Goal: Task Accomplishment & Management: Use online tool/utility

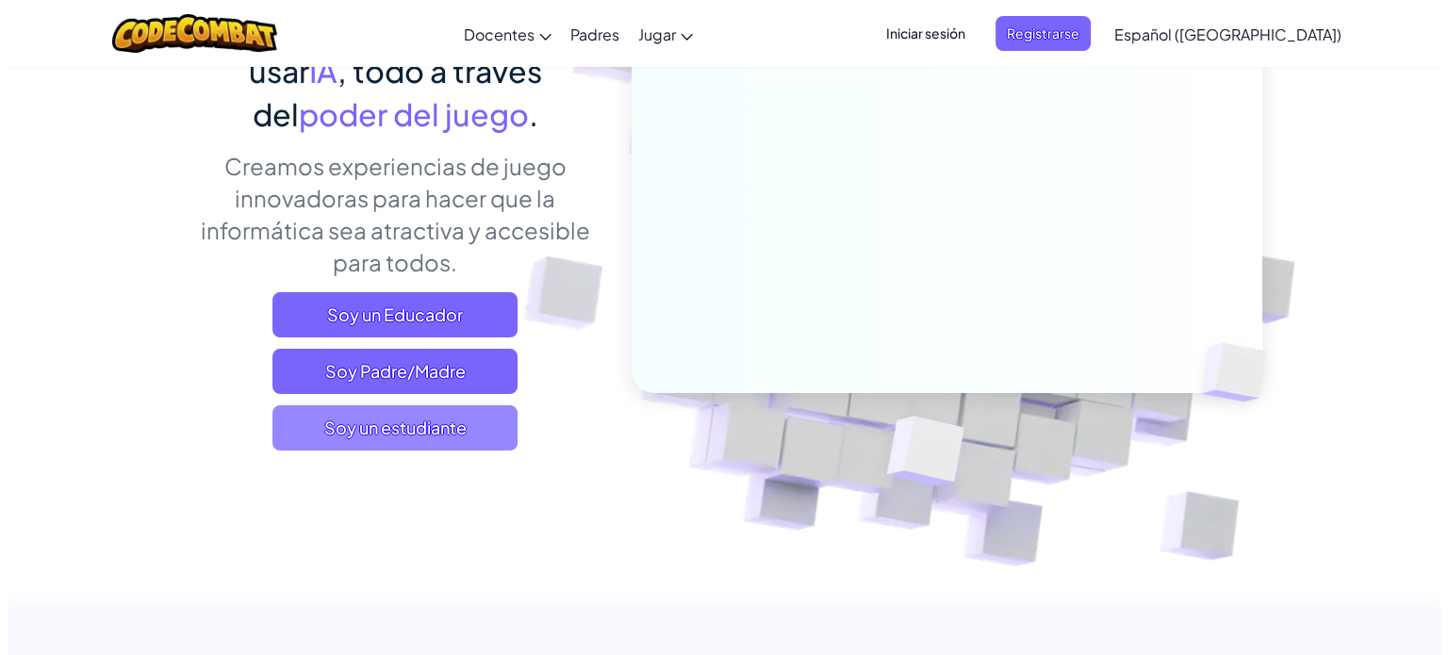
scroll to position [189, 0]
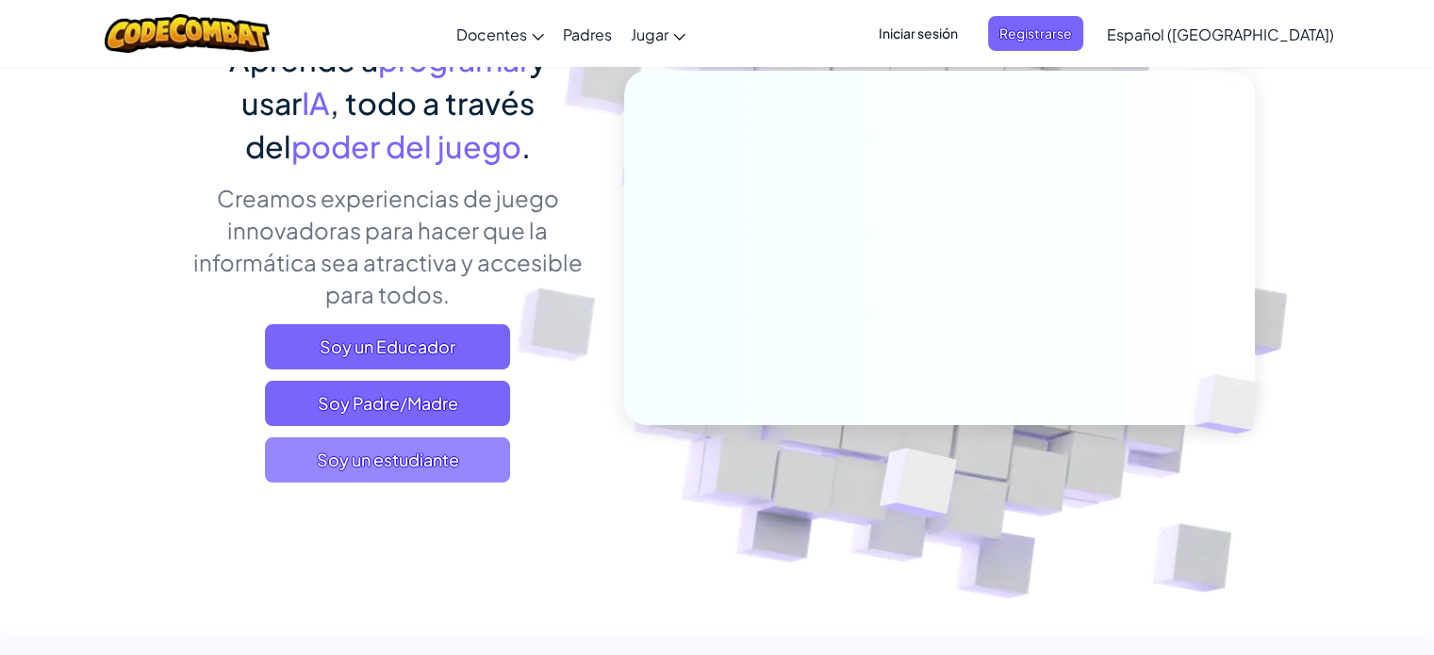
click at [394, 459] on font "Soy un estudiante" at bounding box center [388, 460] width 142 height 22
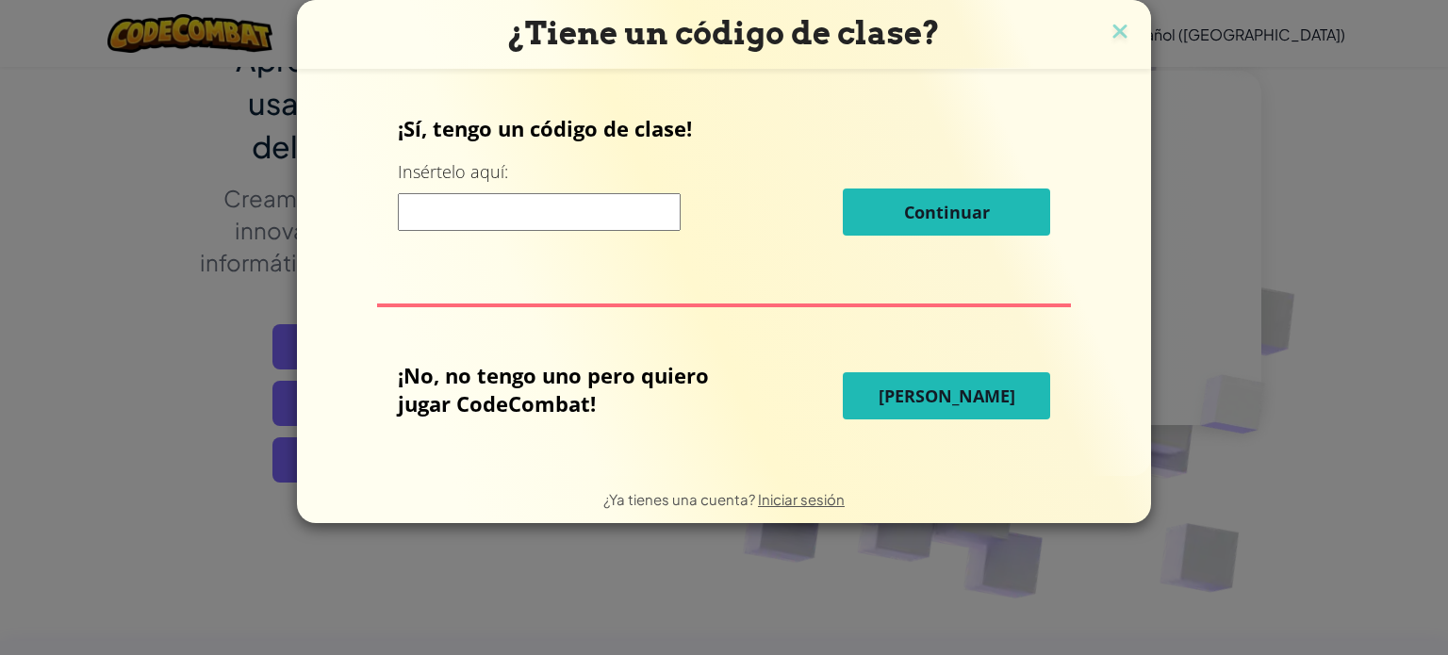
click at [934, 404] on font "Jugar Ahora" at bounding box center [947, 396] width 137 height 23
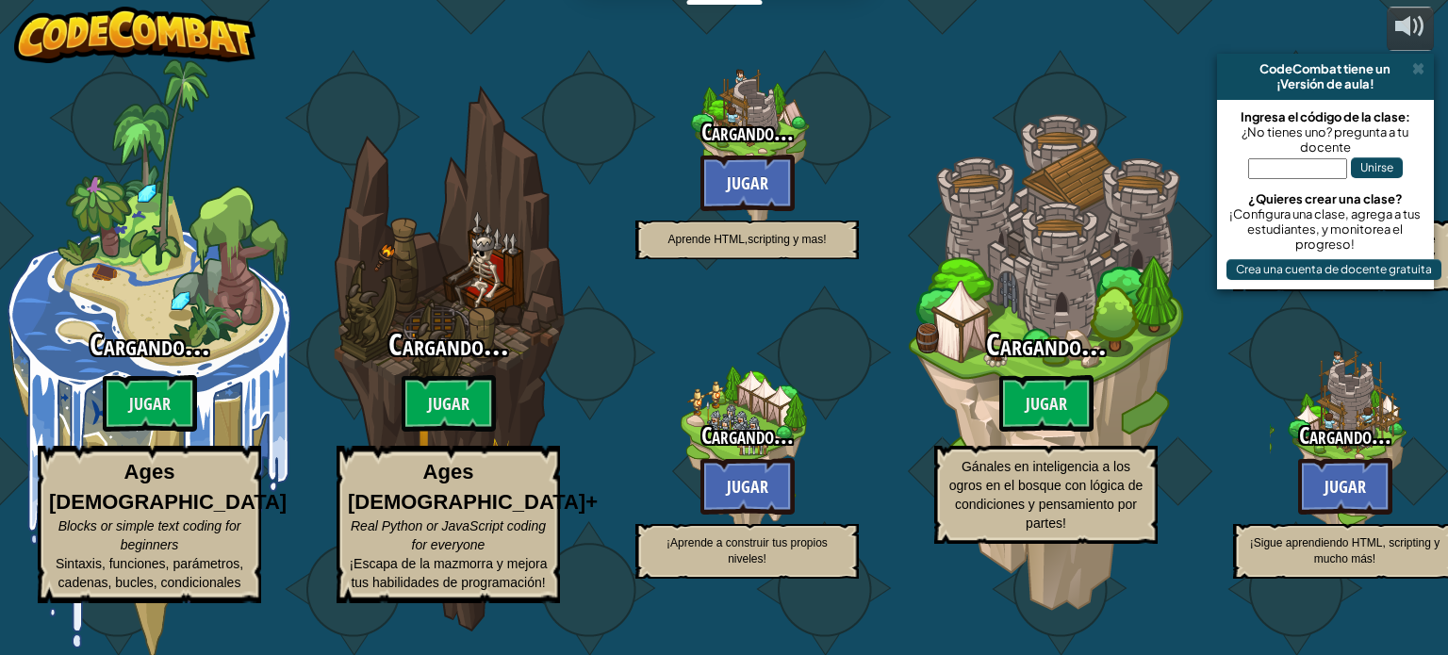
select select "es-419"
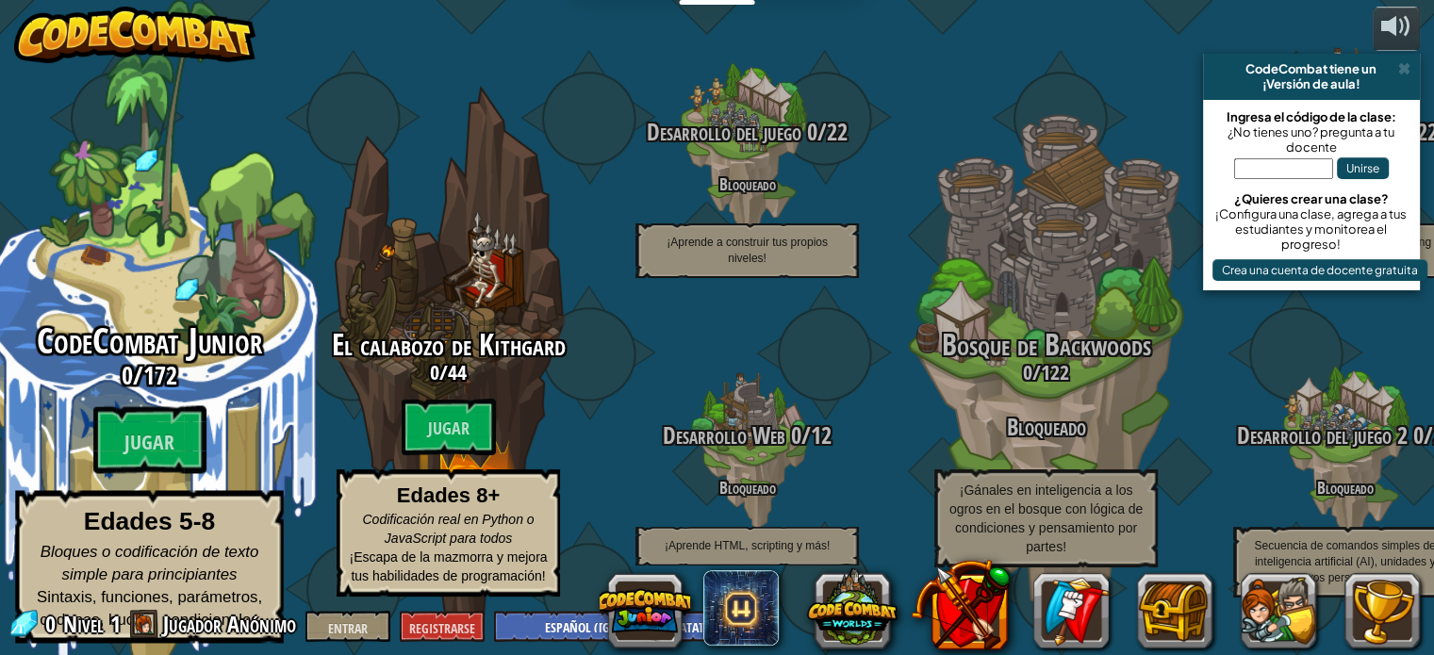
click at [130, 346] on font "CodeCombat Junior" at bounding box center [149, 341] width 225 height 49
select select "es-419"
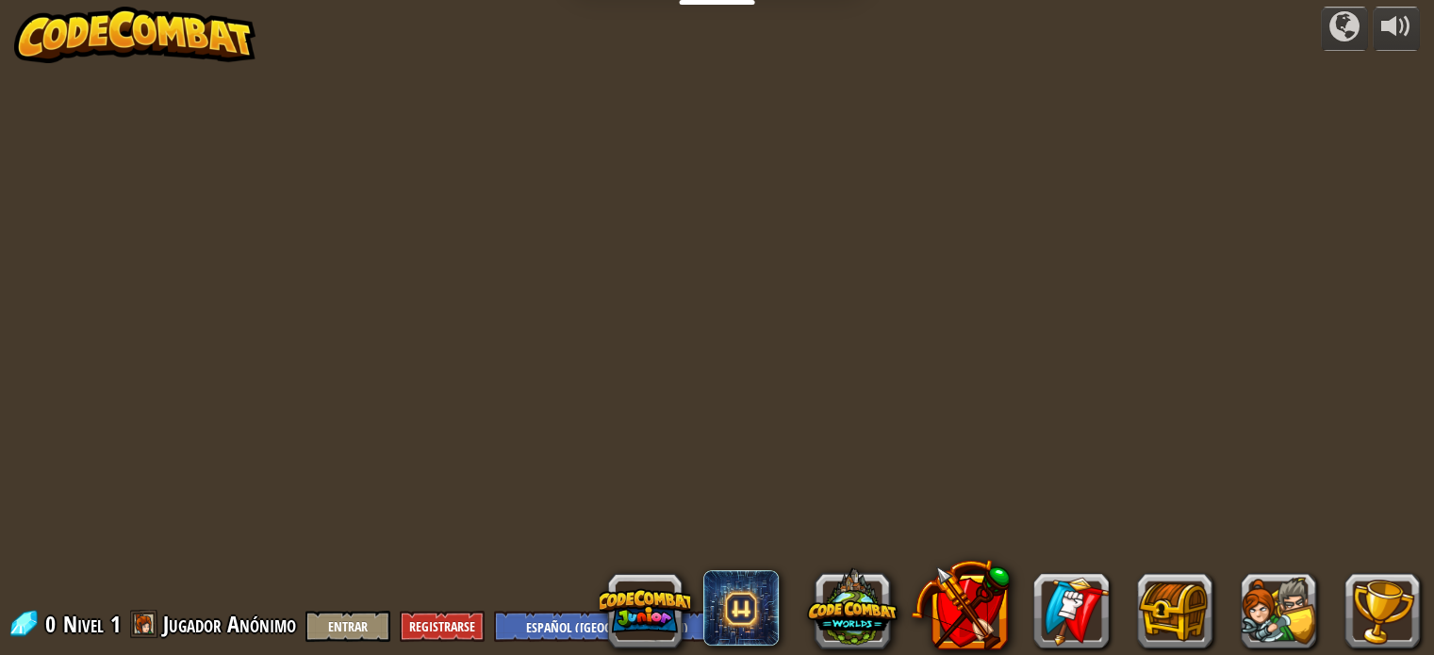
select select "es-419"
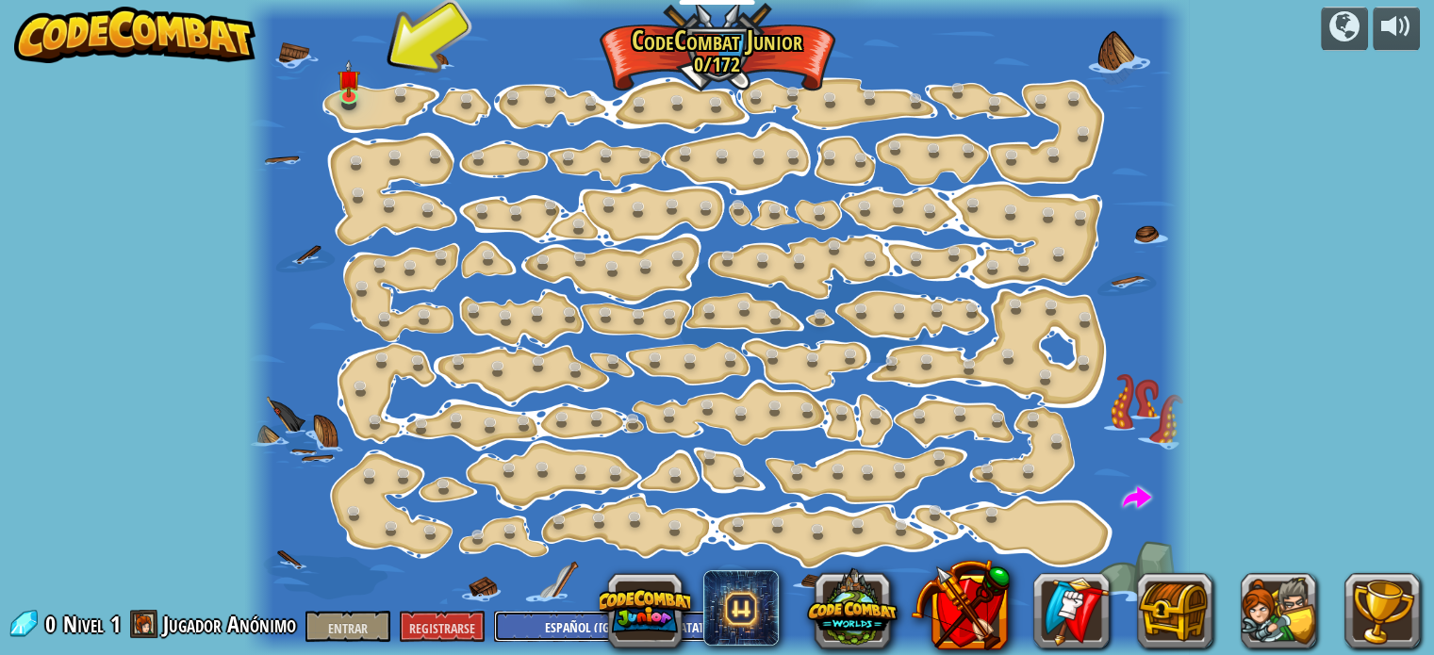
click at [554, 623] on select "Inglés (EE. UU.) Inglés (Reino Unido) 简体中文 繁體中文 ruso español (ES) Español (Amér…" at bounding box center [631, 626] width 274 height 31
click at [352, 89] on img at bounding box center [349, 69] width 23 height 52
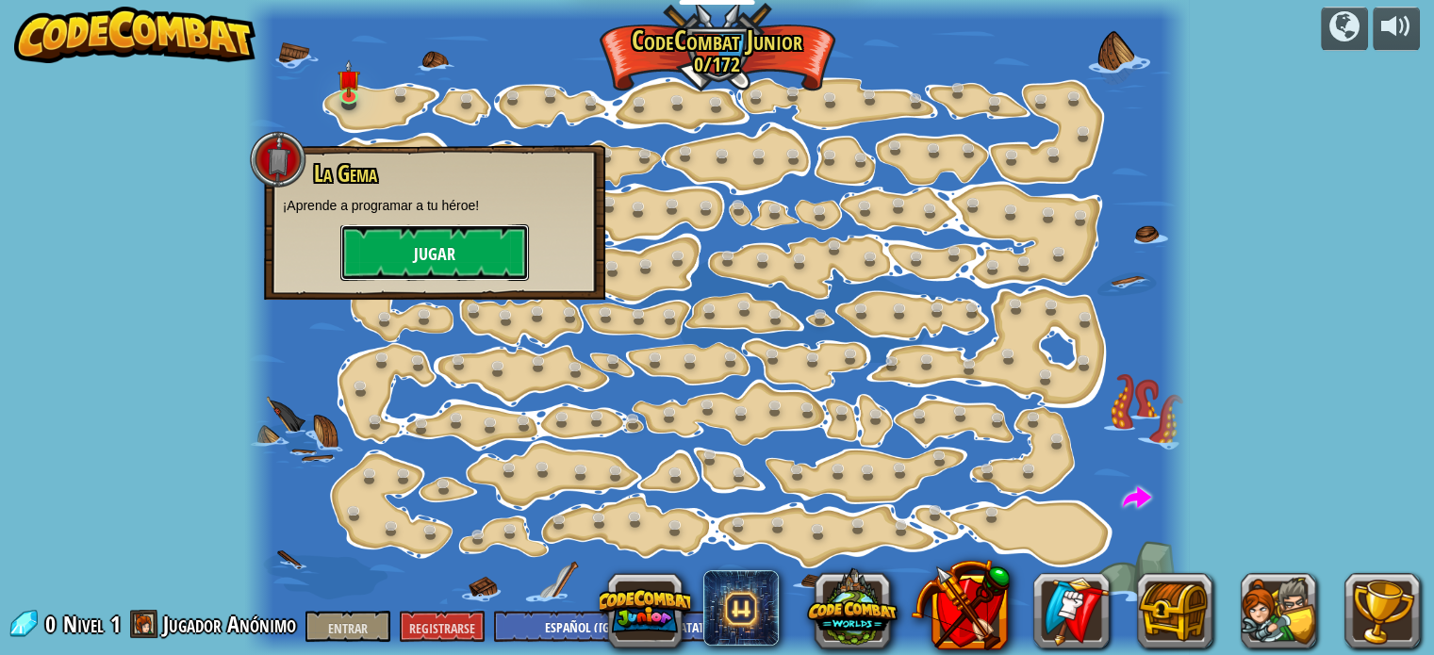
click at [462, 253] on button "Jugar" at bounding box center [434, 252] width 189 height 57
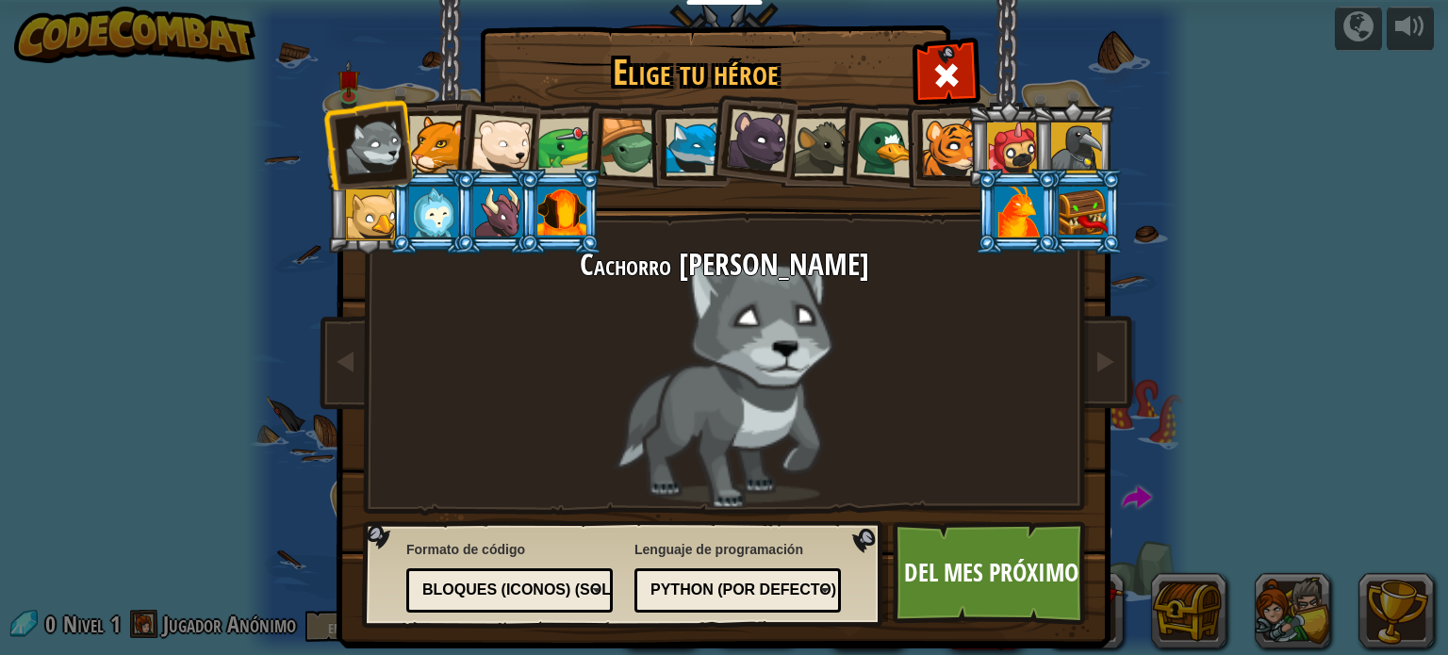
click at [431, 147] on div at bounding box center [438, 145] width 58 height 58
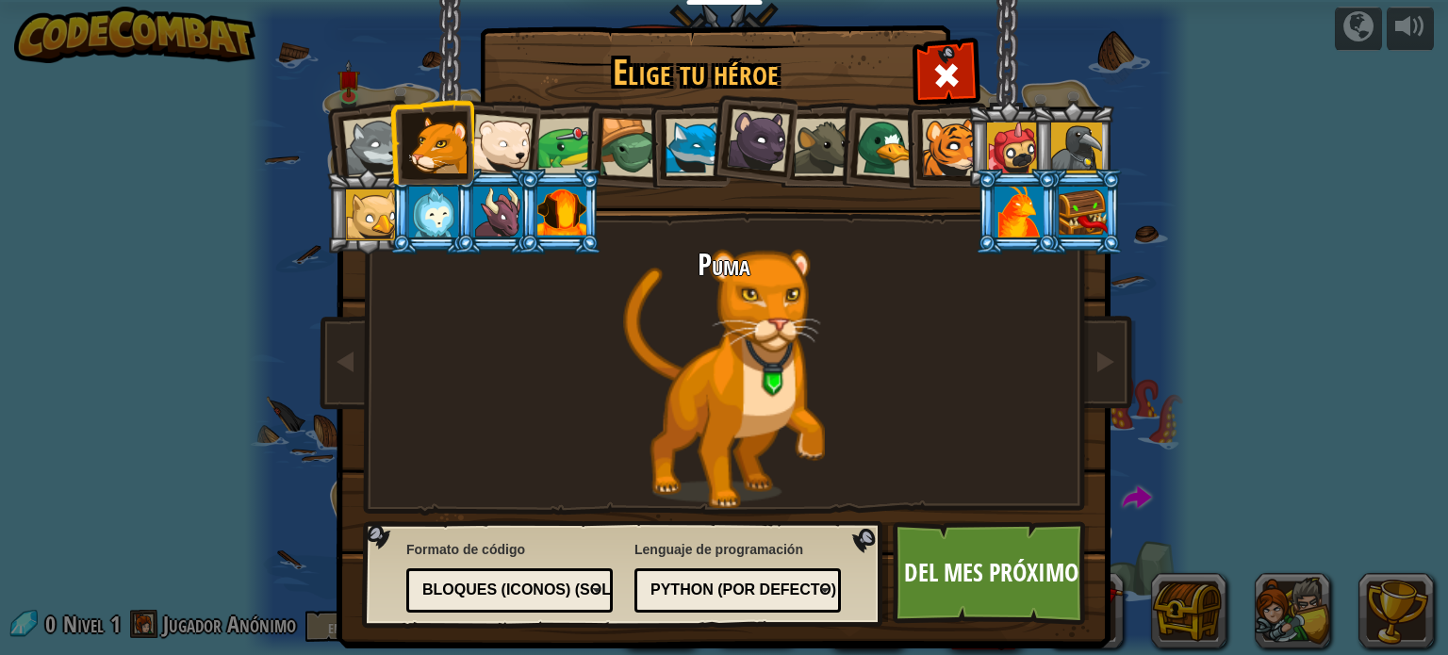
click at [489, 139] on div at bounding box center [502, 145] width 62 height 62
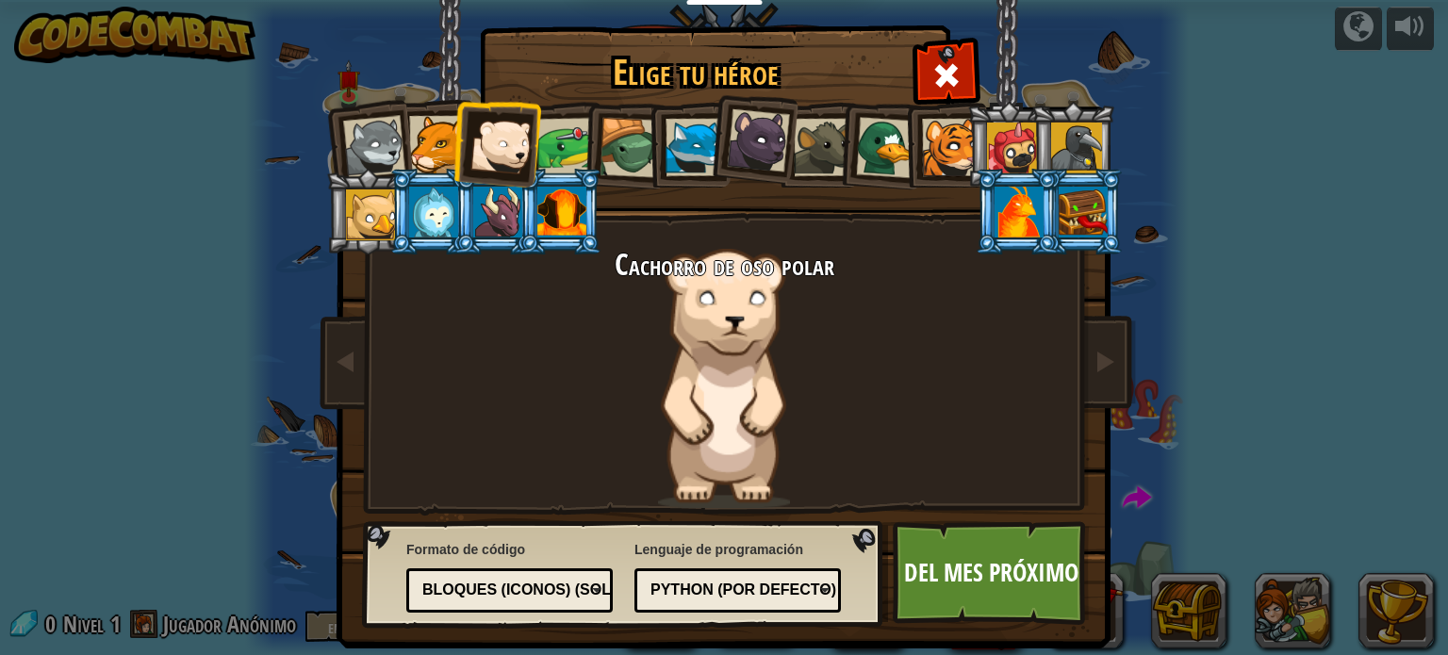
click at [580, 142] on li at bounding box center [625, 145] width 90 height 91
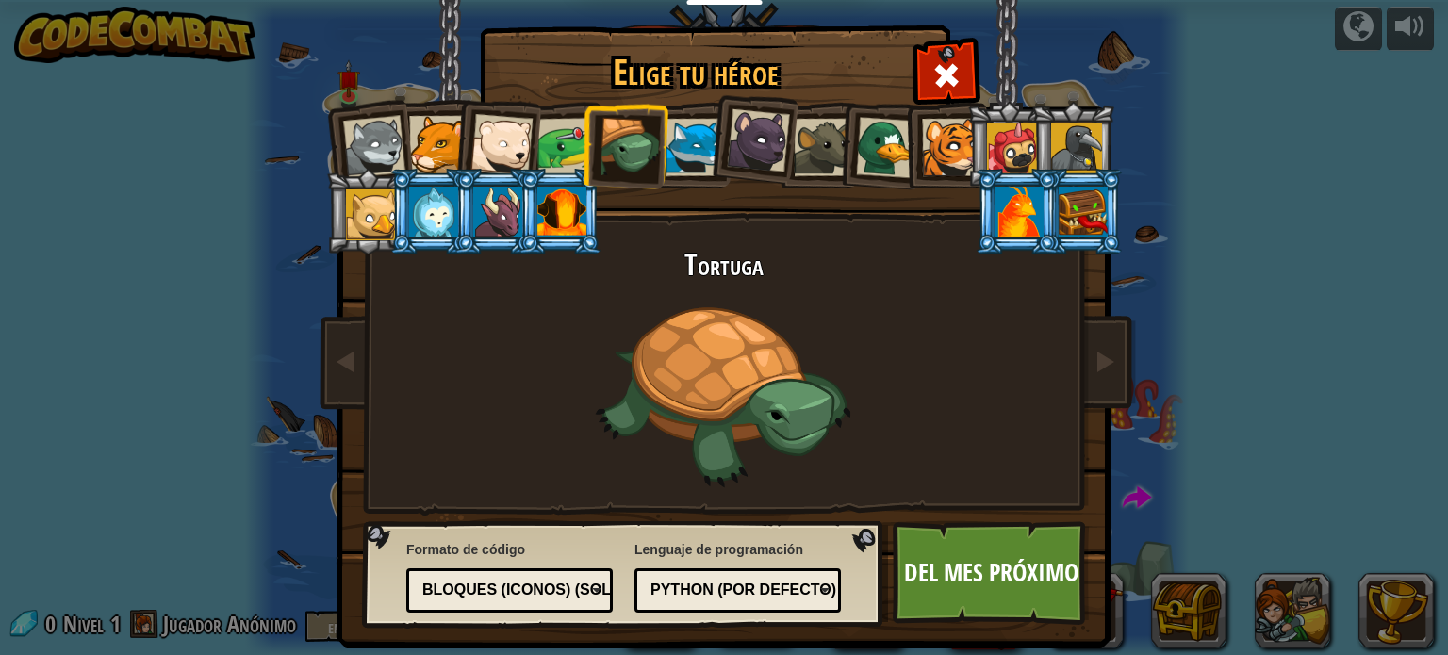
click at [370, 144] on div at bounding box center [374, 147] width 62 height 62
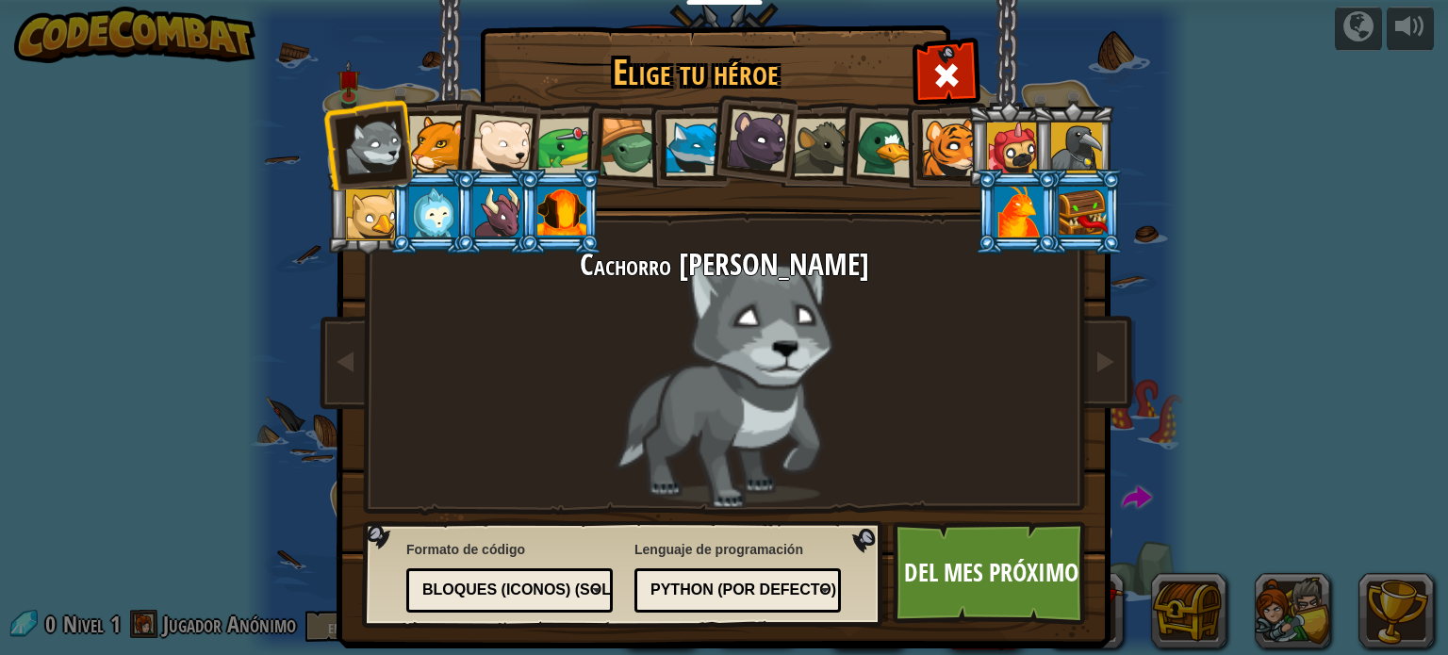
click at [1026, 219] on div at bounding box center [1019, 212] width 49 height 51
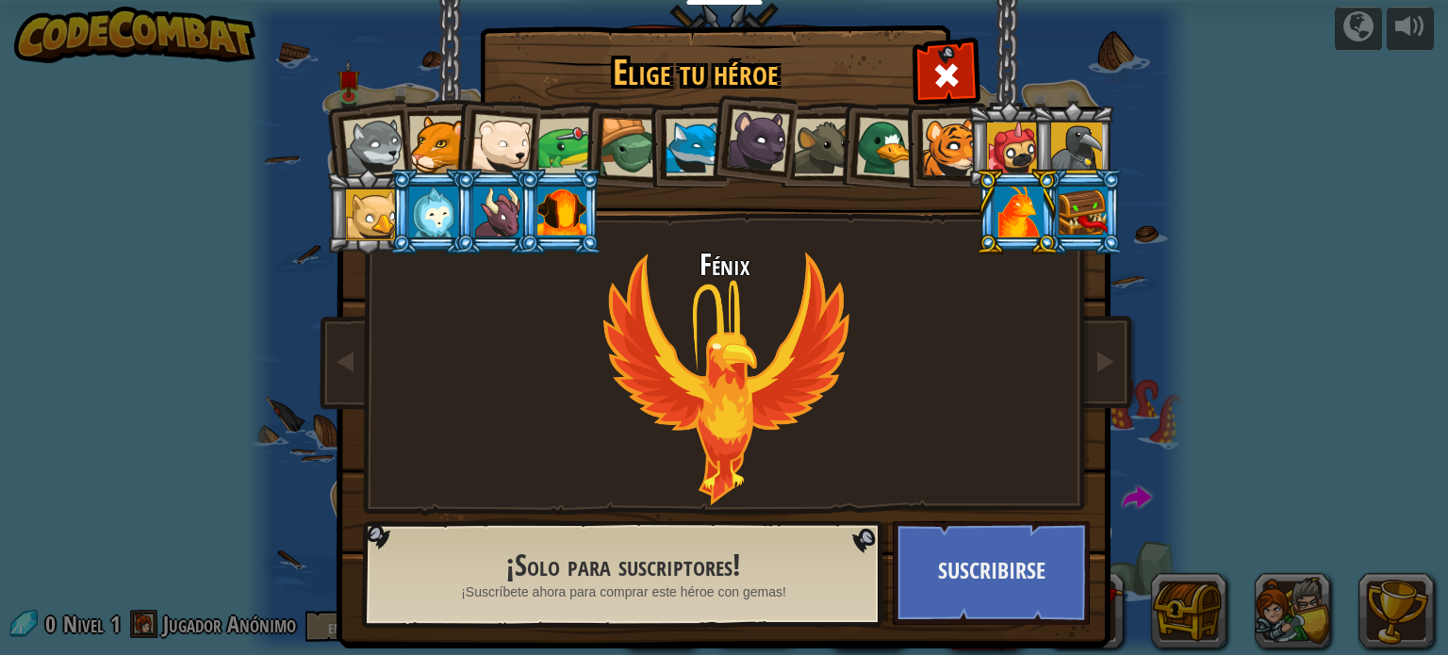
click at [363, 214] on div at bounding box center [371, 215] width 51 height 51
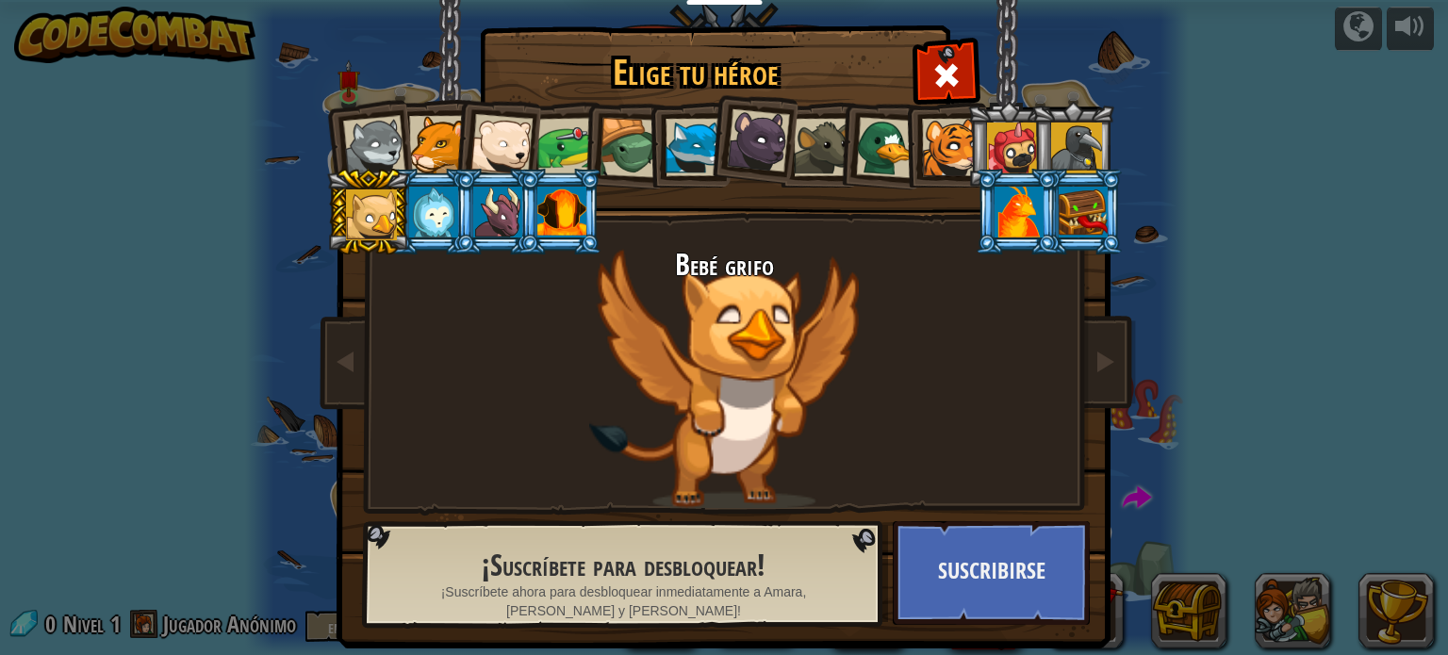
click at [570, 138] on div at bounding box center [567, 147] width 58 height 58
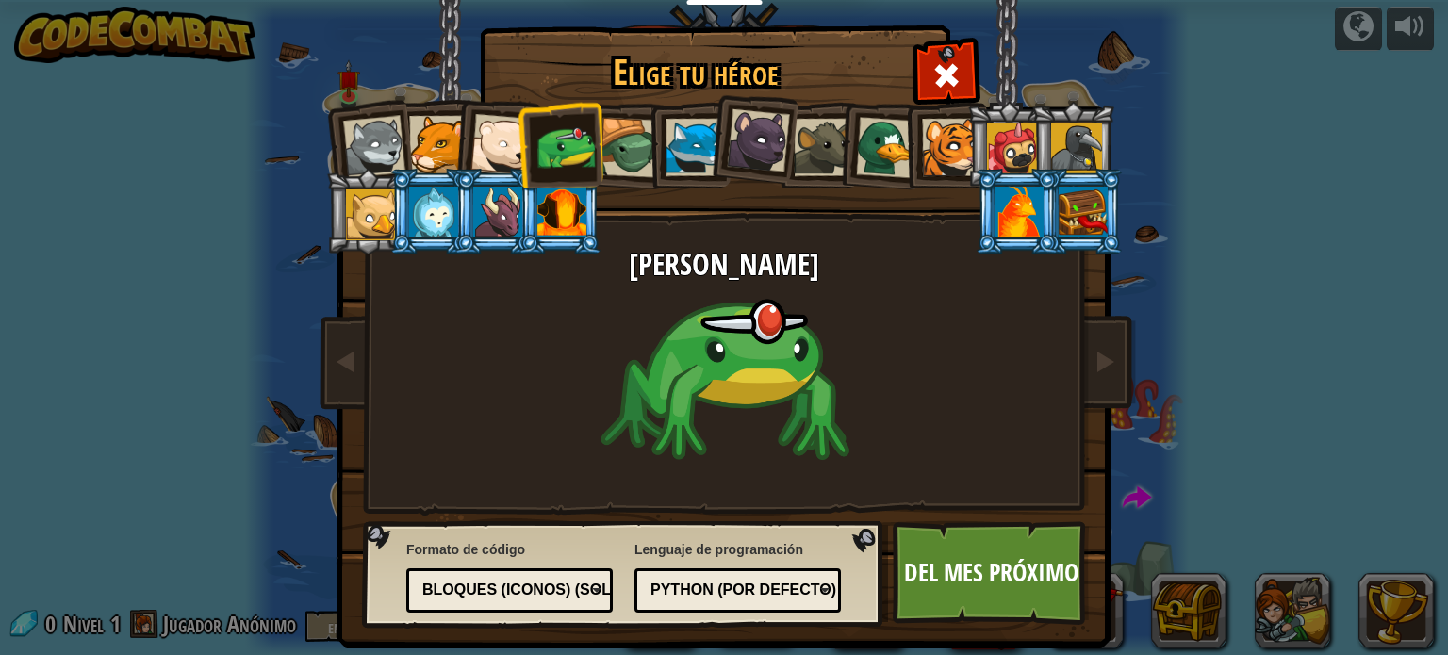
click at [1020, 140] on div at bounding box center [1012, 148] width 51 height 51
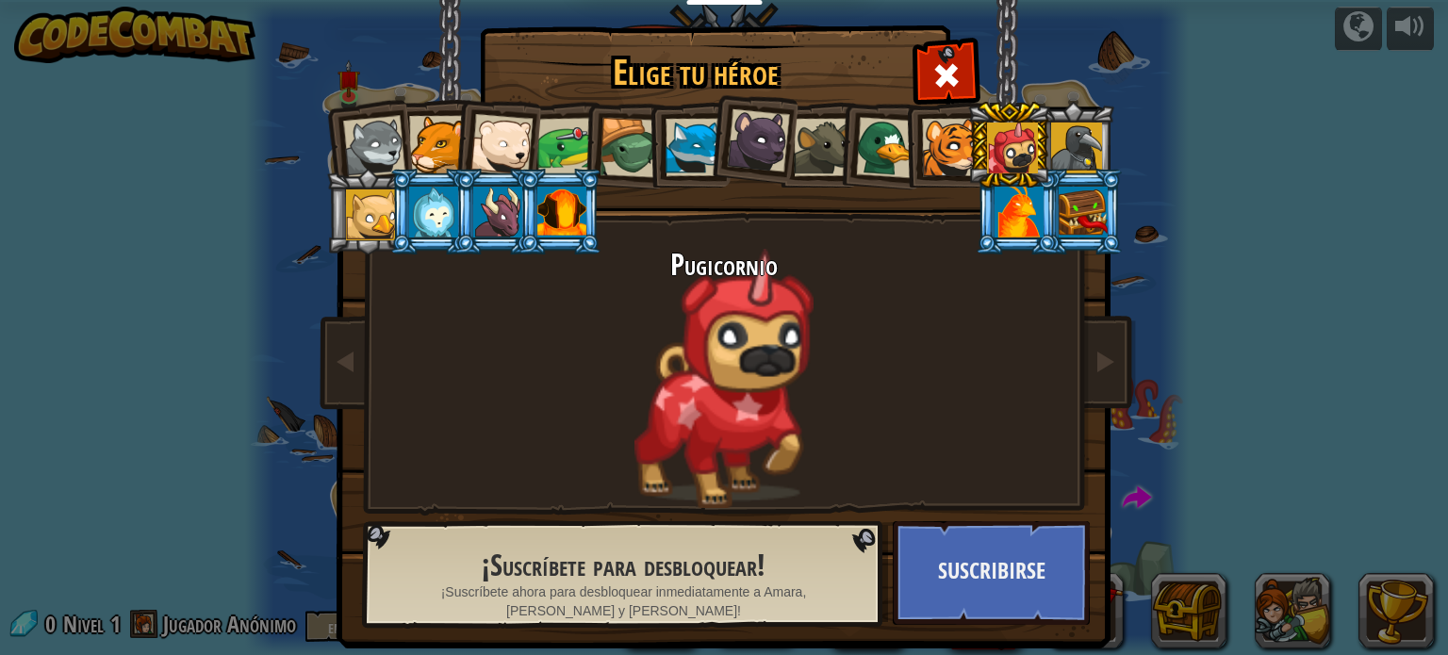
click at [1094, 138] on div at bounding box center [1076, 148] width 51 height 51
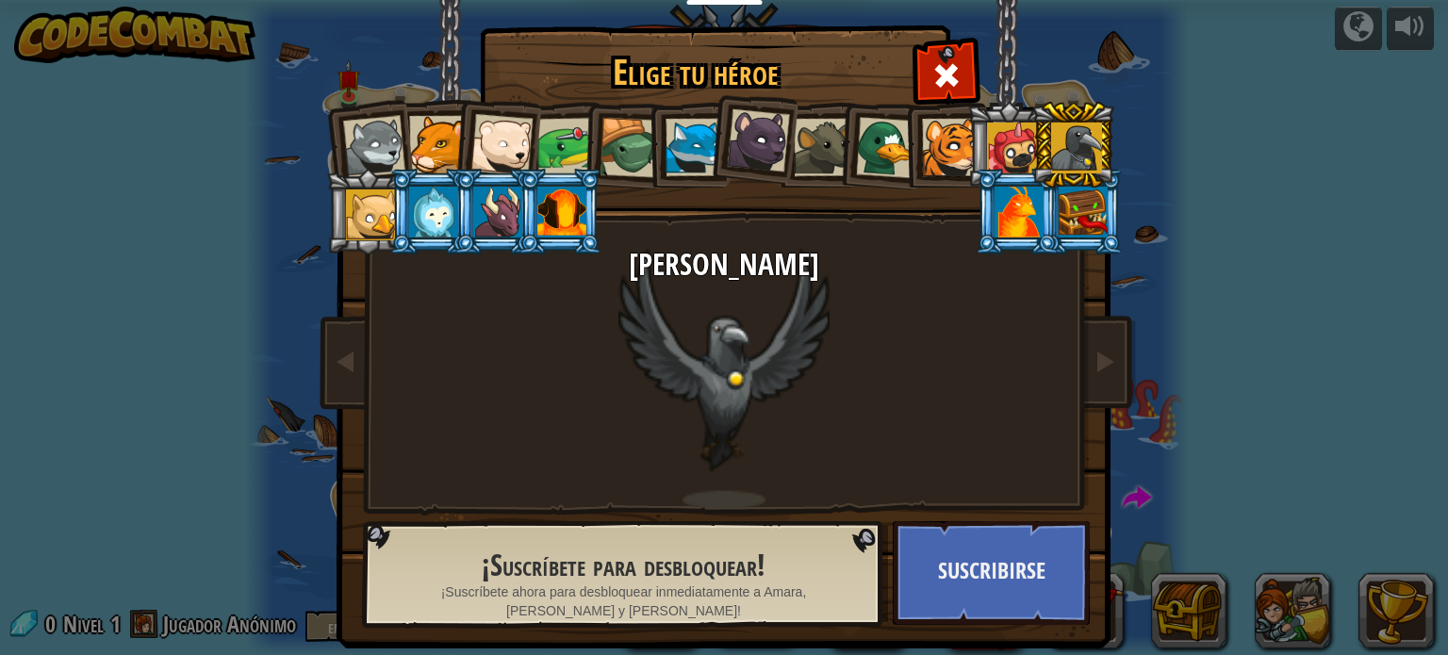
click at [359, 142] on div at bounding box center [374, 147] width 62 height 62
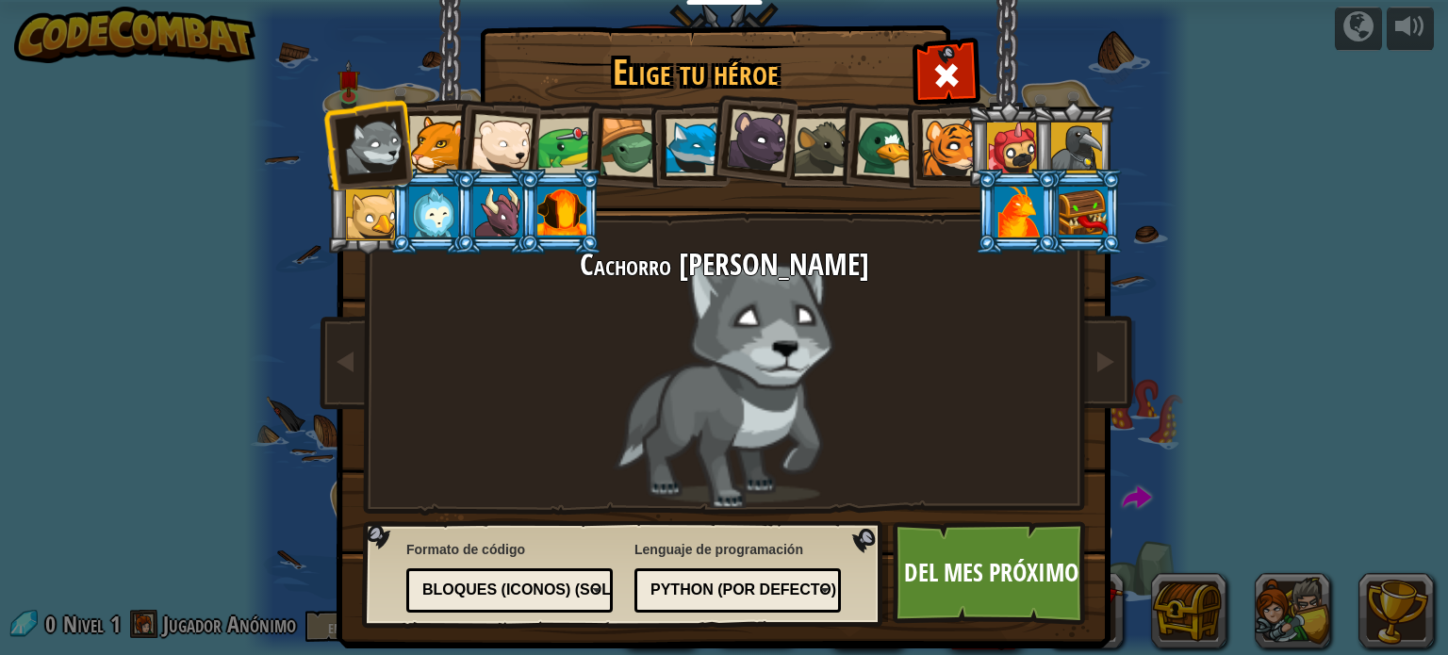
click at [775, 582] on font "Python (por defecto)" at bounding box center [744, 590] width 186 height 16
click at [995, 569] on font "Del mes próximo" at bounding box center [991, 572] width 174 height 34
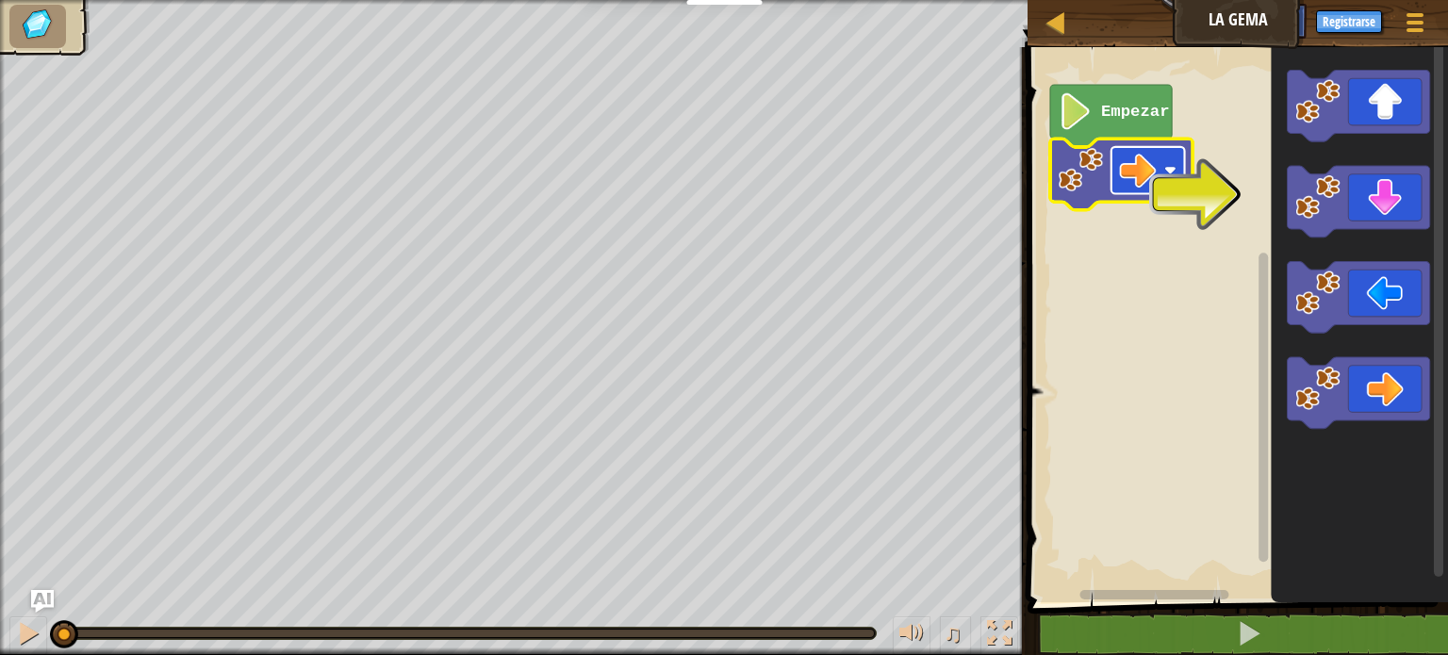
click at [1156, 170] on image "Espacio de trabajo de Blockly" at bounding box center [1138, 170] width 37 height 37
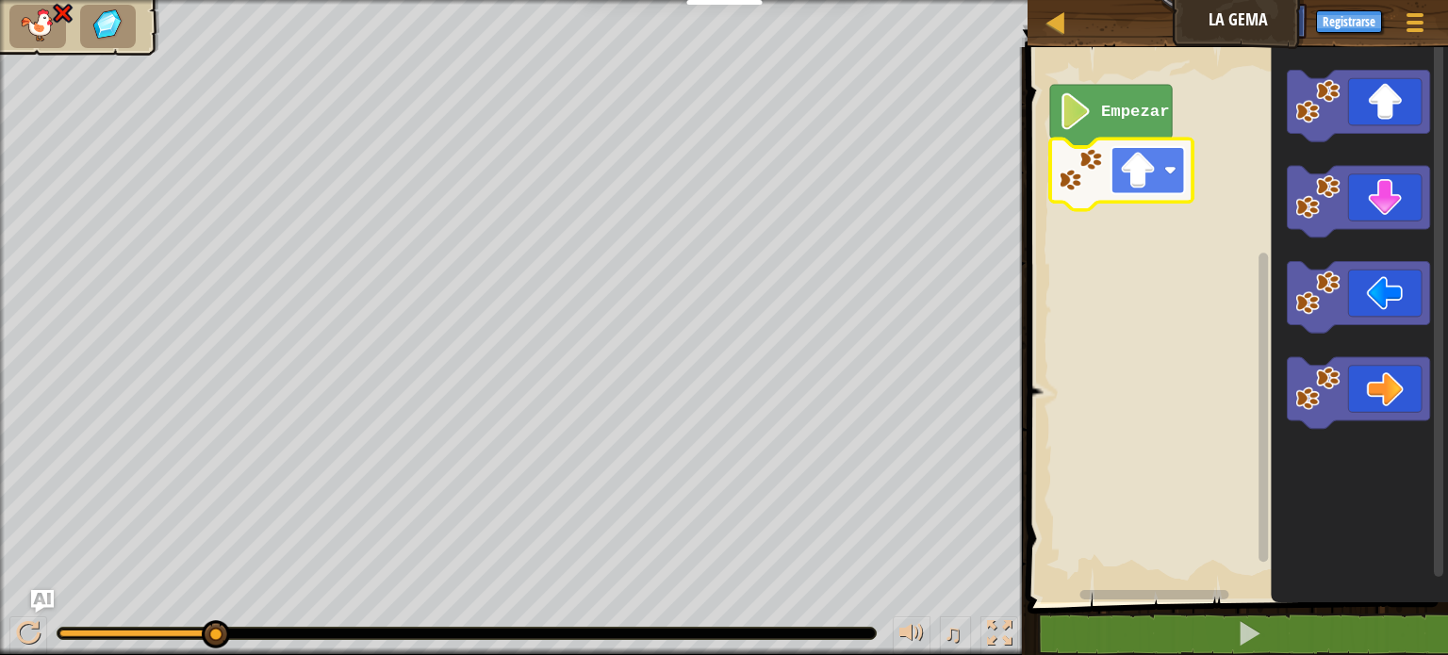
click at [1166, 170] on image "Espacio de trabajo de Blockly" at bounding box center [1171, 170] width 12 height 12
click at [1158, 177] on rect "Espacio de trabajo de Blockly" at bounding box center [1149, 170] width 74 height 47
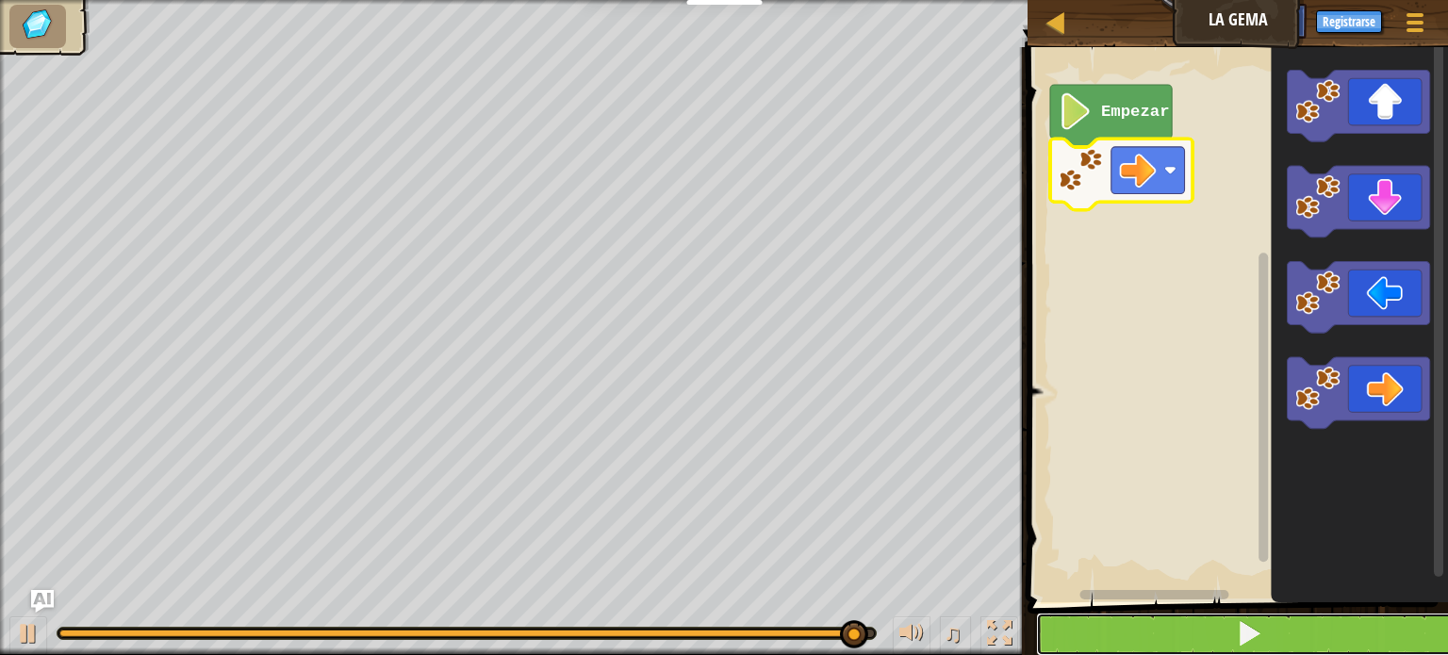
click at [1249, 637] on span at bounding box center [1249, 633] width 26 height 26
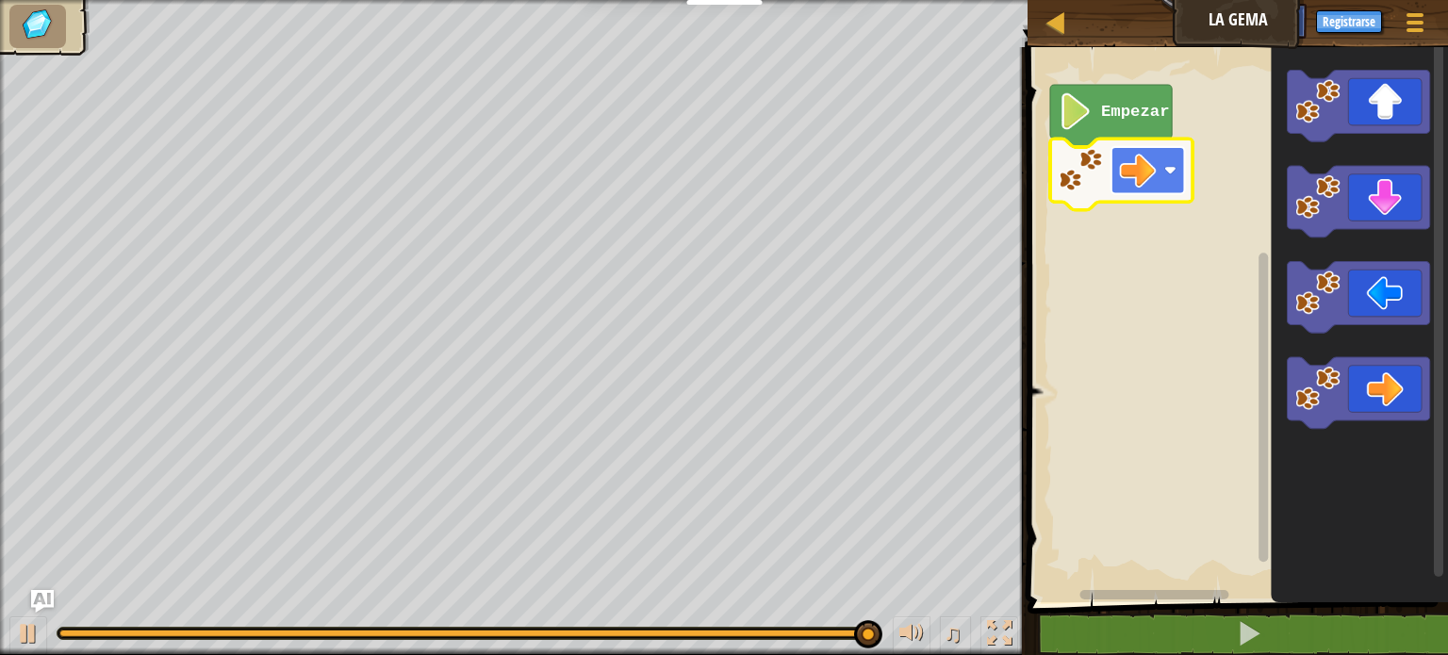
click at [1162, 185] on rect "Espacio de trabajo de Blockly" at bounding box center [1149, 170] width 74 height 47
click at [1074, 125] on image "Espacio de trabajo de Blockly" at bounding box center [1076, 111] width 35 height 37
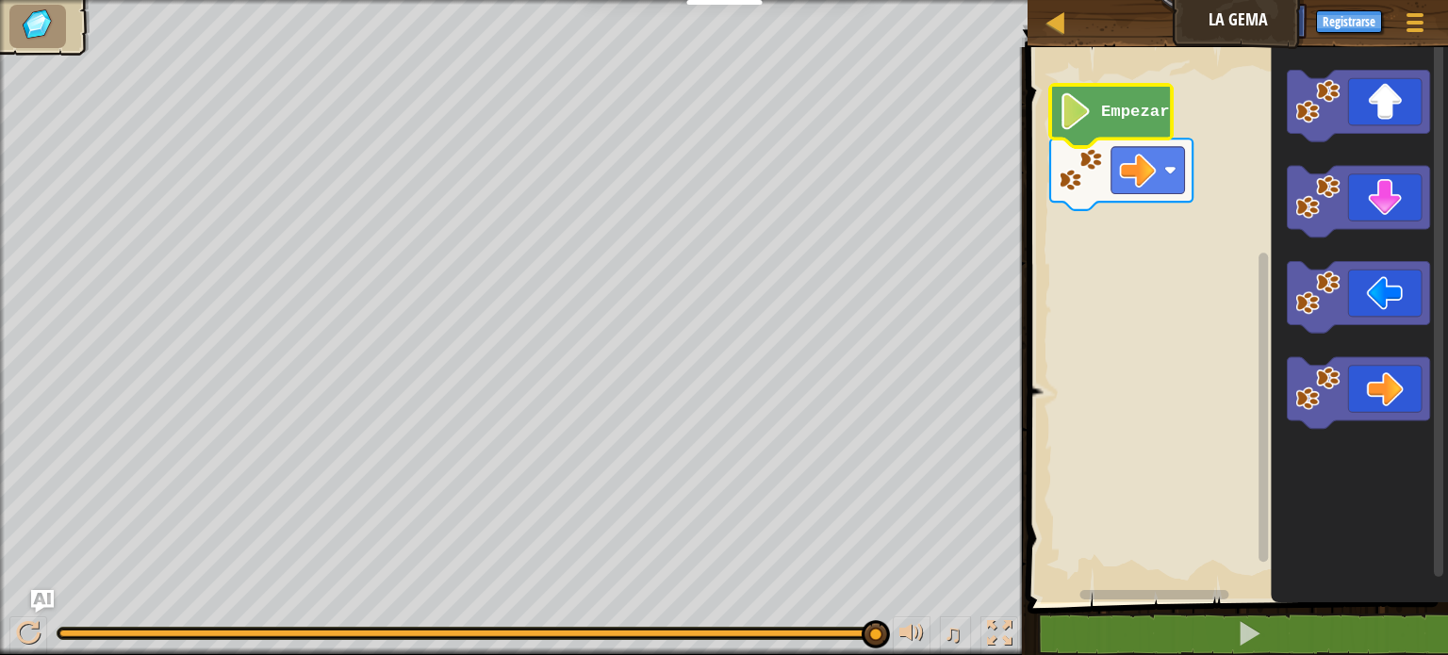
click at [1103, 116] on text "Empezar" at bounding box center [1135, 112] width 69 height 18
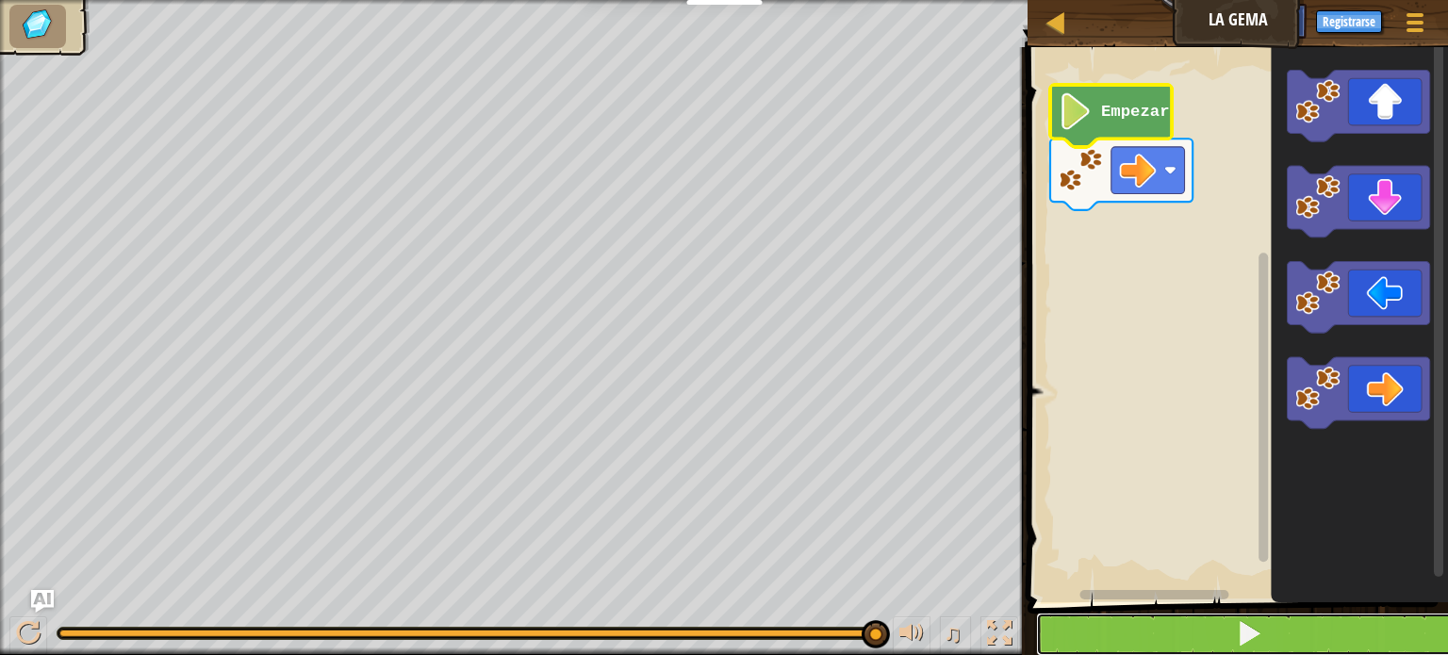
click at [1229, 622] on button at bounding box center [1249, 634] width 426 height 43
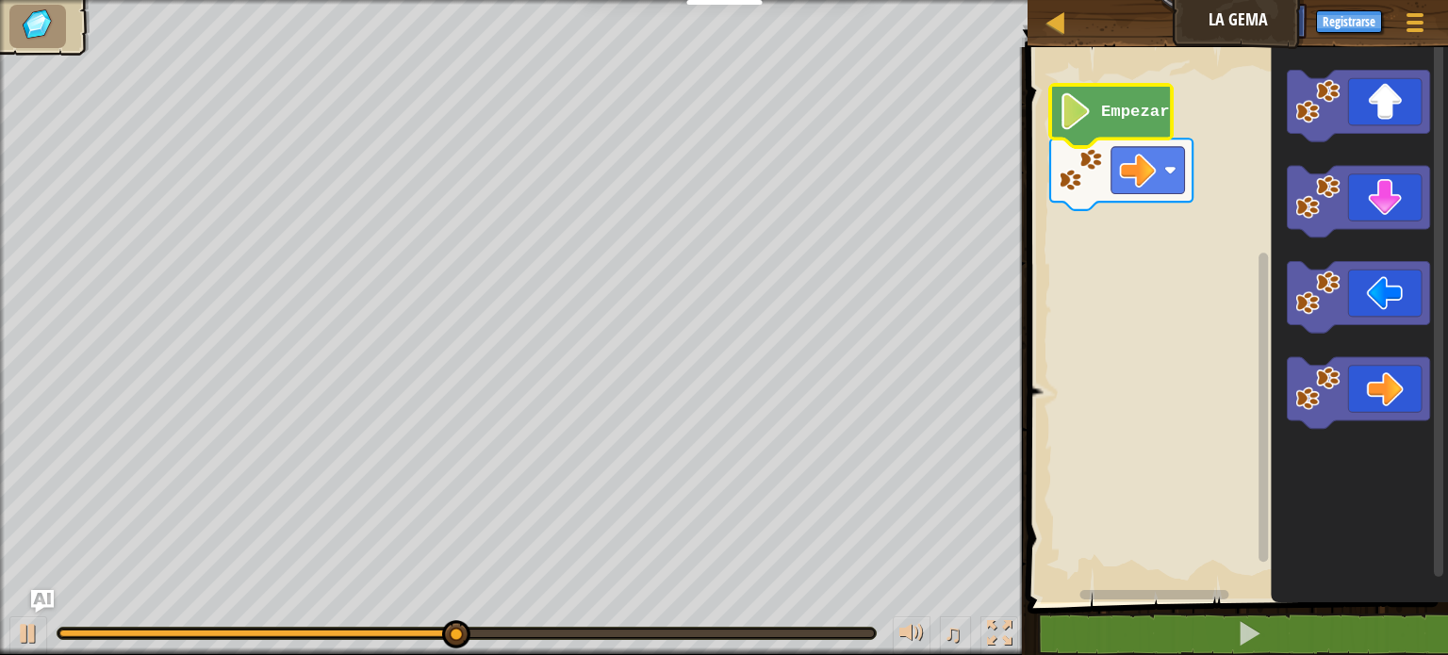
click at [41, 18] on img at bounding box center [38, 25] width 40 height 34
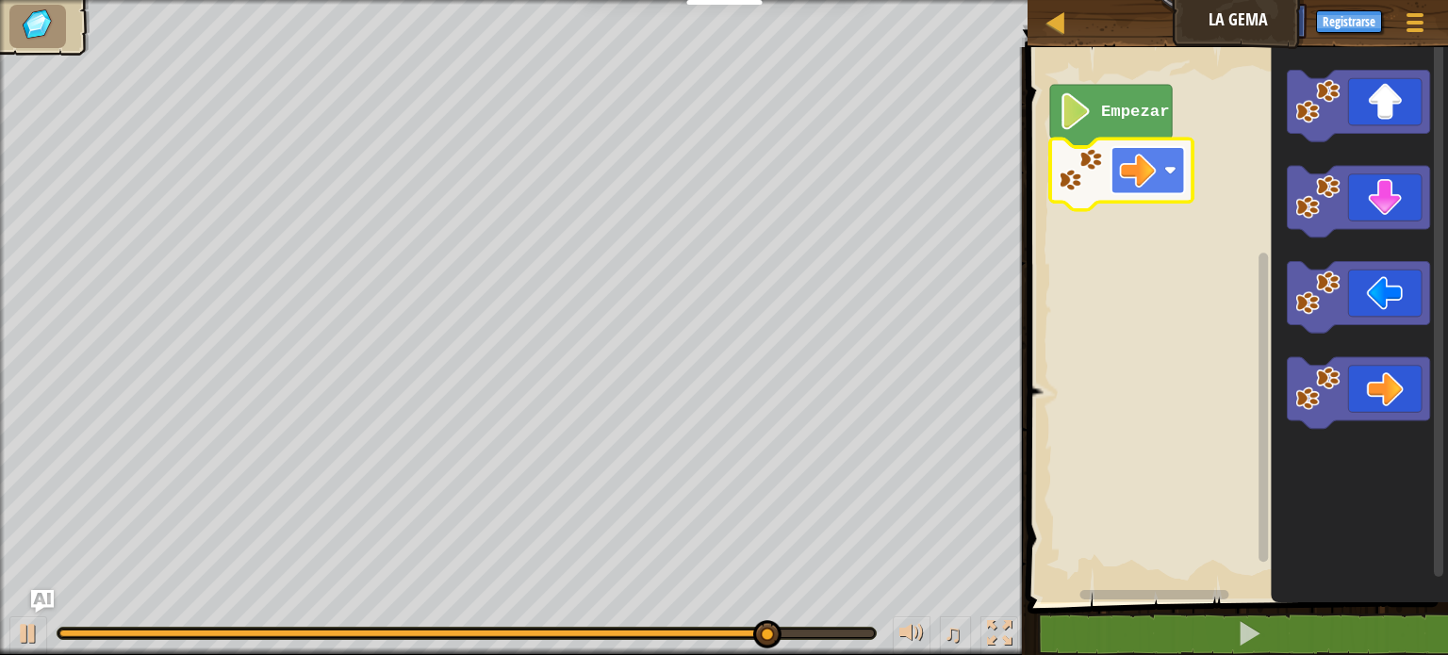
click at [1140, 180] on image "Espacio de trabajo de Blockly" at bounding box center [1138, 170] width 37 height 37
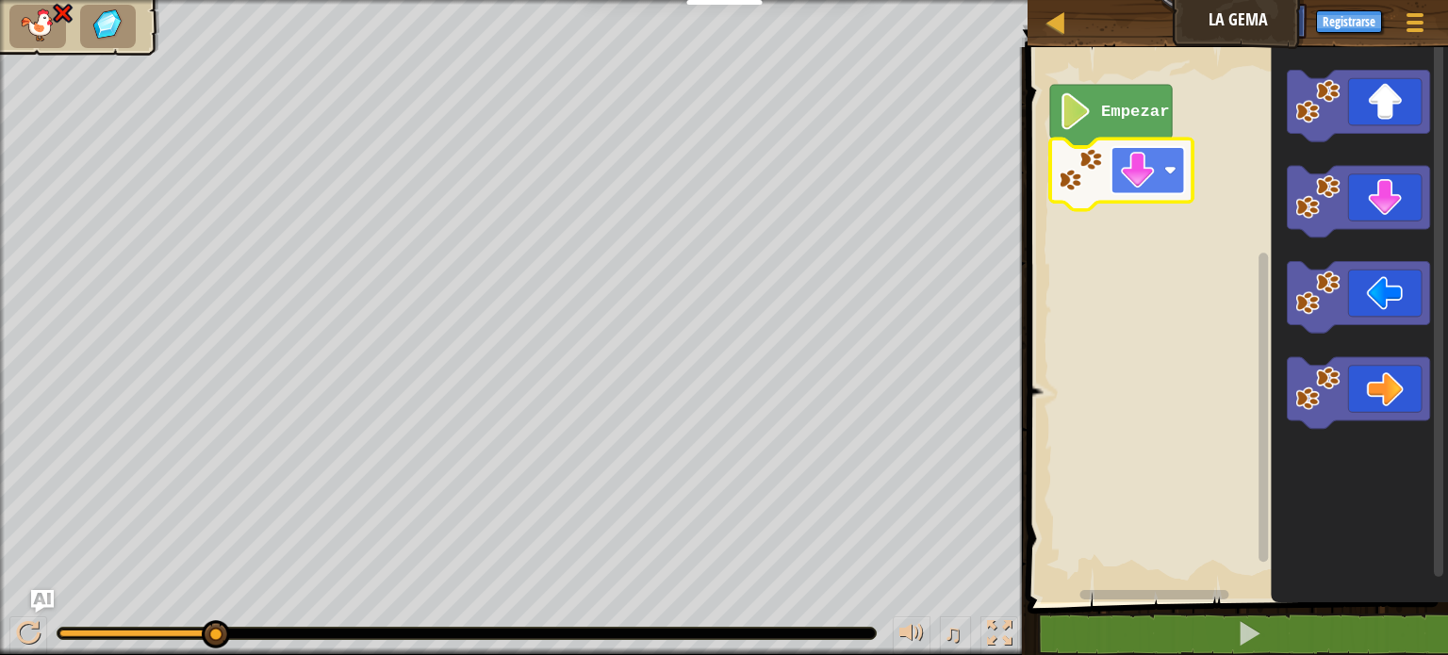
click at [1163, 170] on rect "Espacio de trabajo de Blockly" at bounding box center [1149, 170] width 74 height 47
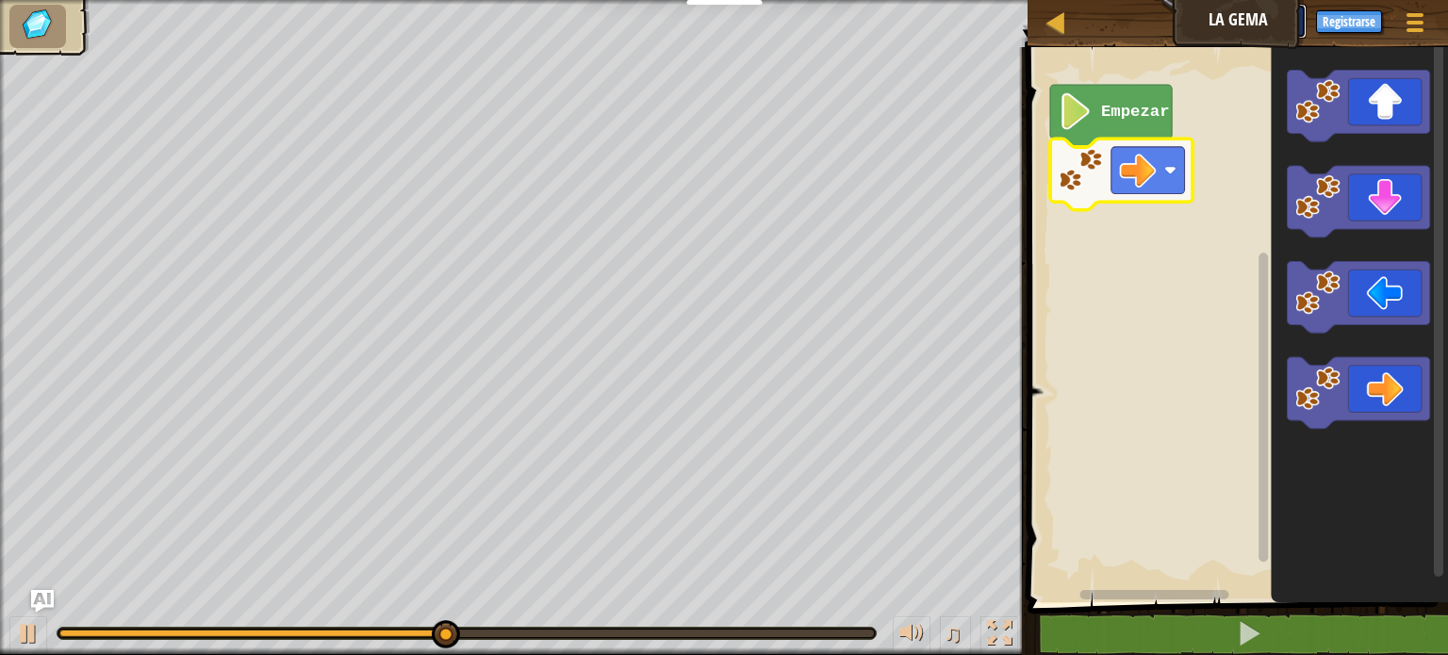
click at [1233, 16] on font "Pregúntale a la IA" at bounding box center [1246, 19] width 104 height 18
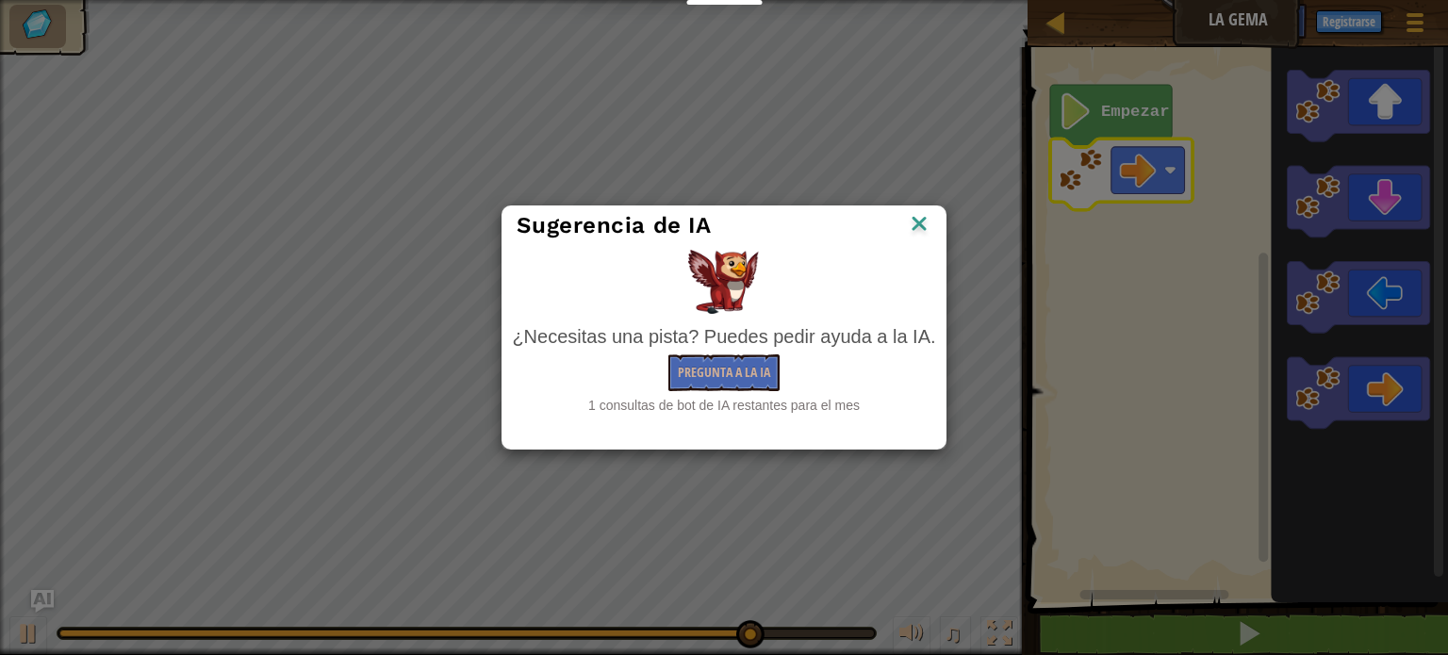
click at [924, 224] on img at bounding box center [919, 225] width 25 height 28
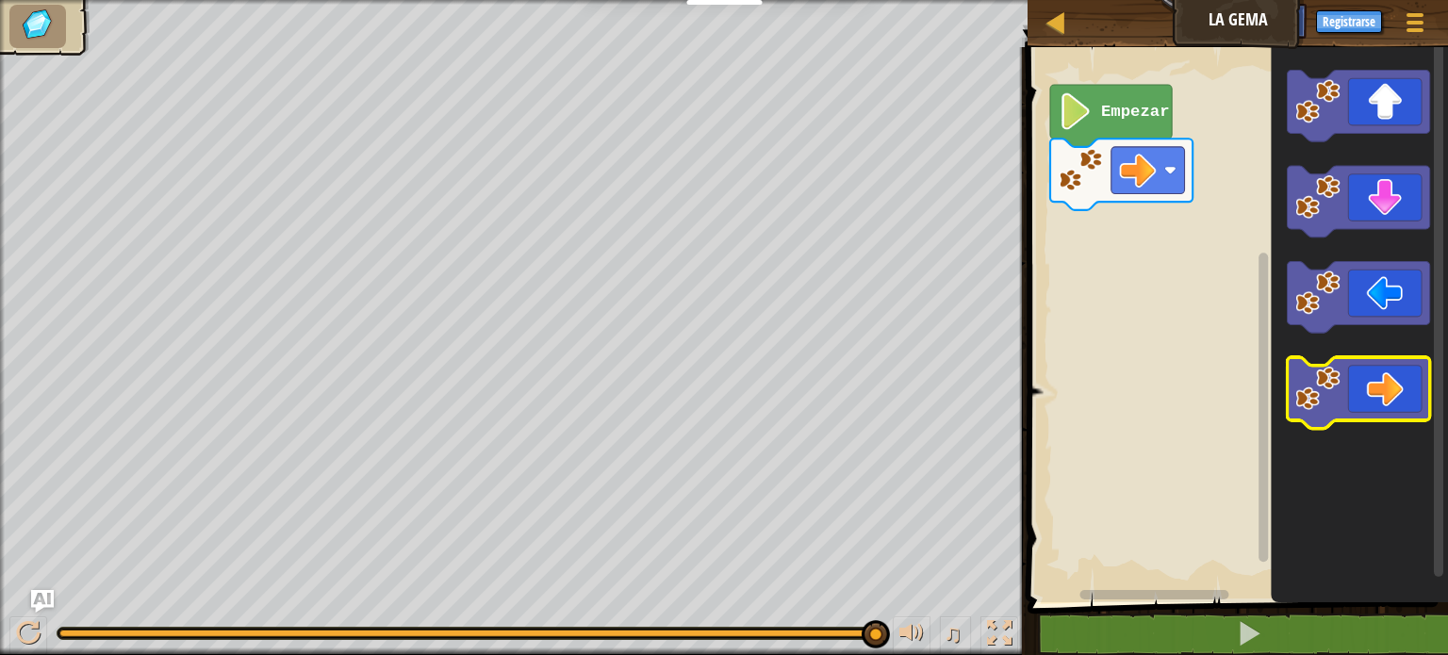
click at [1368, 380] on icon "Espacio de trabajo de Blockly" at bounding box center [1359, 393] width 142 height 72
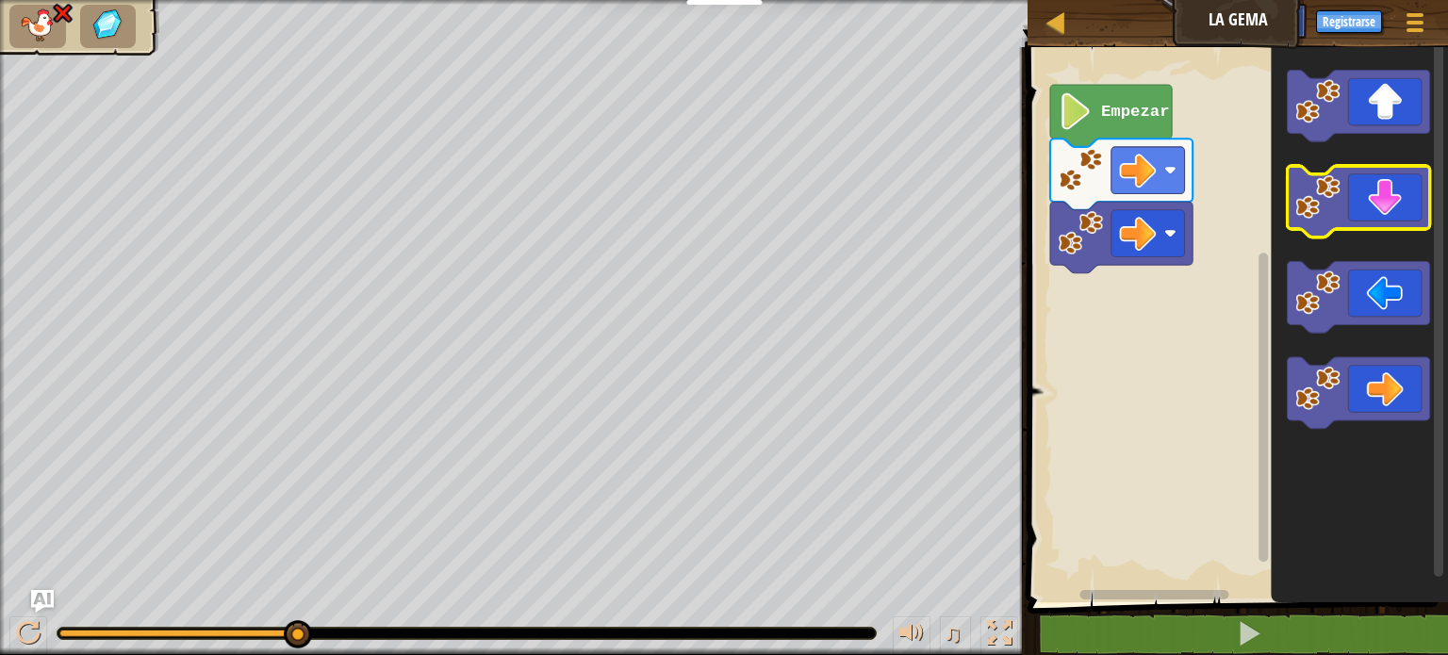
click at [1382, 184] on icon "Espacio de trabajo de Blockly" at bounding box center [1359, 202] width 142 height 72
click at [1382, 202] on icon "Espacio de trabajo de Blockly" at bounding box center [1359, 202] width 142 height 72
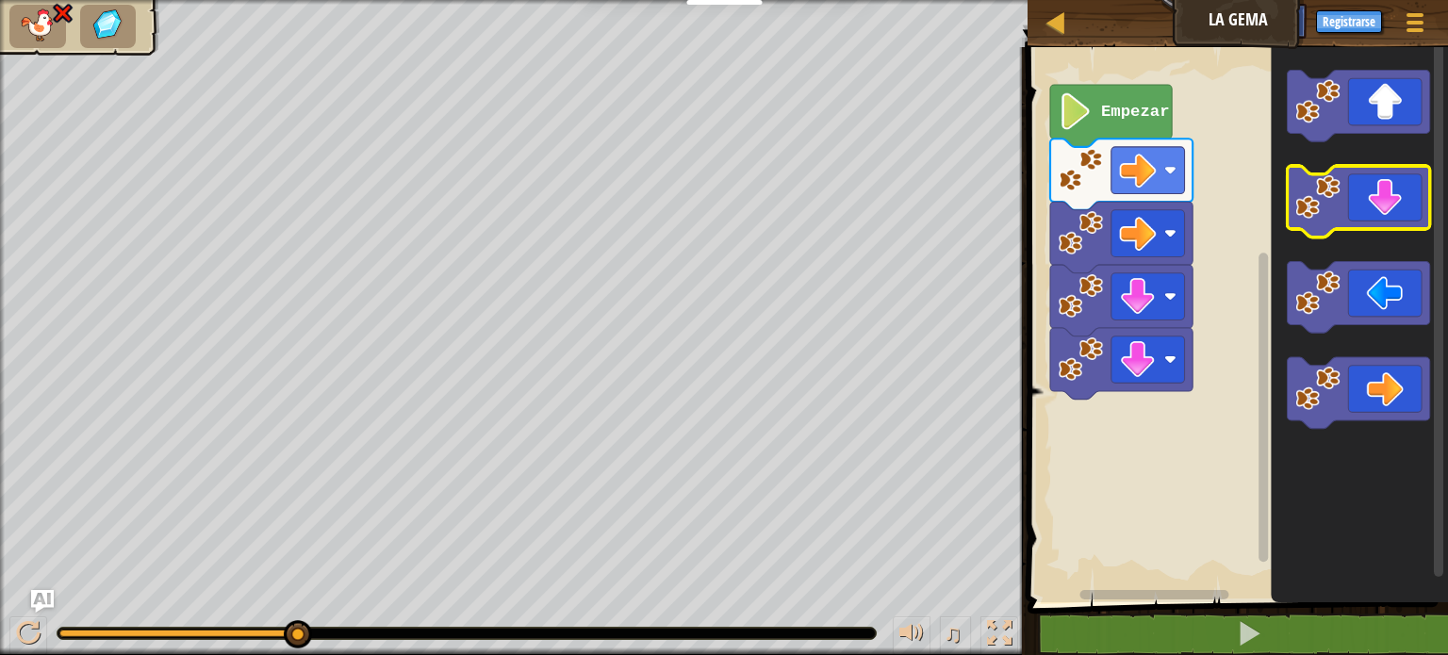
click at [1382, 202] on icon "Espacio de trabajo de Blockly" at bounding box center [1359, 202] width 142 height 72
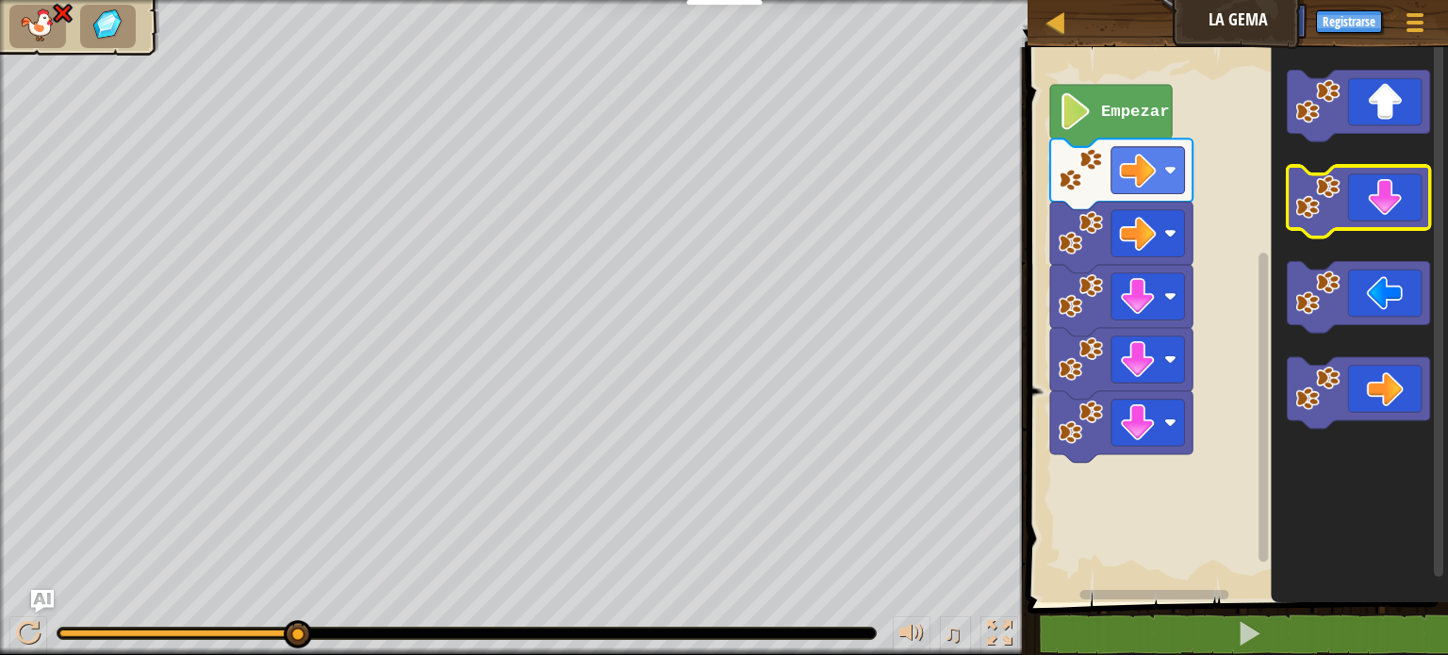
click at [1382, 202] on icon "Espacio de trabajo de Blockly" at bounding box center [1359, 202] width 142 height 72
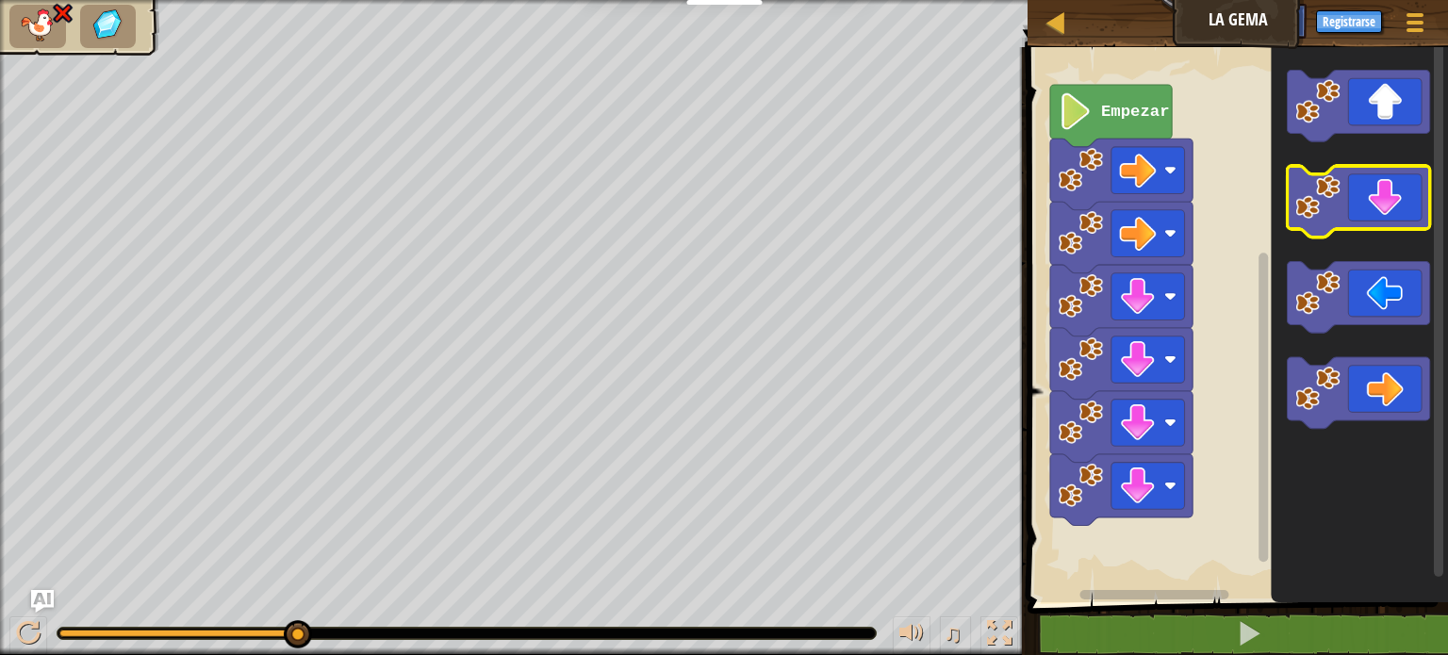
click at [1382, 202] on icon "Espacio de trabajo de Blockly" at bounding box center [1359, 202] width 142 height 72
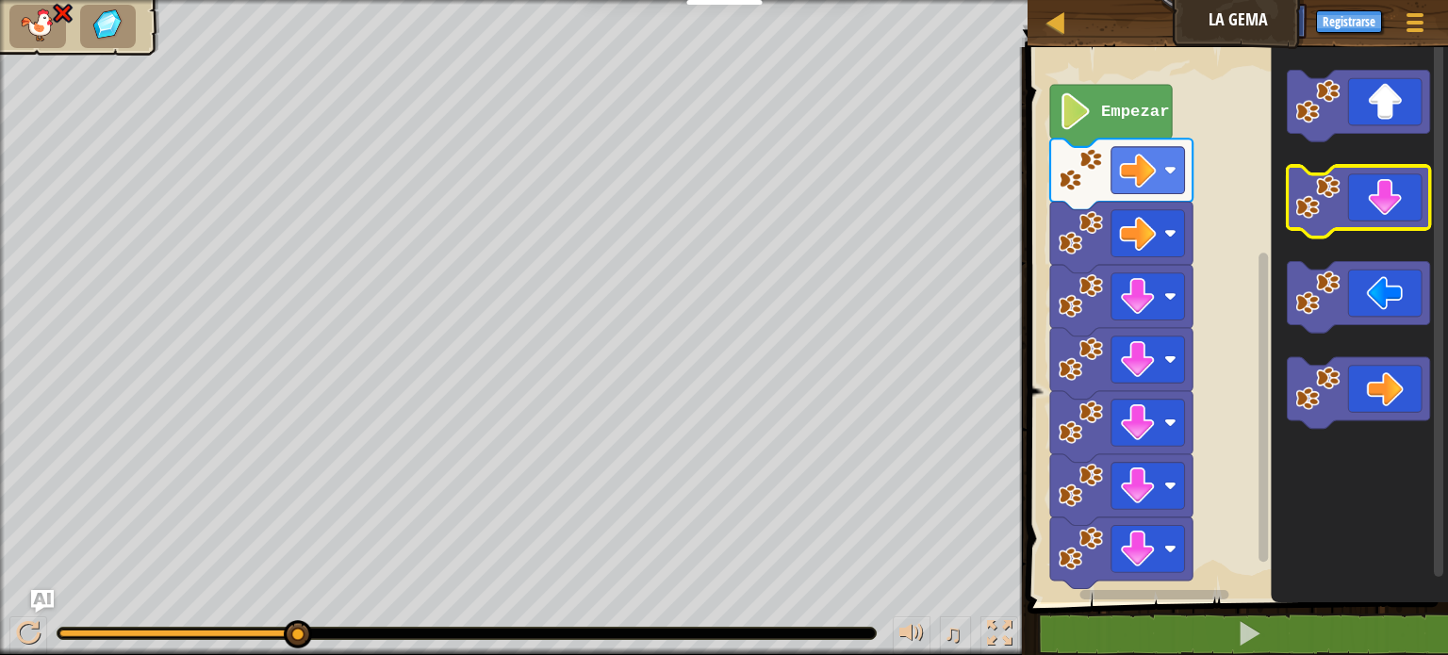
click at [1382, 202] on icon "Espacio de trabajo de Blockly" at bounding box center [1359, 202] width 142 height 72
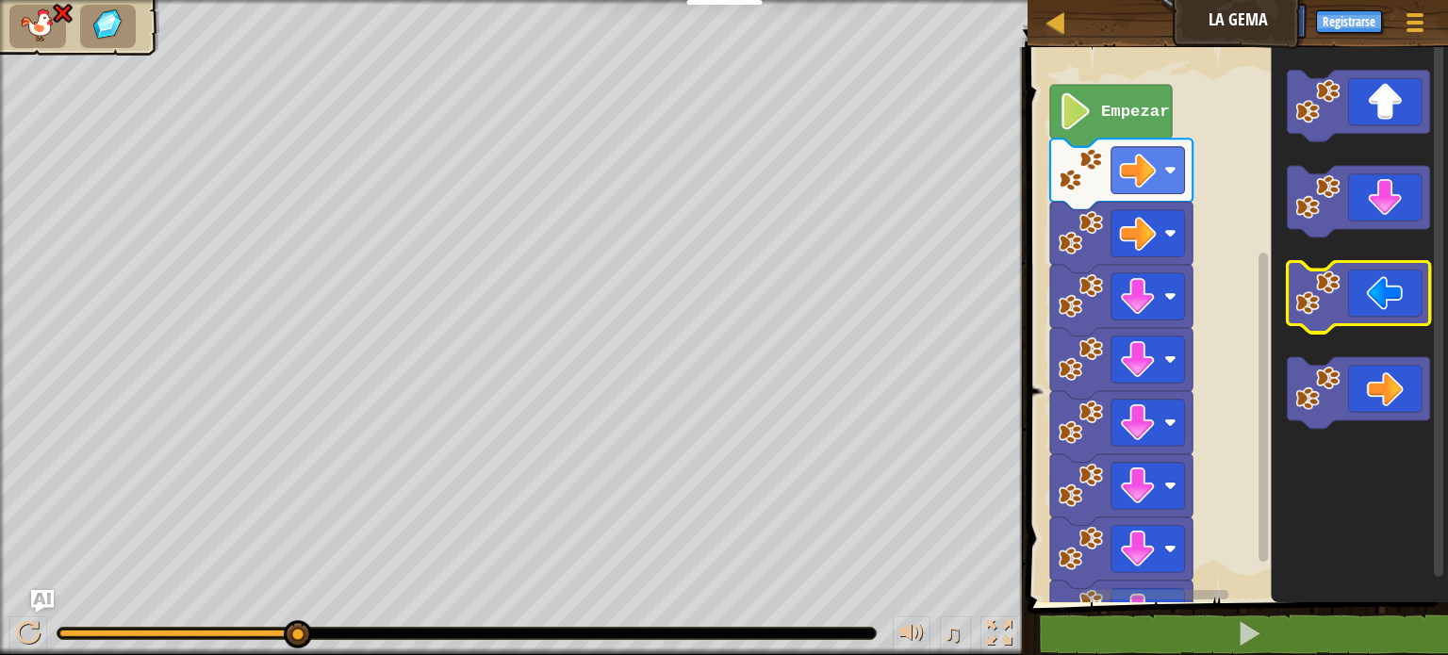
click at [1367, 298] on icon "Espacio de trabajo de Blockly" at bounding box center [1359, 298] width 142 height 72
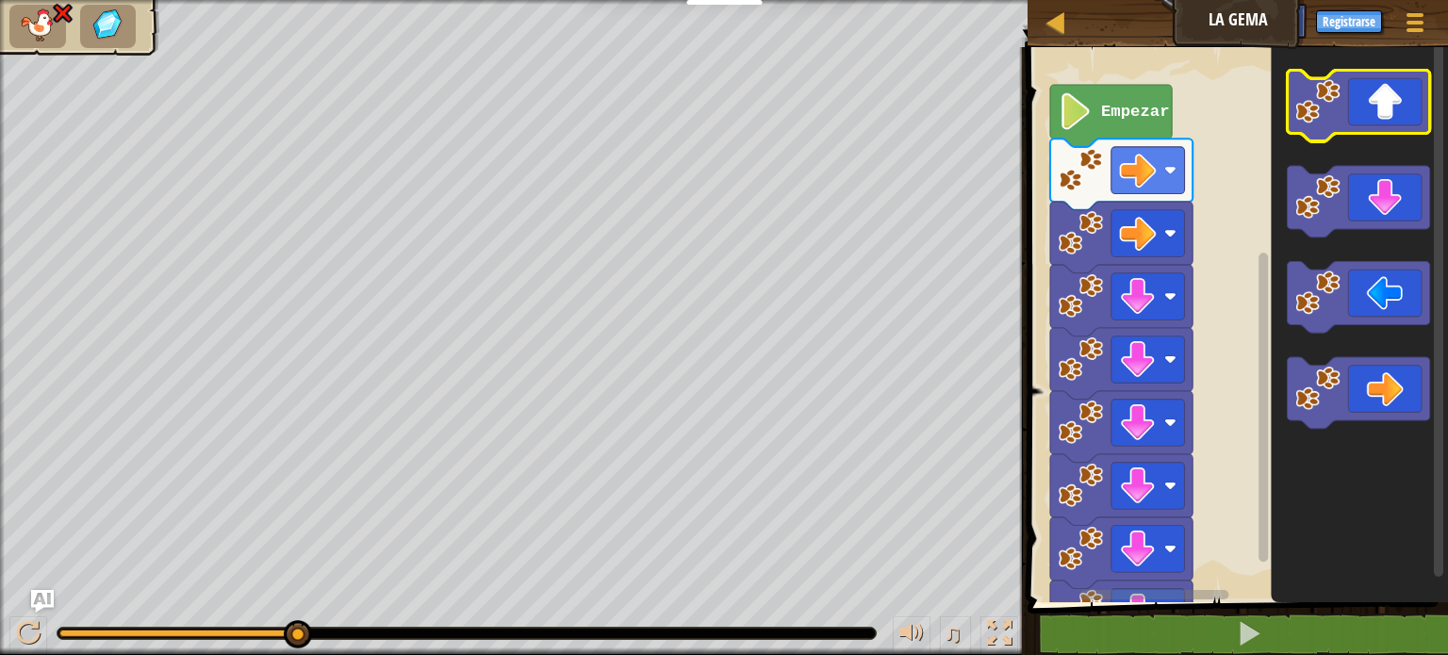
click at [1398, 97] on icon "Espacio de trabajo de Blockly" at bounding box center [1359, 107] width 142 height 72
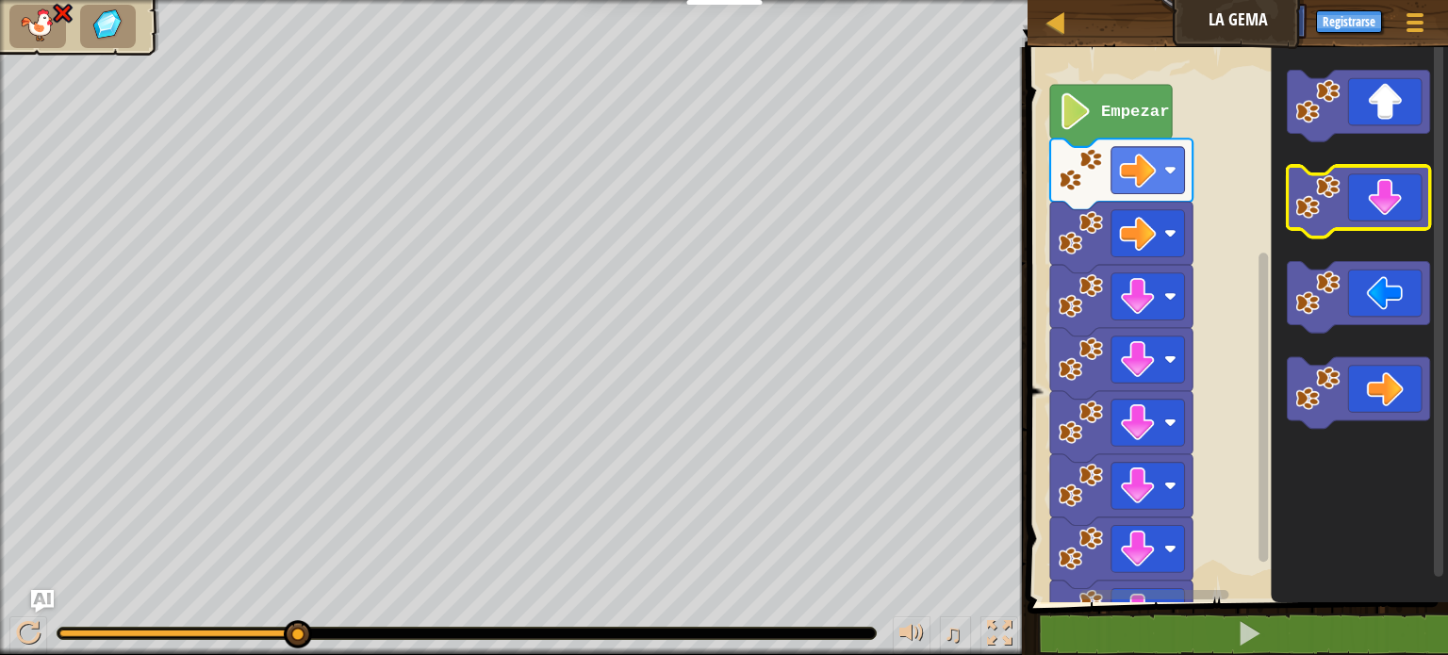
click at [1370, 197] on icon "Espacio de trabajo de Blockly" at bounding box center [1359, 202] width 142 height 72
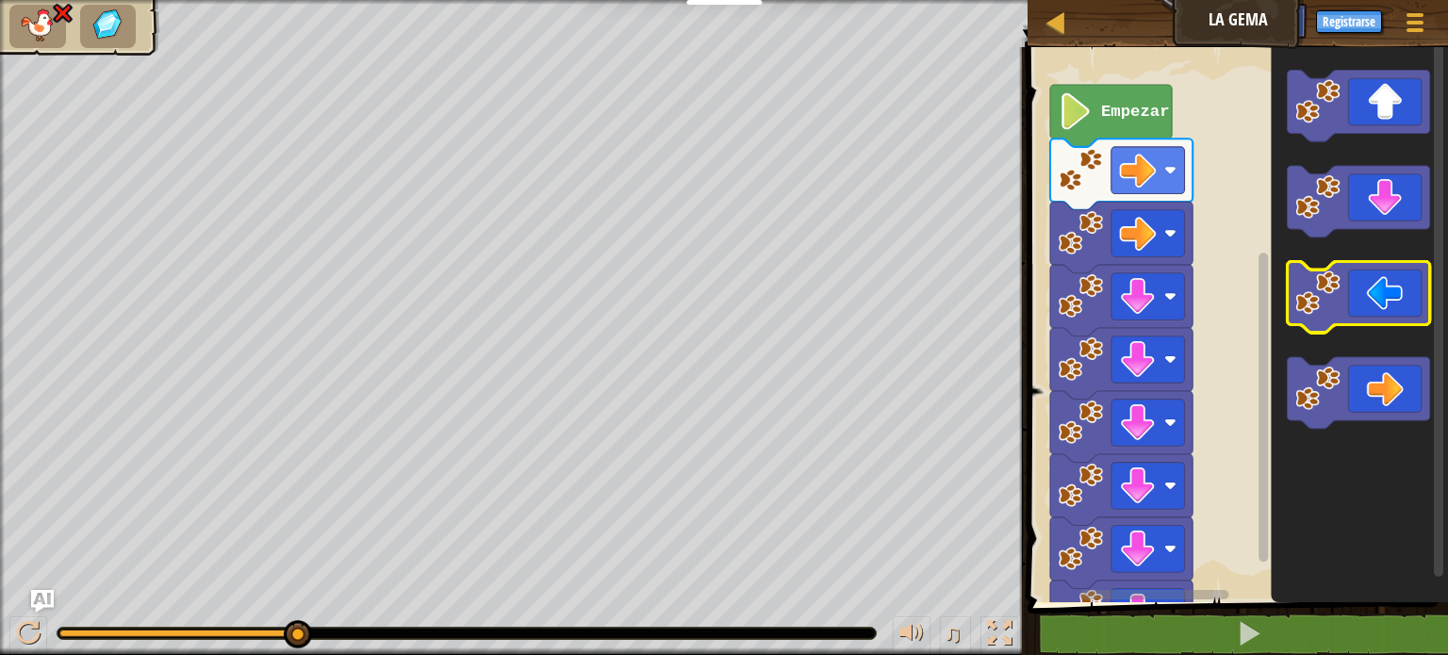
click at [1370, 292] on icon "Espacio de trabajo de Blockly" at bounding box center [1359, 298] width 142 height 72
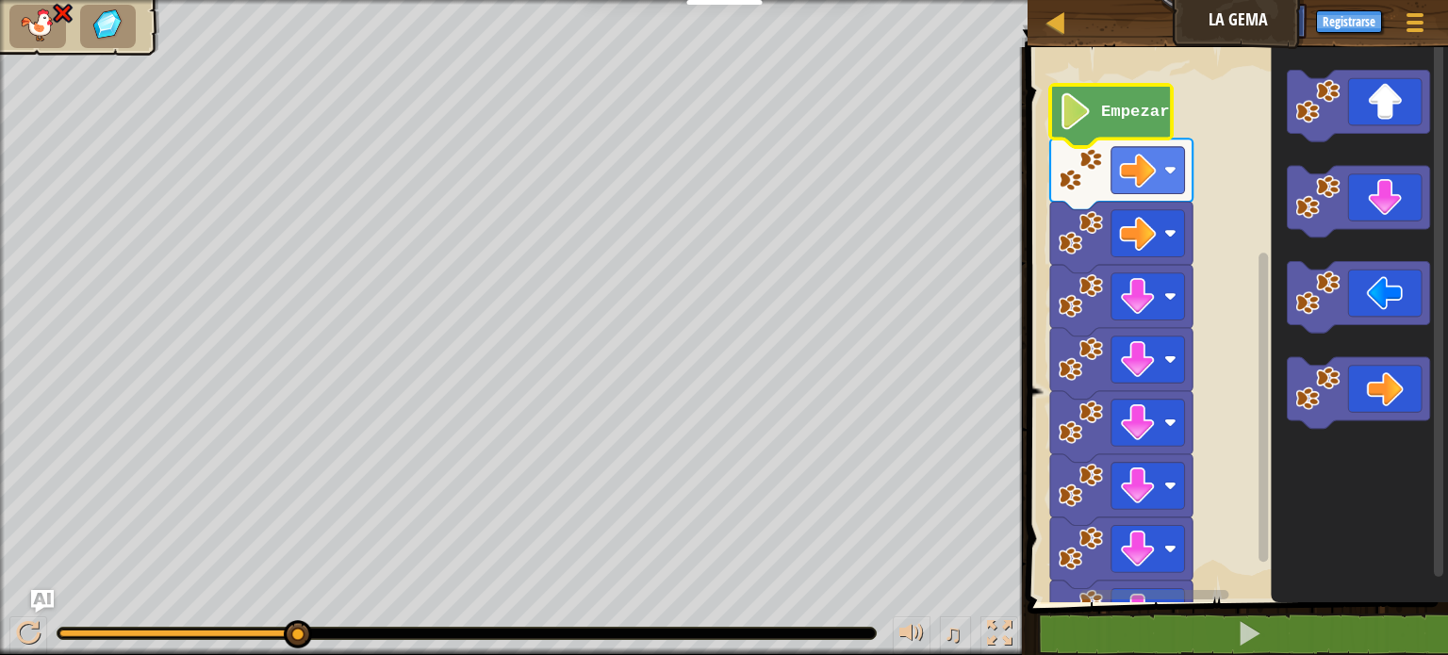
click at [1082, 120] on image "Espacio de trabajo de Blockly" at bounding box center [1076, 111] width 35 height 37
click at [1179, 557] on rect "Espacio de trabajo de Blockly" at bounding box center [1149, 549] width 74 height 47
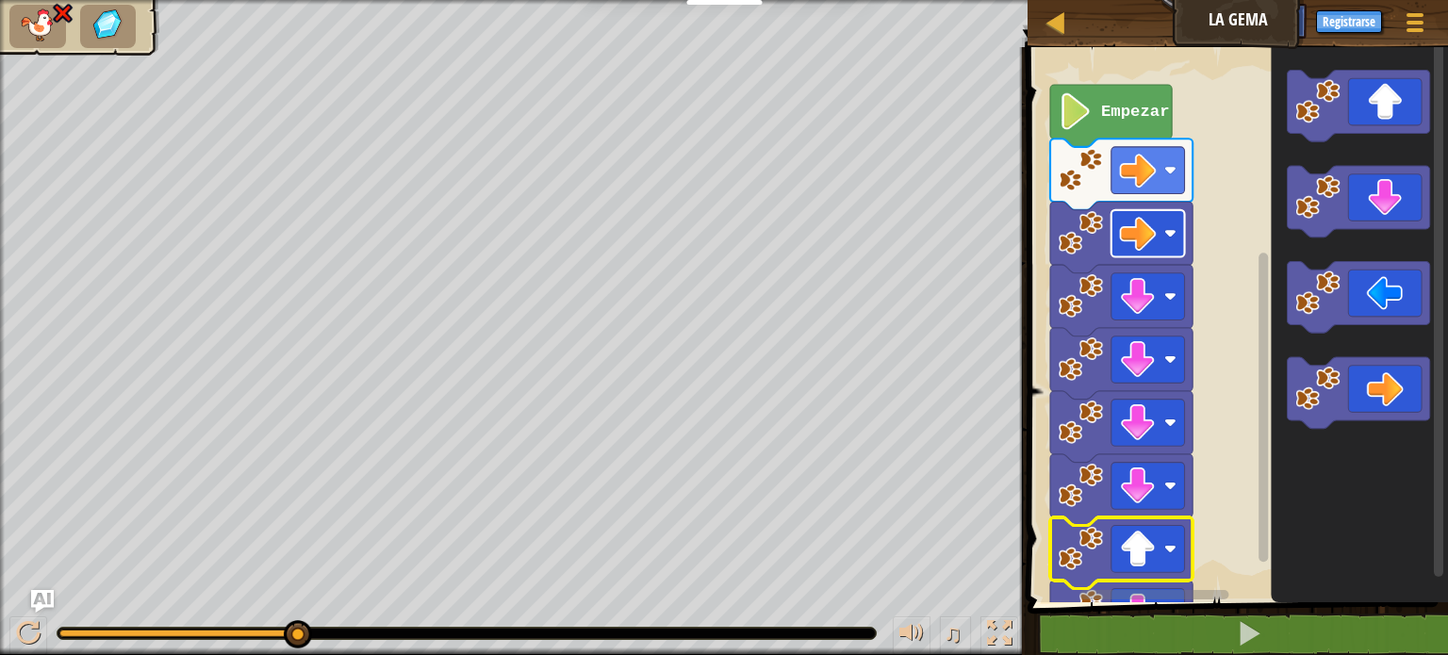
click at [1164, 228] on rect "Espacio de trabajo de Blockly" at bounding box center [1149, 233] width 74 height 47
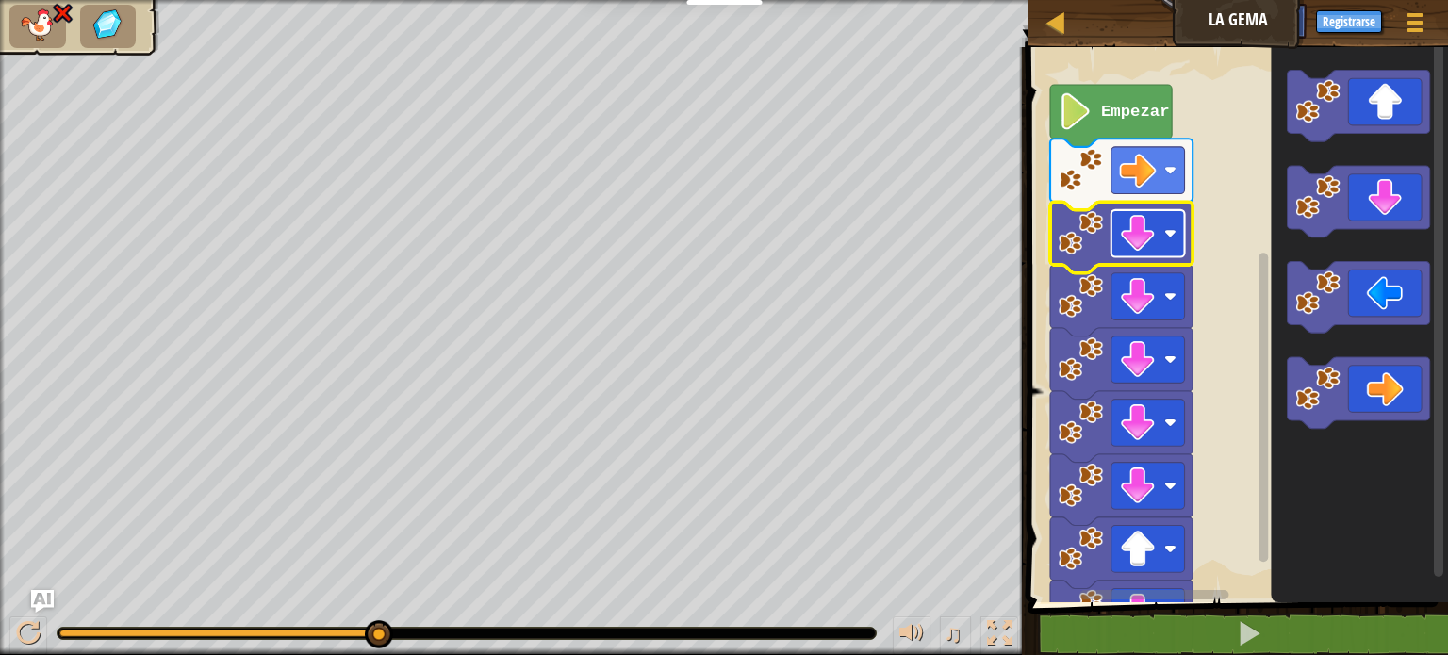
click at [1167, 230] on image "Espacio de trabajo de Blockly" at bounding box center [1171, 233] width 12 height 12
click at [1165, 287] on rect "Espacio de trabajo de Blockly" at bounding box center [1149, 296] width 74 height 47
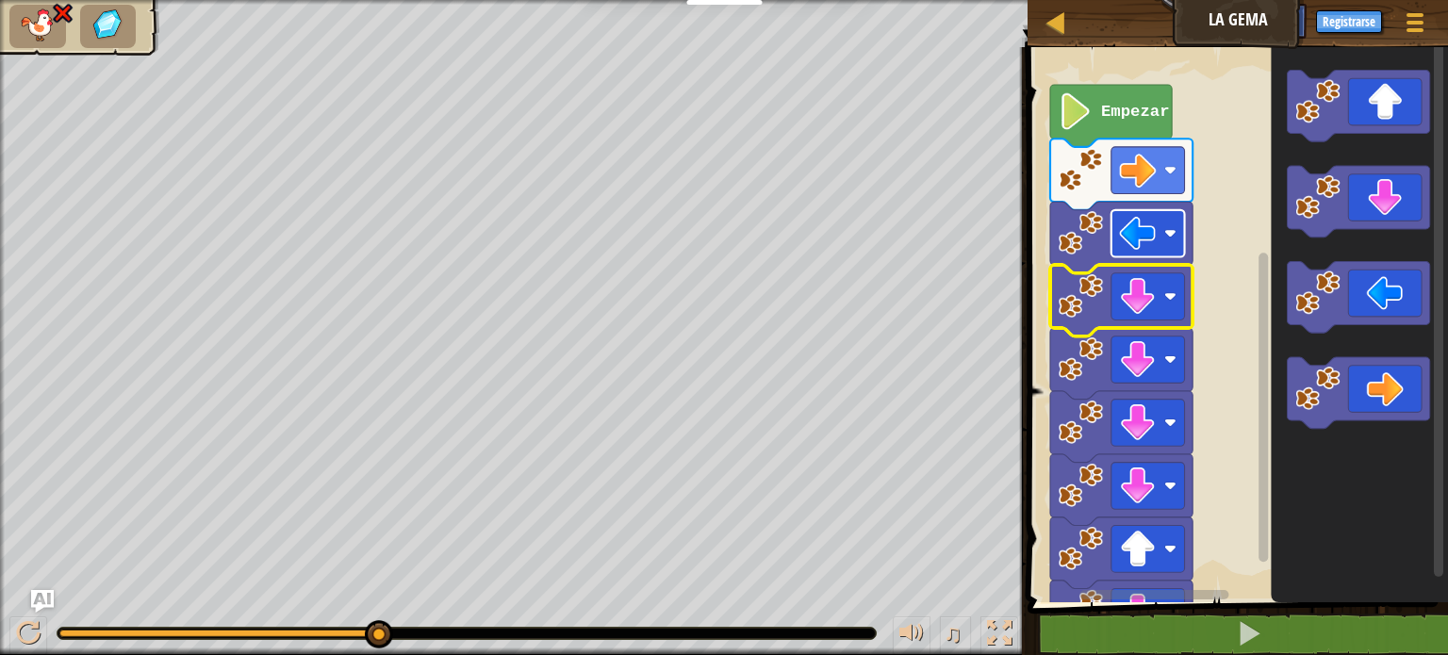
click at [1162, 230] on rect "Espacio de trabajo de Blockly" at bounding box center [1149, 233] width 74 height 47
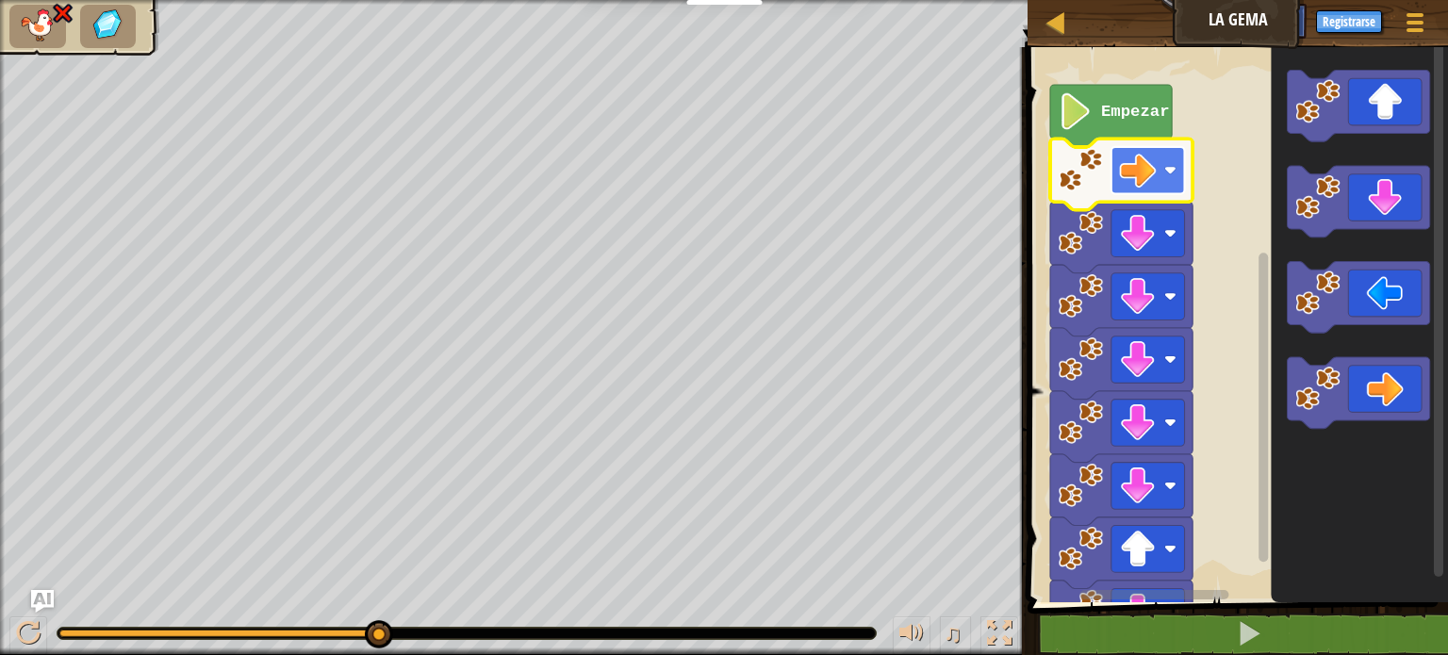
click at [1142, 177] on image "Espacio de trabajo de Blockly" at bounding box center [1138, 170] width 37 height 37
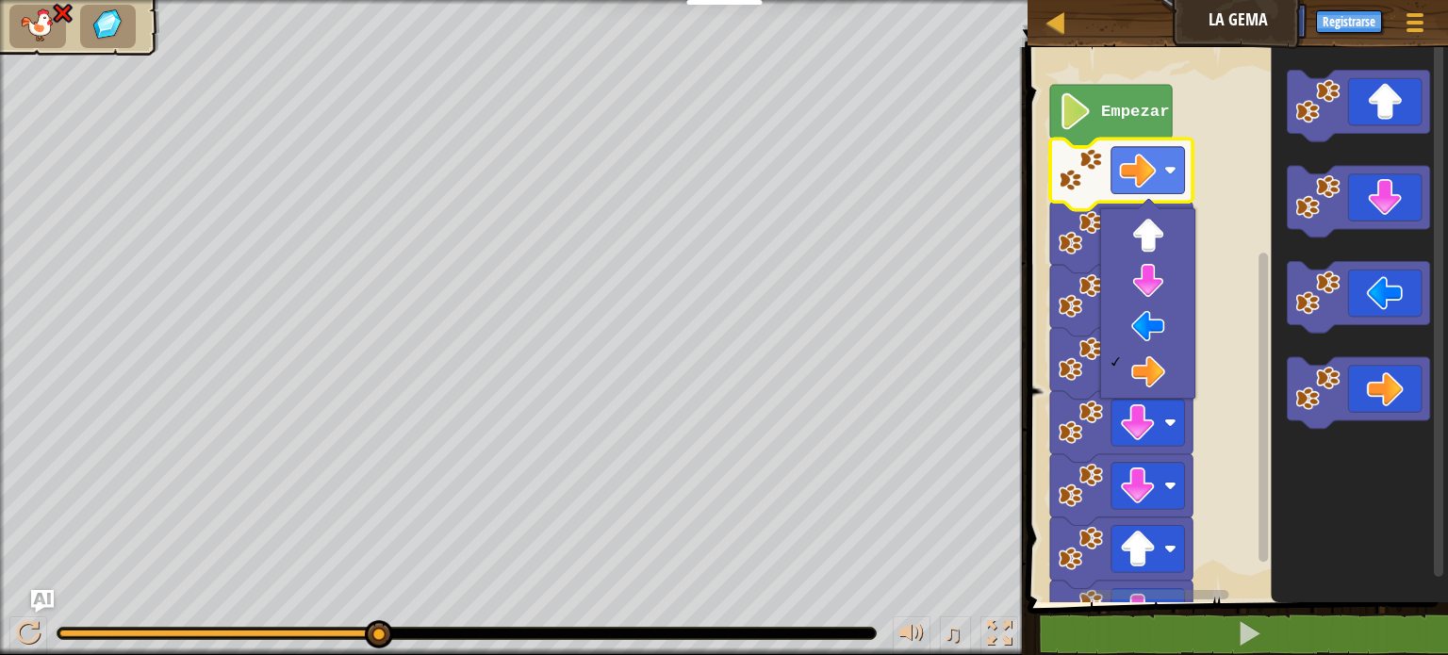
click at [1241, 139] on rect "Espacio de trabajo de Blockly" at bounding box center [1235, 320] width 426 height 565
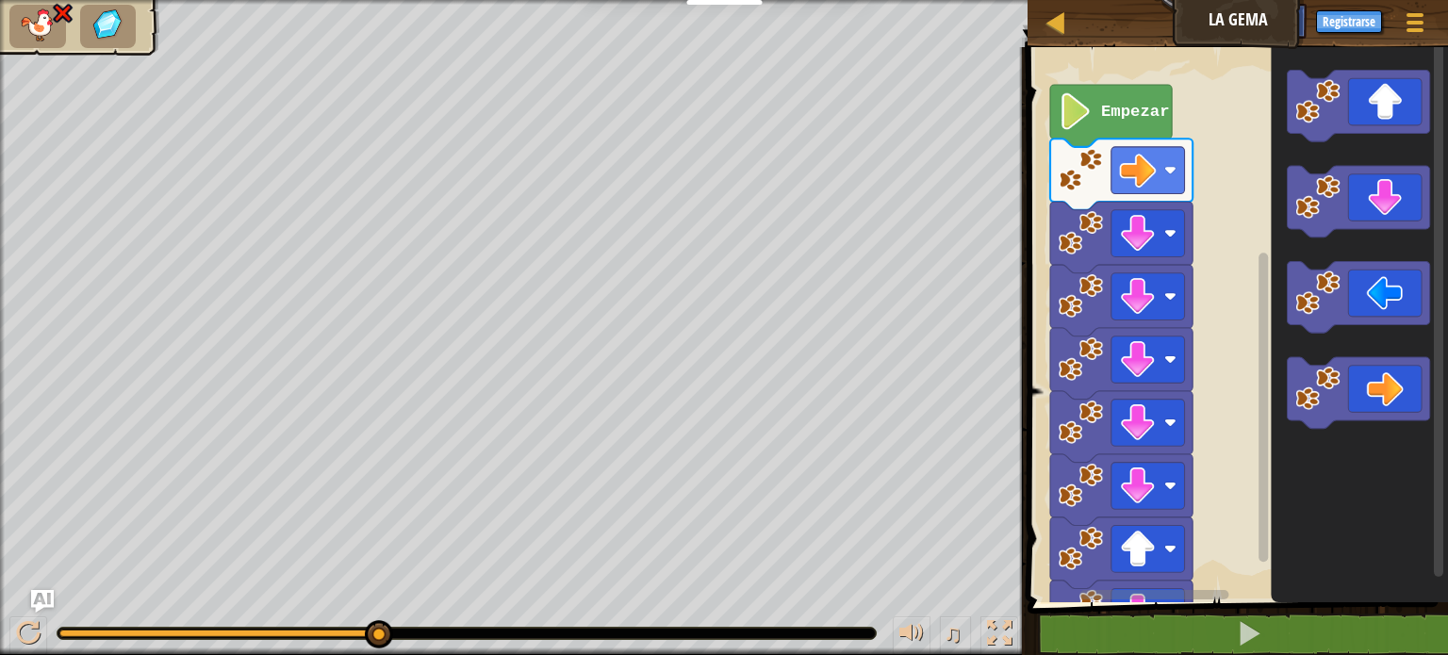
click at [64, 14] on img at bounding box center [63, 13] width 25 height 23
click at [84, 27] on li at bounding box center [108, 26] width 57 height 43
select select "es-419"
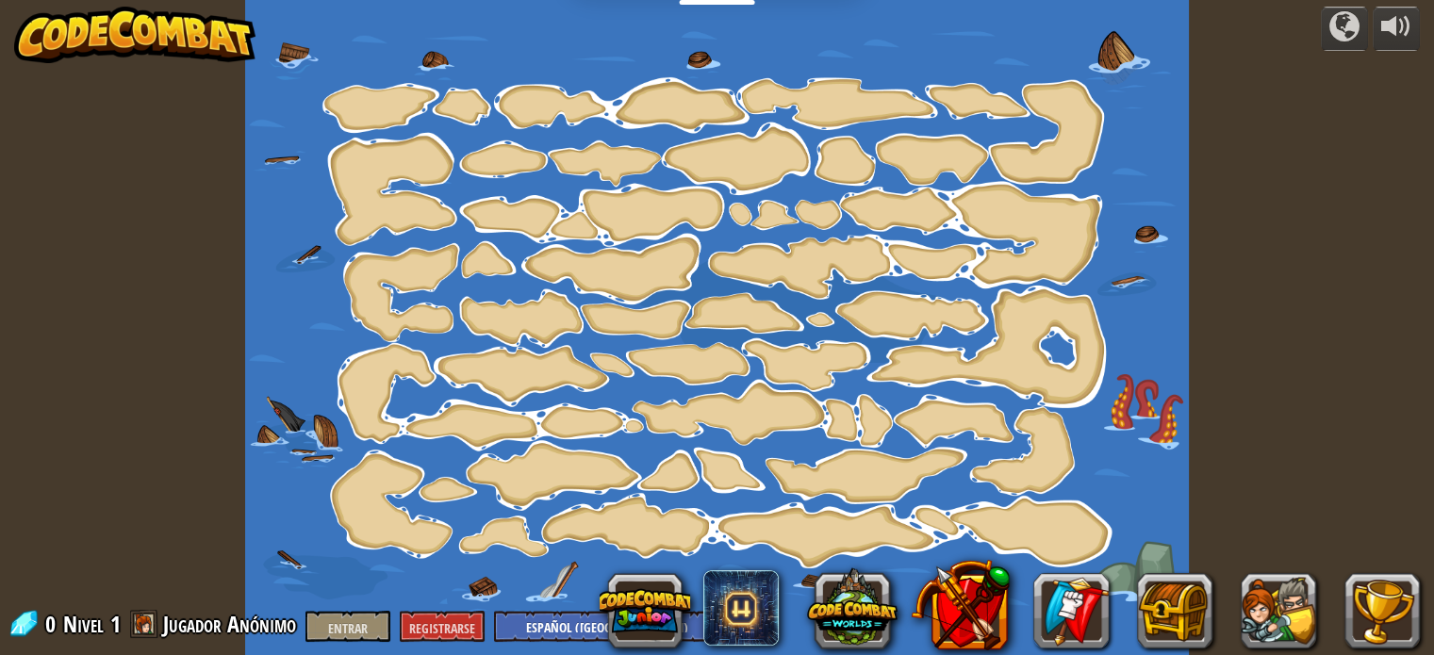
select select "es-419"
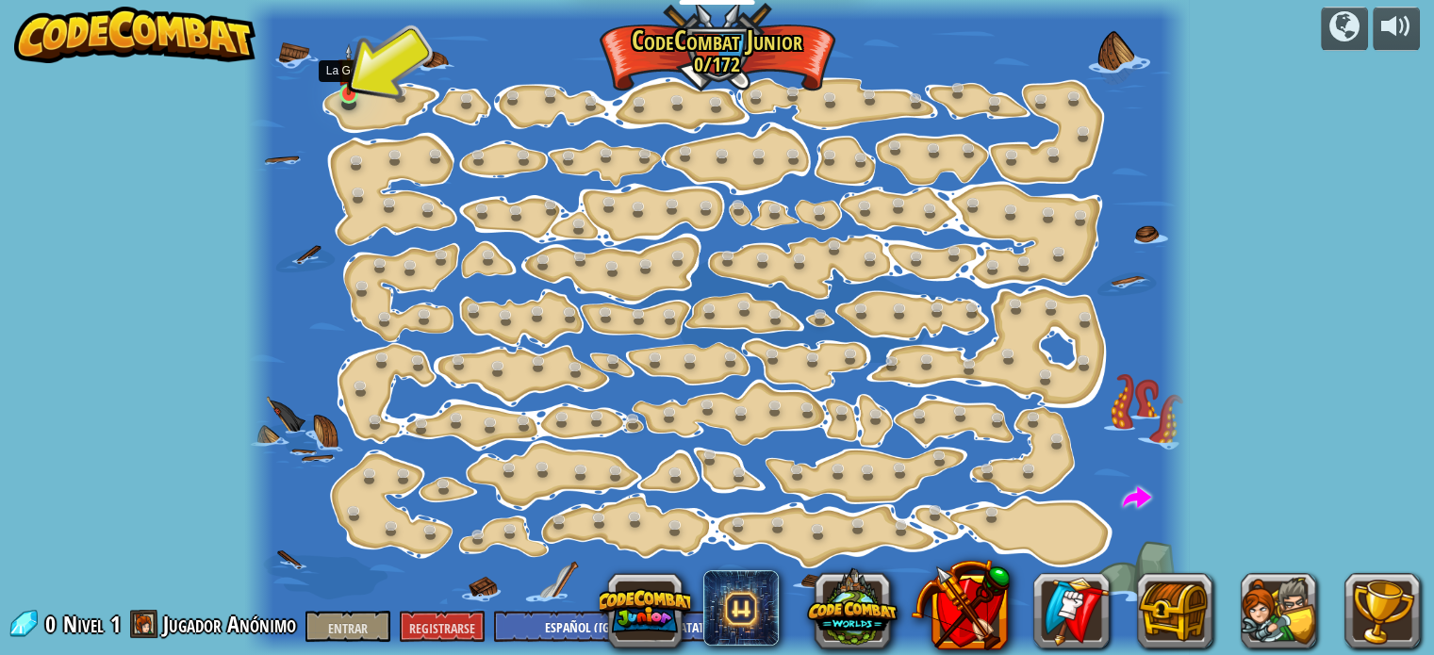
click at [353, 83] on img at bounding box center [349, 69] width 23 height 52
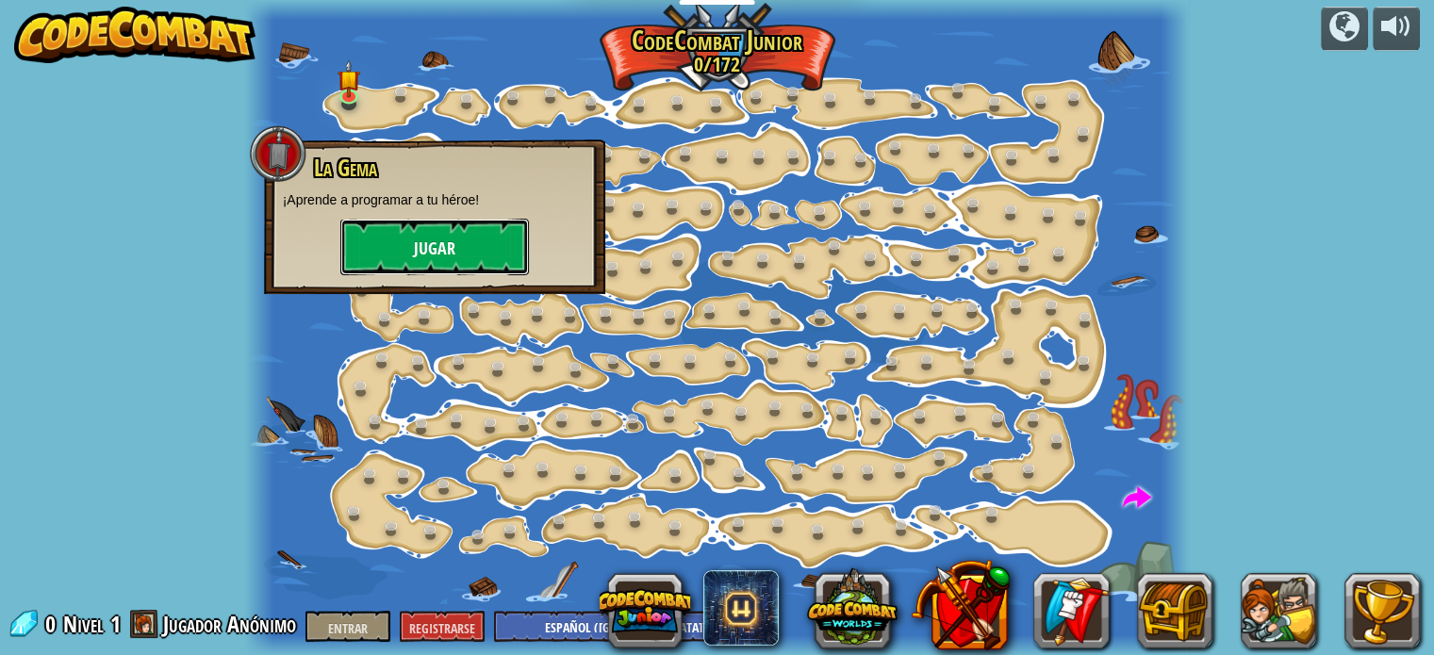
click at [435, 256] on font "Jugar" at bounding box center [434, 250] width 41 height 24
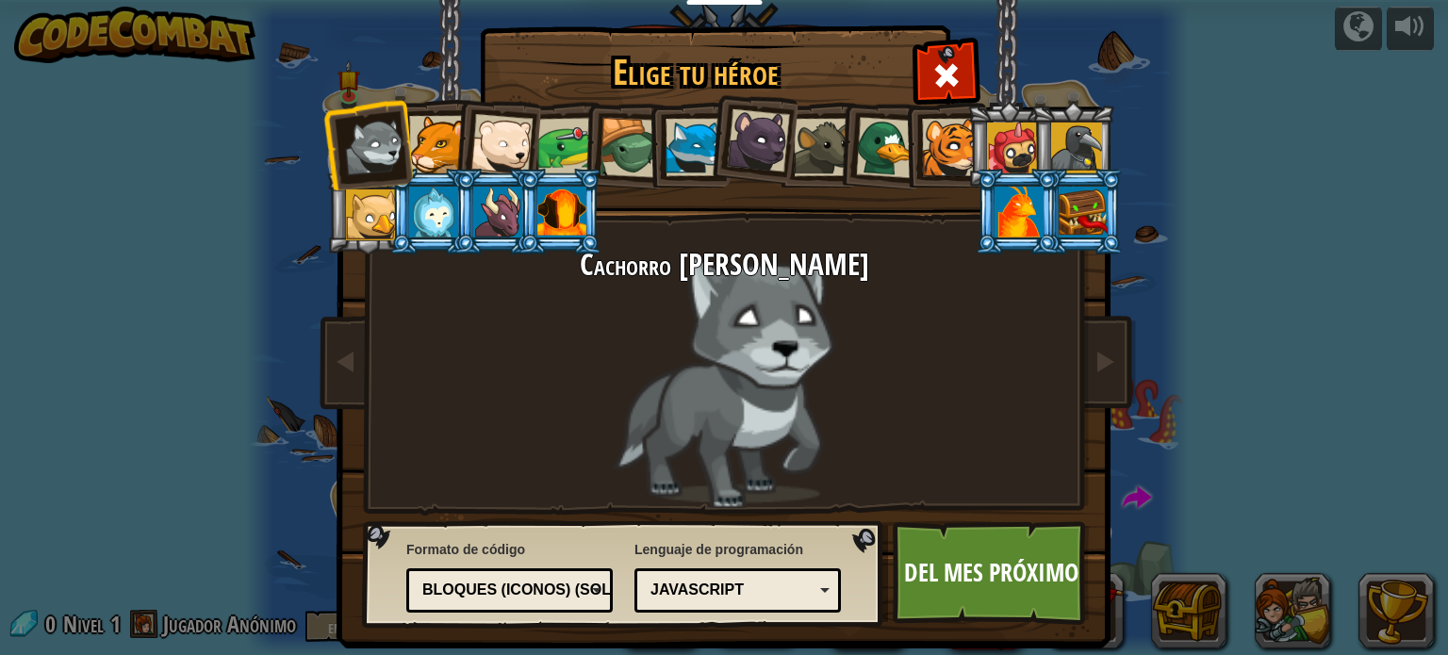
click at [811, 595] on div "JavaScript" at bounding box center [738, 590] width 182 height 29
click at [952, 572] on font "Del mes próximo" at bounding box center [991, 572] width 174 height 34
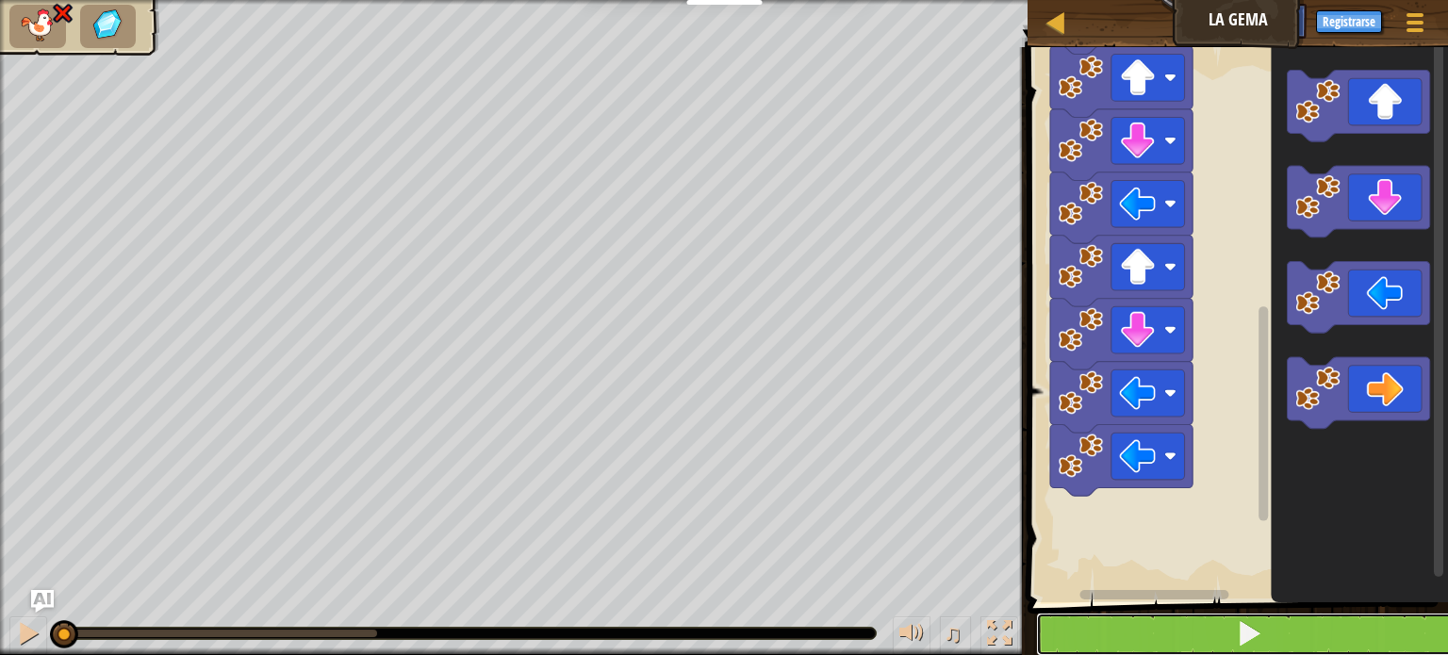
click at [1235, 634] on button at bounding box center [1249, 634] width 426 height 43
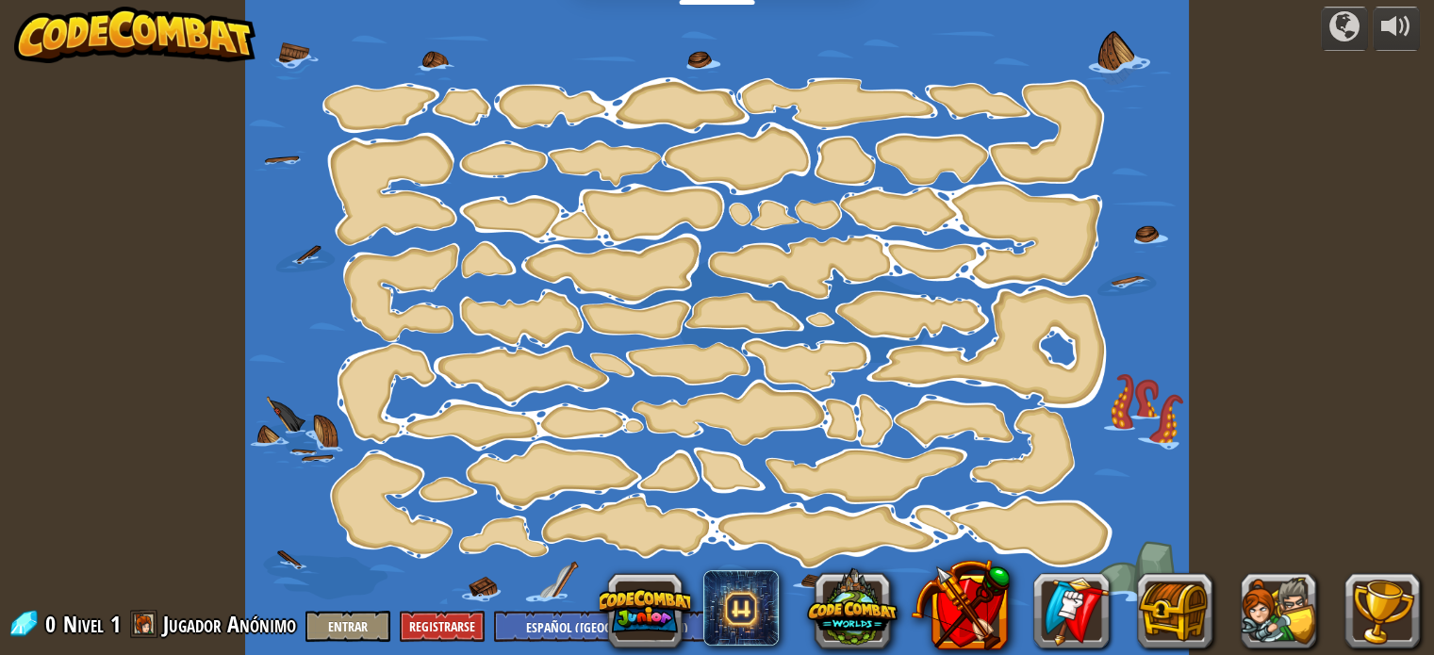
select select "es-419"
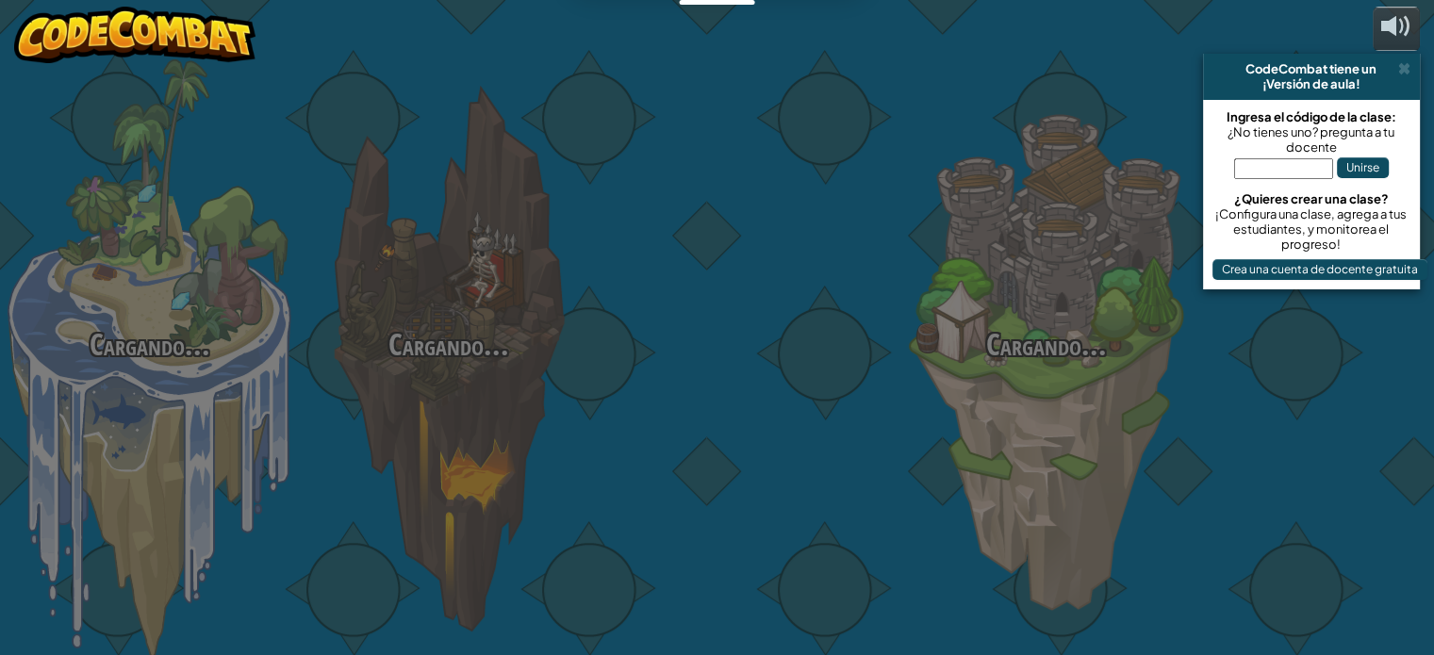
select select "es-419"
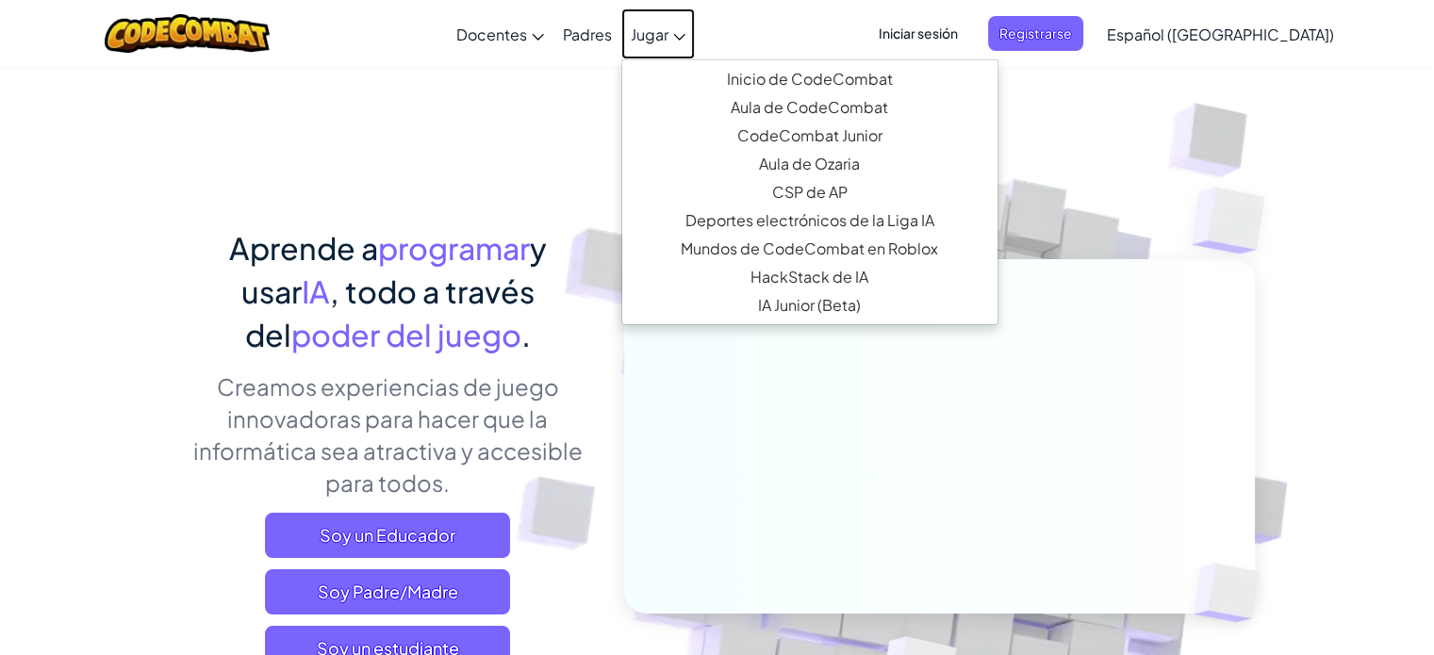
click at [686, 38] on icon at bounding box center [679, 37] width 12 height 7
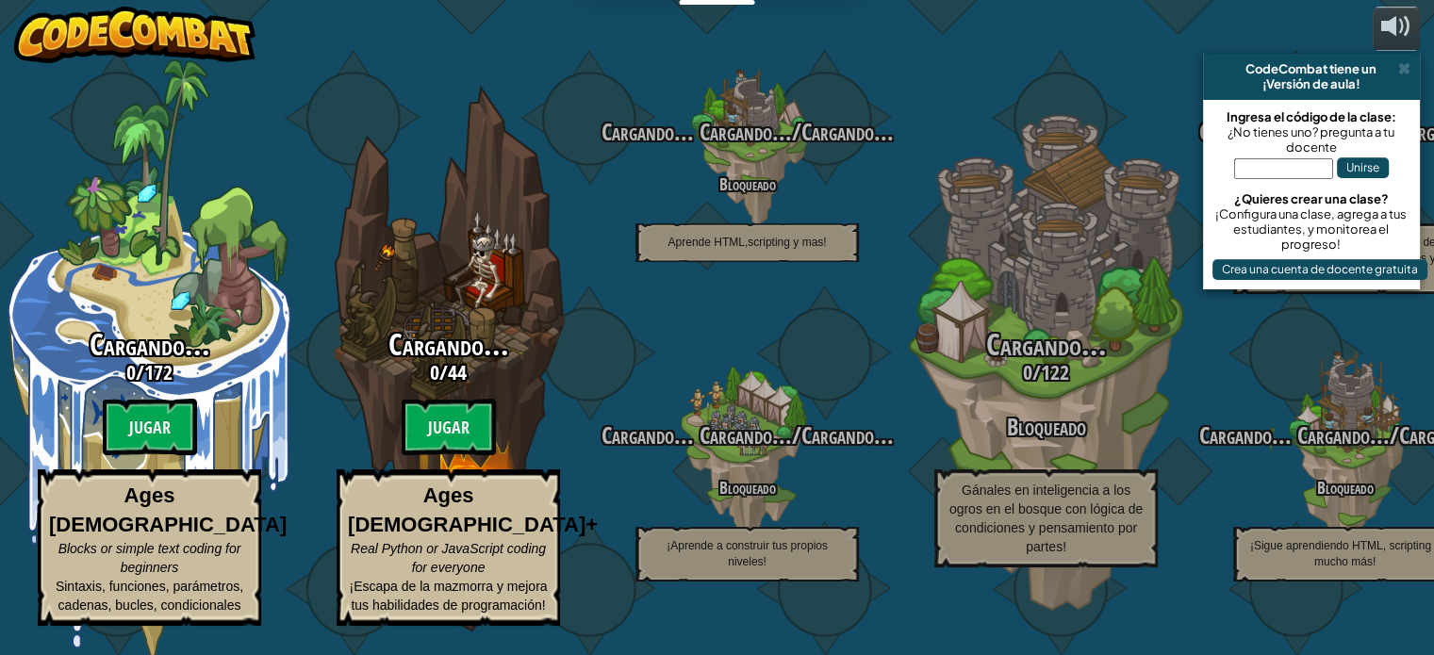
select select "es-419"
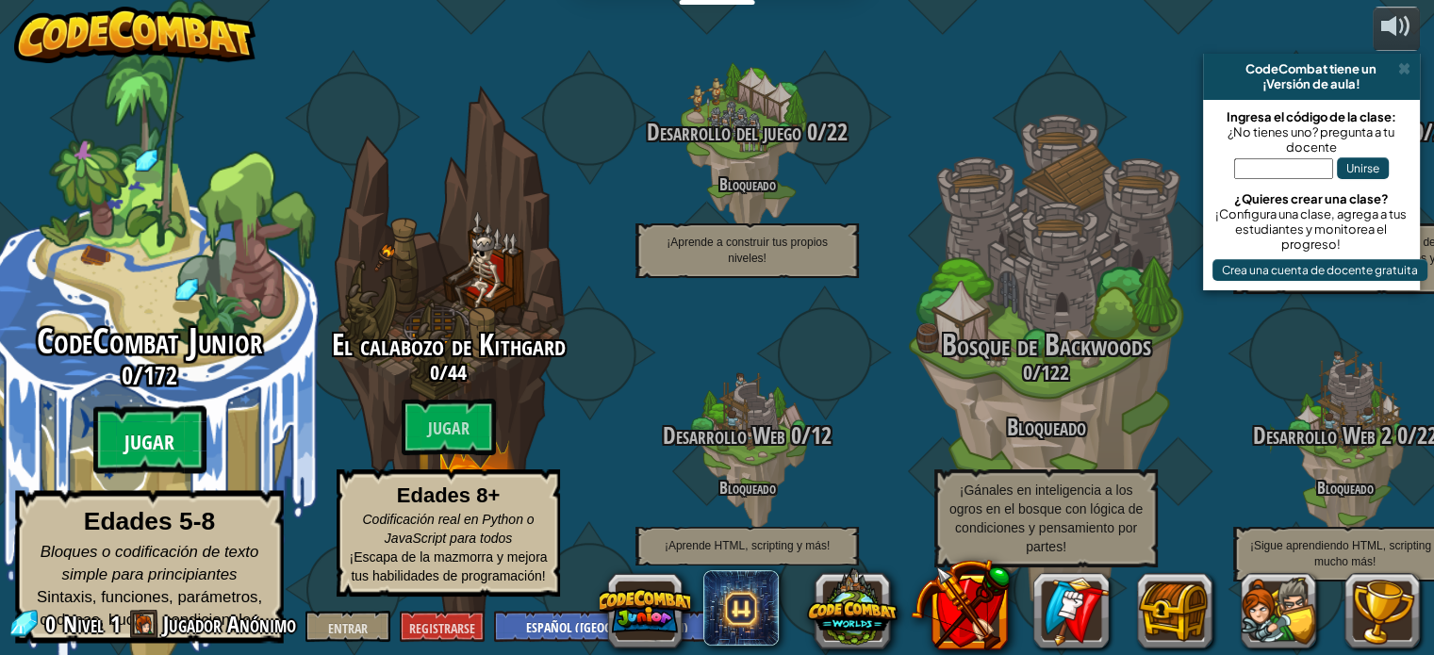
click at [154, 442] on font "Jugar" at bounding box center [149, 443] width 50 height 28
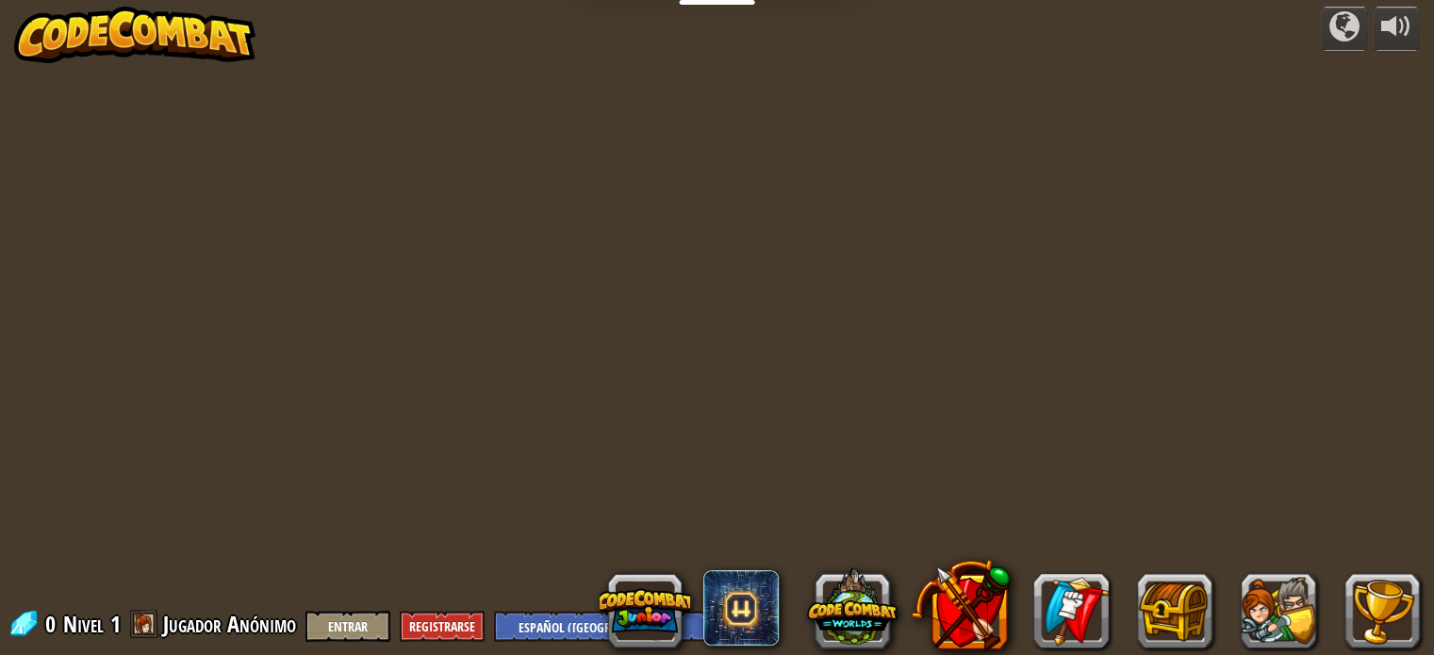
select select "es-419"
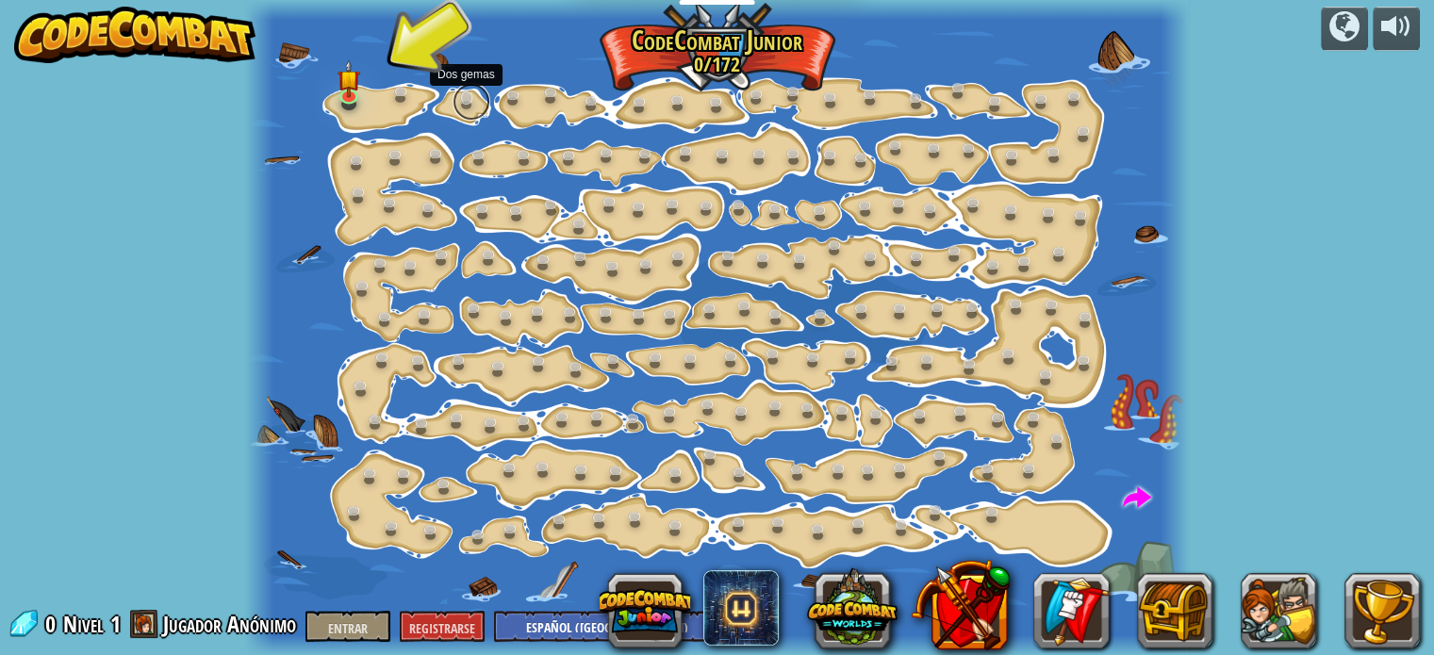
click at [460, 99] on link at bounding box center [472, 102] width 38 height 38
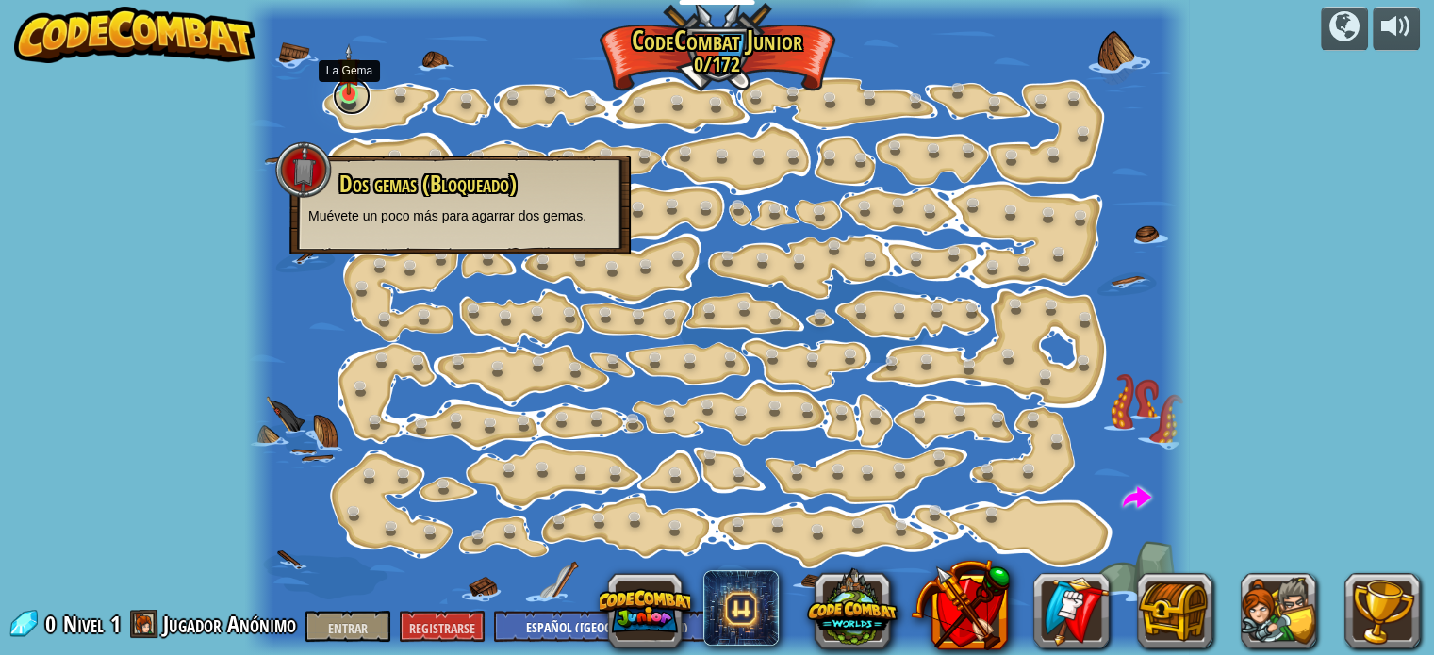
click at [351, 107] on link at bounding box center [352, 96] width 38 height 38
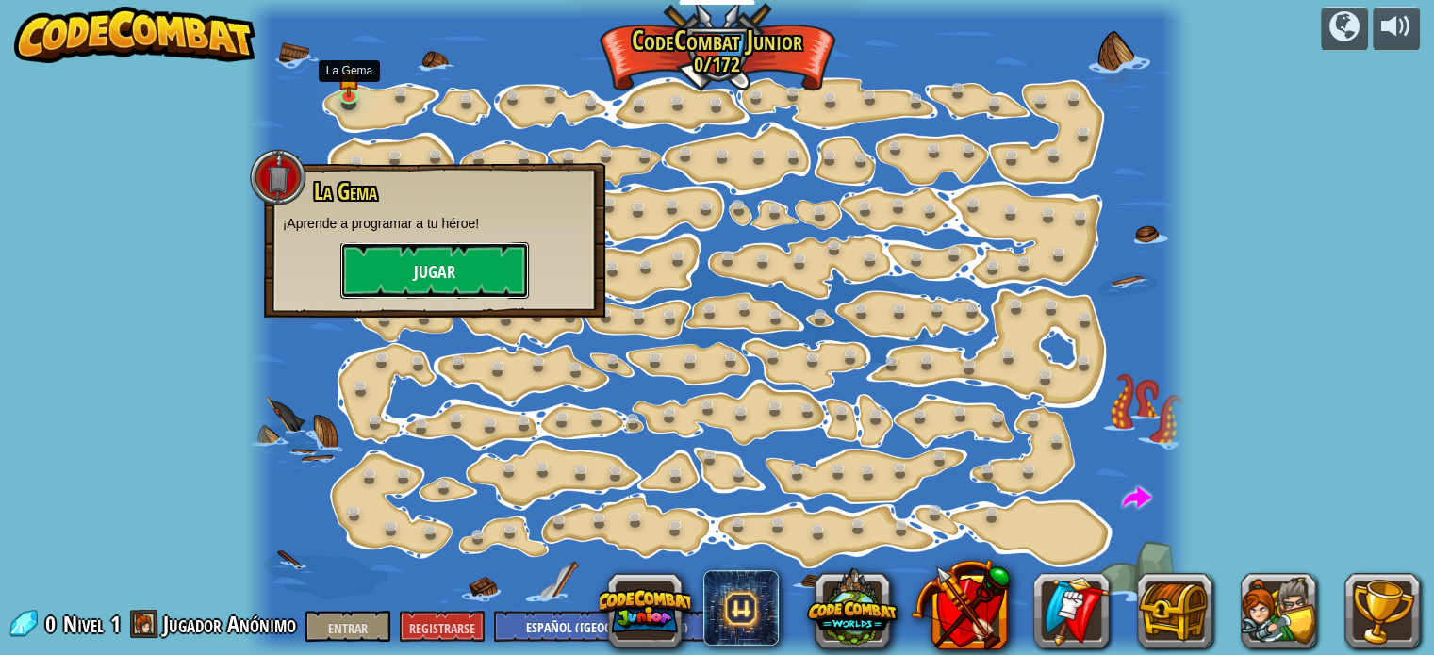
click at [438, 267] on font "Jugar" at bounding box center [434, 273] width 41 height 24
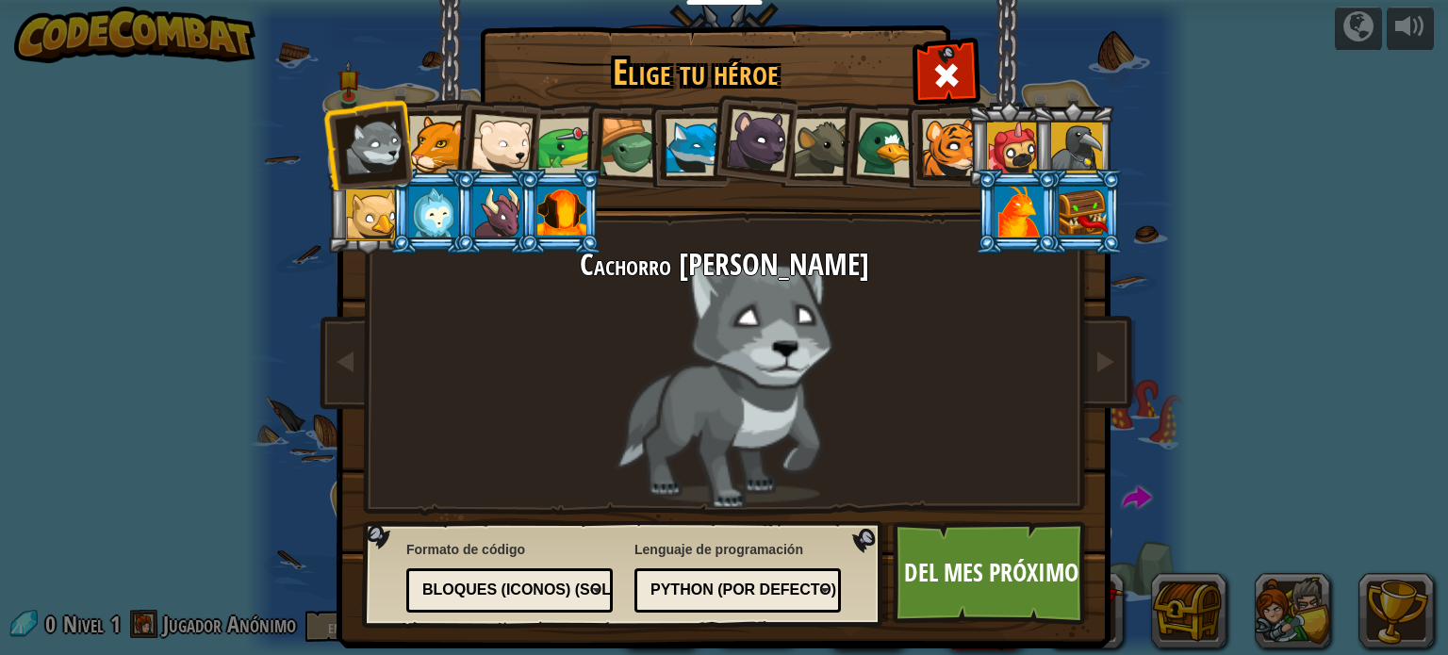
click at [463, 584] on font "Bloques (iconos) (Solo Junior)" at bounding box center [555, 590] width 267 height 16
click at [941, 571] on font "Del mes próximo" at bounding box center [991, 572] width 174 height 34
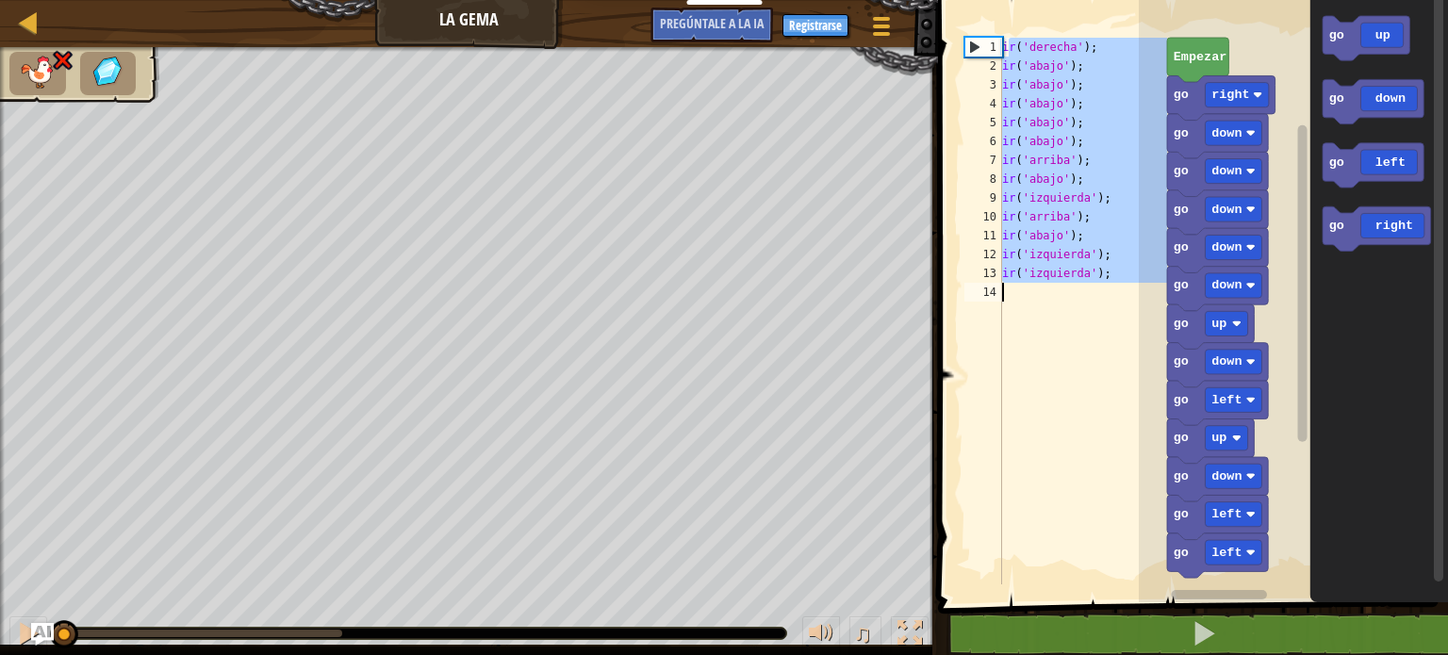
drag, startPoint x: 1006, startPoint y: 47, endPoint x: 1099, endPoint y: 306, distance: 275.3
click at [1099, 306] on div "ir ( 'derecha' ) ; ir ( 'abajo' ) ; ir ( 'abajo' ) ; ir ( 'abajo' ) ; ir ( 'aba…" at bounding box center [1084, 330] width 170 height 585
type textarea "g"
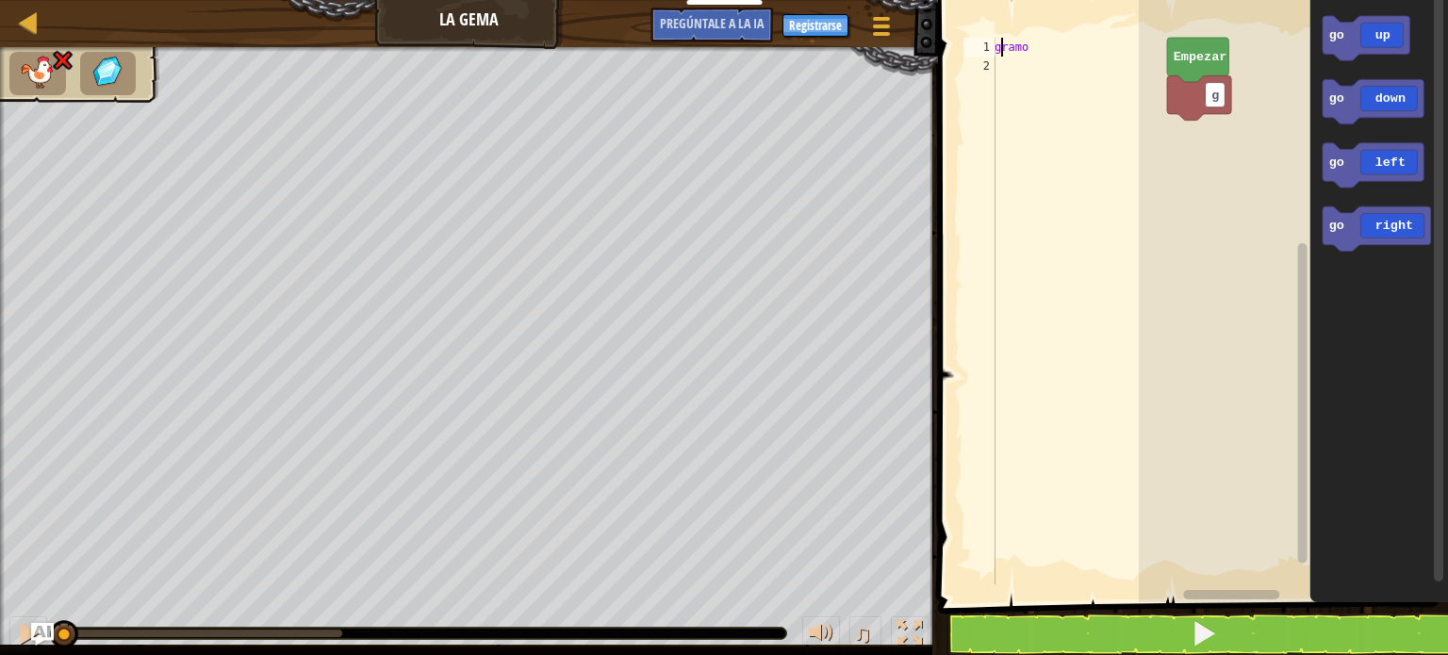
drag, startPoint x: 1030, startPoint y: 44, endPoint x: 1000, endPoint y: 44, distance: 30.2
click at [1000, 44] on div "gramo" at bounding box center [1079, 330] width 176 height 585
type textarea "g"
drag, startPoint x: 996, startPoint y: 51, endPoint x: 1040, endPoint y: 48, distance: 44.4
click at [1040, 48] on div "gramo" at bounding box center [1079, 330] width 176 height 585
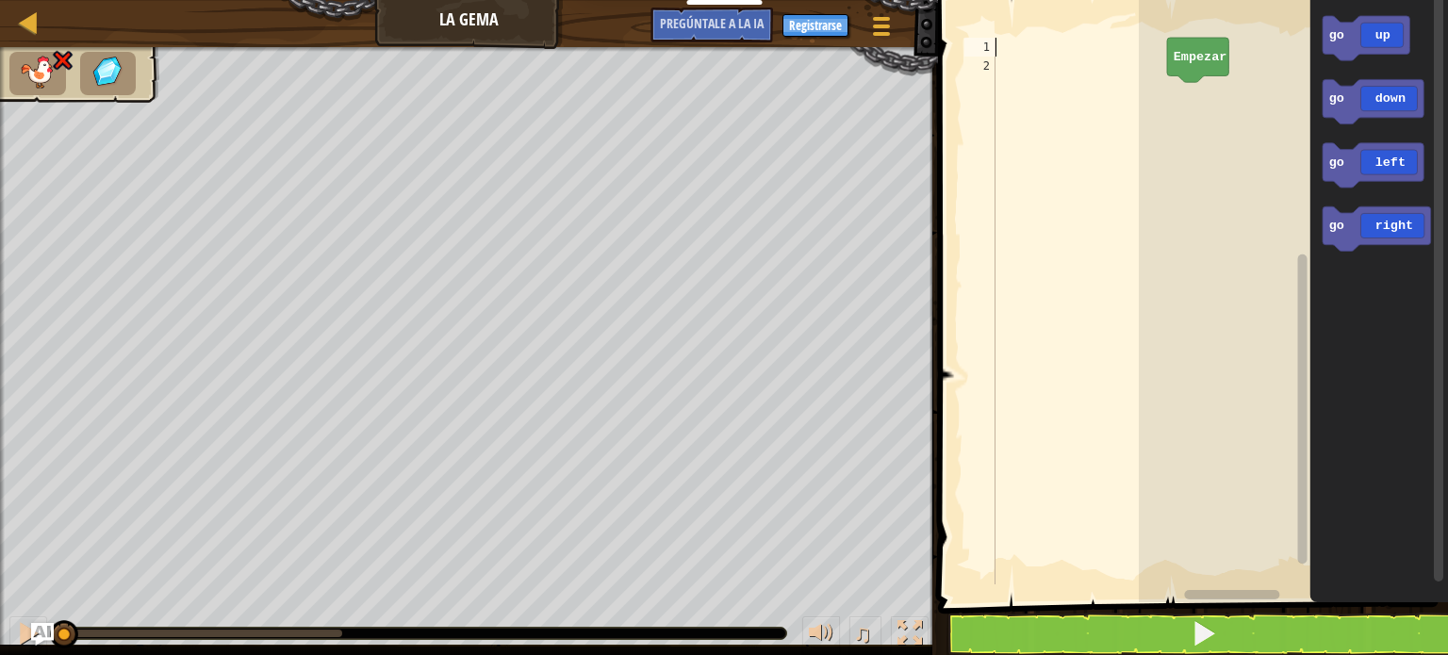
click at [66, 54] on img at bounding box center [63, 60] width 25 height 23
click at [45, 78] on img at bounding box center [38, 72] width 40 height 33
click at [1374, 50] on icon "Espacio de trabajo de Blockly" at bounding box center [1366, 38] width 87 height 44
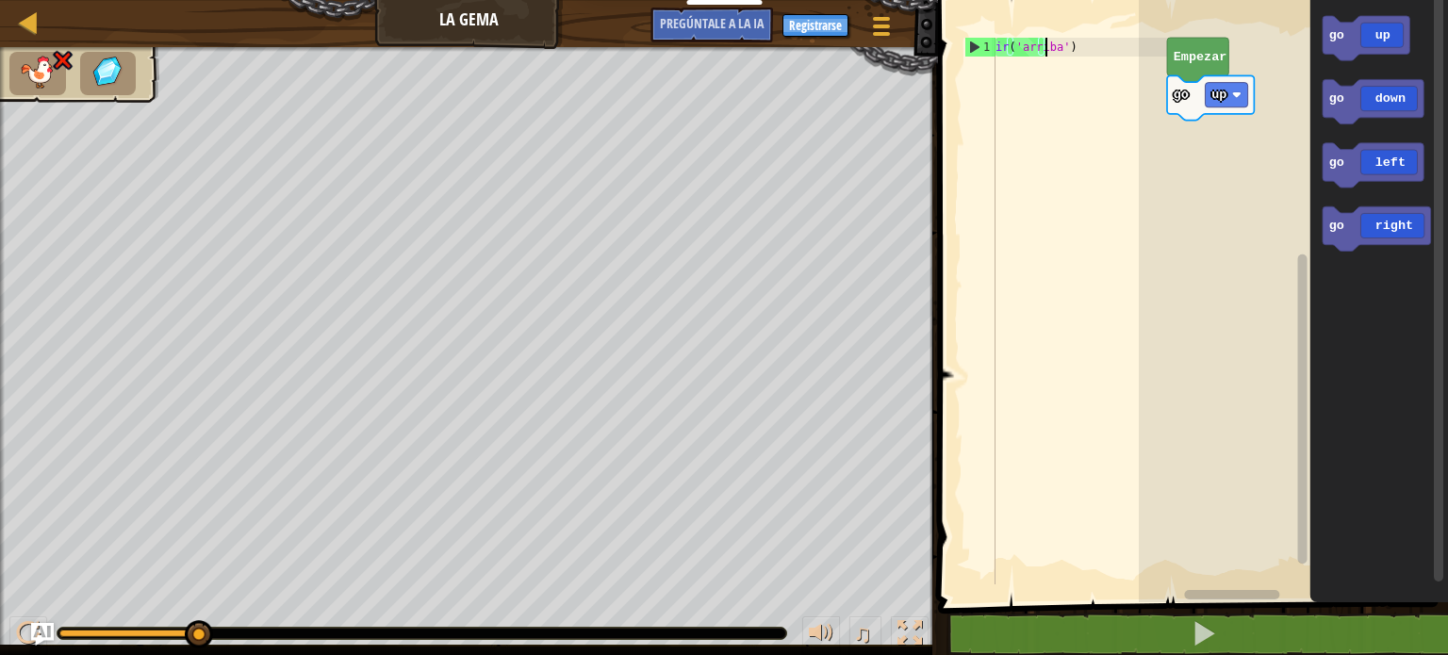
drag, startPoint x: 1032, startPoint y: 65, endPoint x: 972, endPoint y: 74, distance: 60.0
click at [972, 74] on div "go('up') 1 ir ( 'arriba' ) [DEMOGRAPHIC_DATA] XXXXXXXXXXXXXXXXXXXXXXXXXXXXXXXXX…" at bounding box center [1064, 311] width 207 height 547
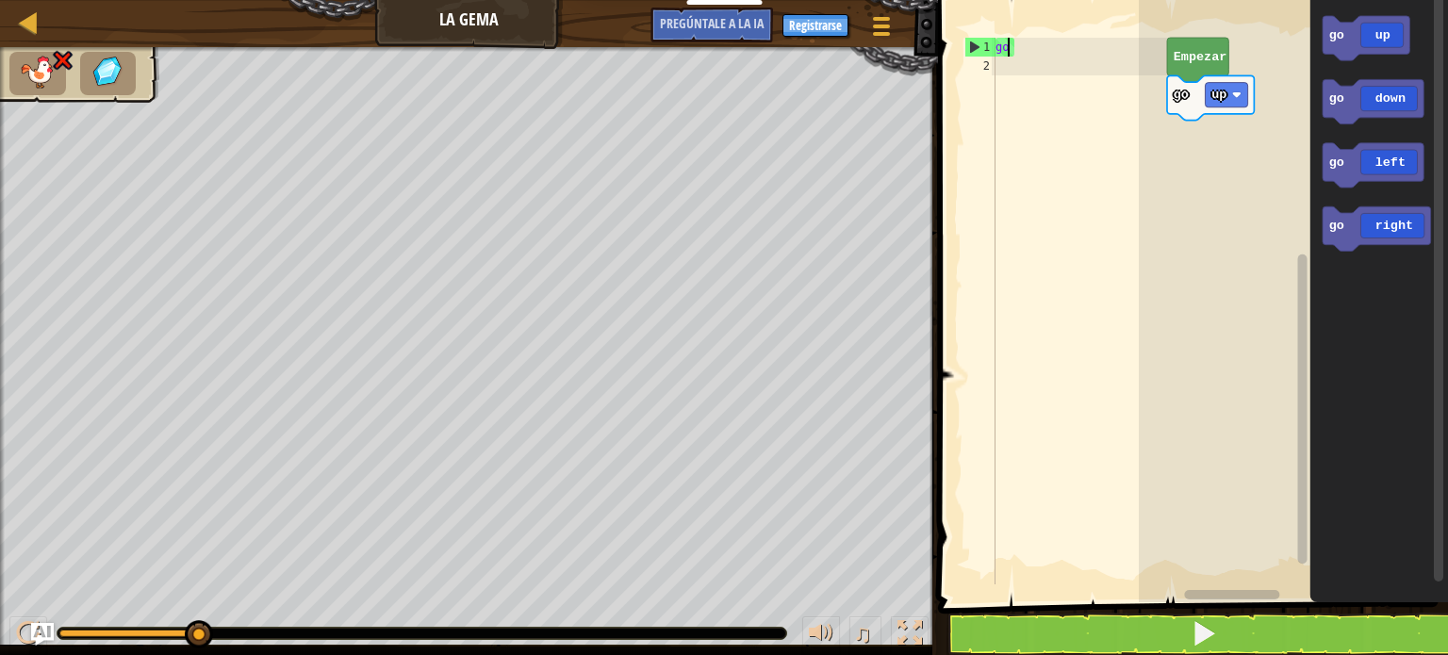
type textarea "g"
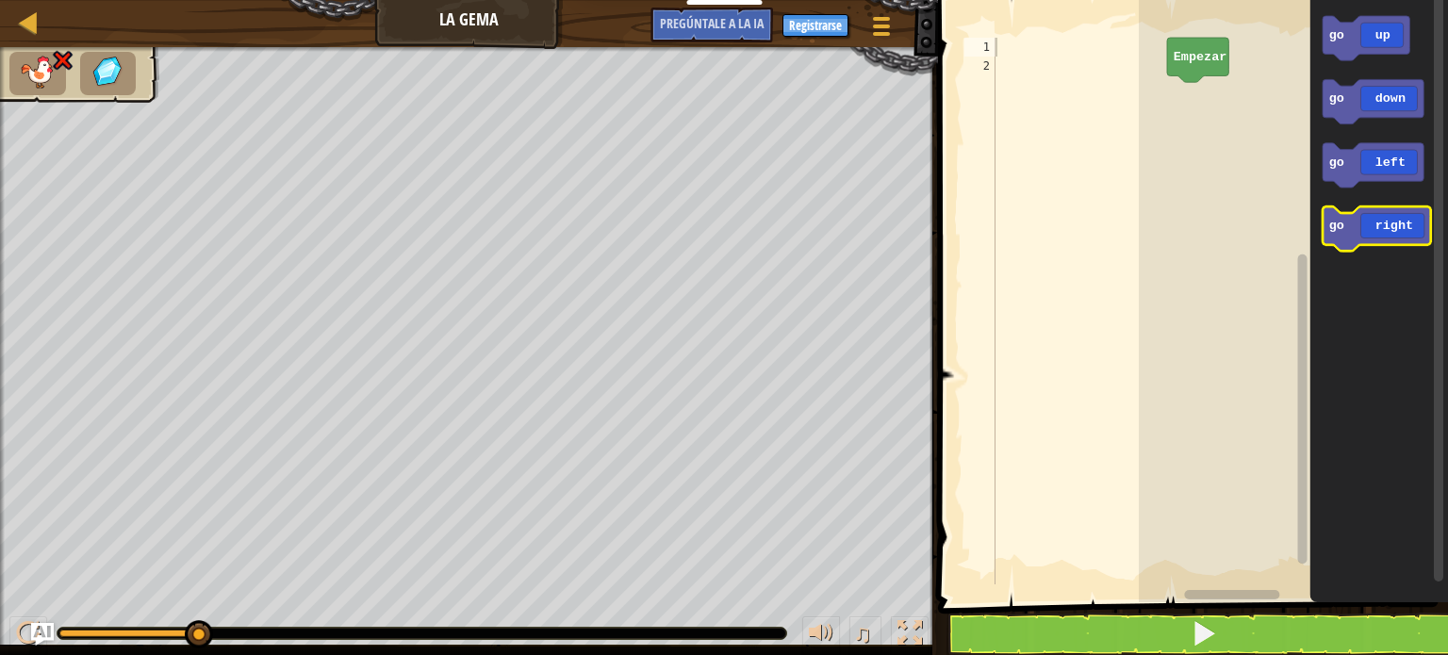
click at [1396, 237] on icon "Espacio de trabajo de Blockly" at bounding box center [1377, 229] width 108 height 44
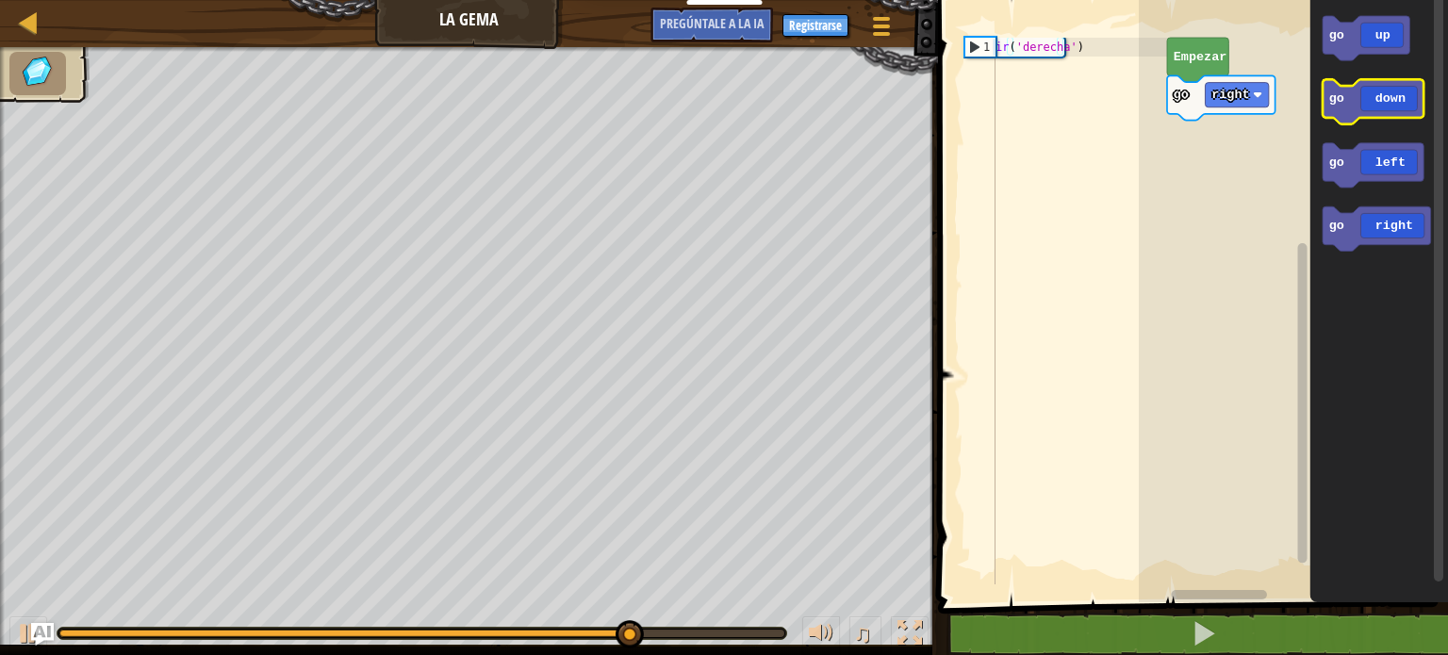
click at [1382, 106] on icon "Espacio de trabajo de Blockly" at bounding box center [1373, 101] width 101 height 44
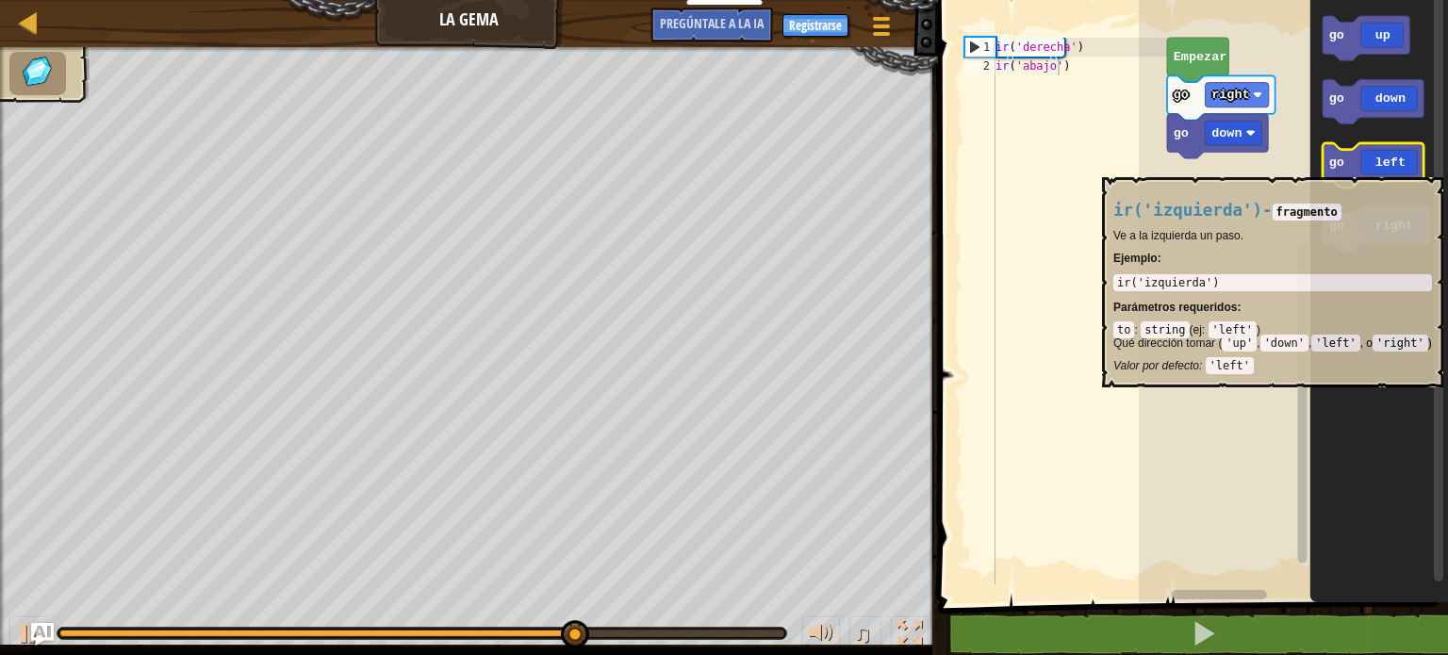
click at [1393, 168] on icon "Espacio de trabajo de Blockly" at bounding box center [1373, 165] width 101 height 44
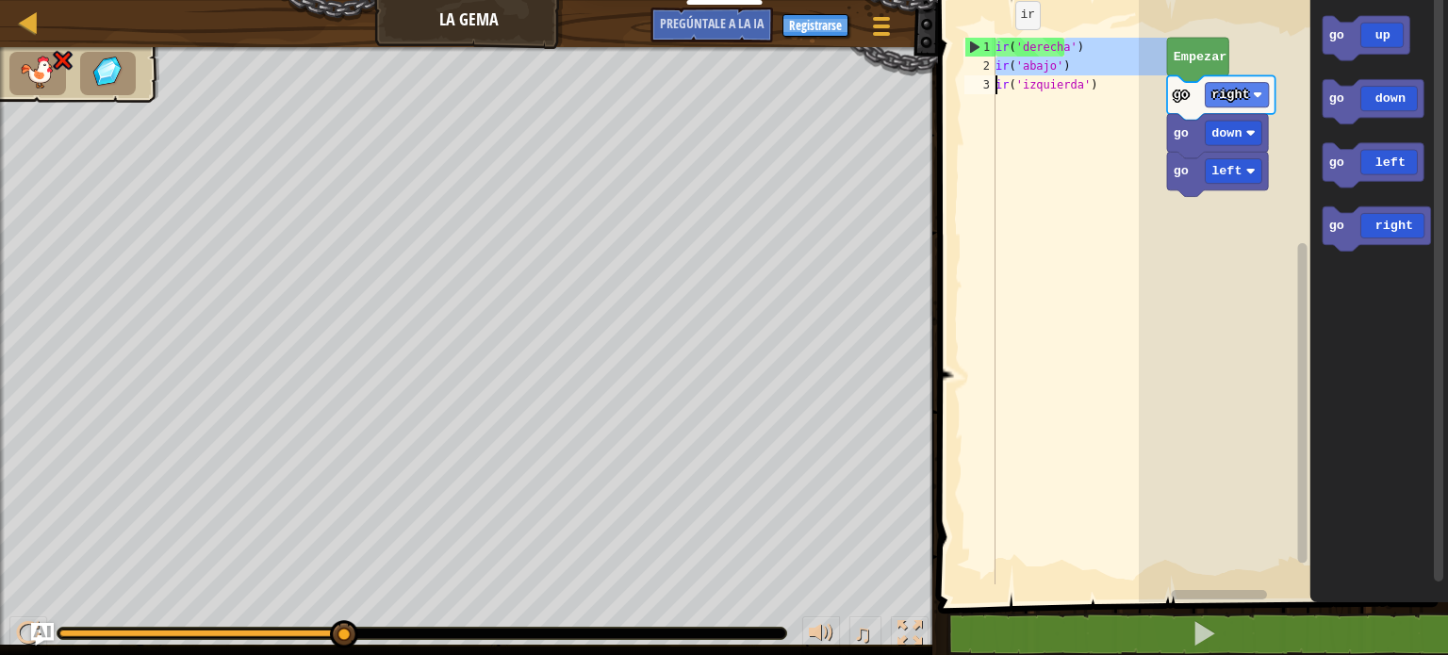
click at [873, 86] on div "Mapa La [PERSON_NAME] Menú del [DEMOGRAPHIC_DATA] Registrarse [DEMOGRAPHIC_DATA…" at bounding box center [724, 327] width 1448 height 655
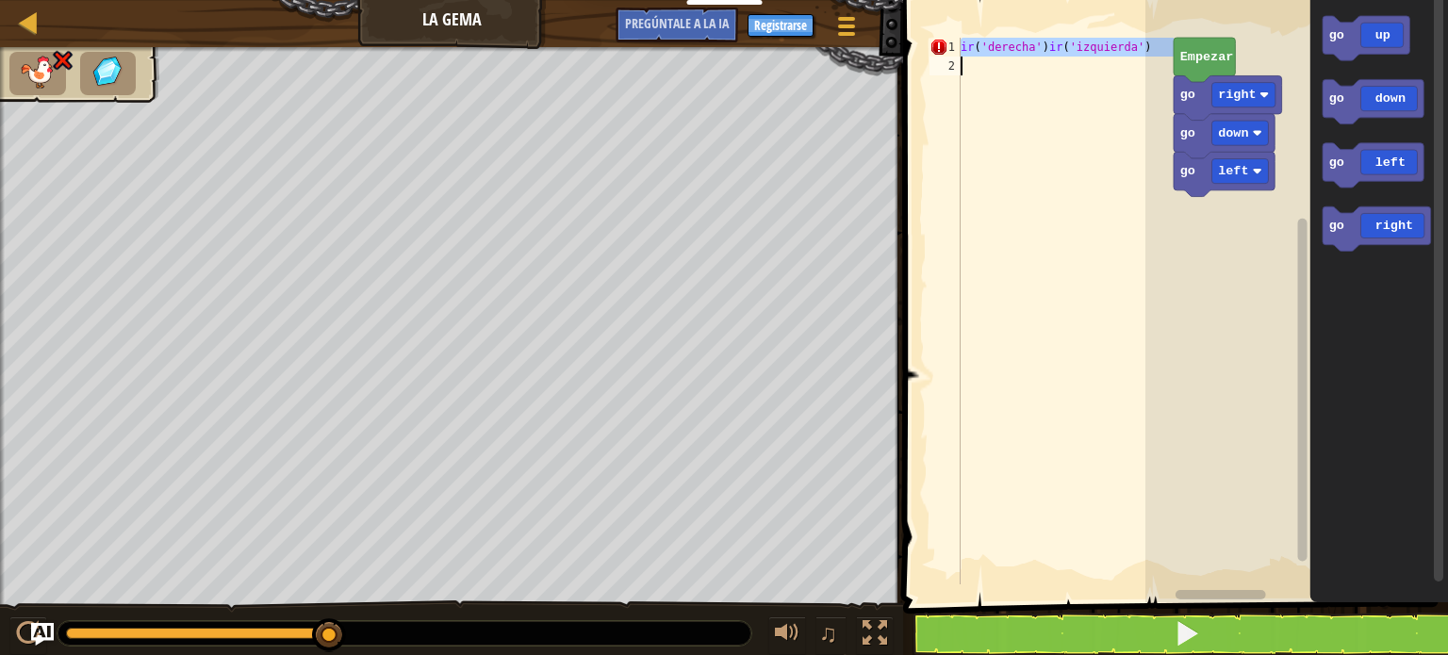
drag, startPoint x: 960, startPoint y: 41, endPoint x: 1182, endPoint y: 40, distance: 221.6
click at [1182, 40] on div "go('right')go('left') 1 2 ir ( 'derecha' ) ir ( 'izquierda' ) [DEMOGRAPHIC_DATA…" at bounding box center [1173, 341] width 551 height 665
type textarea "go('right')go('left')"
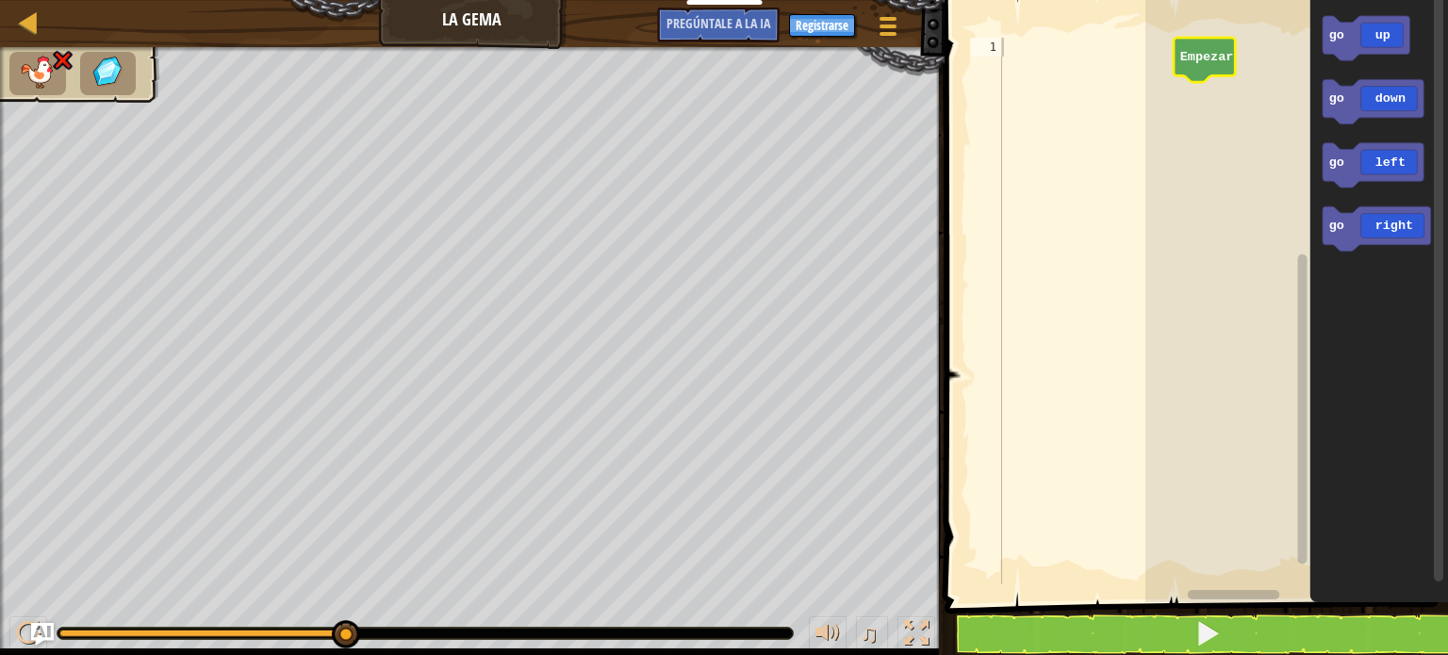
click at [1207, 74] on icon "Espacio de trabajo de Blockly" at bounding box center [1204, 60] width 61 height 44
click at [1398, 225] on icon "Espacio de trabajo de Blockly" at bounding box center [1377, 229] width 108 height 44
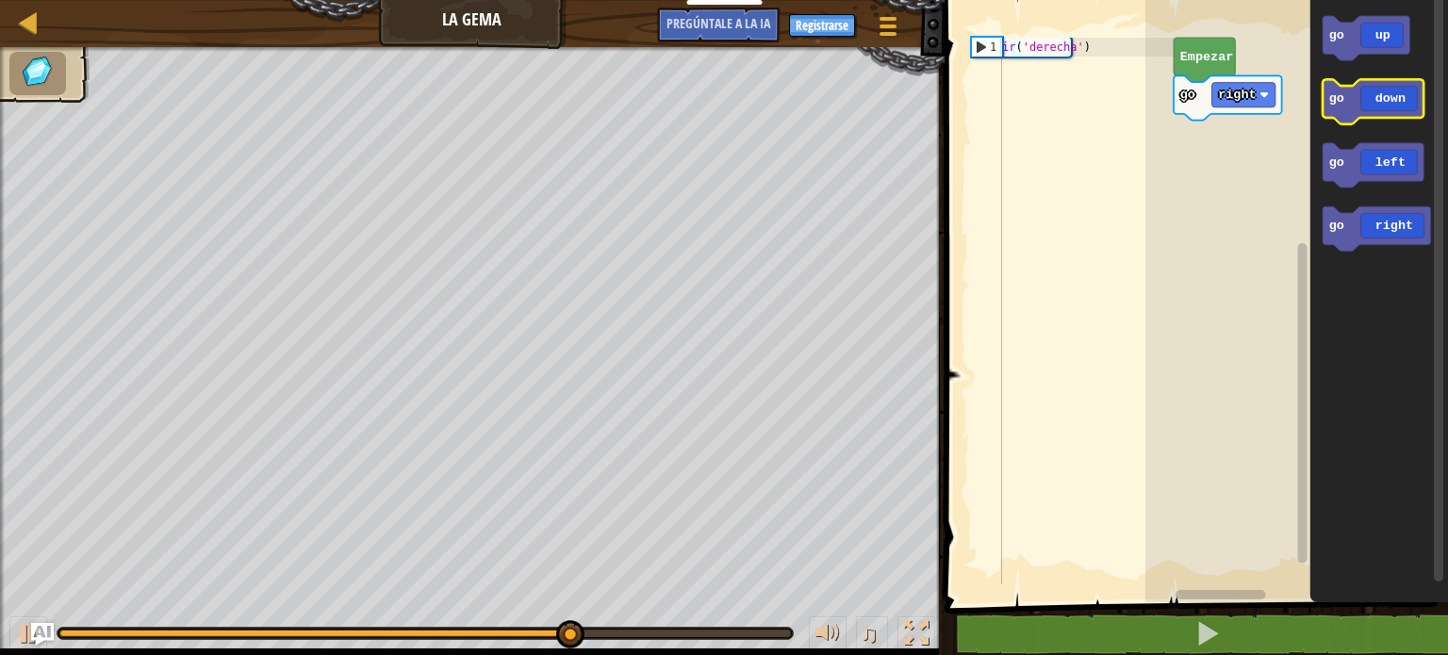
click at [1399, 108] on icon "Espacio de trabajo de Blockly" at bounding box center [1373, 101] width 101 height 44
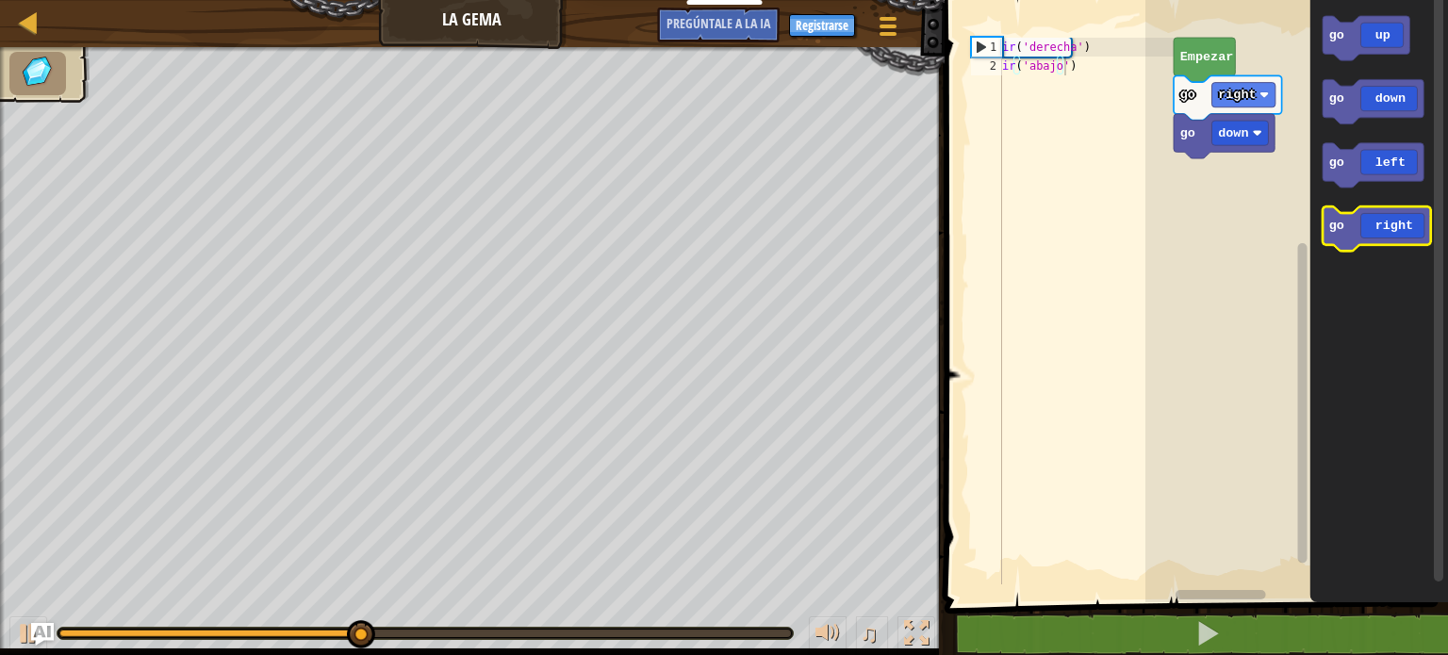
click at [1418, 233] on icon "Espacio de trabajo de Blockly" at bounding box center [1377, 229] width 108 height 44
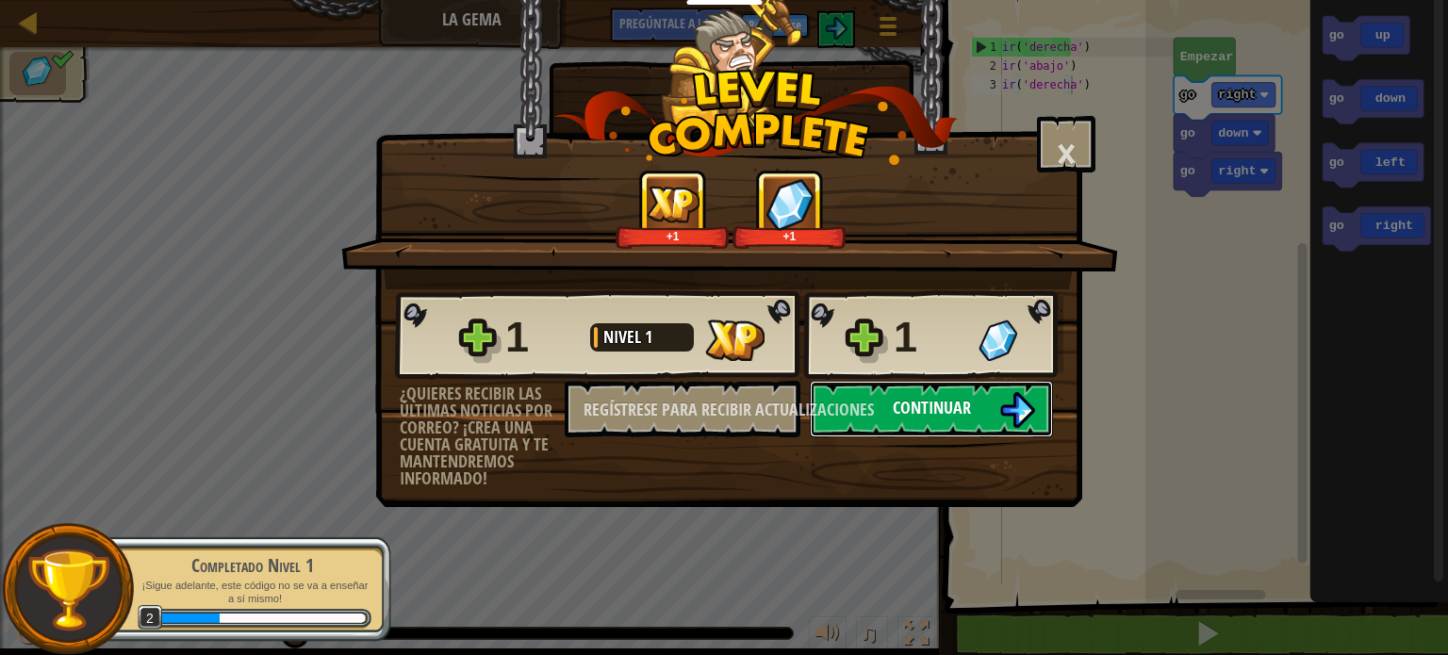
click at [1011, 410] on img at bounding box center [1018, 410] width 36 height 36
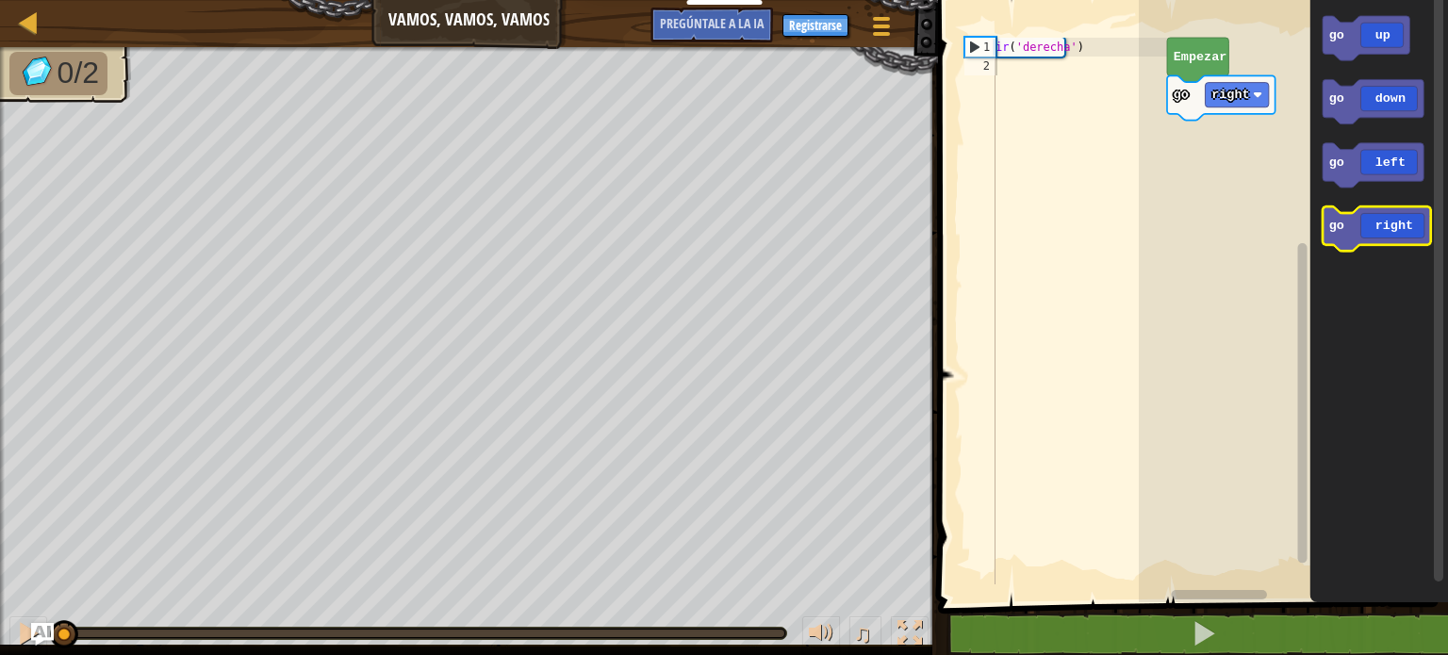
click at [1399, 236] on icon "Espacio de trabajo de Blockly" at bounding box center [1377, 229] width 108 height 44
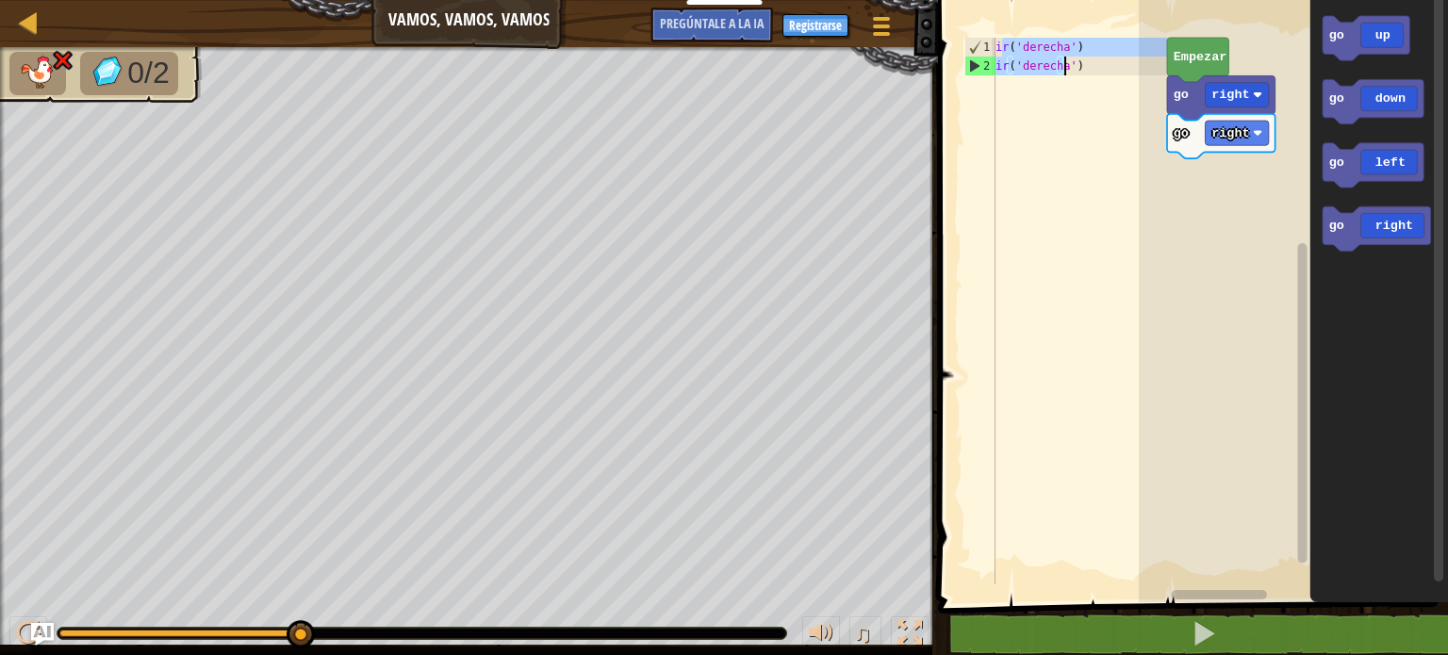
drag, startPoint x: 999, startPoint y: 45, endPoint x: 1105, endPoint y: 76, distance: 111.0
click at [1105, 76] on div "ir ( 'derecha' ) ir ( 'derecha' )" at bounding box center [1080, 330] width 176 height 585
type textarea "g"
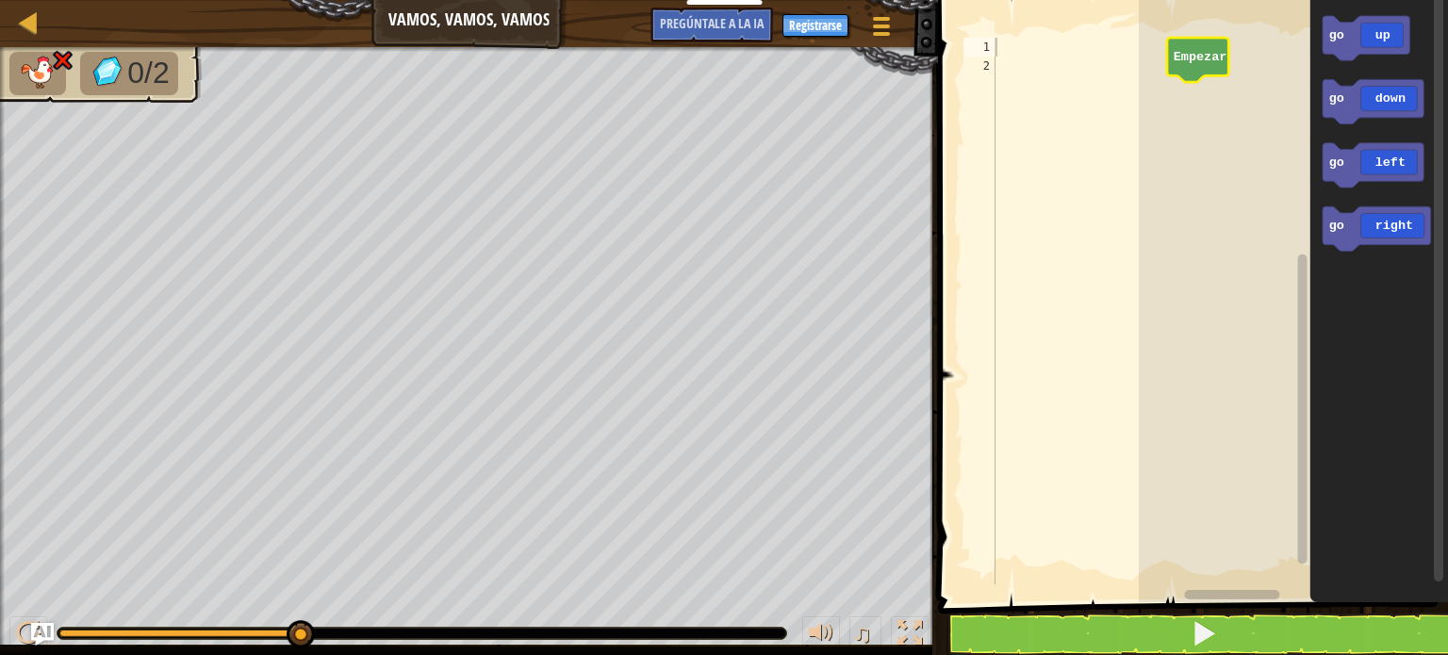
click at [1212, 69] on icon "Espacio de trabajo de Blockly" at bounding box center [1197, 60] width 61 height 44
click at [1207, 638] on span at bounding box center [1204, 633] width 26 height 26
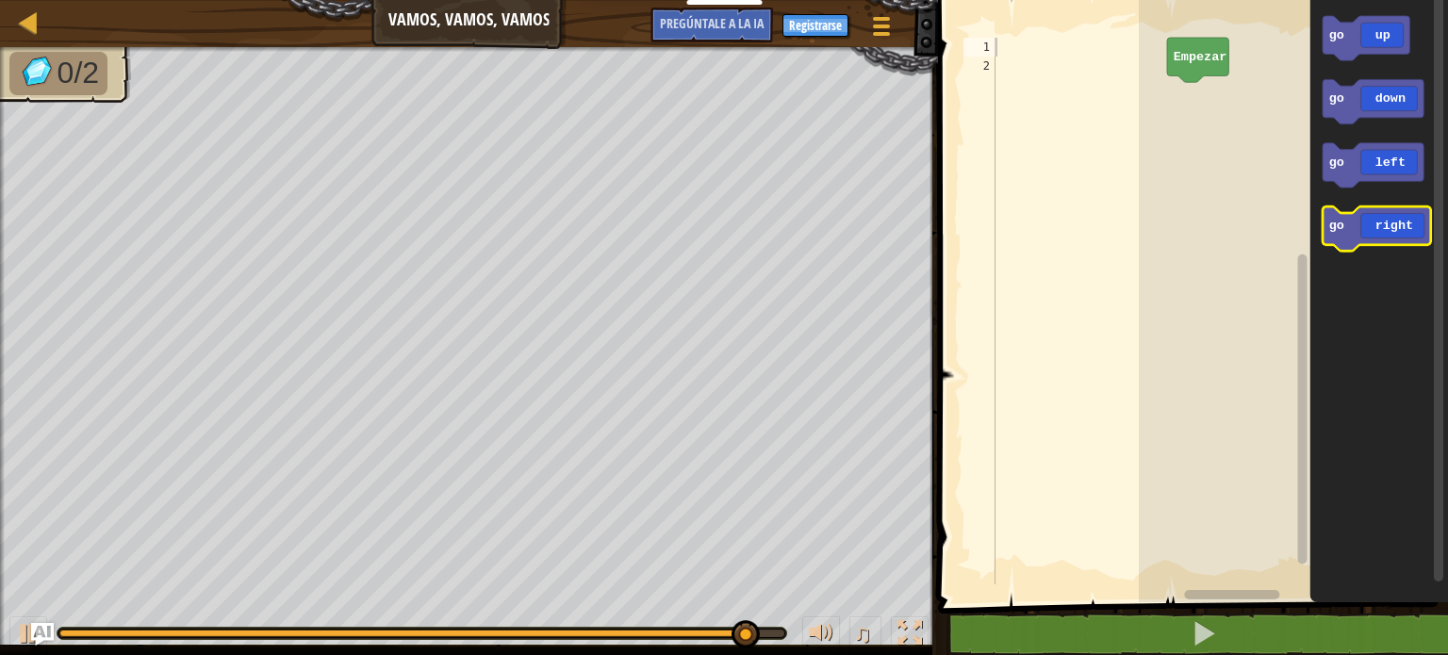
click at [1397, 237] on icon "Espacio de trabajo de Blockly" at bounding box center [1377, 229] width 108 height 44
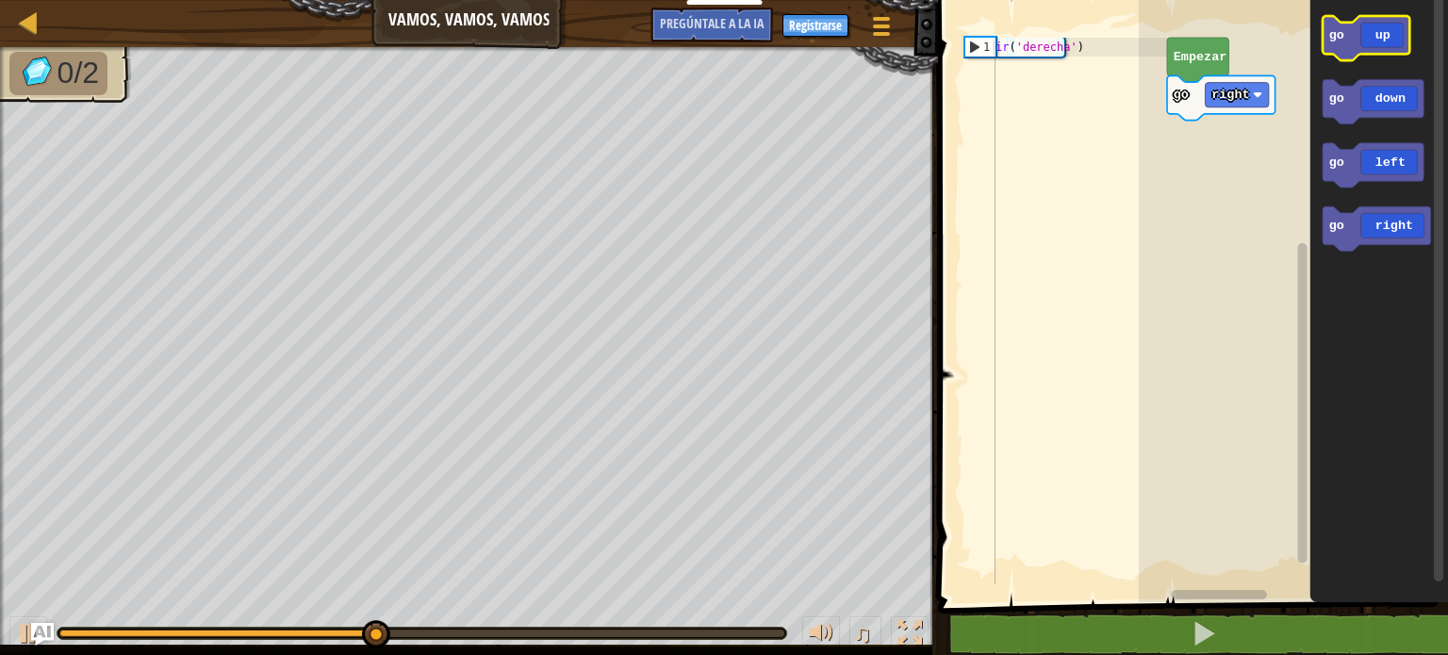
click at [1381, 43] on icon "Espacio de trabajo de Blockly" at bounding box center [1366, 38] width 87 height 44
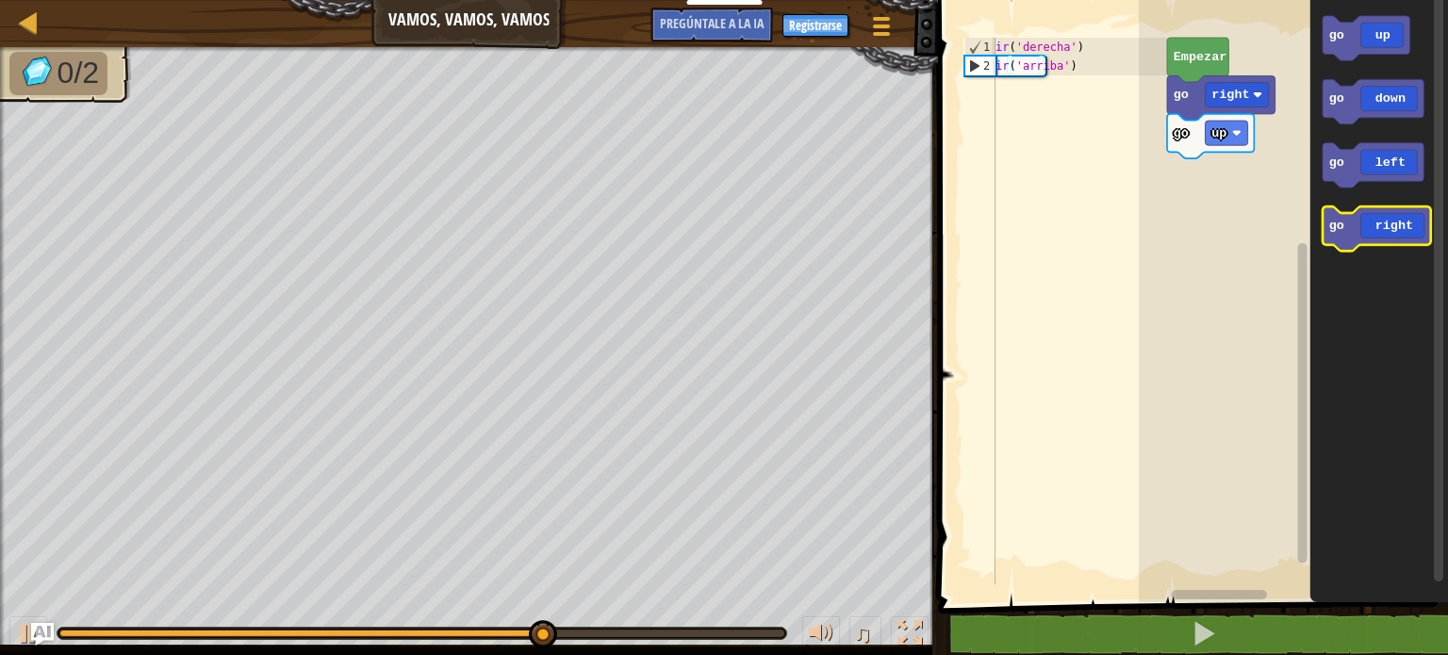
click at [1391, 232] on icon "Espacio de trabajo de Blockly" at bounding box center [1377, 229] width 108 height 44
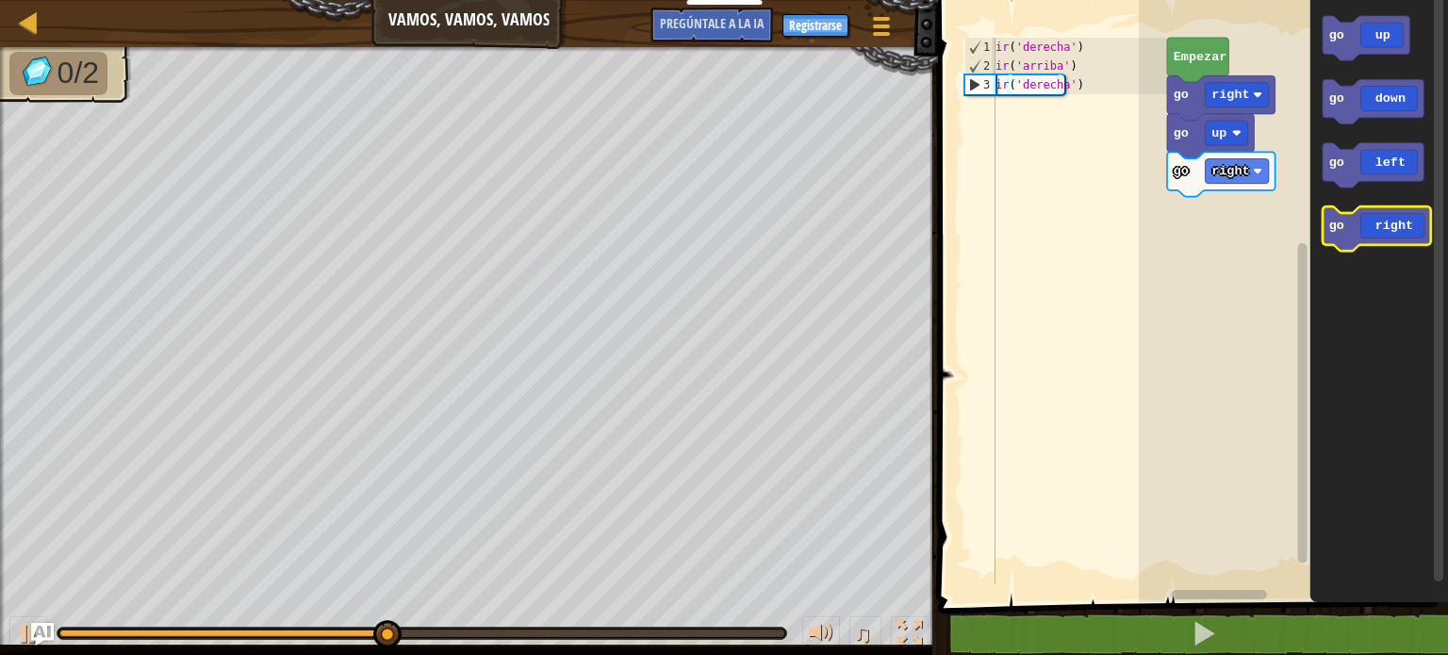
click at [1391, 232] on icon "Espacio de trabajo de Blockly" at bounding box center [1377, 229] width 108 height 44
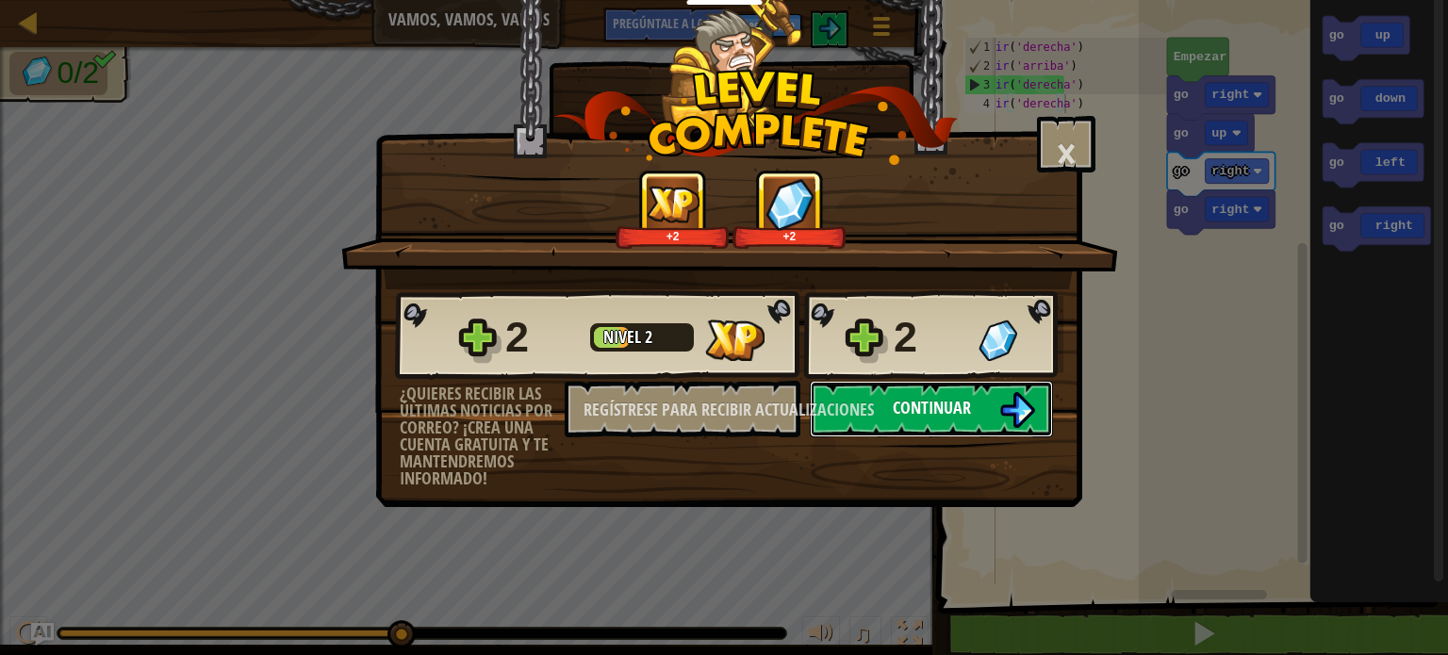
click at [991, 405] on button "Continuar" at bounding box center [931, 409] width 243 height 57
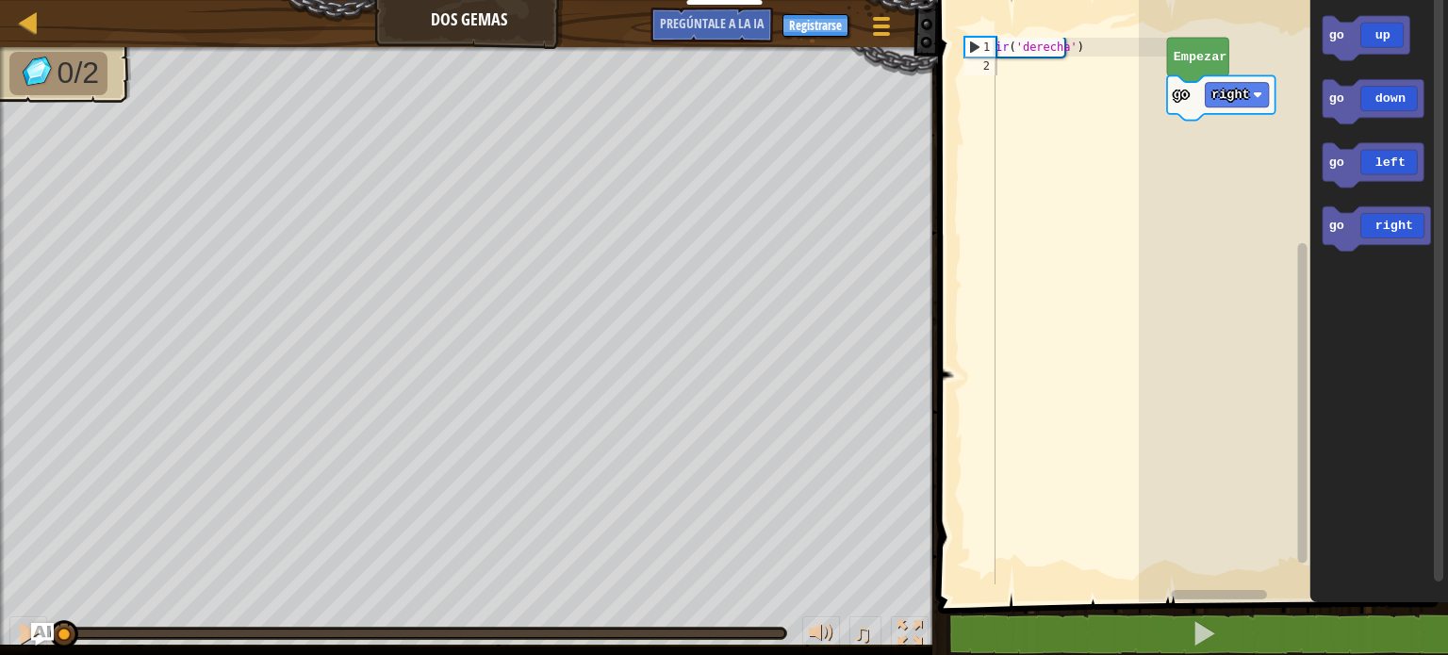
click at [1192, 67] on icon "Espacio de trabajo de Blockly" at bounding box center [1197, 60] width 61 height 44
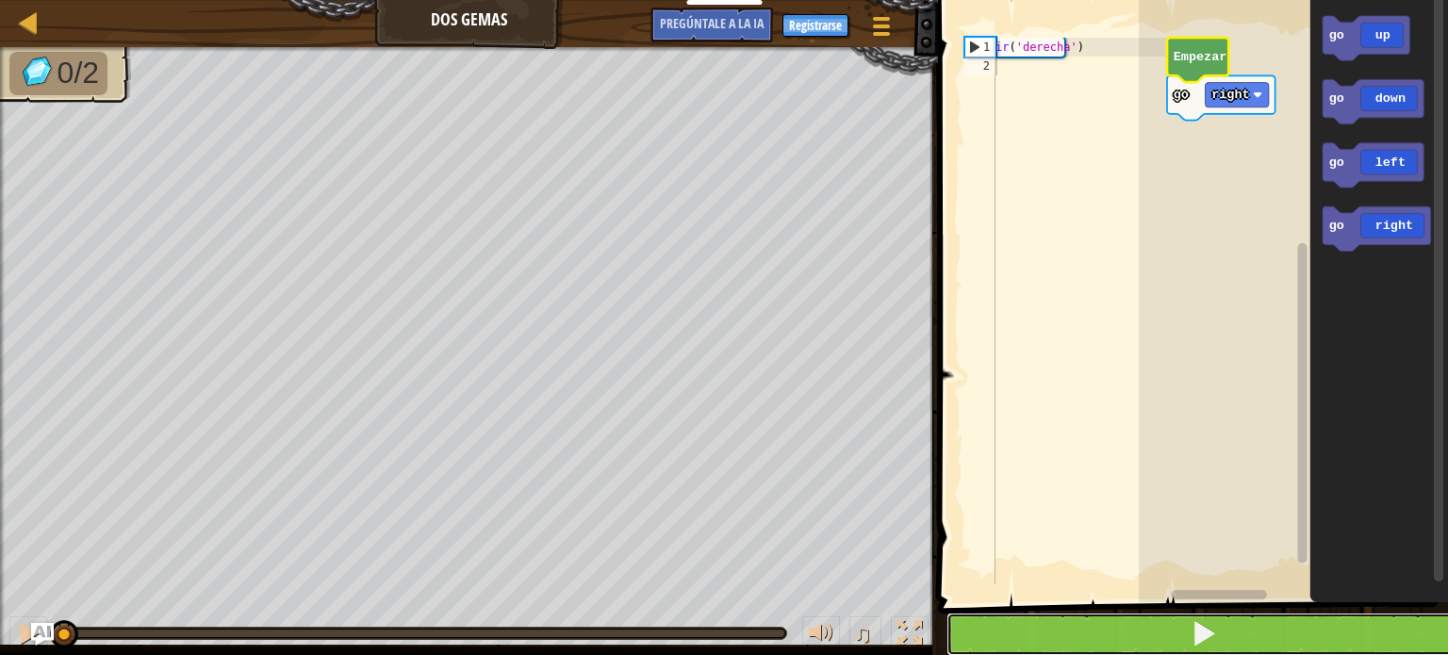
click at [1207, 628] on span at bounding box center [1204, 633] width 26 height 26
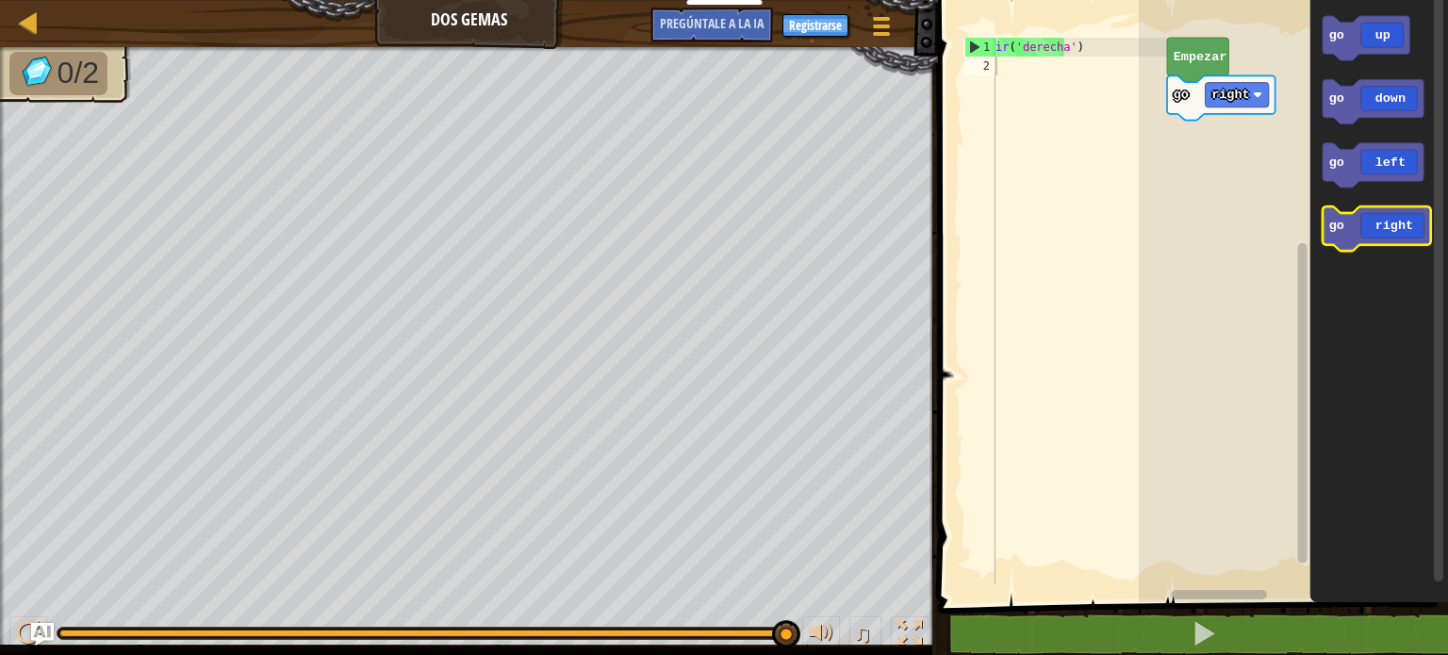
click at [1392, 232] on icon "Espacio de trabajo de Blockly" at bounding box center [1377, 229] width 108 height 44
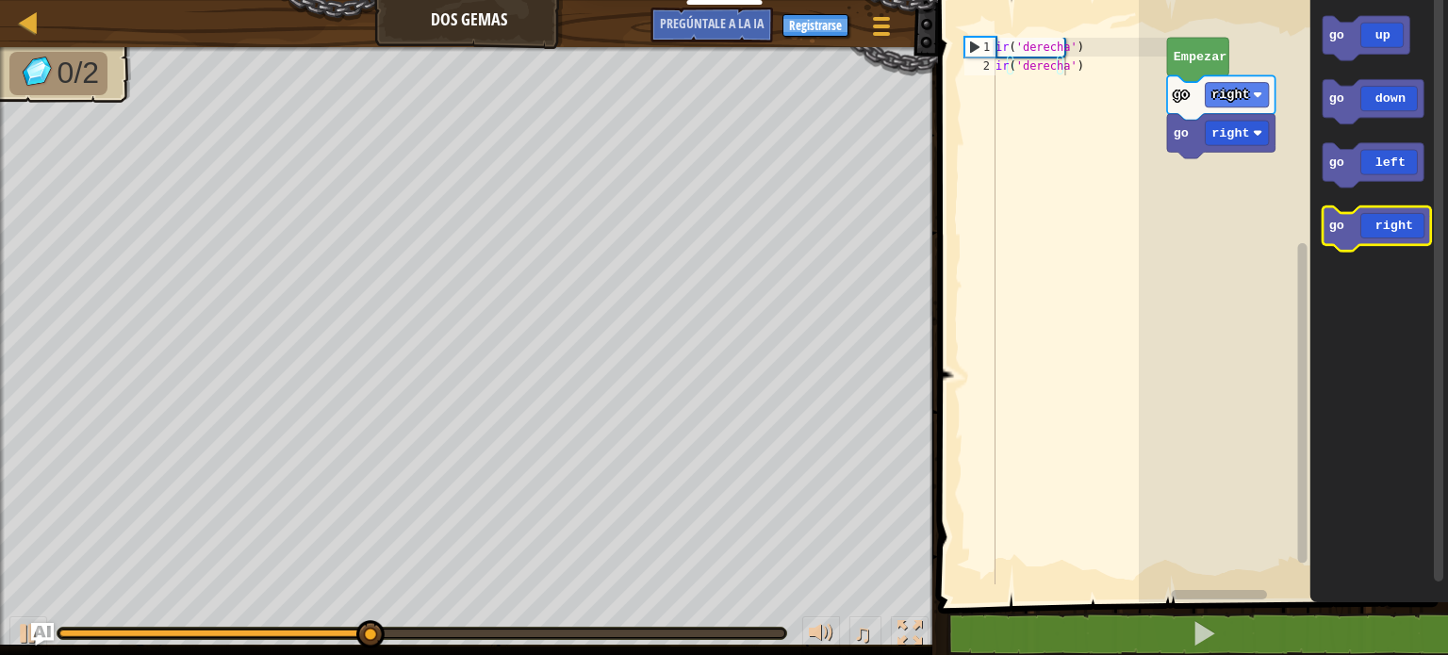
click at [1392, 232] on icon "Espacio de trabajo de Blockly" at bounding box center [1377, 229] width 108 height 44
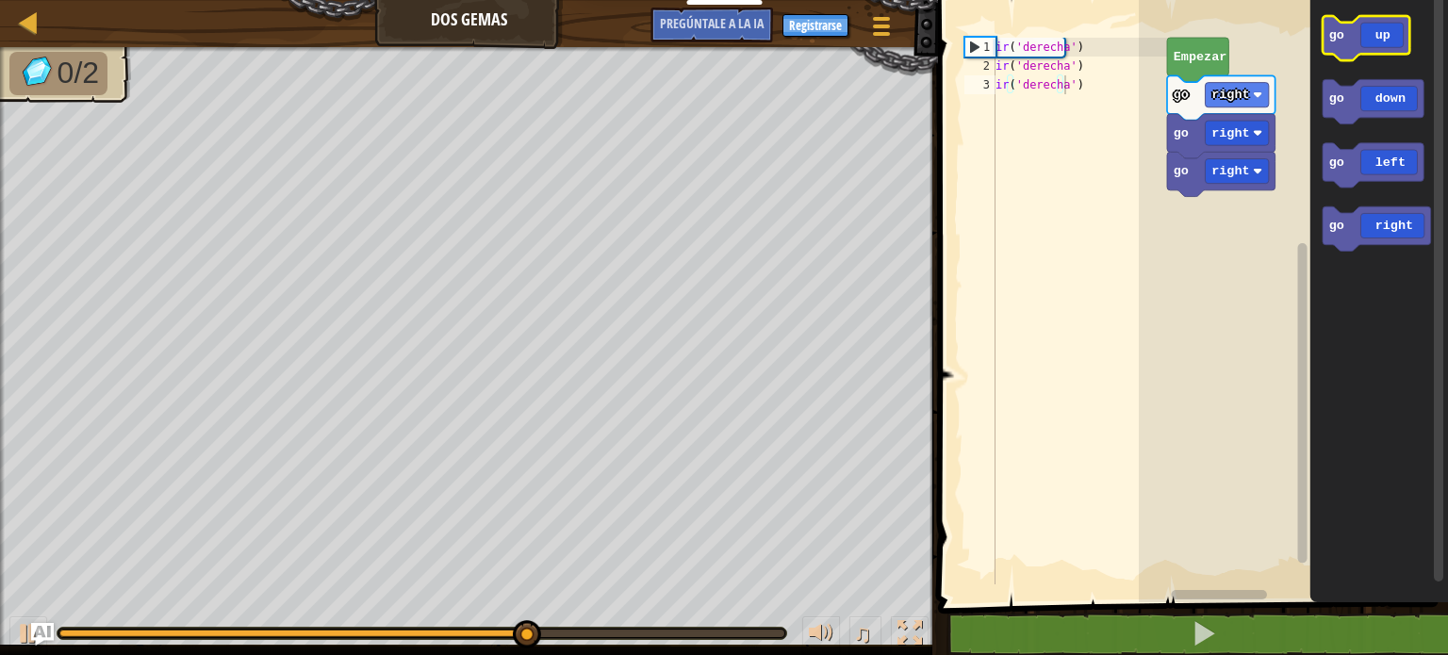
click at [1381, 41] on icon "Espacio de trabajo de Blockly" at bounding box center [1366, 38] width 87 height 44
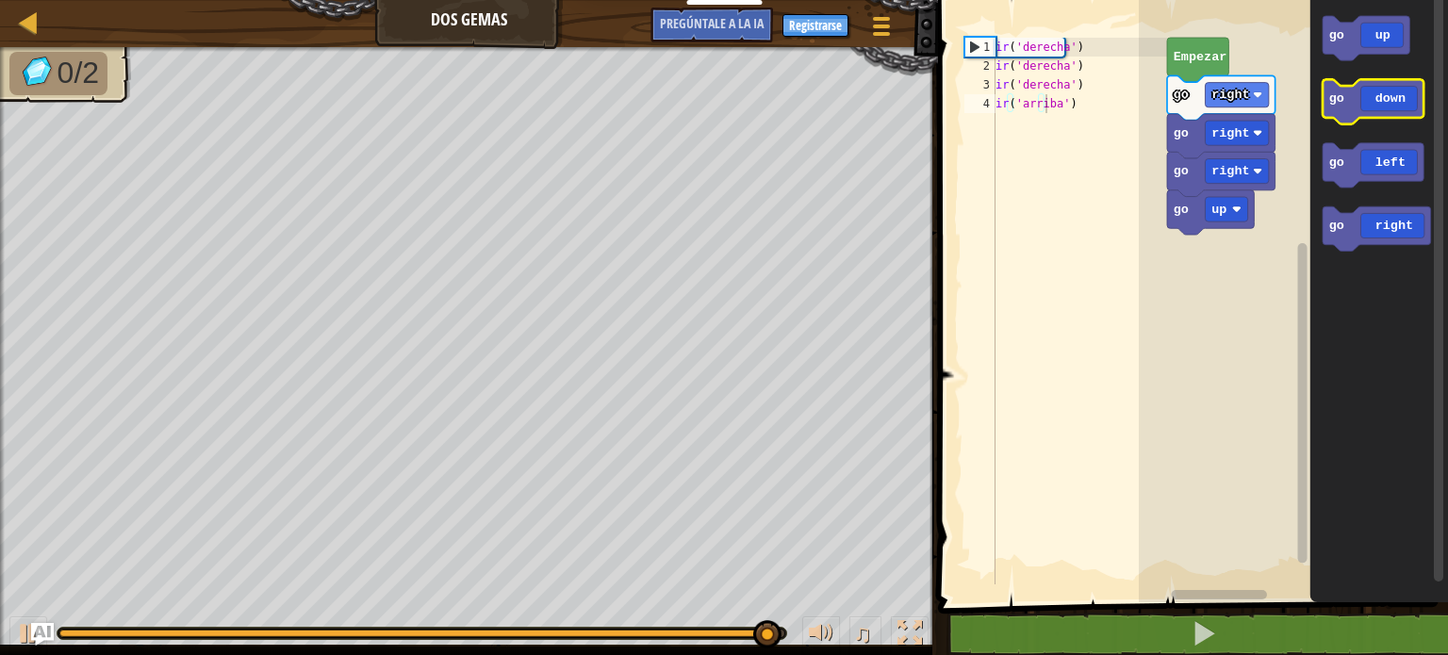
click at [1392, 108] on icon "Espacio de trabajo de Blockly" at bounding box center [1373, 101] width 101 height 44
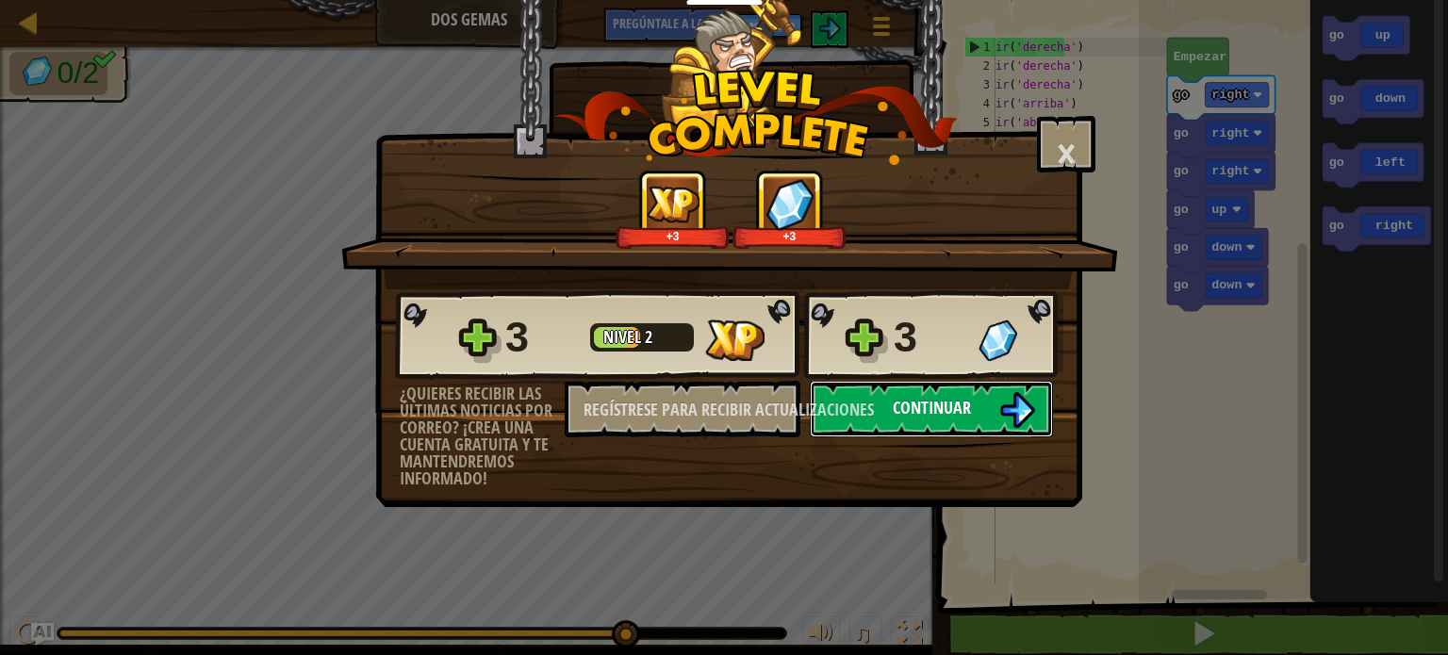
click at [915, 409] on font "Continuar" at bounding box center [932, 408] width 78 height 24
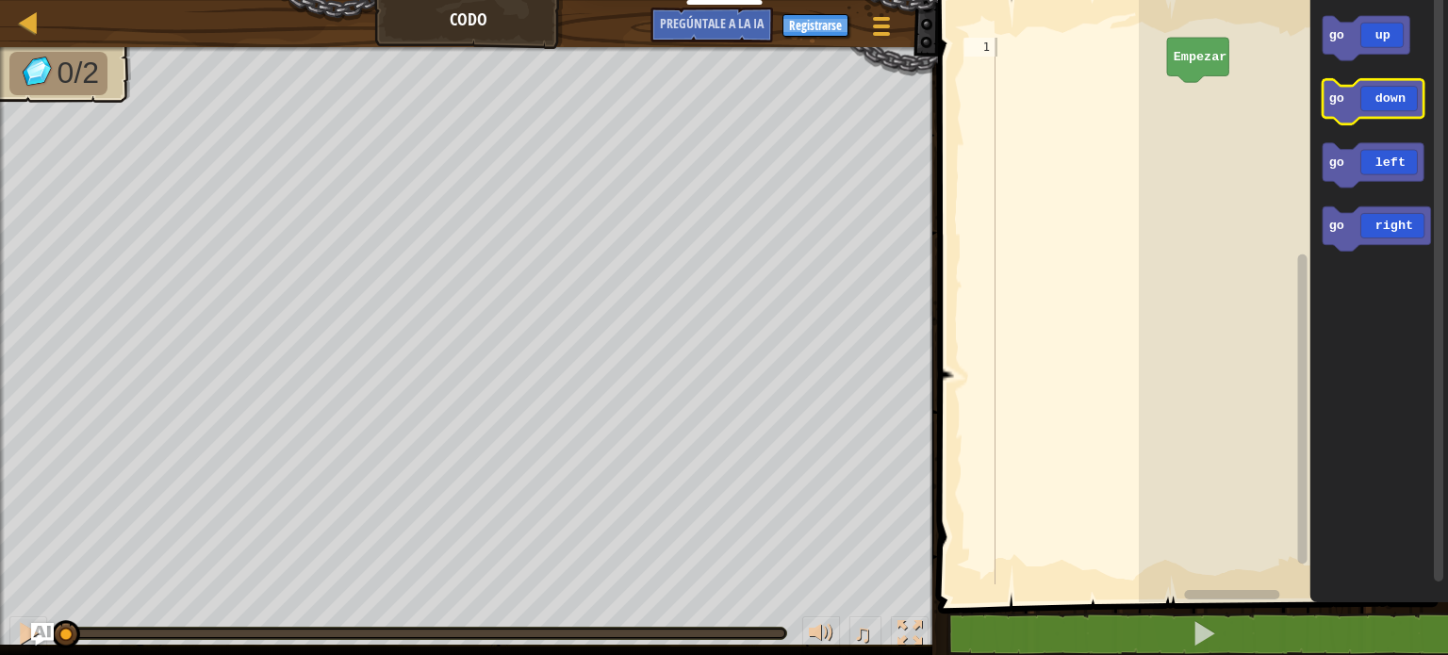
click at [1398, 105] on icon "Espacio de trabajo de Blockly" at bounding box center [1373, 101] width 101 height 44
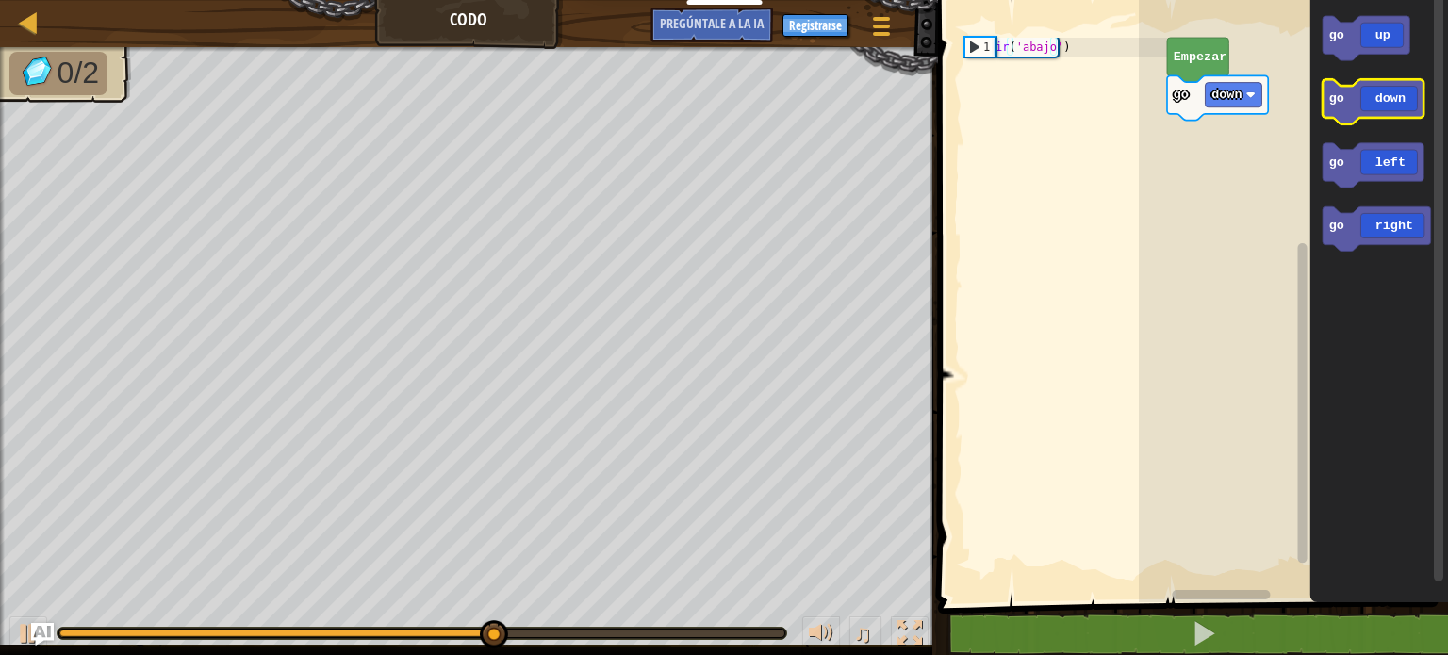
click at [1398, 105] on icon "Espacio de trabajo de Blockly" at bounding box center [1373, 101] width 101 height 44
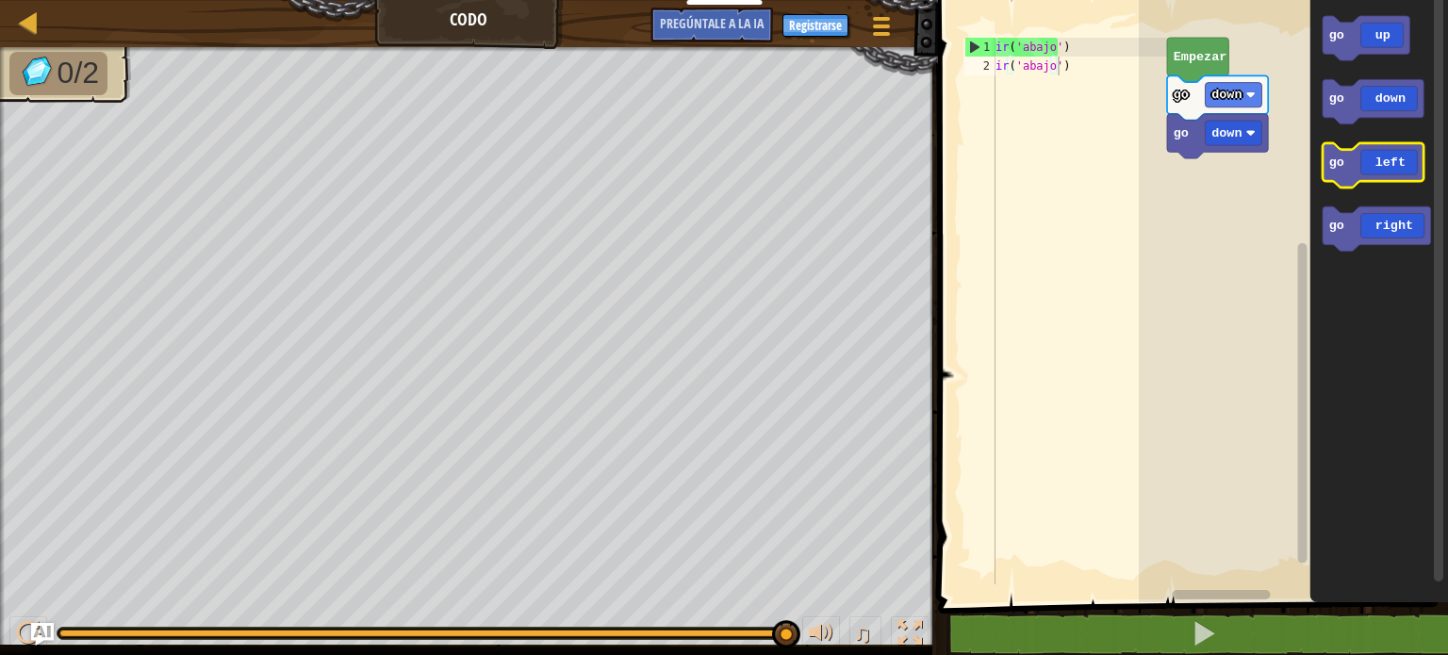
click at [1377, 168] on icon "Espacio de trabajo de Blockly" at bounding box center [1373, 165] width 101 height 44
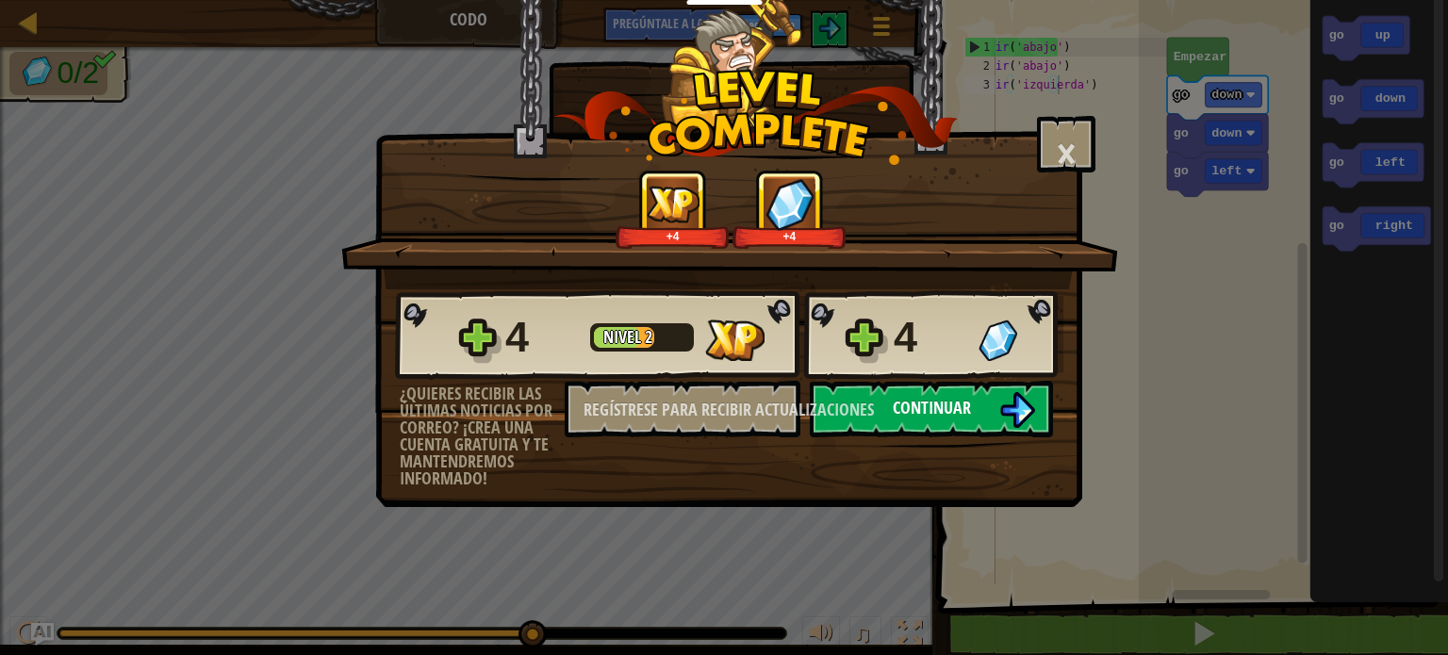
click at [902, 406] on font "Continuar" at bounding box center [932, 408] width 78 height 24
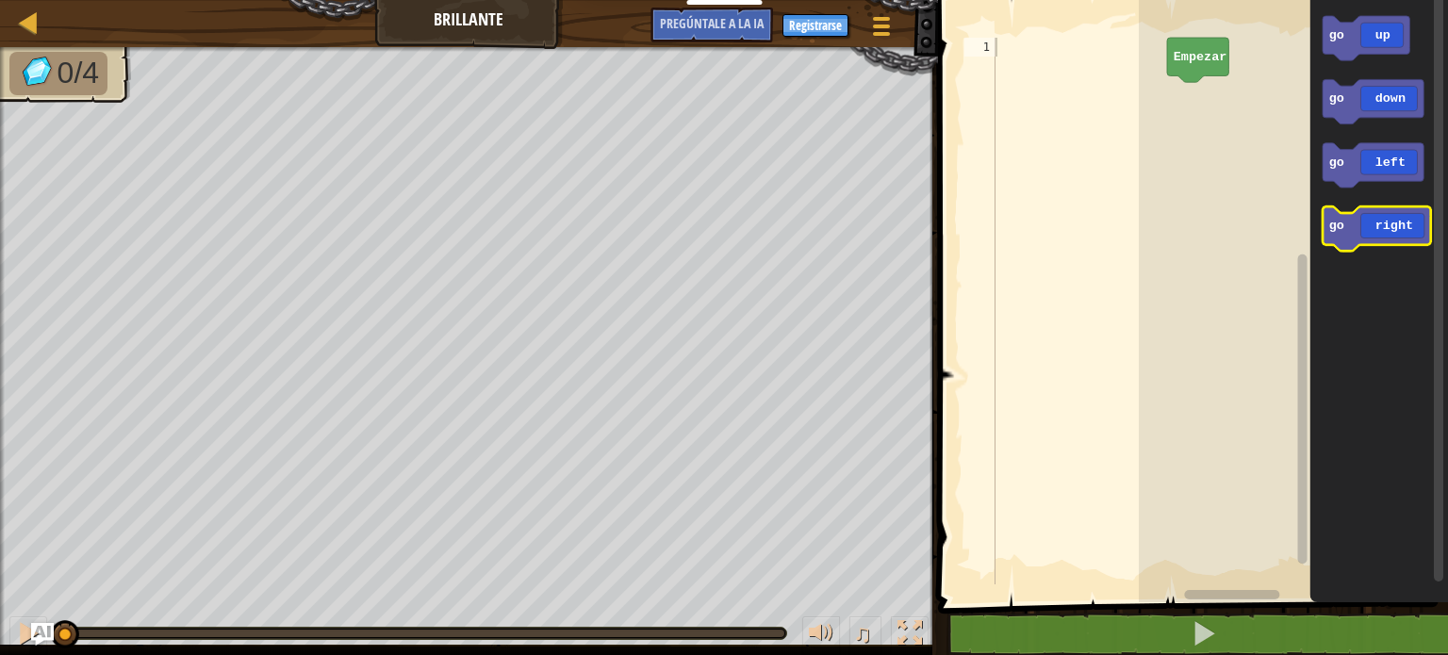
click at [1382, 233] on icon "Espacio de trabajo de Blockly" at bounding box center [1377, 229] width 108 height 44
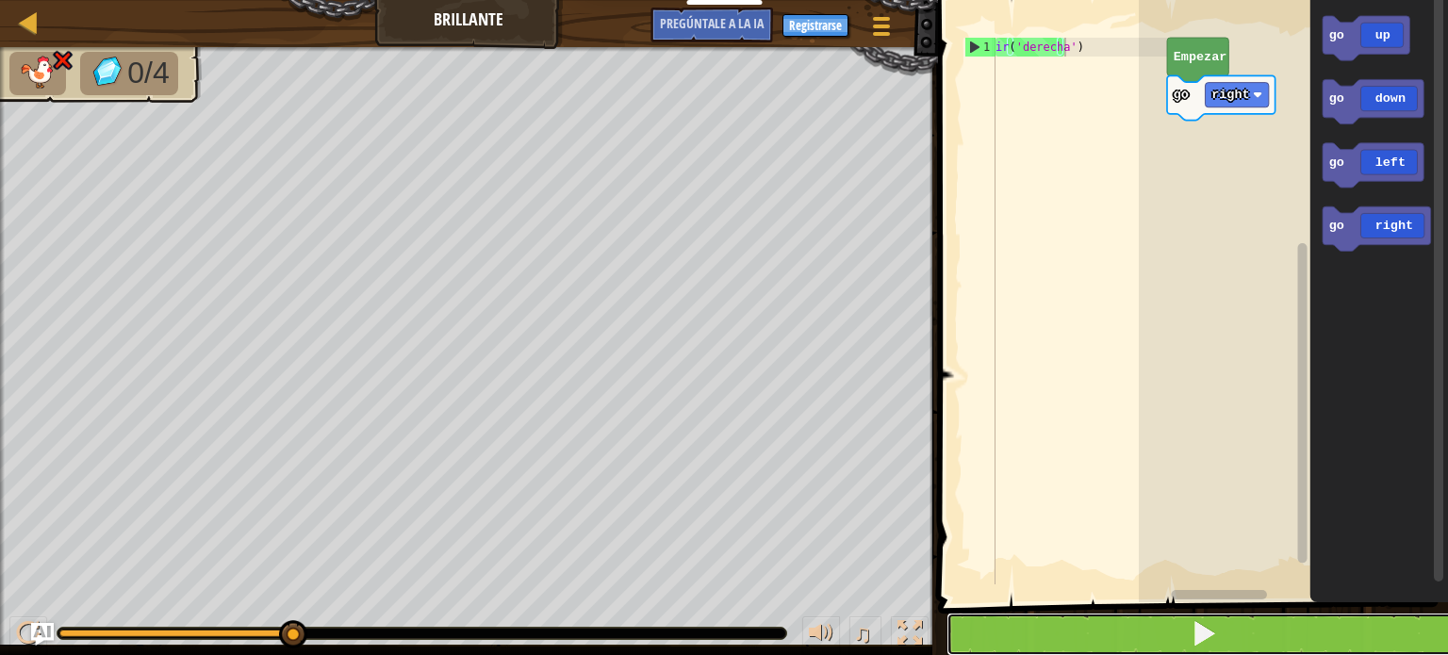
click at [1137, 639] on button at bounding box center [1205, 634] width 516 height 43
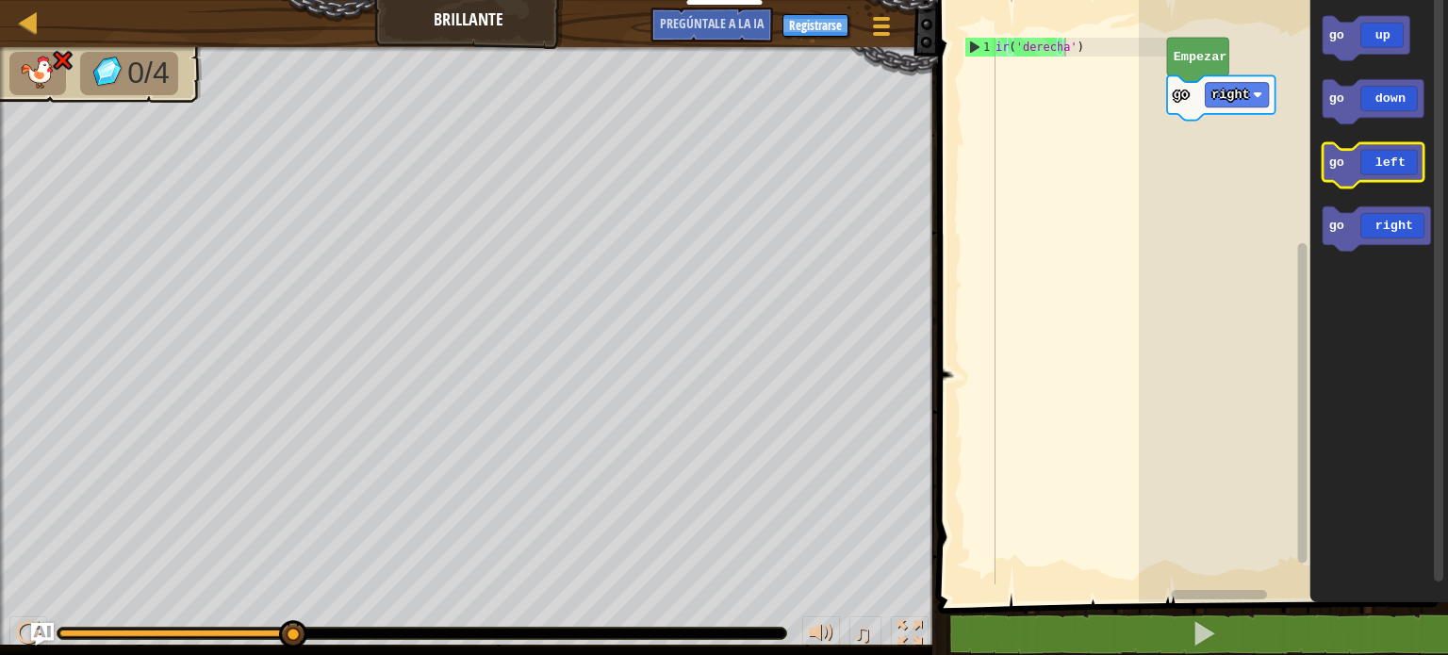
click at [1380, 170] on icon "Espacio de trabajo de Blockly" at bounding box center [1373, 165] width 101 height 44
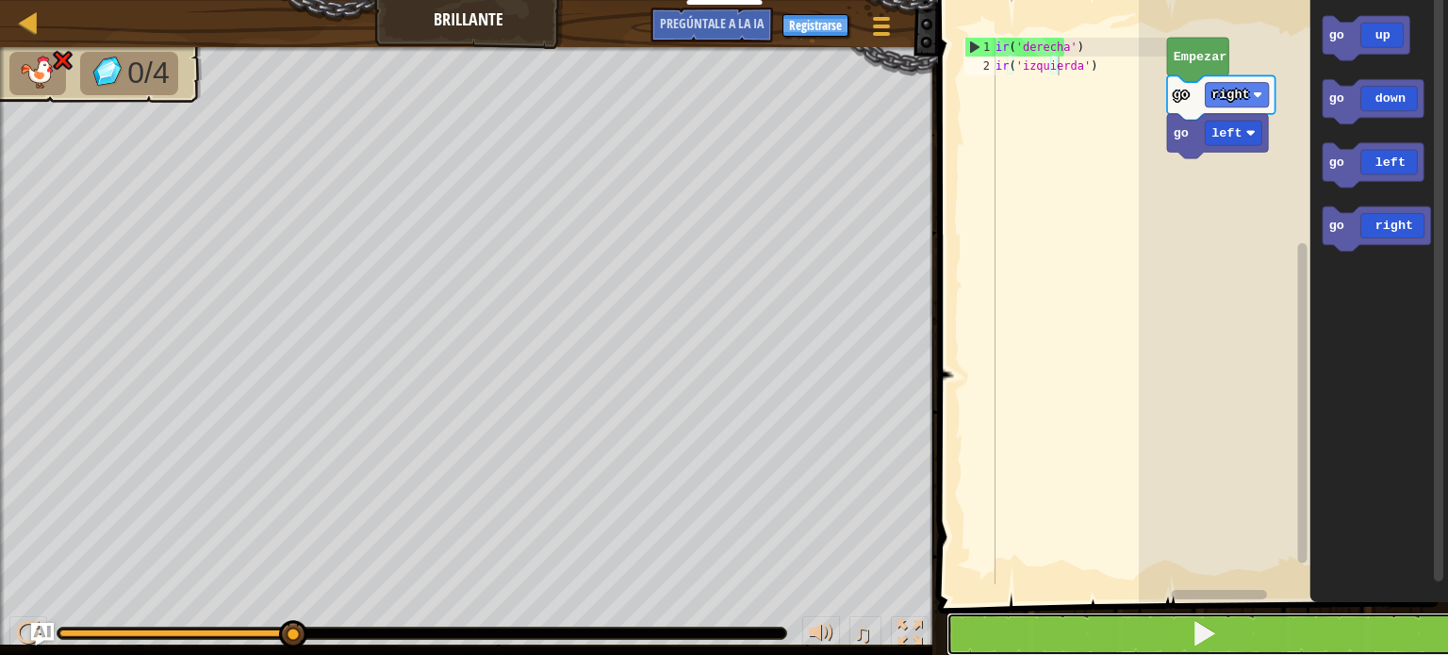
click at [1182, 634] on button at bounding box center [1205, 634] width 516 height 43
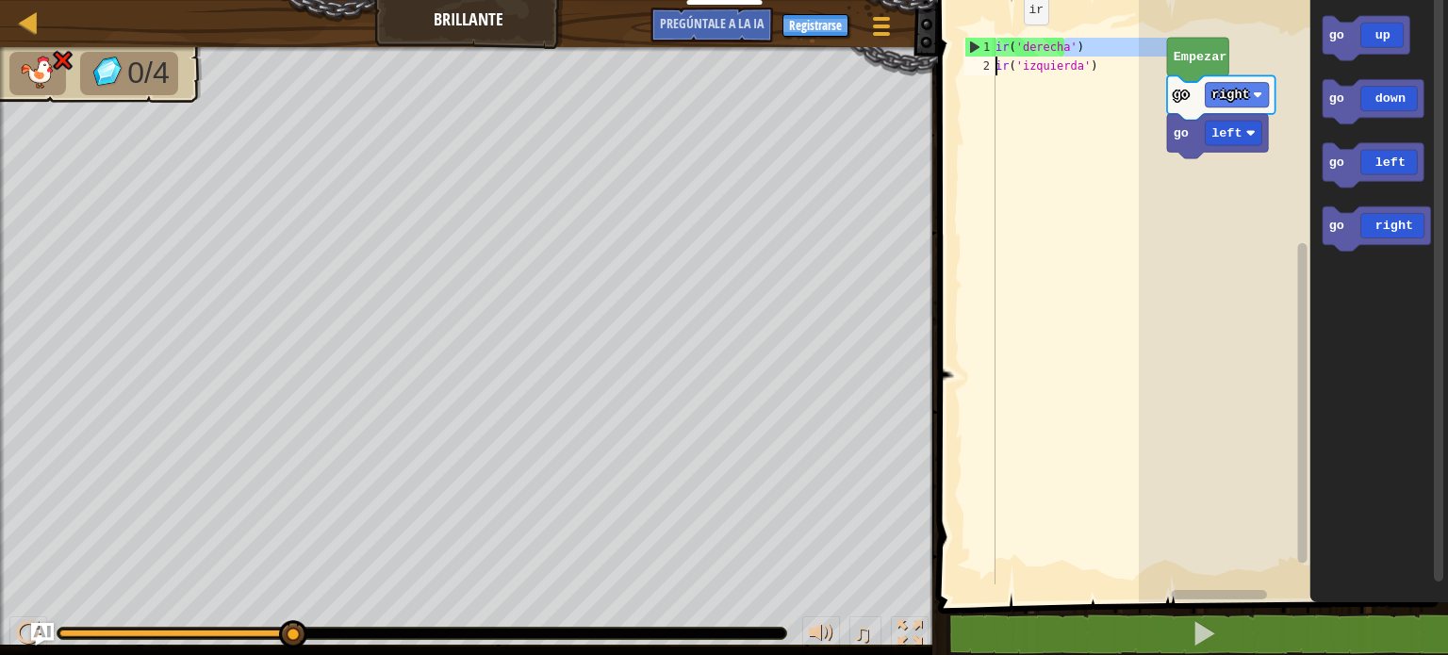
drag, startPoint x: 1099, startPoint y: 48, endPoint x: 960, endPoint y: 58, distance: 138.9
click at [961, 58] on div "go('right') 1 2 ir ( 'derecha' ) ir ( 'izquierda' ) [DEMOGRAPHIC_DATA] XXXXXXXX…" at bounding box center [1064, 311] width 207 height 547
type textarea "go('right') go('left')"
drag, startPoint x: 1104, startPoint y: 68, endPoint x: 969, endPoint y: 48, distance: 136.3
click at [969, 48] on div "go('right') go('left') 1 2 ir ( 'derecha' ) ir ( 'izquierda' ) [DEMOGRAPHIC_DAT…" at bounding box center [1064, 311] width 207 height 547
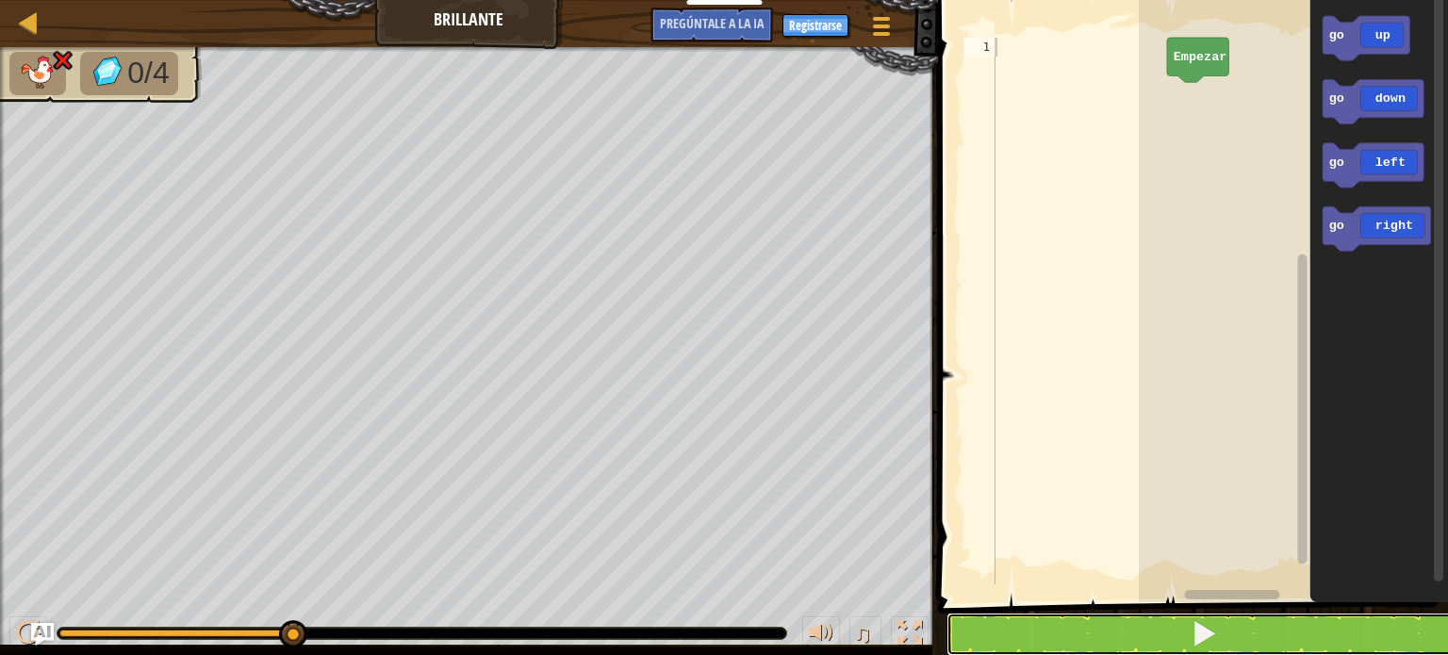
click at [1254, 632] on button at bounding box center [1205, 634] width 516 height 43
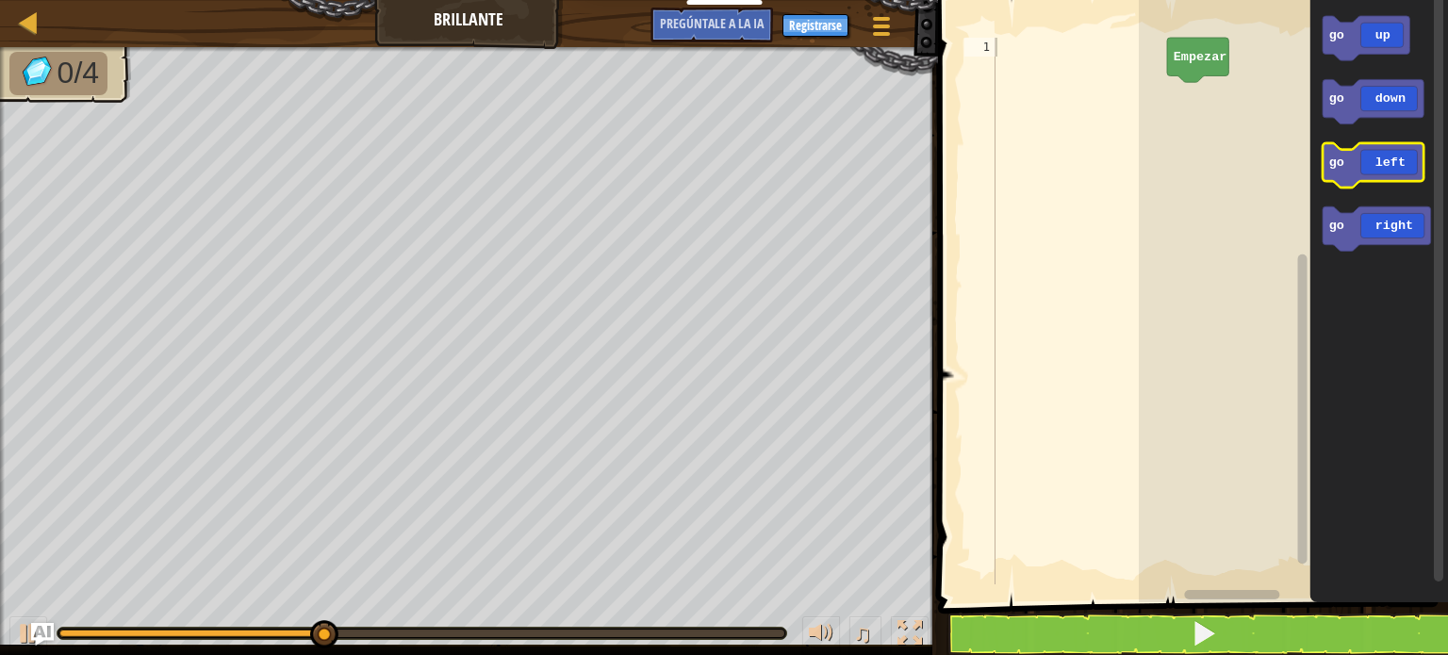
click at [1388, 174] on icon "Espacio de trabajo de Blockly" at bounding box center [1373, 165] width 101 height 44
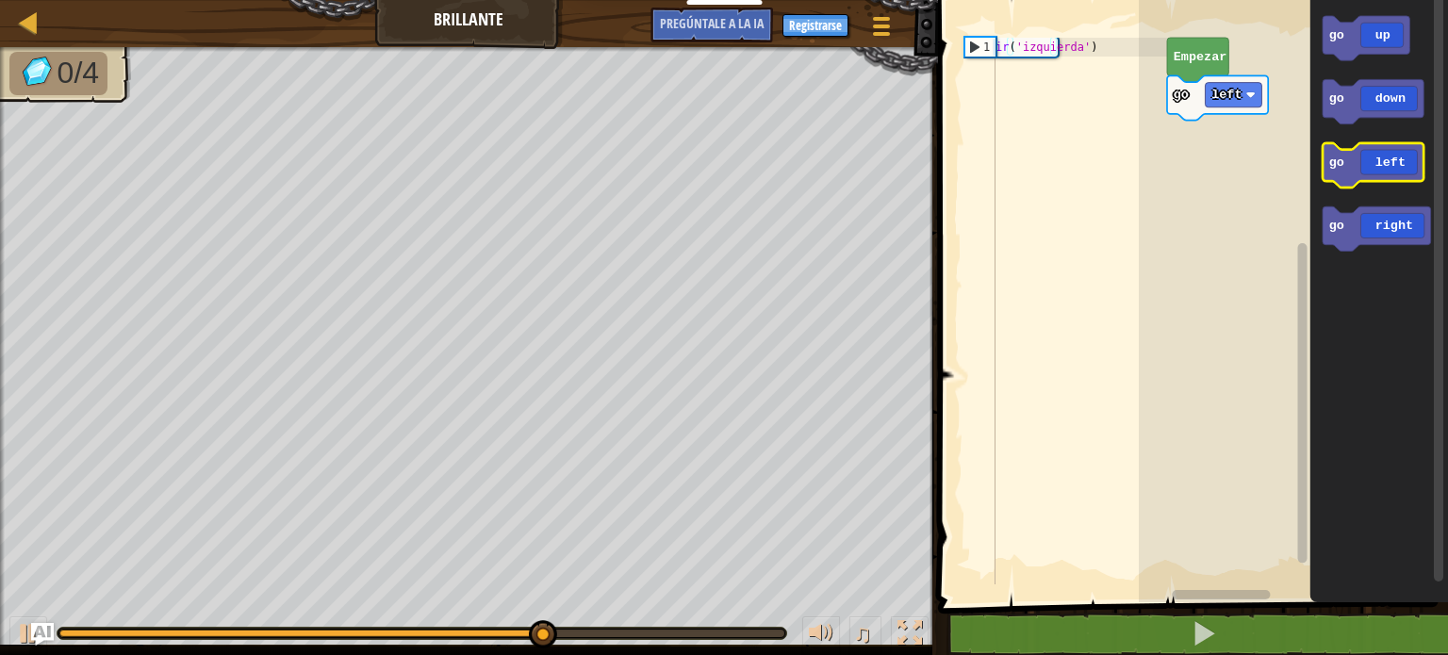
click at [1399, 168] on icon "Espacio de trabajo de Blockly" at bounding box center [1373, 165] width 101 height 44
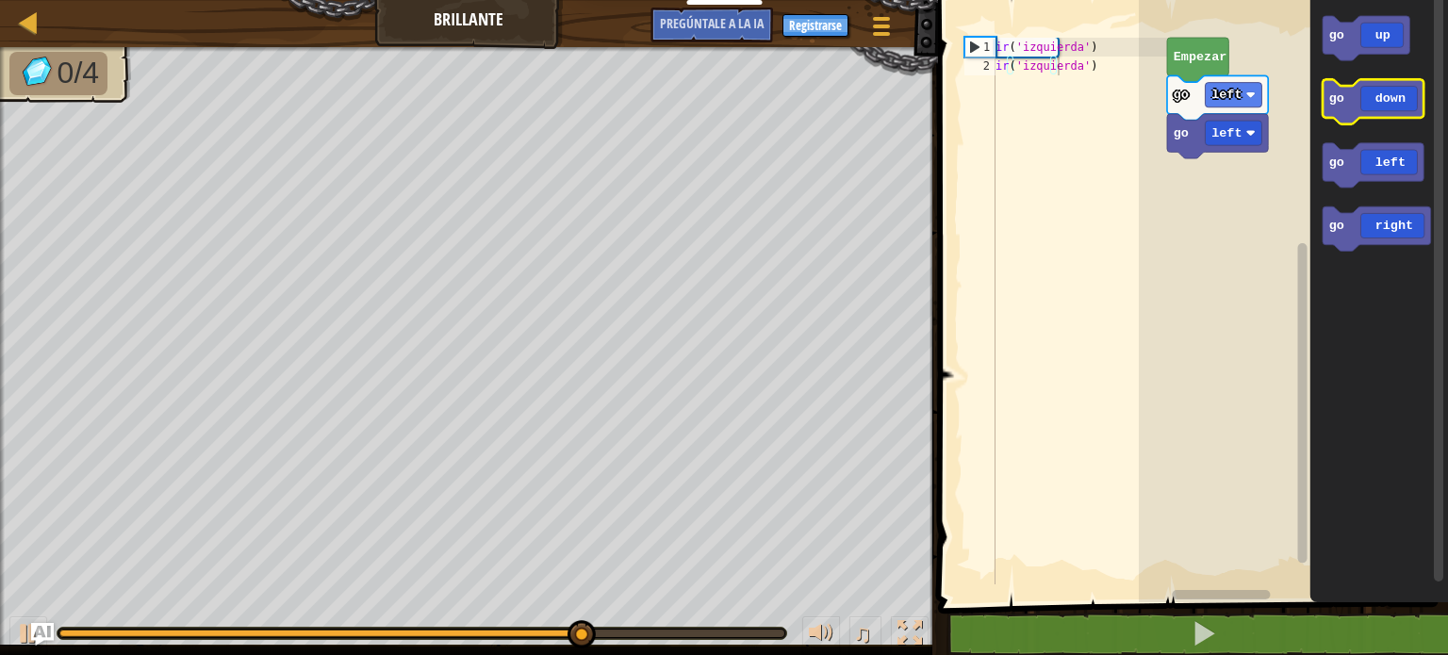
click at [1410, 100] on icon "Espacio de trabajo de Blockly" at bounding box center [1373, 101] width 101 height 44
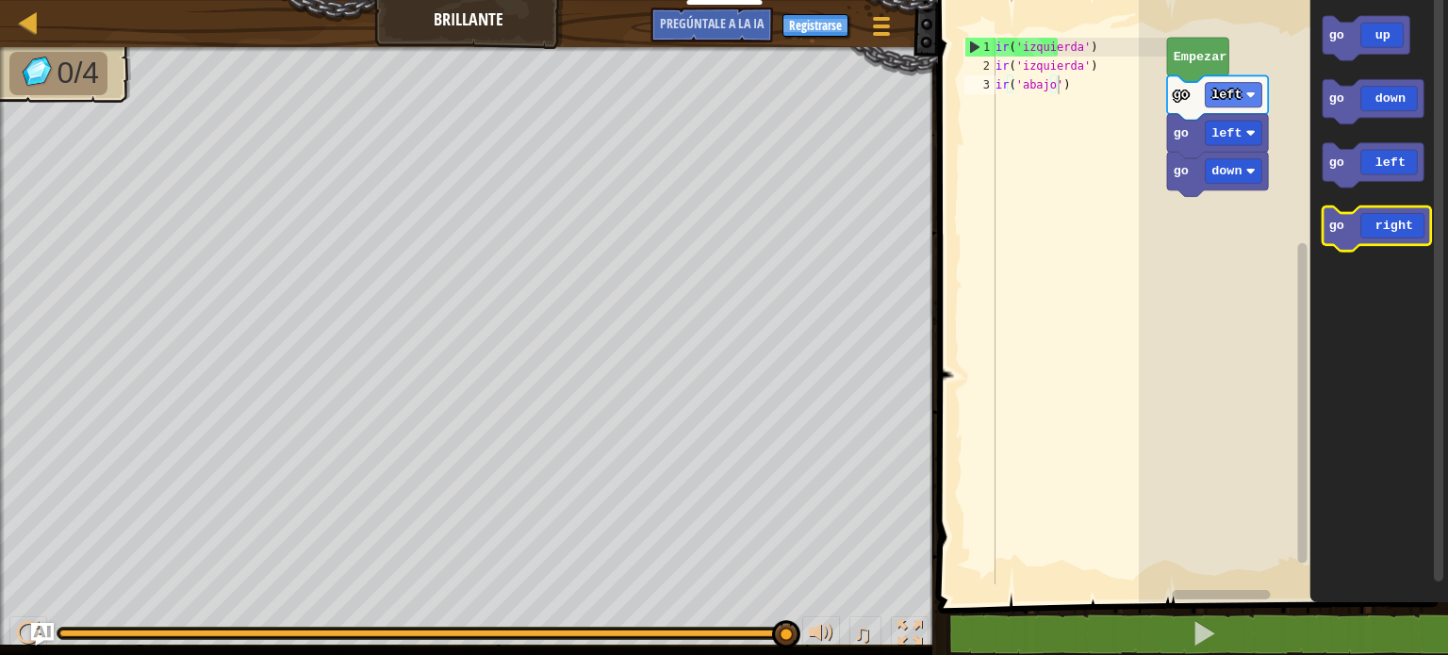
click at [1400, 235] on icon "Espacio de trabajo de Blockly" at bounding box center [1377, 229] width 108 height 44
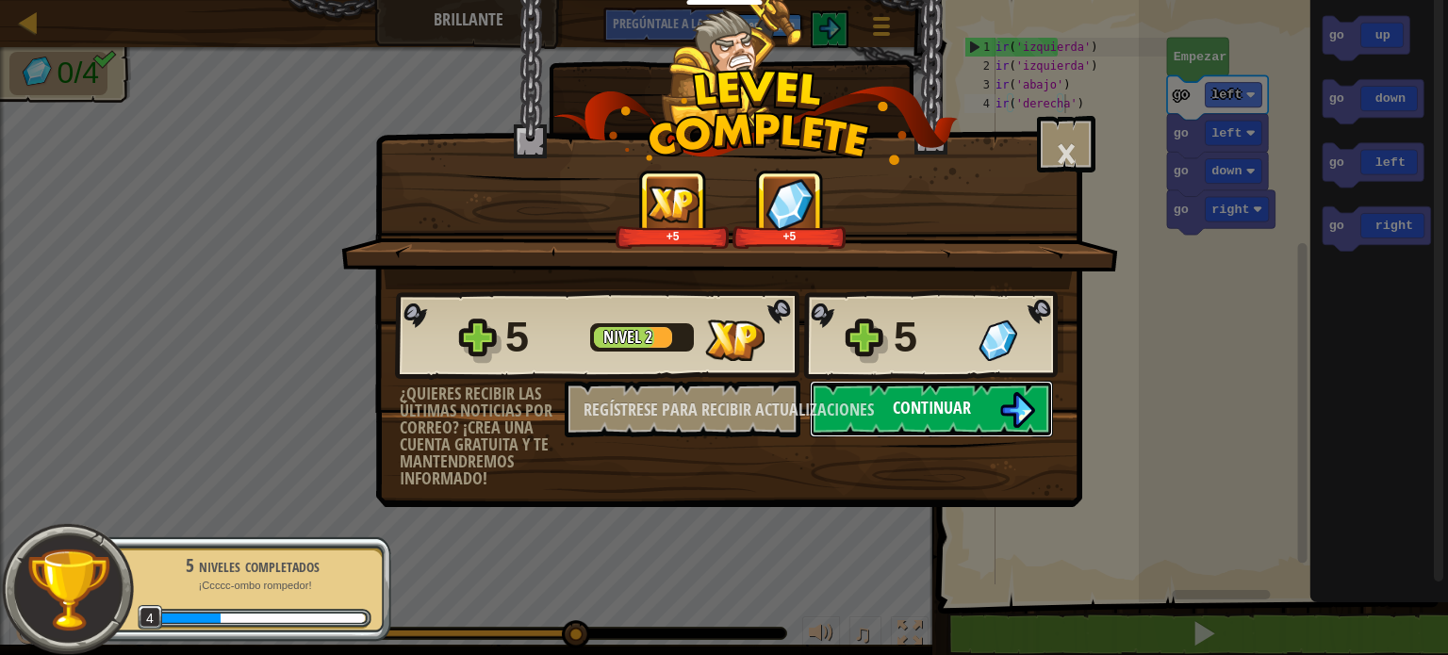
click at [926, 403] on font "Continuar" at bounding box center [932, 408] width 78 height 24
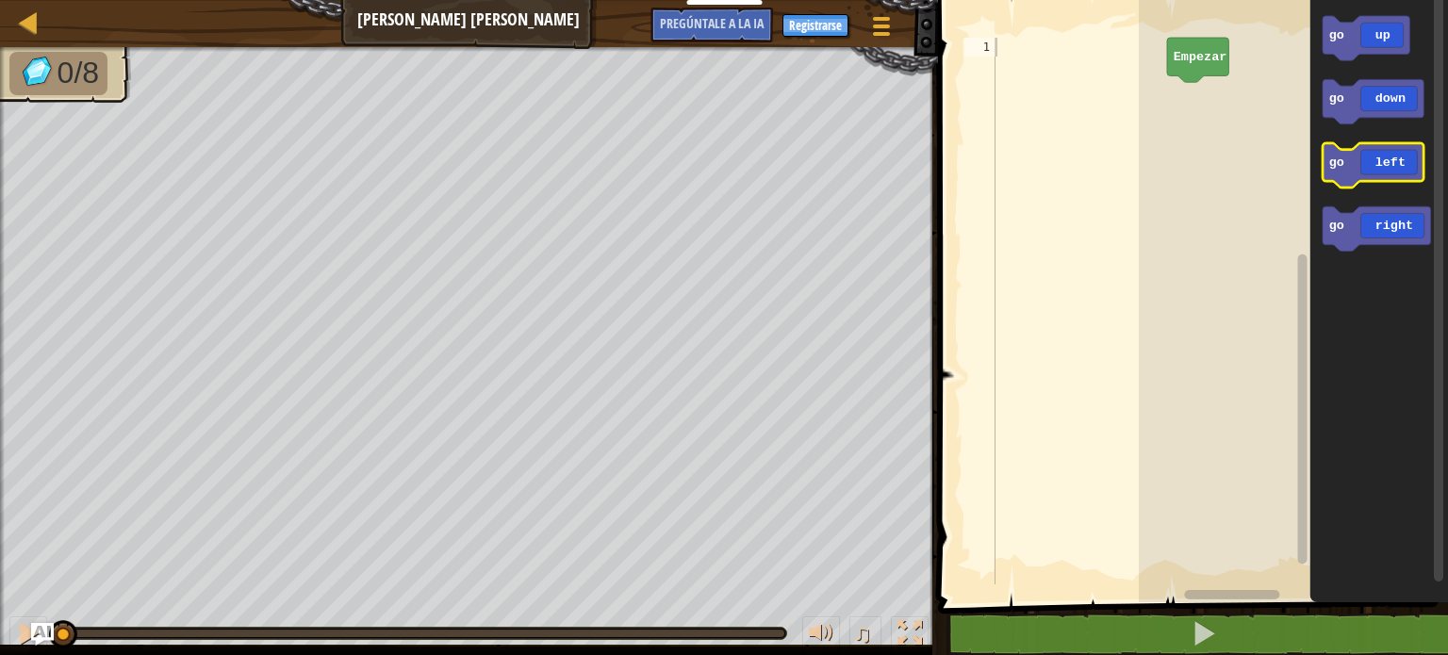
click at [1405, 170] on icon "Espacio de trabajo de Blockly" at bounding box center [1373, 165] width 101 height 44
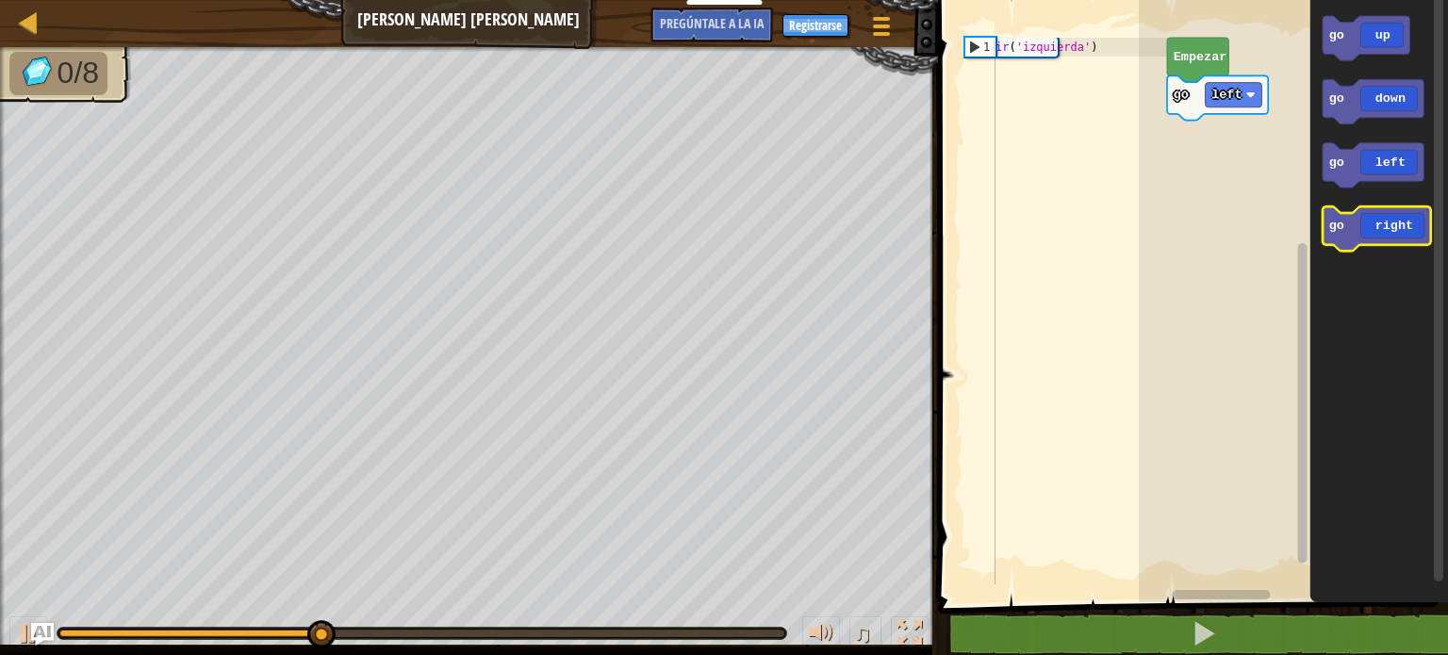
click at [1393, 228] on icon "Espacio de trabajo de Blockly" at bounding box center [1377, 229] width 108 height 44
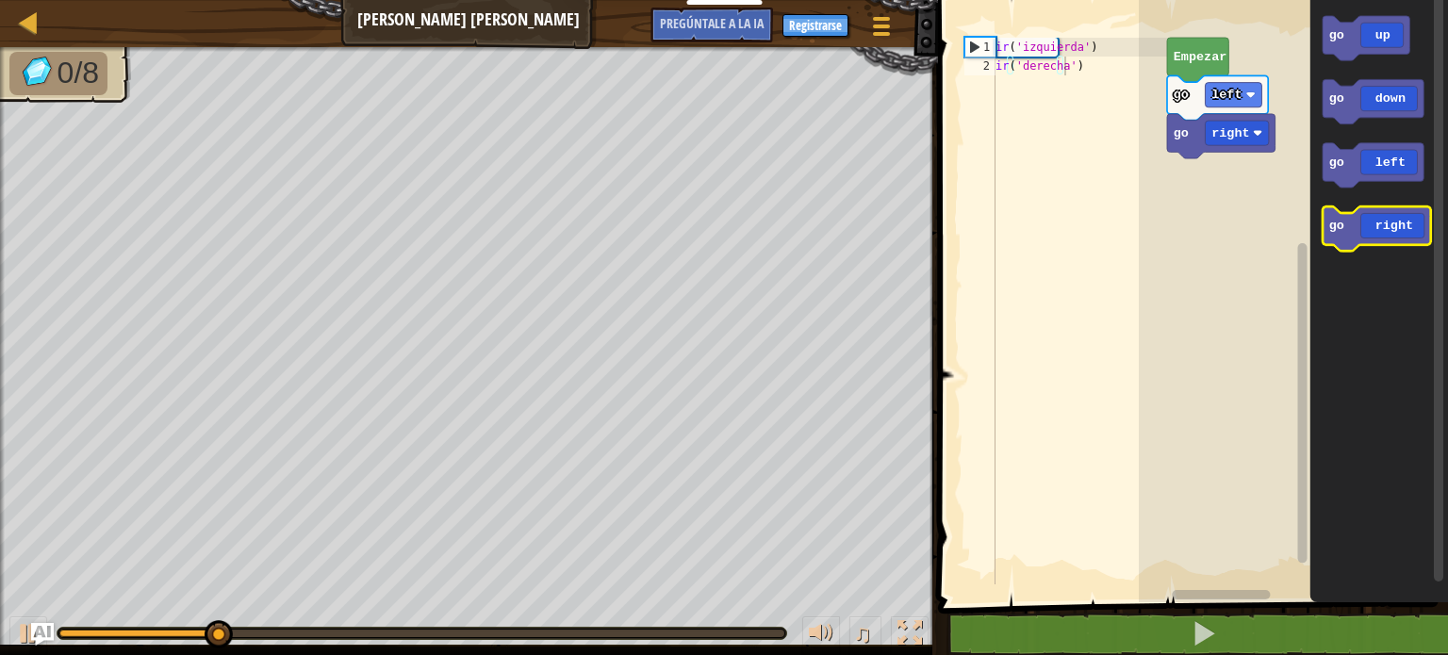
click at [1395, 233] on icon "Espacio de trabajo de Blockly" at bounding box center [1377, 229] width 108 height 44
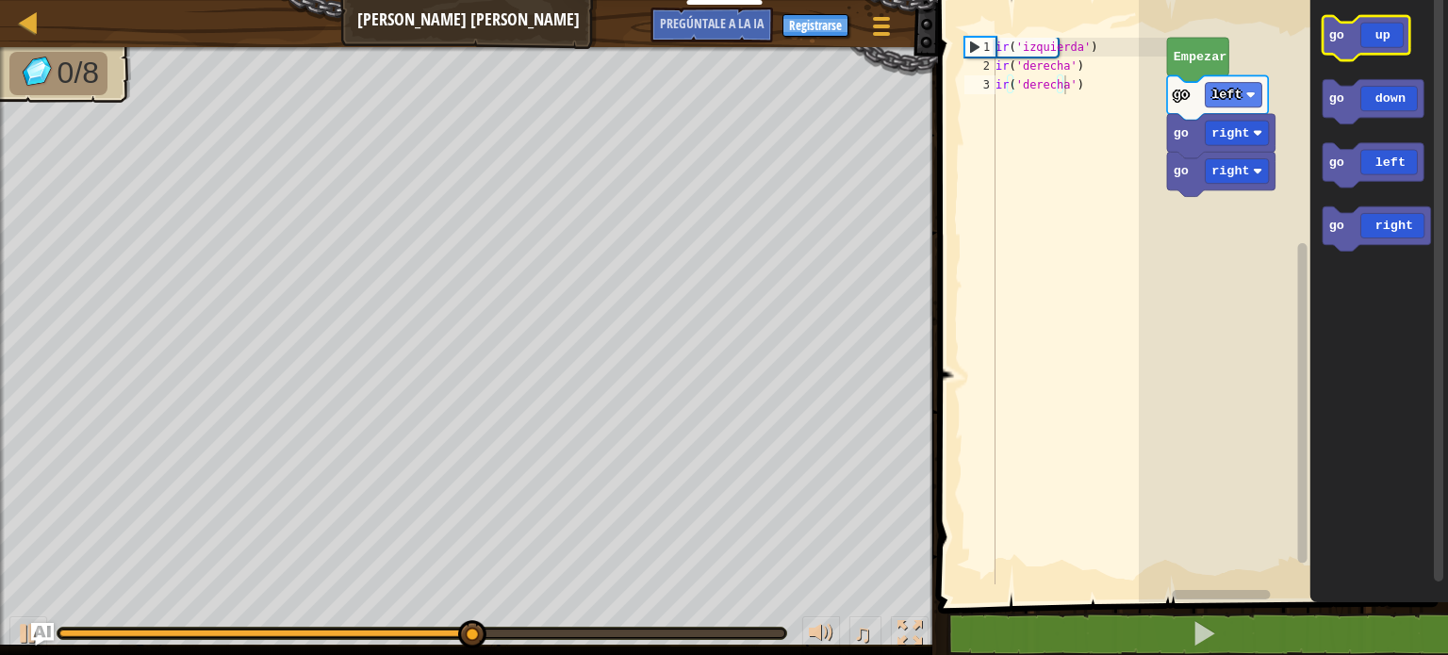
click at [1381, 40] on icon "Espacio de trabajo de Blockly" at bounding box center [1366, 38] width 87 height 44
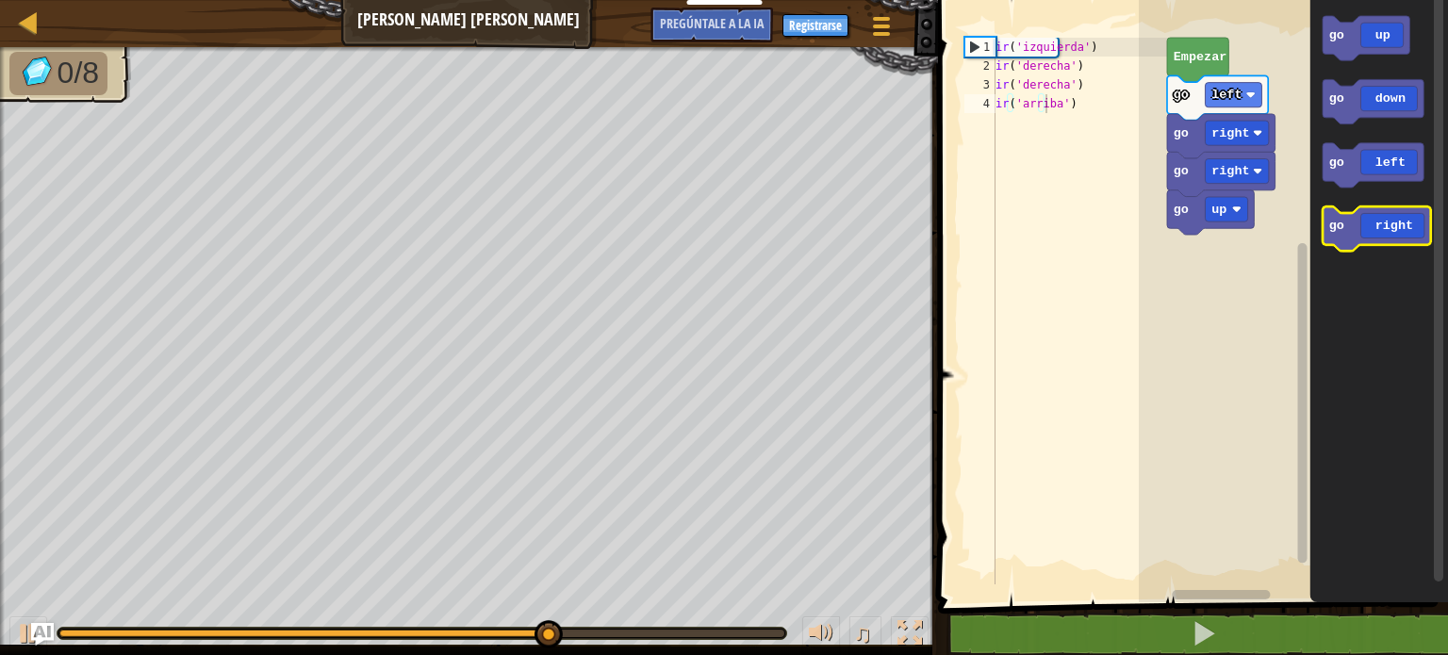
click at [1385, 230] on icon "Espacio de trabajo de Blockly" at bounding box center [1377, 229] width 108 height 44
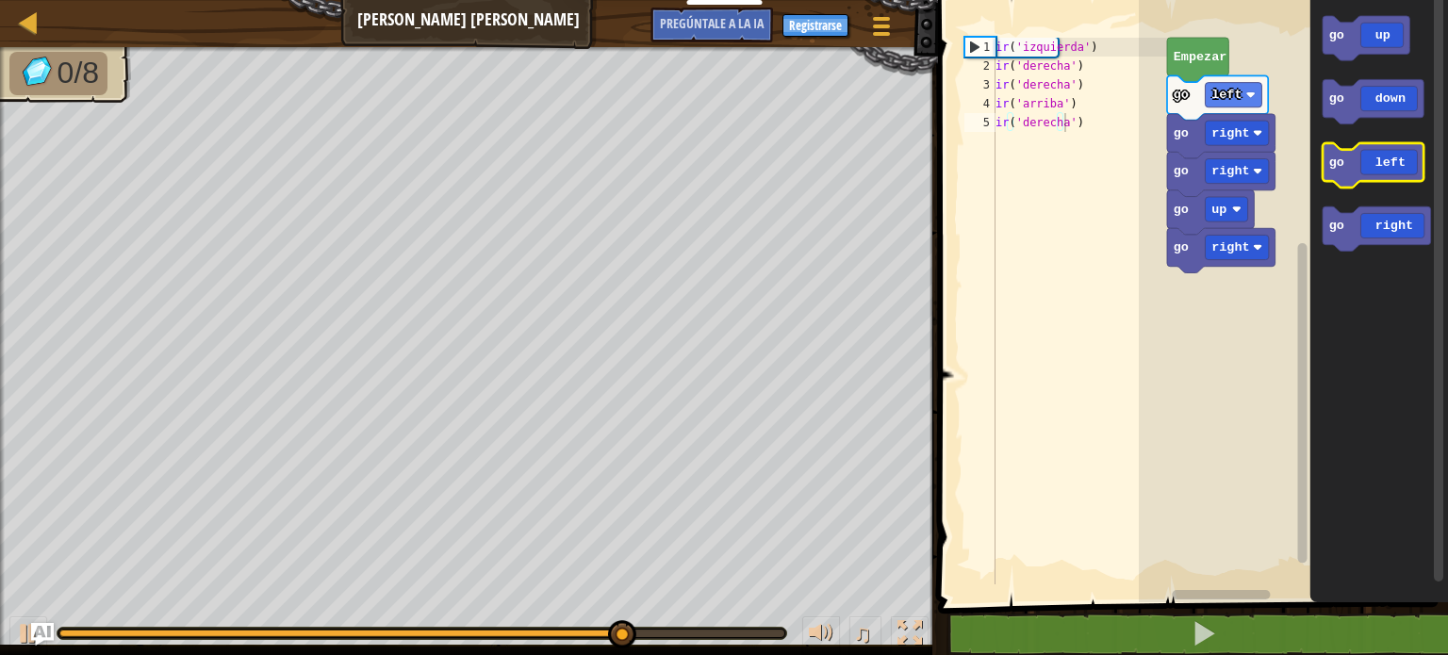
click at [1369, 174] on icon "Espacio de trabajo de Blockly" at bounding box center [1373, 165] width 101 height 44
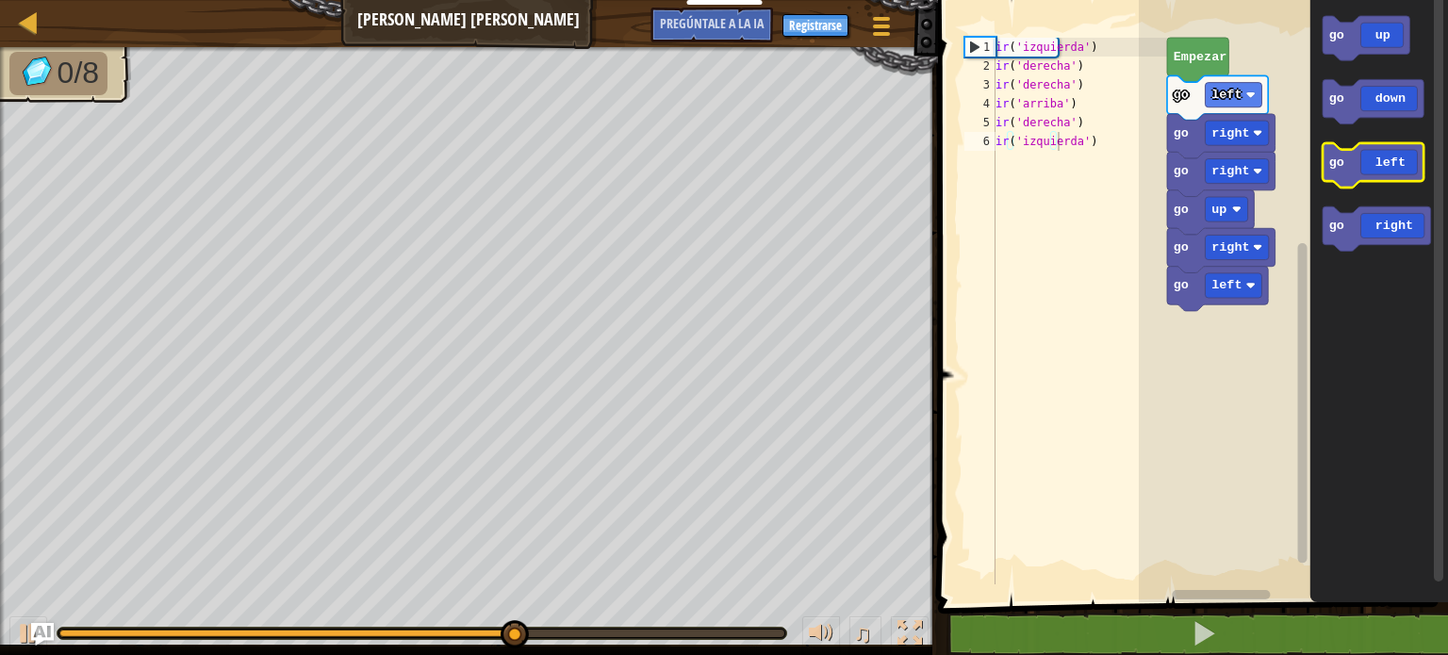
click at [1369, 174] on icon "Espacio de trabajo de Blockly" at bounding box center [1373, 165] width 101 height 44
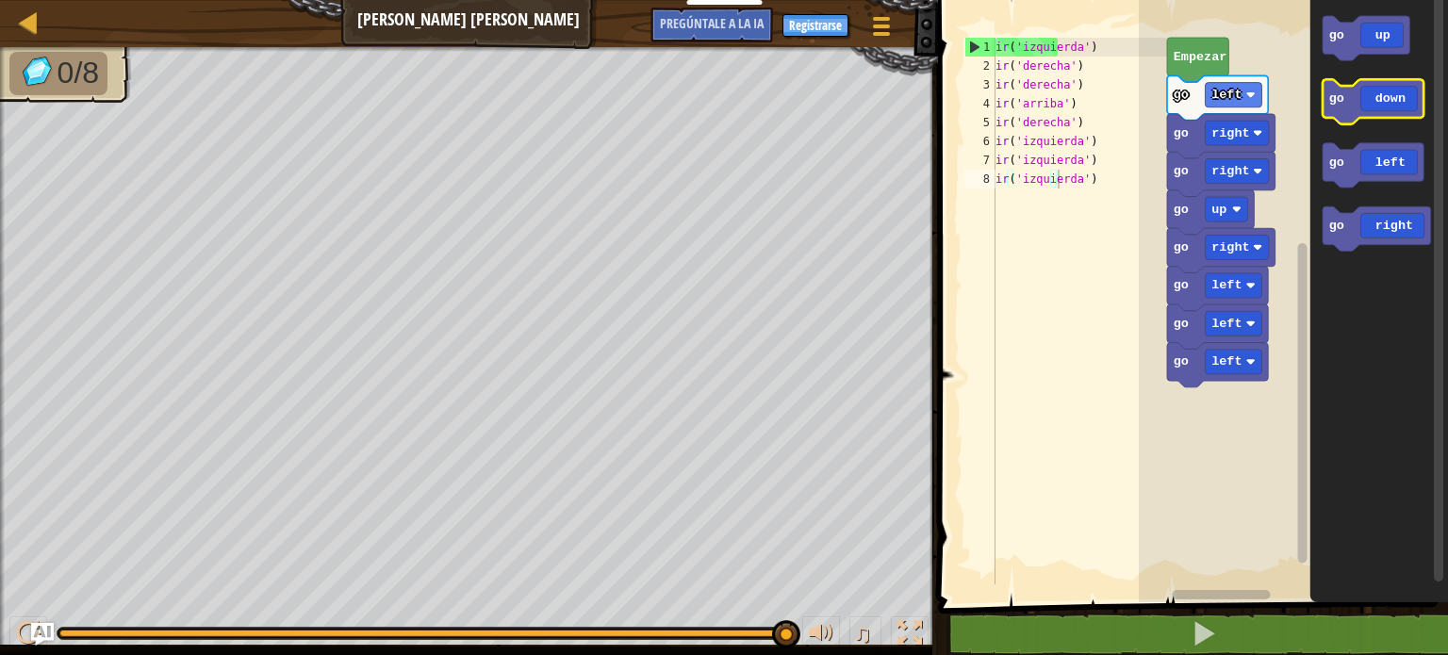
click at [1371, 108] on icon "Espacio de trabajo de Blockly" at bounding box center [1373, 101] width 101 height 44
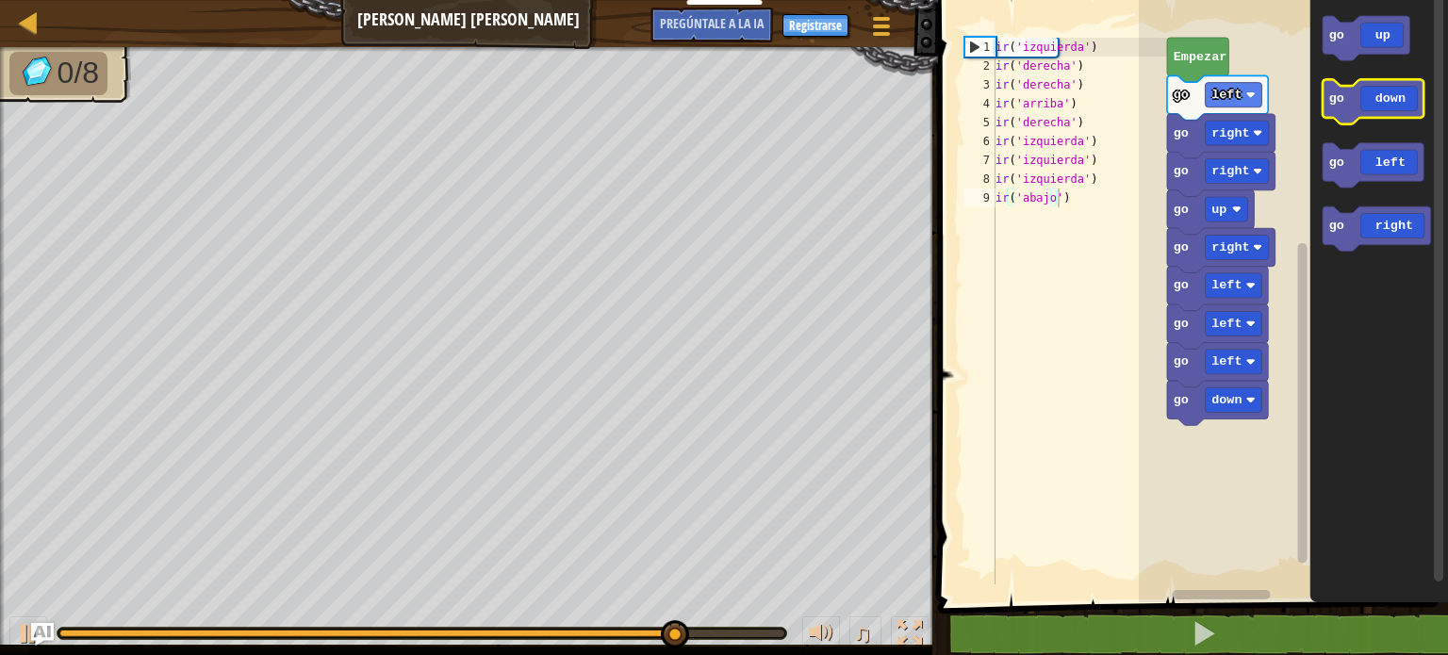
click at [1371, 108] on icon "Espacio de trabajo de Blockly" at bounding box center [1373, 101] width 101 height 44
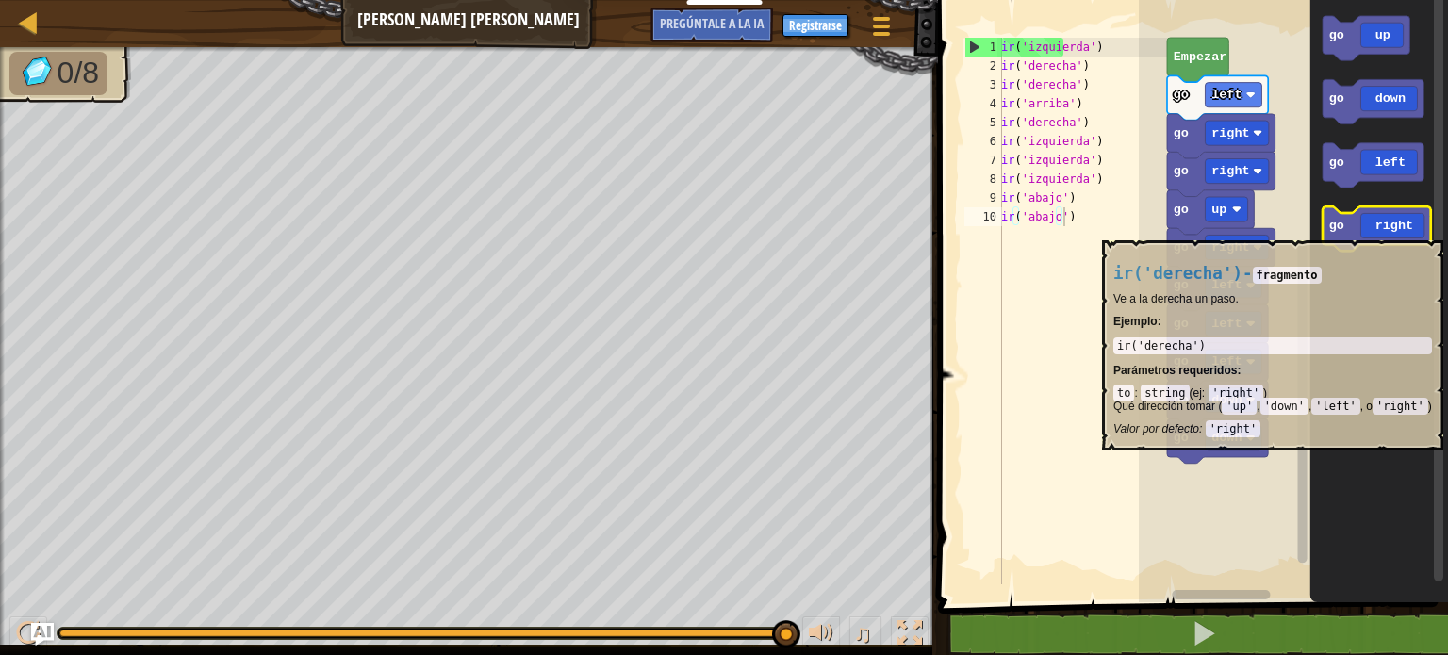
click at [1409, 230] on icon "Espacio de trabajo de Blockly" at bounding box center [1377, 229] width 108 height 44
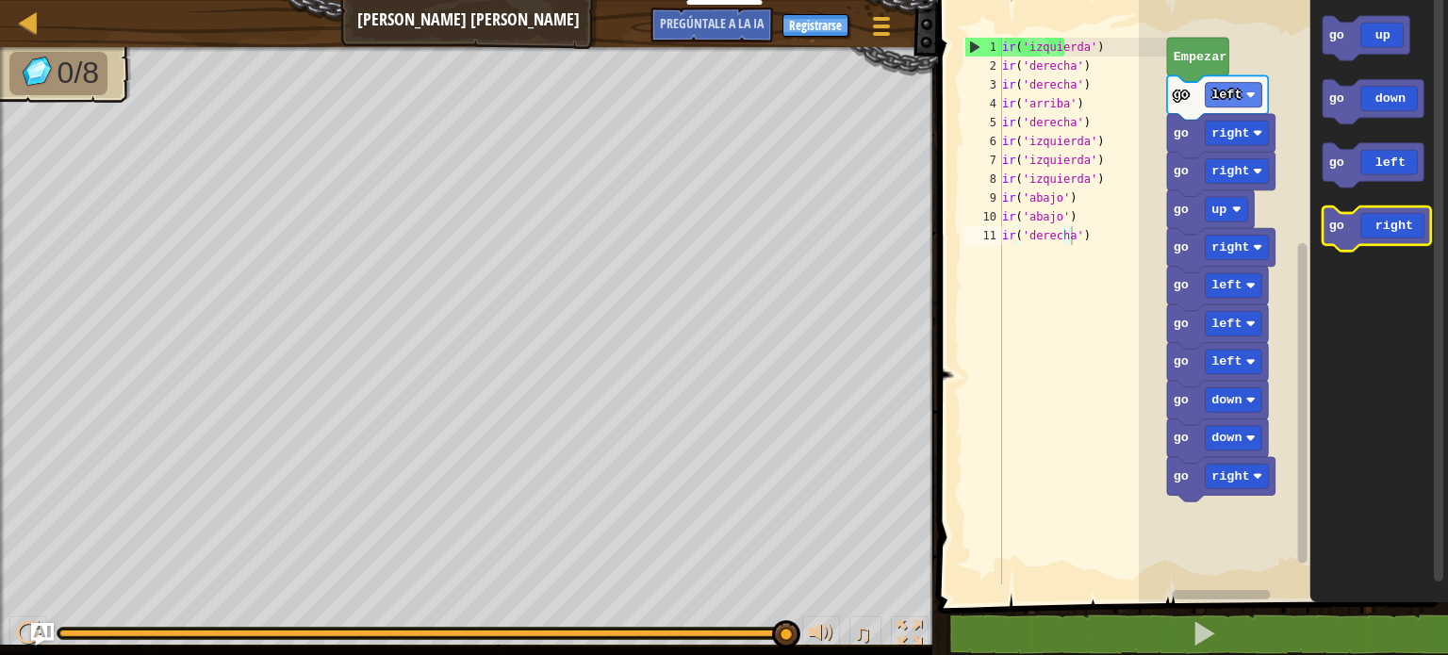
click at [1409, 230] on icon "Espacio de trabajo de Blockly" at bounding box center [1377, 229] width 108 height 44
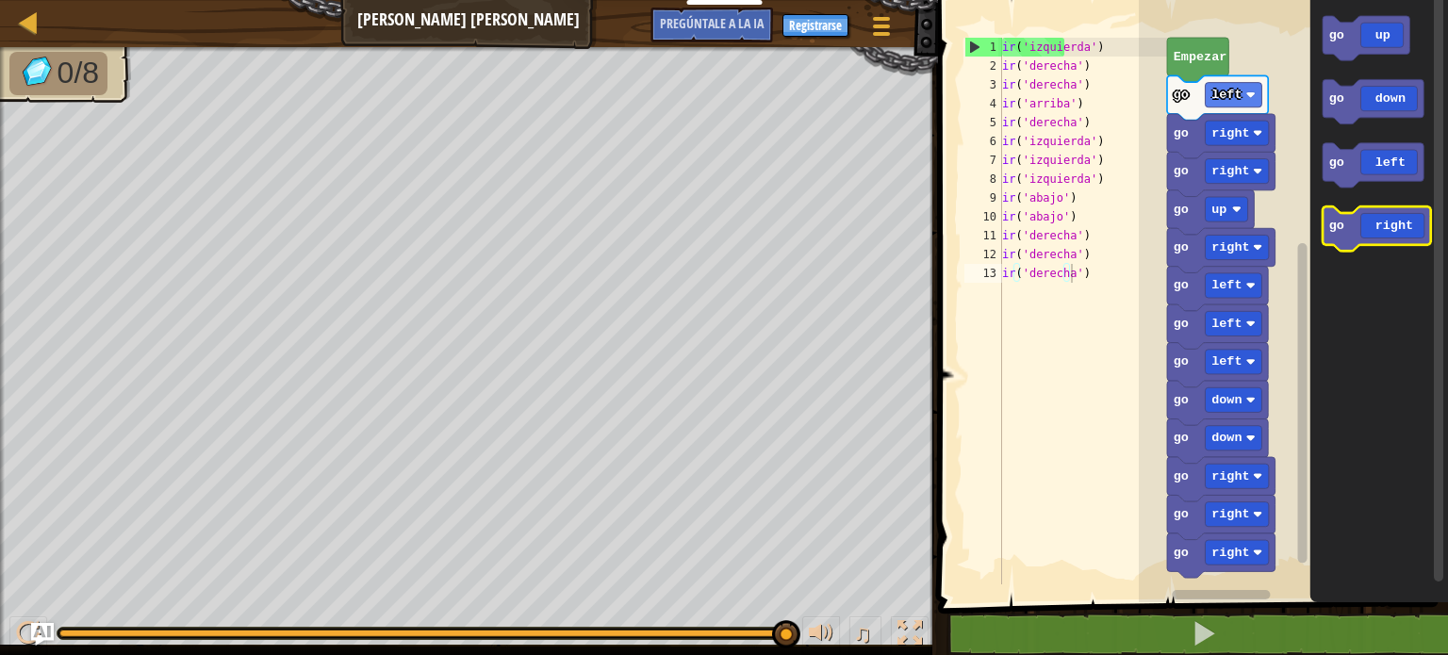
click at [1397, 222] on icon "Espacio de trabajo de Blockly" at bounding box center [1377, 229] width 108 height 44
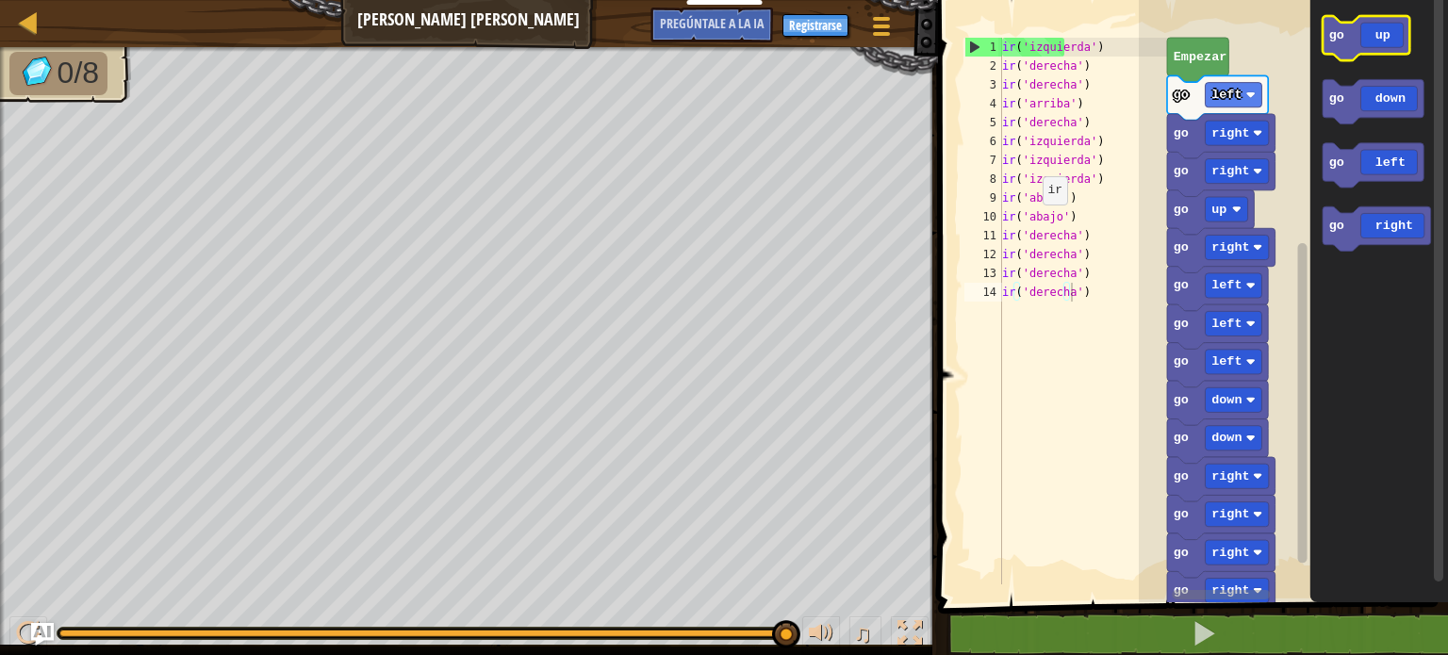
click at [1407, 48] on icon "Espacio de trabajo de Blockly" at bounding box center [1366, 38] width 87 height 44
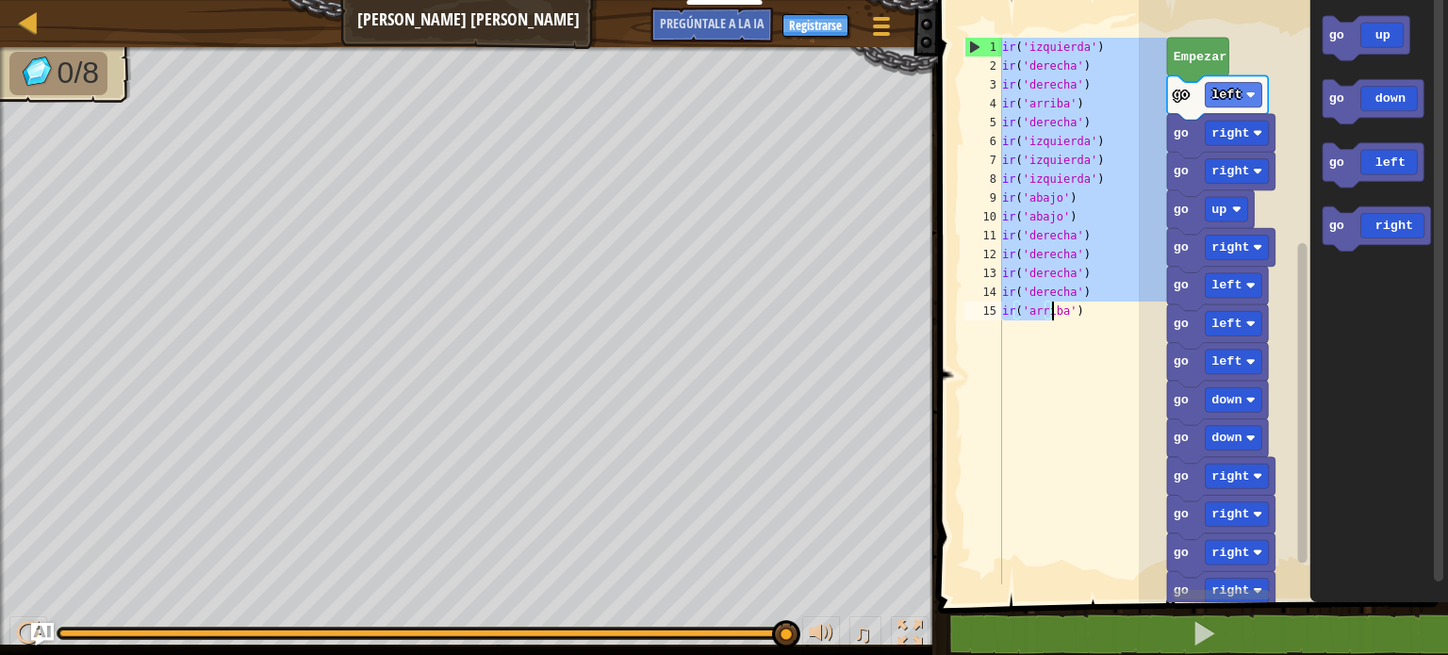
drag, startPoint x: 1001, startPoint y: 44, endPoint x: 1096, endPoint y: 393, distance: 361.4
click at [1096, 393] on div "ir ( 'izquierda' ) ir ( 'derecha' ) ir ( 'derecha' ) ir ( 'arriba' ) ir ( 'dere…" at bounding box center [1084, 330] width 170 height 585
type textarea "go('right') go('up')"
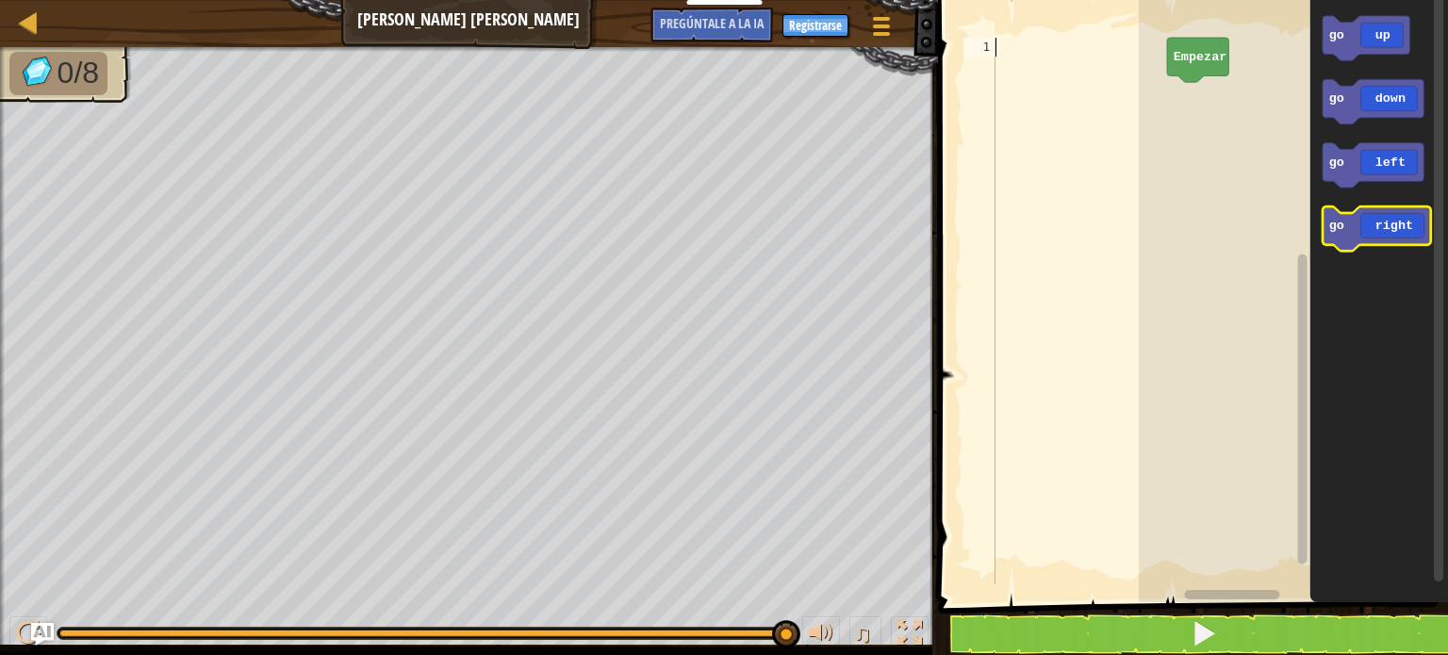
click at [1399, 233] on icon "Espacio de trabajo de Blockly" at bounding box center [1377, 229] width 108 height 44
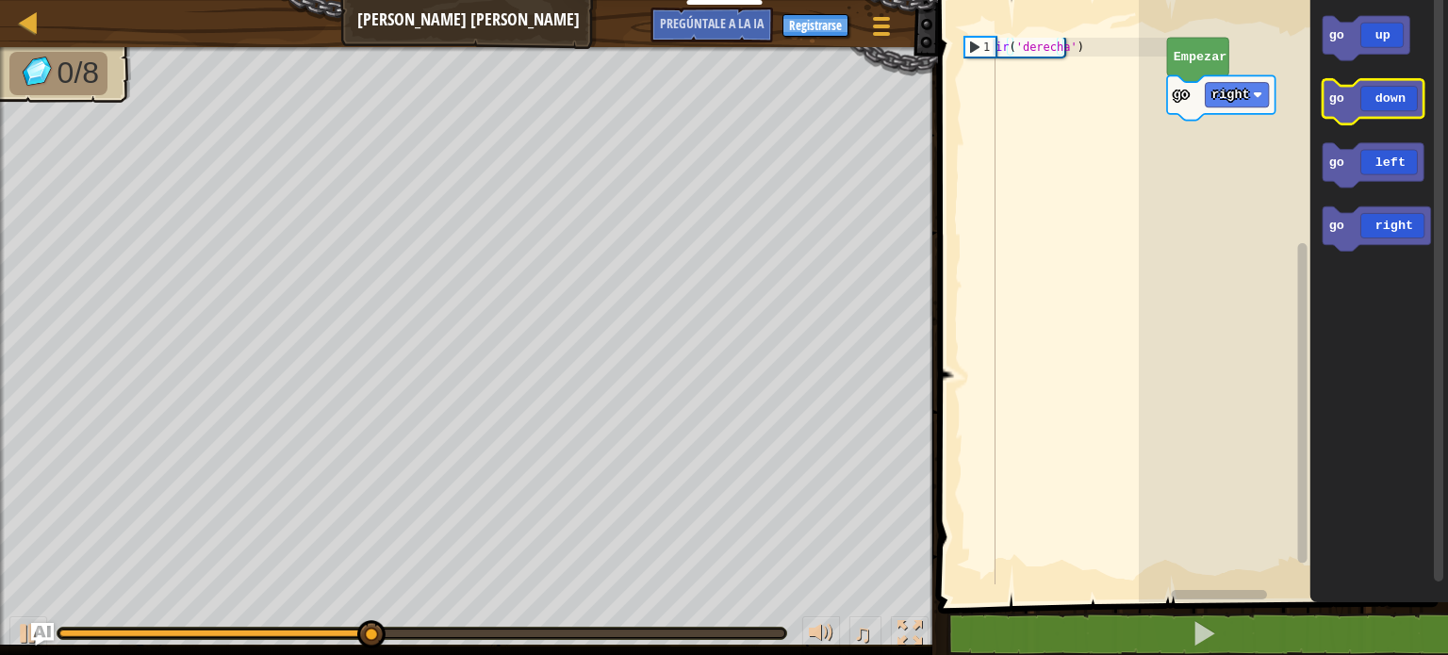
click at [1407, 108] on icon "Espacio de trabajo de Blockly" at bounding box center [1373, 101] width 101 height 44
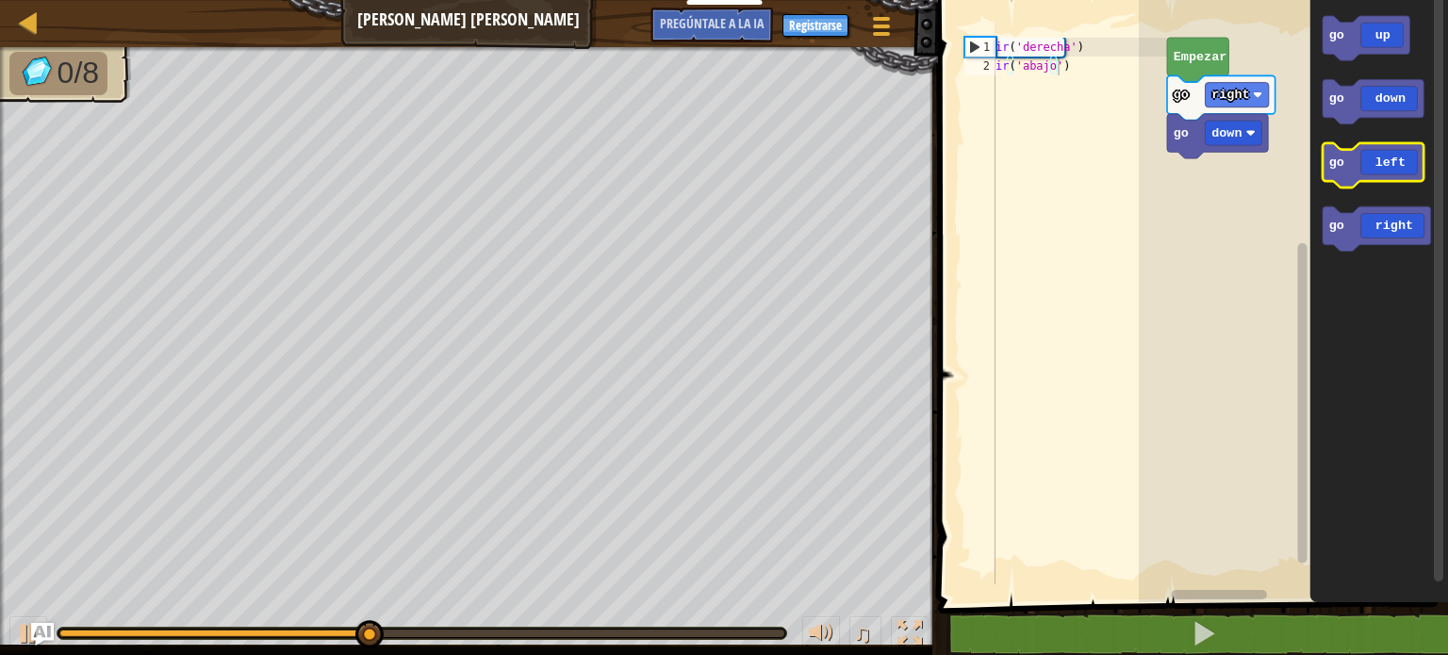
click at [1396, 165] on icon "Espacio de trabajo de Blockly" at bounding box center [1373, 165] width 101 height 44
click at [1366, 174] on icon "Espacio de trabajo de Blockly" at bounding box center [1373, 165] width 101 height 44
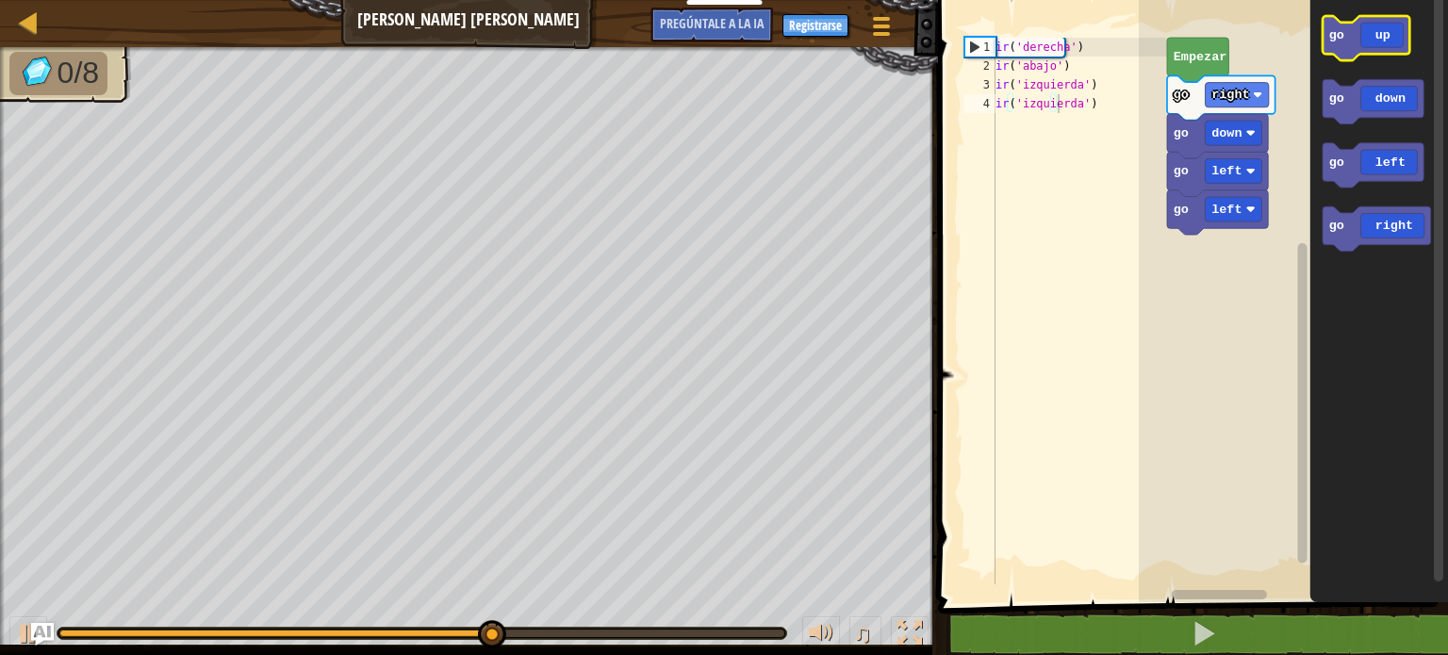
click at [1370, 33] on icon "Espacio de trabajo de Blockly" at bounding box center [1366, 38] width 87 height 44
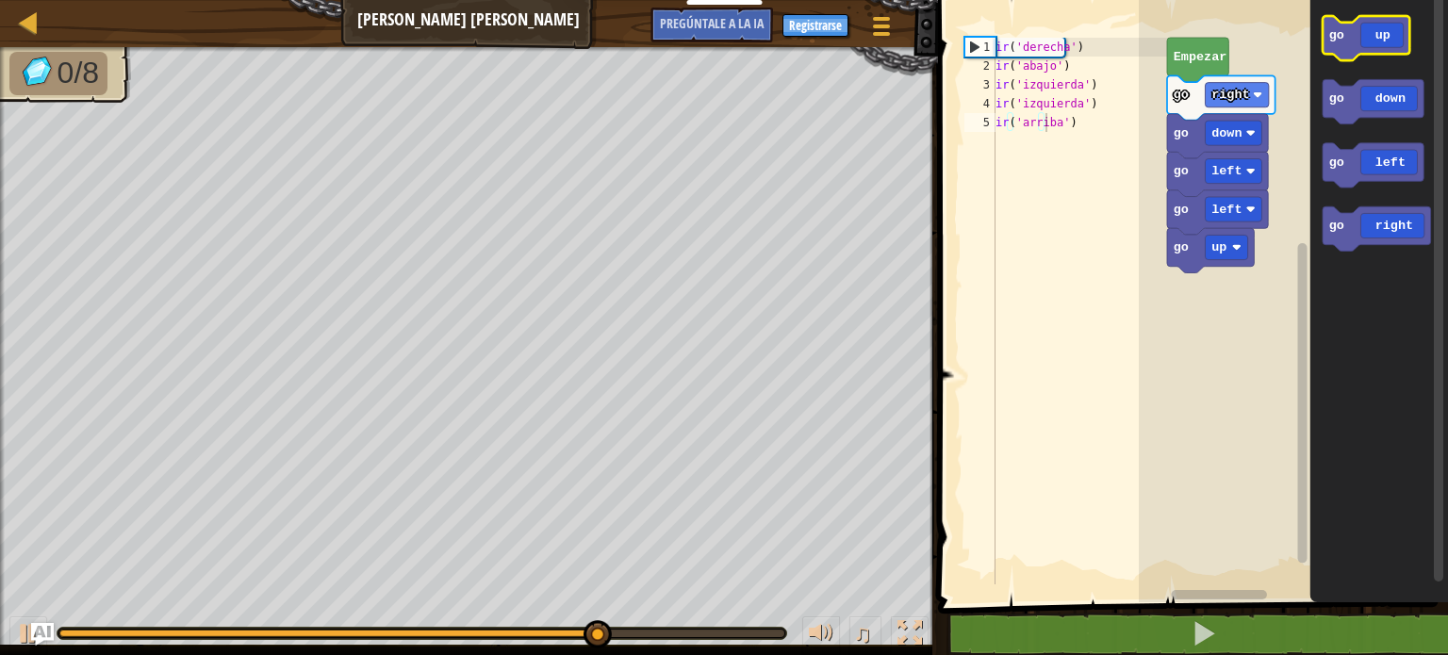
click at [1380, 44] on icon "Espacio de trabajo de Blockly" at bounding box center [1366, 38] width 87 height 44
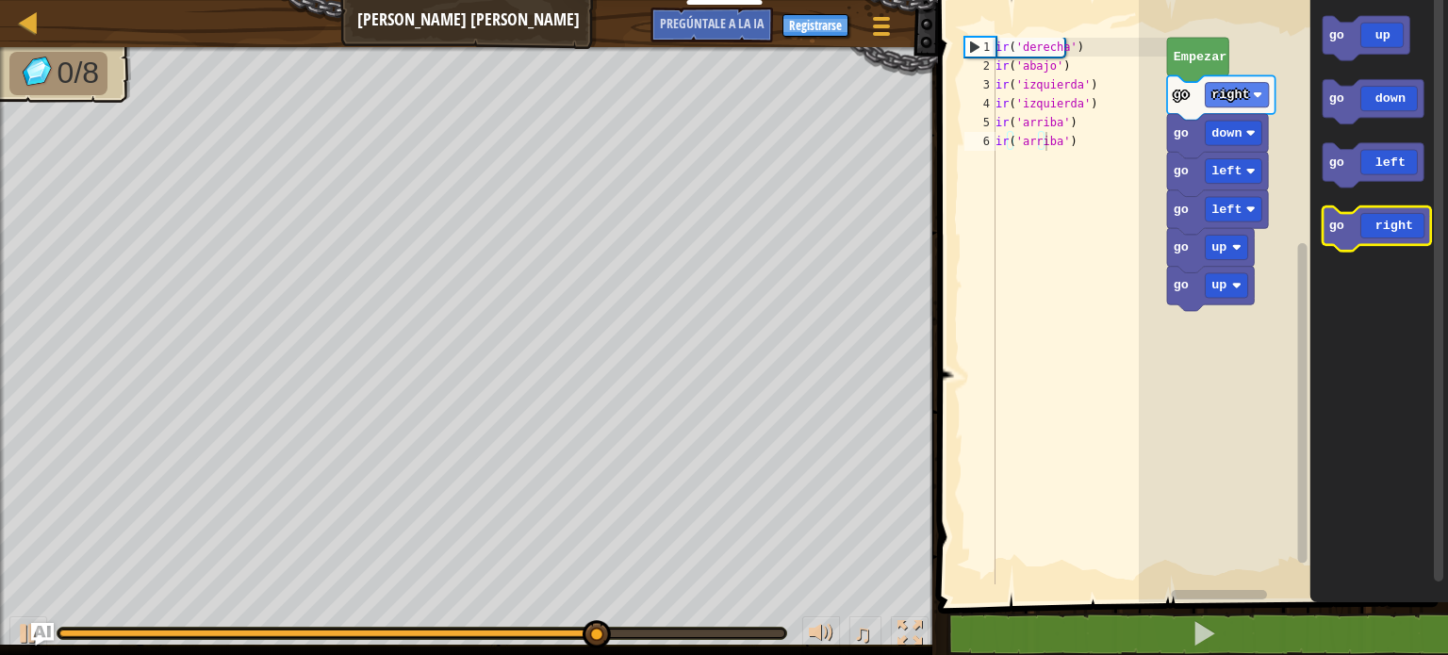
click at [1384, 232] on icon "Espacio de trabajo de Blockly" at bounding box center [1377, 229] width 108 height 44
click at [1402, 225] on icon "Espacio de trabajo de Blockly" at bounding box center [1377, 229] width 108 height 44
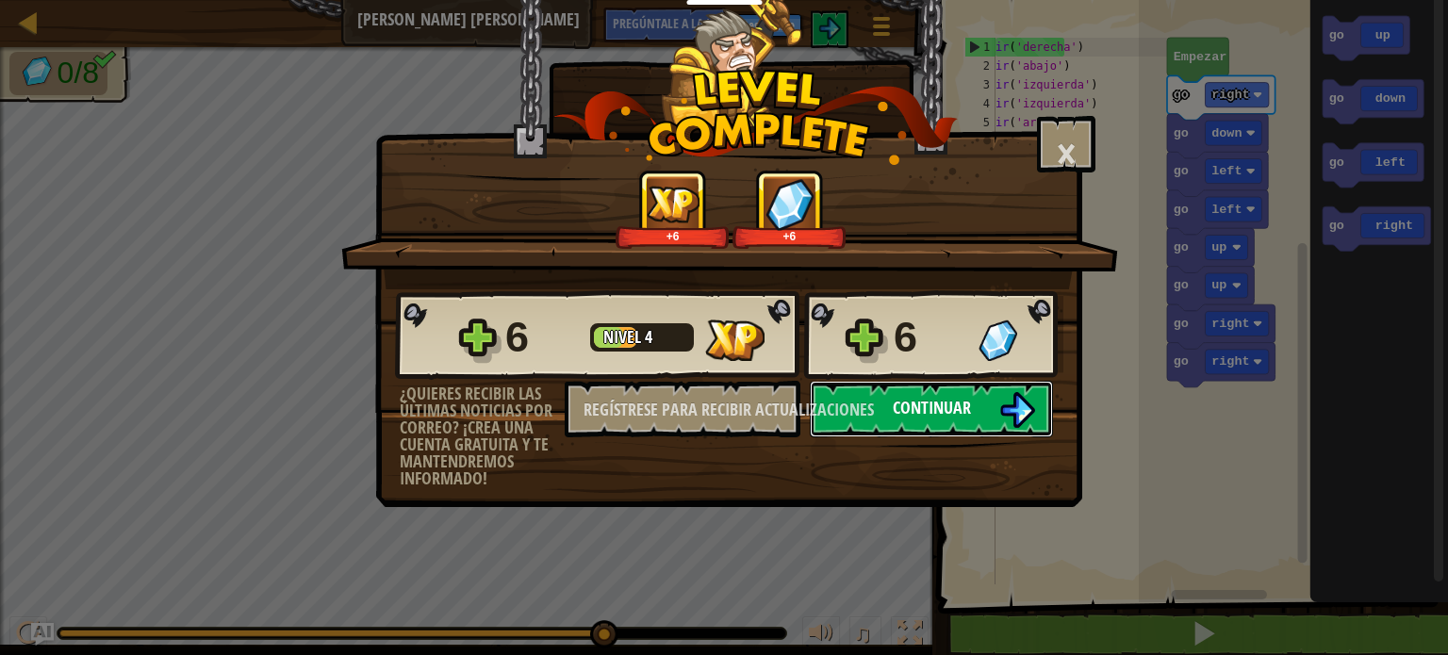
click at [1010, 418] on img at bounding box center [1018, 410] width 36 height 36
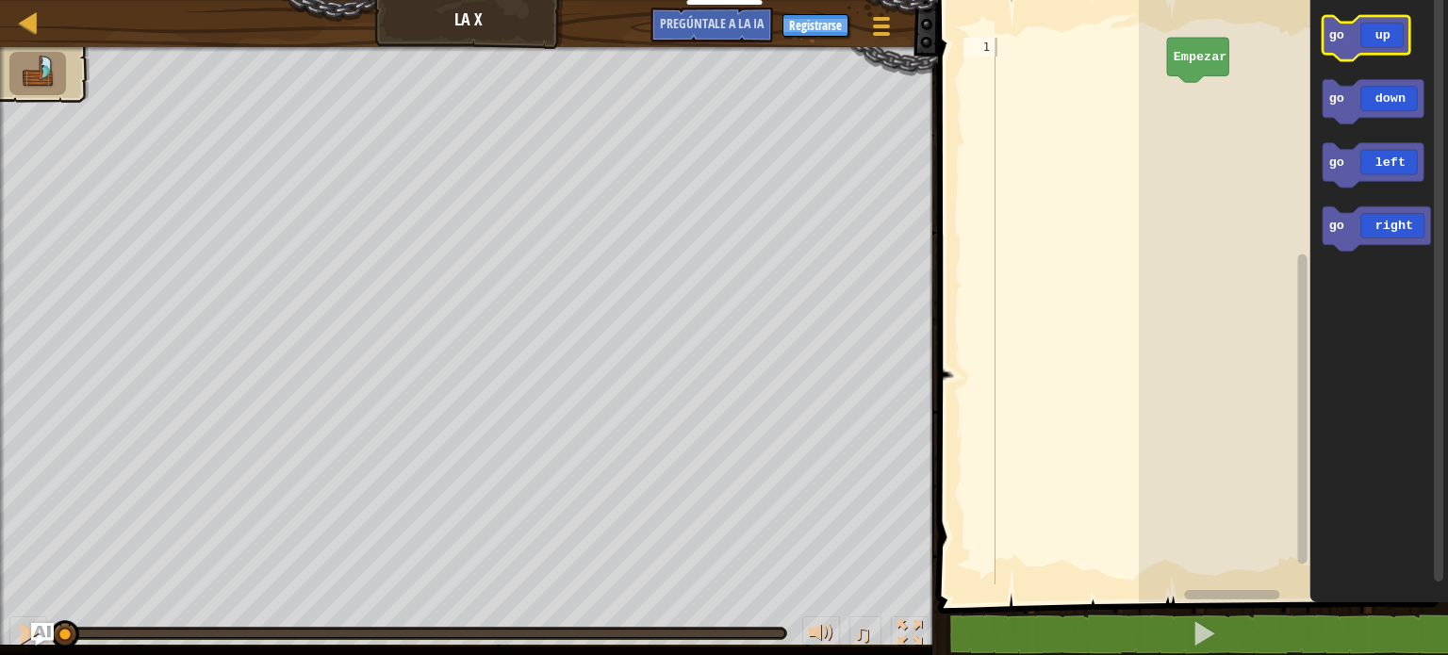
click at [1373, 49] on icon "Espacio de trabajo de Blockly" at bounding box center [1366, 38] width 87 height 44
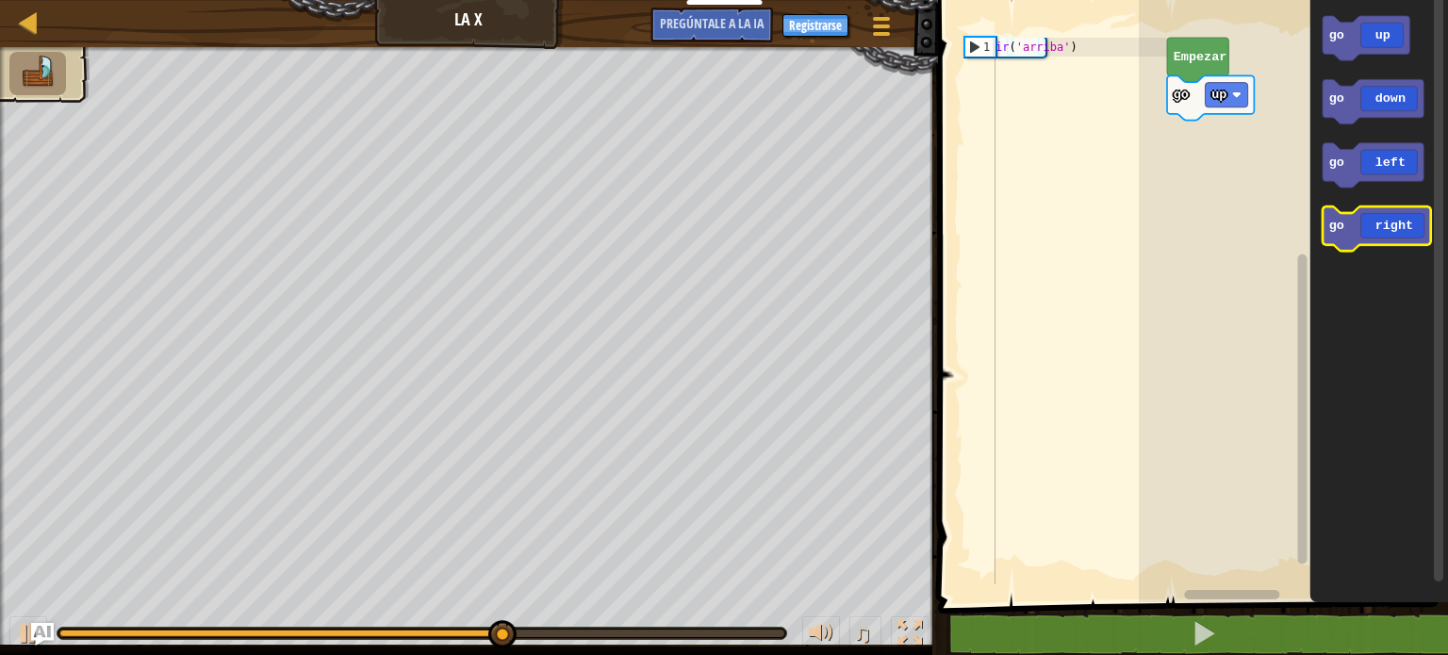
click at [1381, 237] on icon "Espacio de trabajo de Blockly" at bounding box center [1377, 229] width 108 height 44
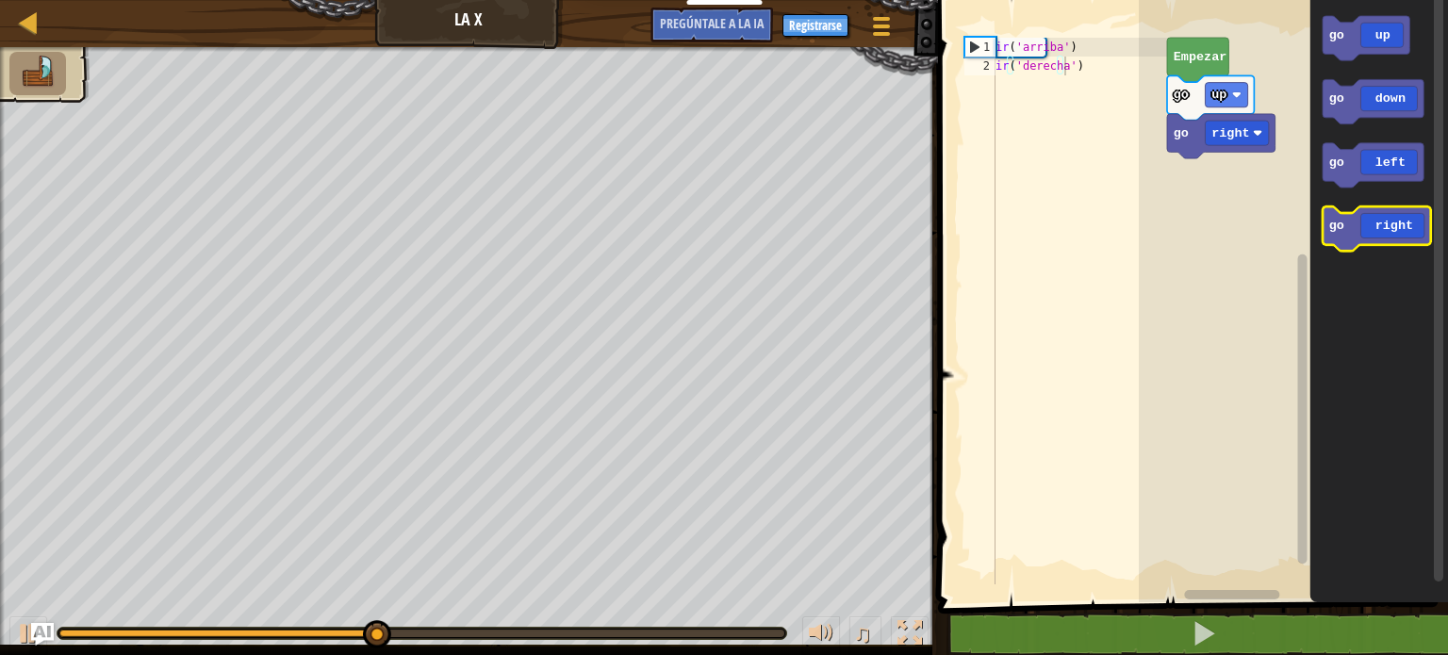
click at [1381, 237] on icon "Espacio de trabajo de Blockly" at bounding box center [1377, 229] width 108 height 44
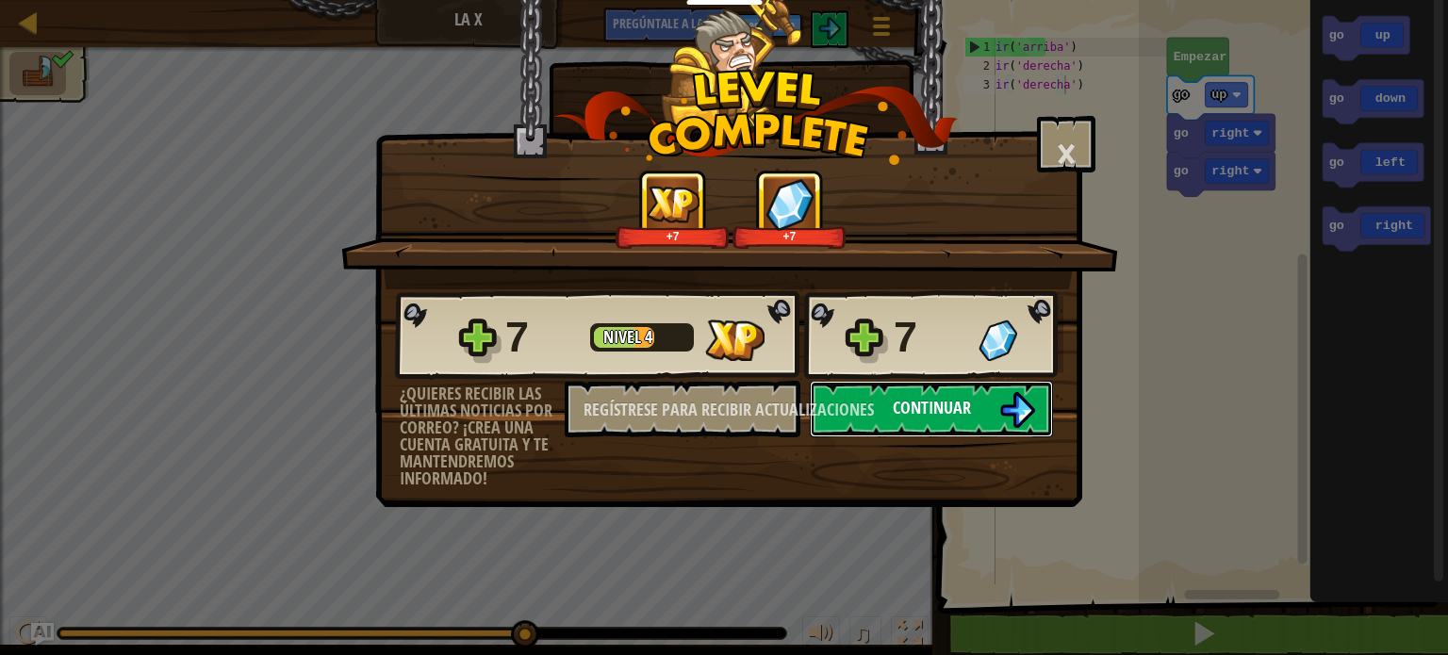
click at [990, 415] on button "Continuar" at bounding box center [931, 409] width 243 height 57
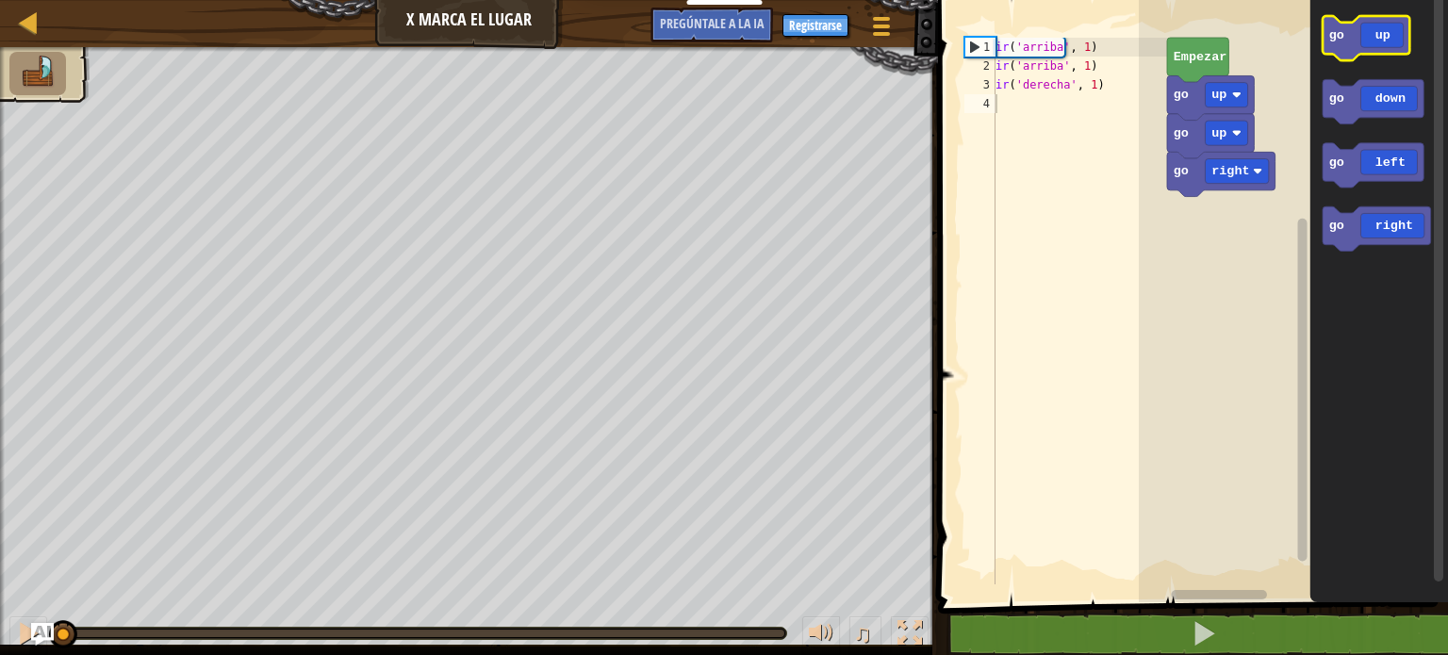
click at [1381, 41] on icon "Espacio de trabajo de Blockly" at bounding box center [1366, 38] width 87 height 44
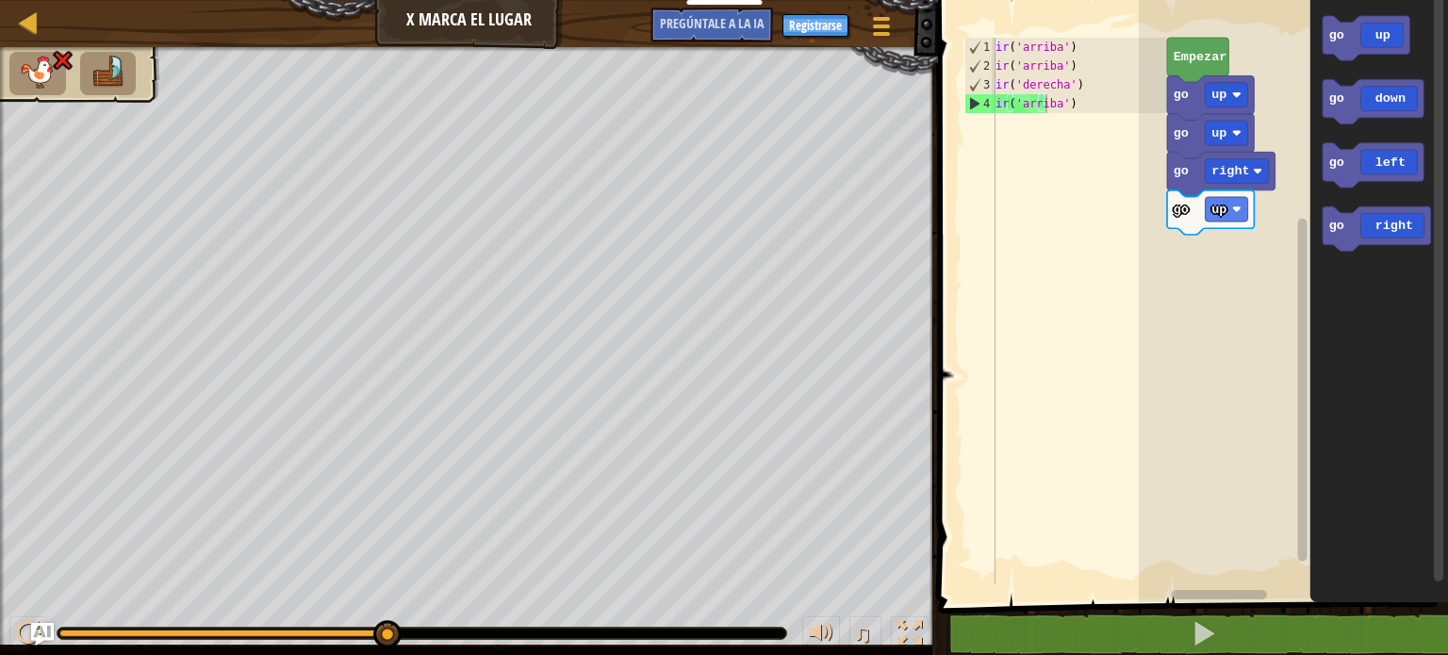
click at [483, 16] on div "Mapa X Marca el Lugar Menú del Juego Registrarse Pregúntale a la IA" at bounding box center [469, 23] width 938 height 47
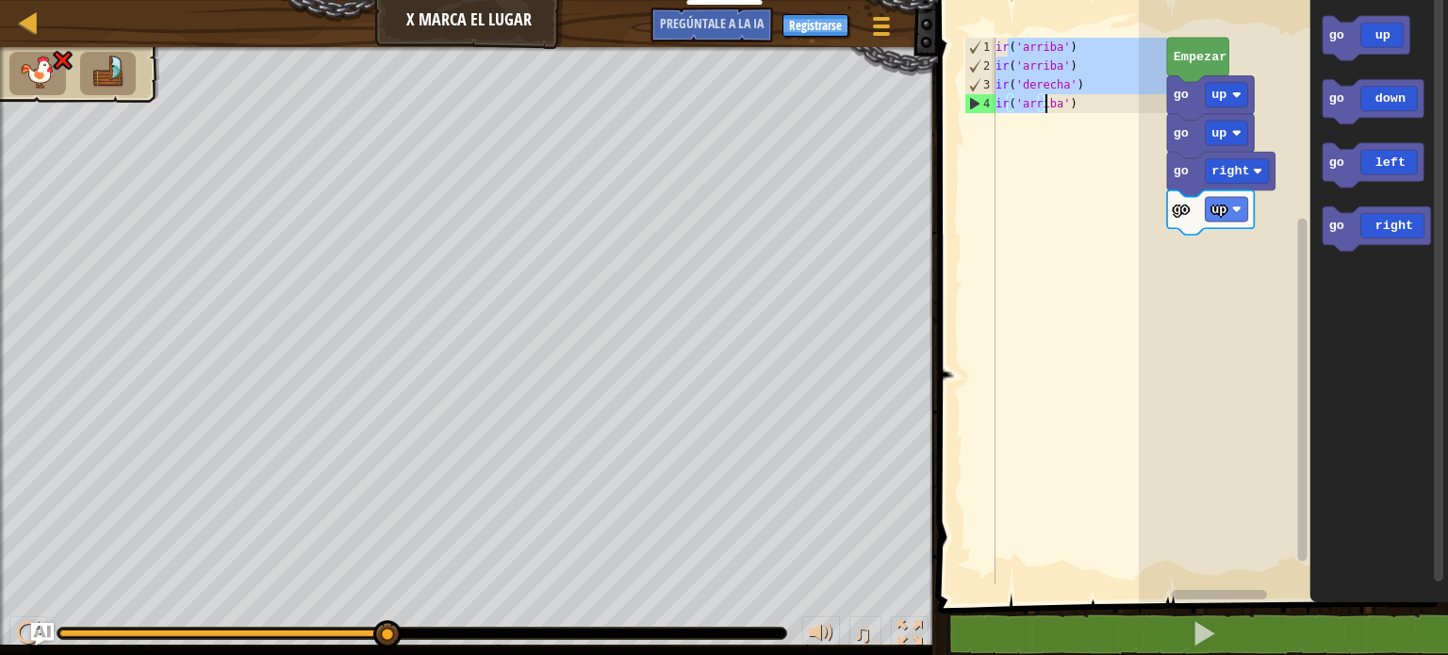
drag, startPoint x: 1009, startPoint y: 43, endPoint x: 1101, endPoint y: 119, distance: 119.3
click at [1101, 119] on div "ir ( 'arriba' ) ir ( 'arriba' ) ir ( 'derecha' ) ir ( 'arriba' )" at bounding box center [1080, 330] width 176 height 585
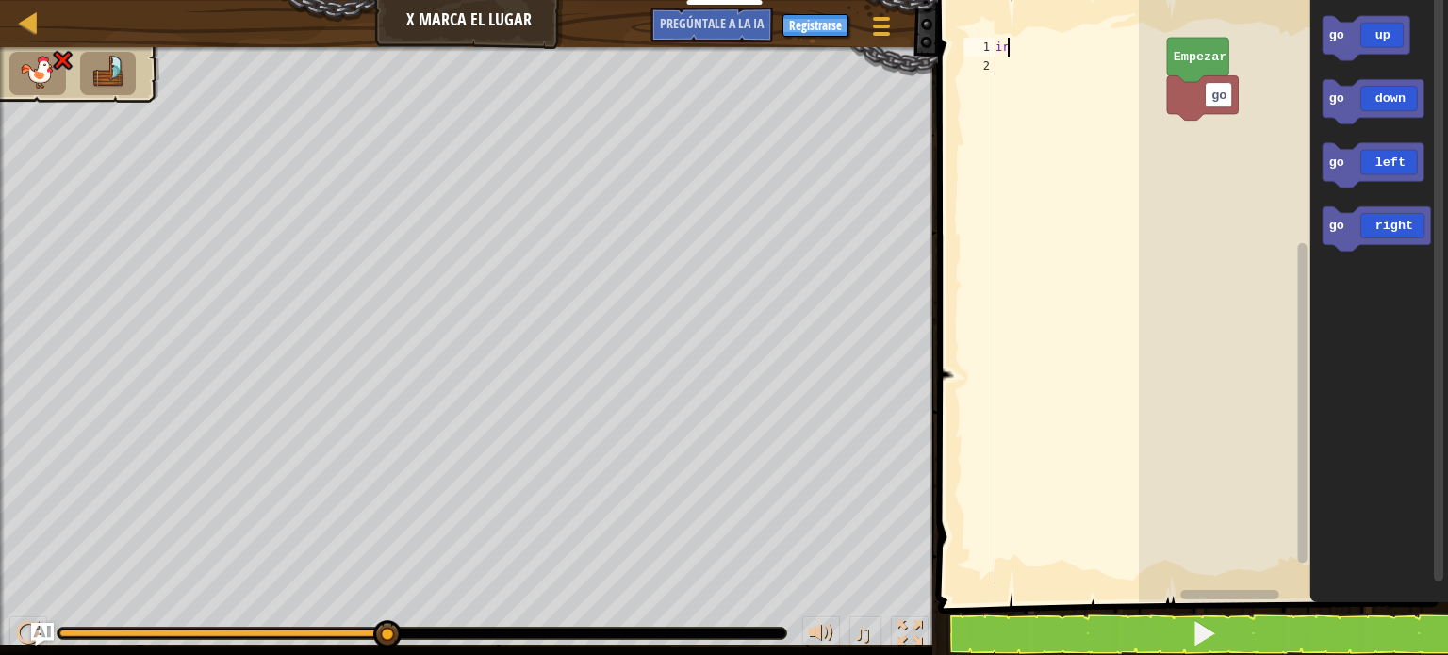
type textarea "g"
click at [1198, 629] on span at bounding box center [1204, 633] width 26 height 26
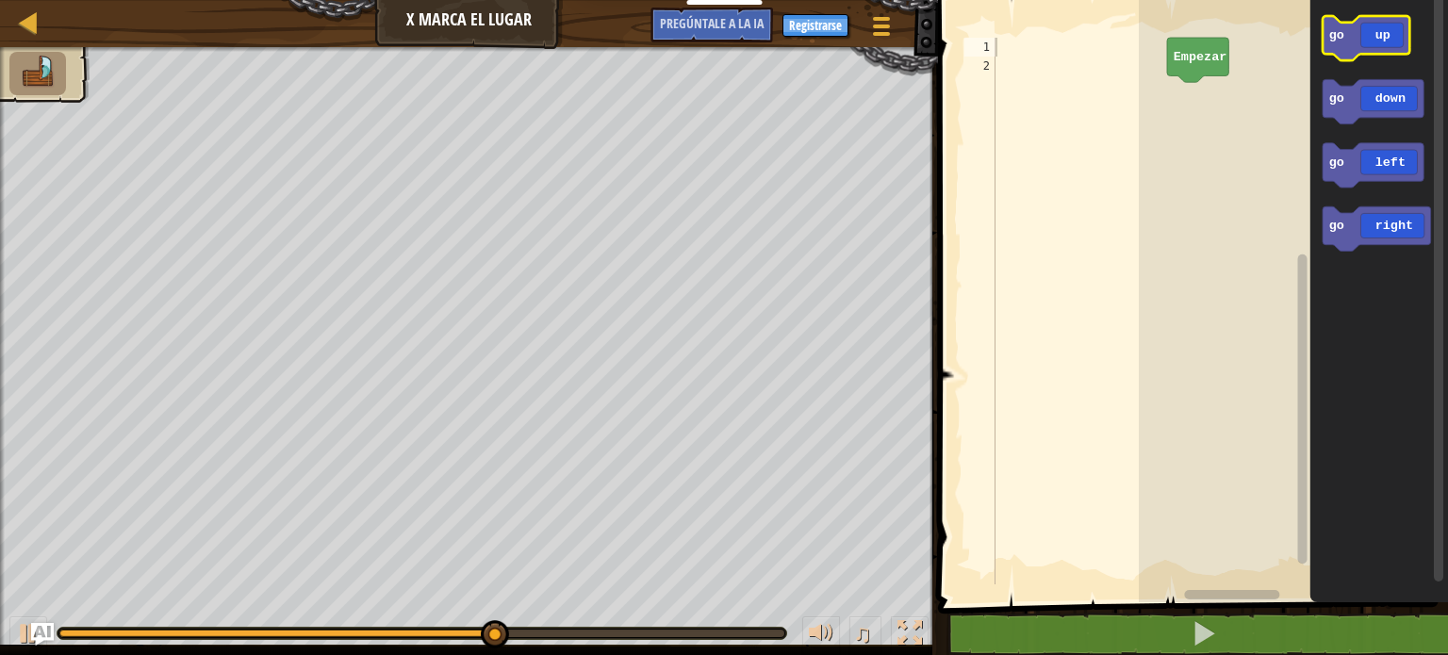
click at [1389, 41] on icon "Espacio de trabajo de Blockly" at bounding box center [1366, 38] width 87 height 44
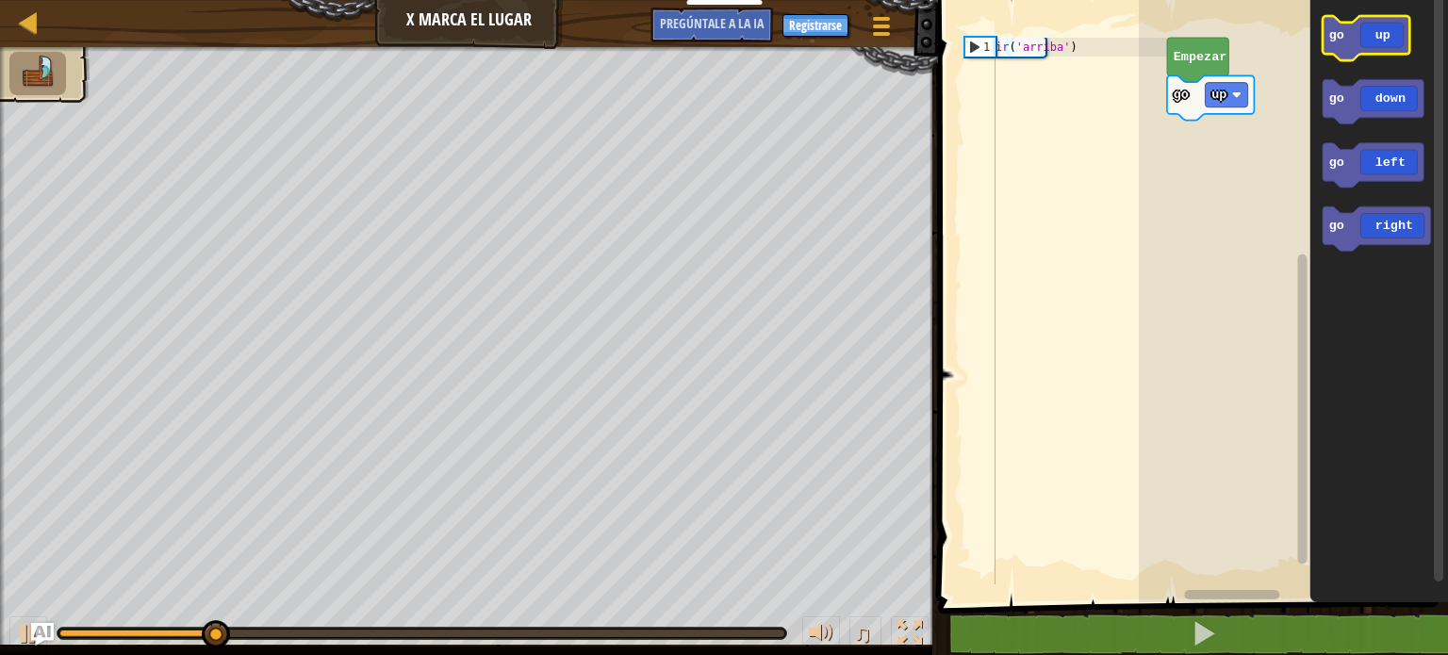
click at [1388, 41] on icon "Espacio de trabajo de Blockly" at bounding box center [1366, 38] width 87 height 44
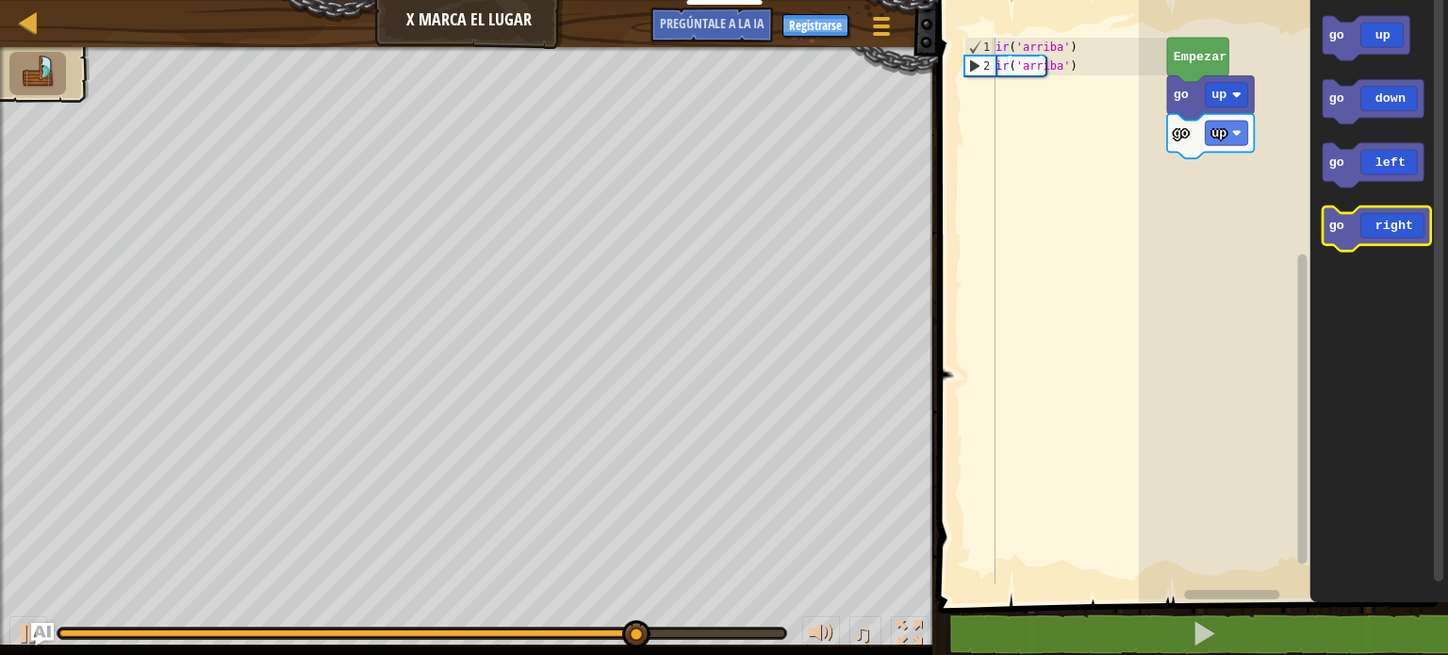
click at [1396, 231] on icon "Espacio de trabajo de Blockly" at bounding box center [1377, 229] width 108 height 44
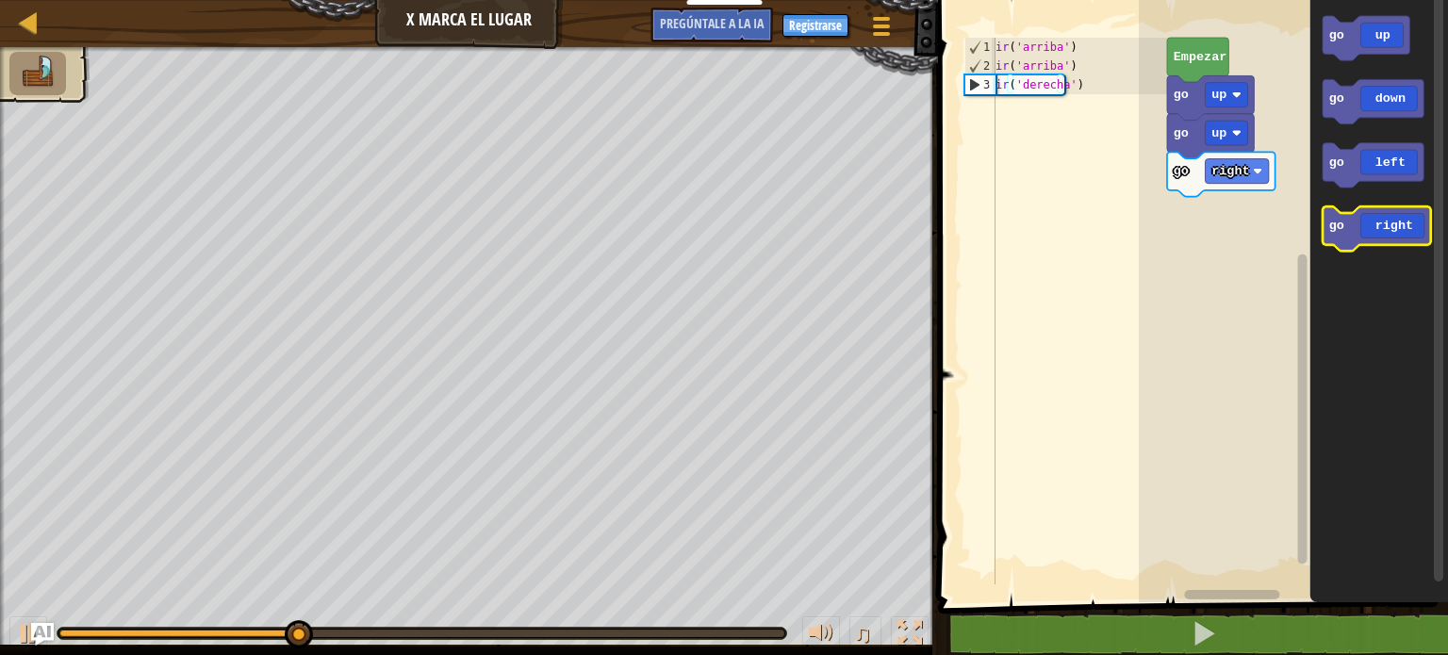
click at [1396, 231] on icon "Espacio de trabajo de Blockly" at bounding box center [1377, 229] width 108 height 44
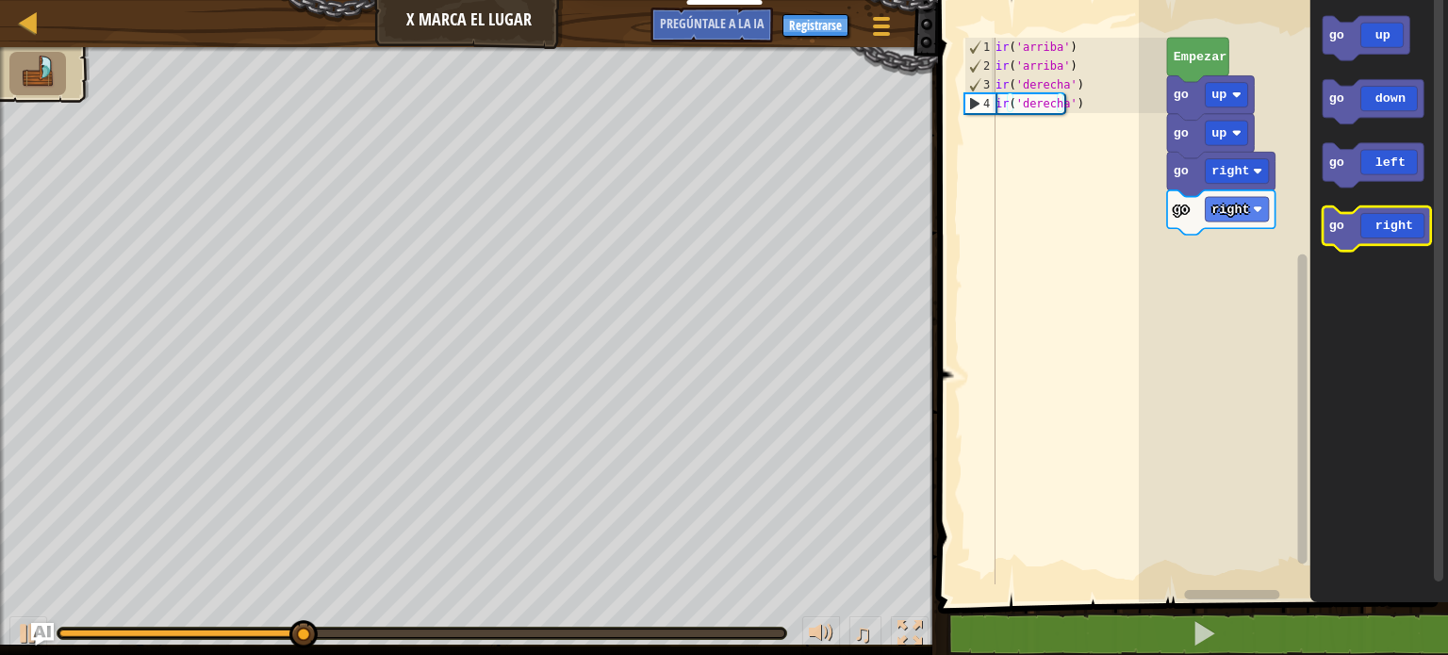
click at [1396, 231] on icon "Espacio de trabajo de Blockly" at bounding box center [1377, 229] width 108 height 44
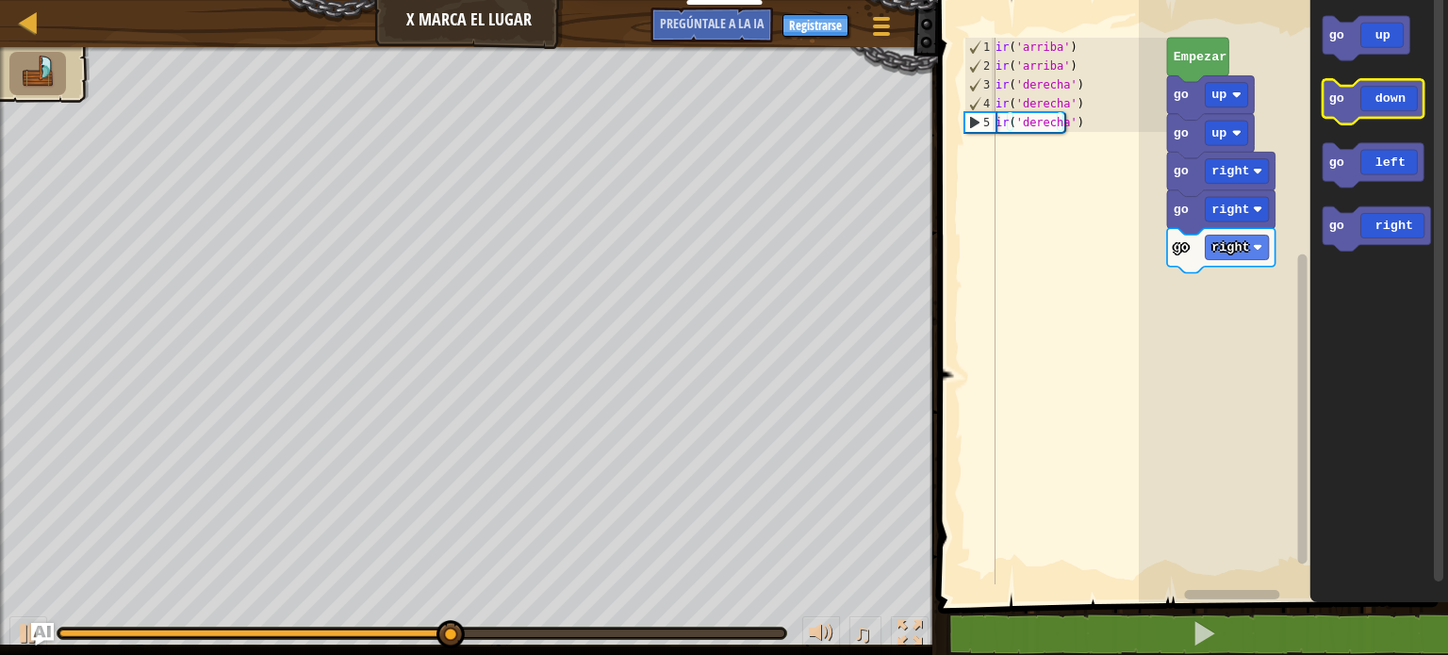
click at [1403, 95] on icon "Espacio de trabajo de Blockly" at bounding box center [1373, 101] width 101 height 44
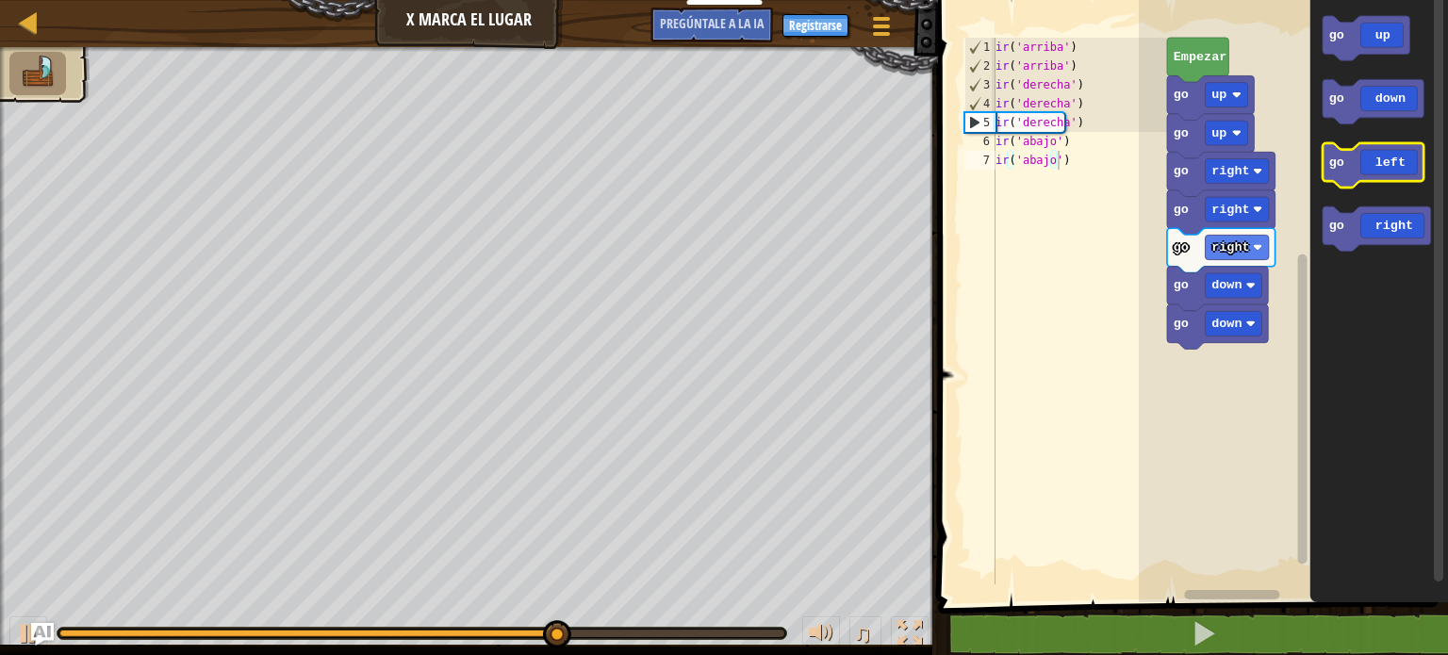
click at [1385, 168] on icon "Espacio de trabajo de Blockly" at bounding box center [1373, 165] width 101 height 44
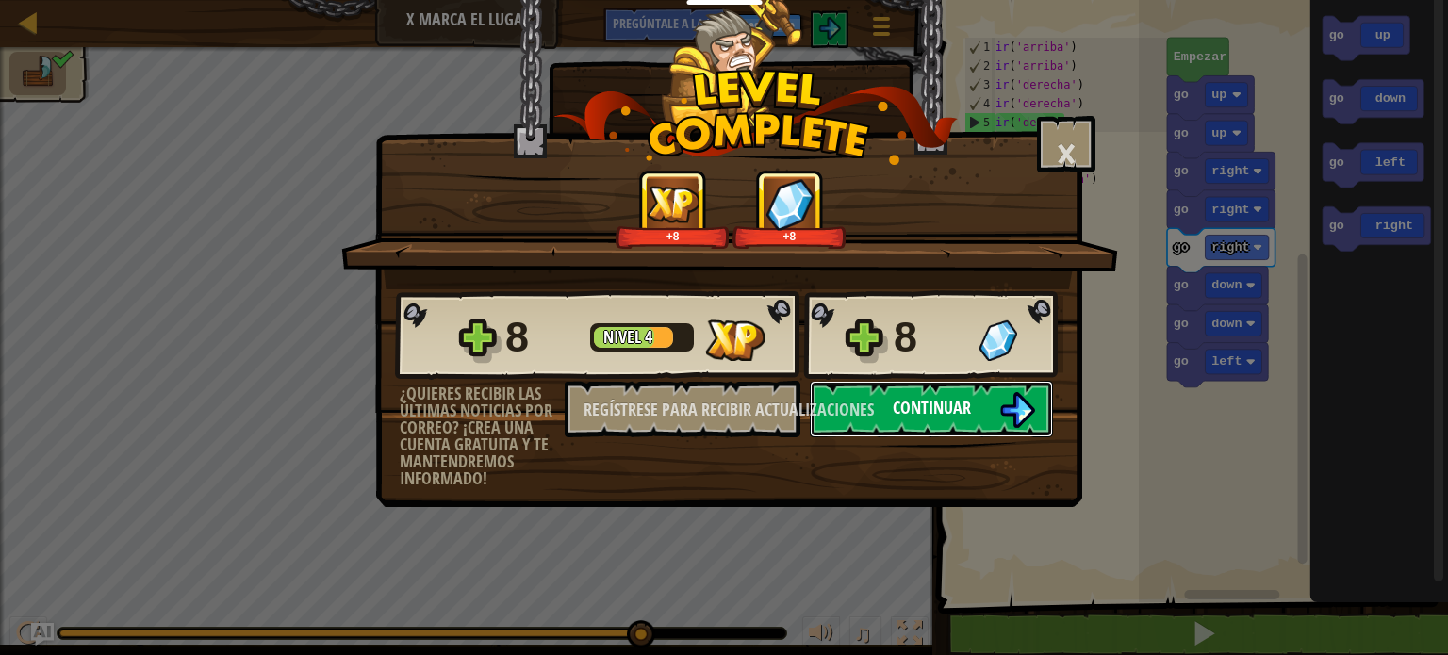
click at [985, 406] on button "Continuar" at bounding box center [931, 409] width 243 height 57
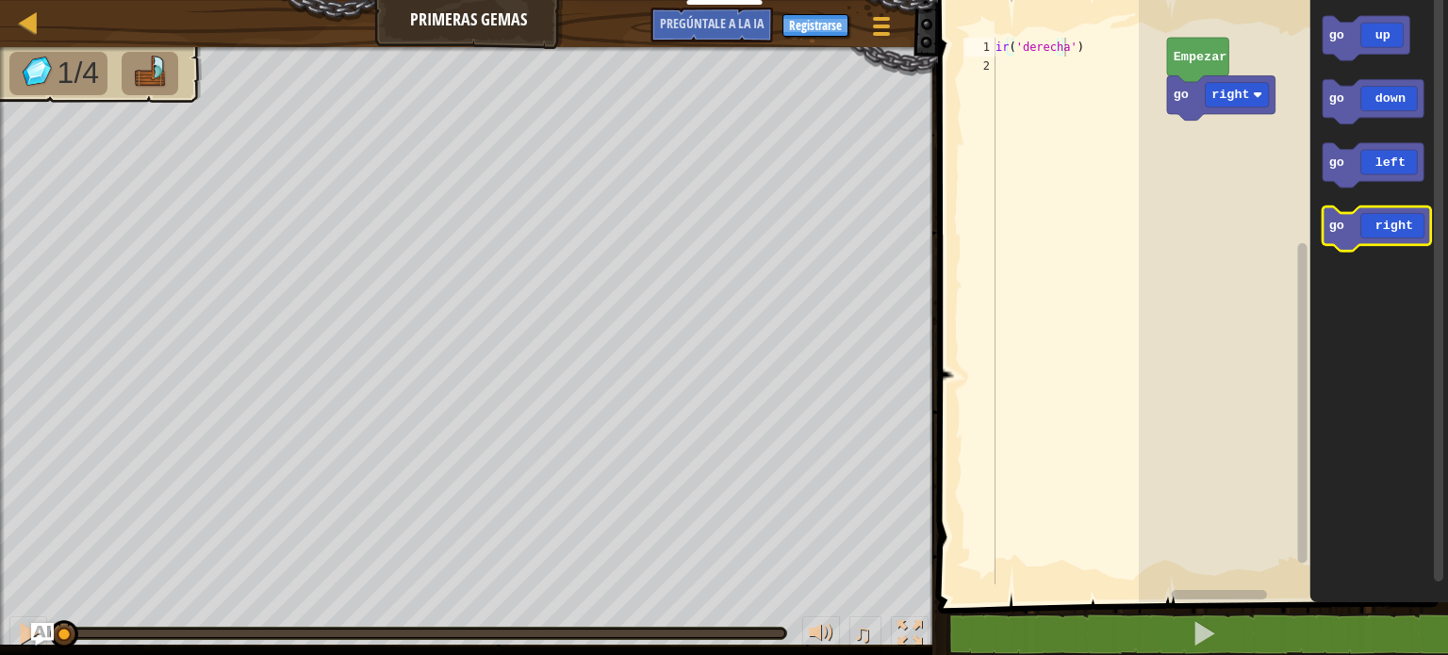
click at [1407, 236] on icon "Espacio de trabajo de Blockly" at bounding box center [1377, 229] width 108 height 44
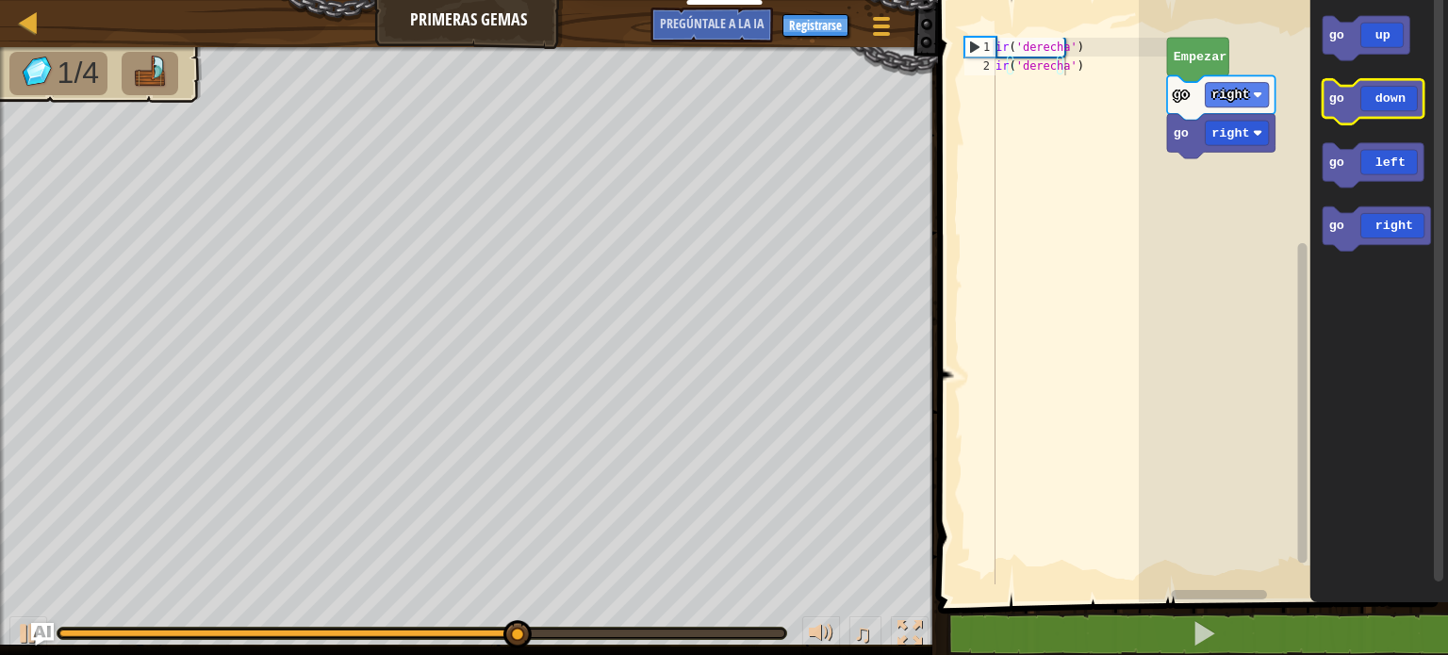
click at [1398, 108] on icon "Espacio de trabajo de Blockly" at bounding box center [1373, 101] width 101 height 44
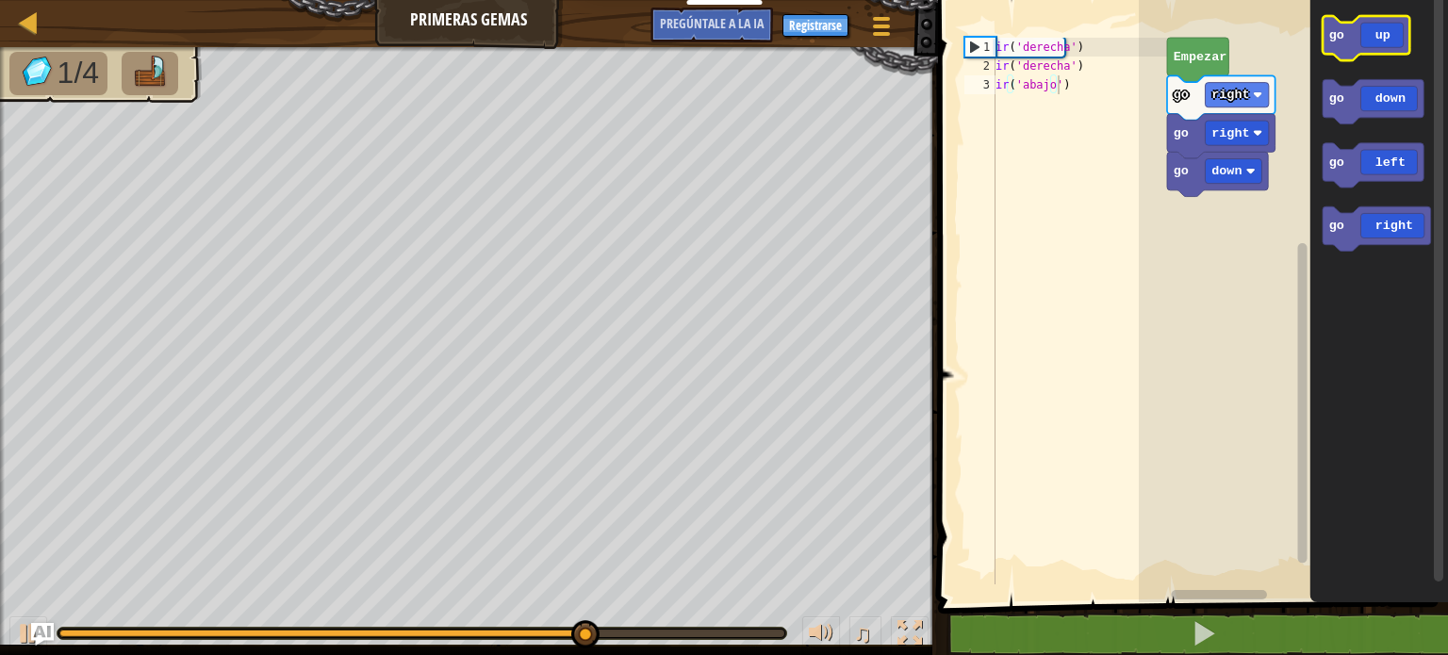
click at [1384, 33] on icon "Espacio de trabajo de Blockly" at bounding box center [1366, 38] width 87 height 44
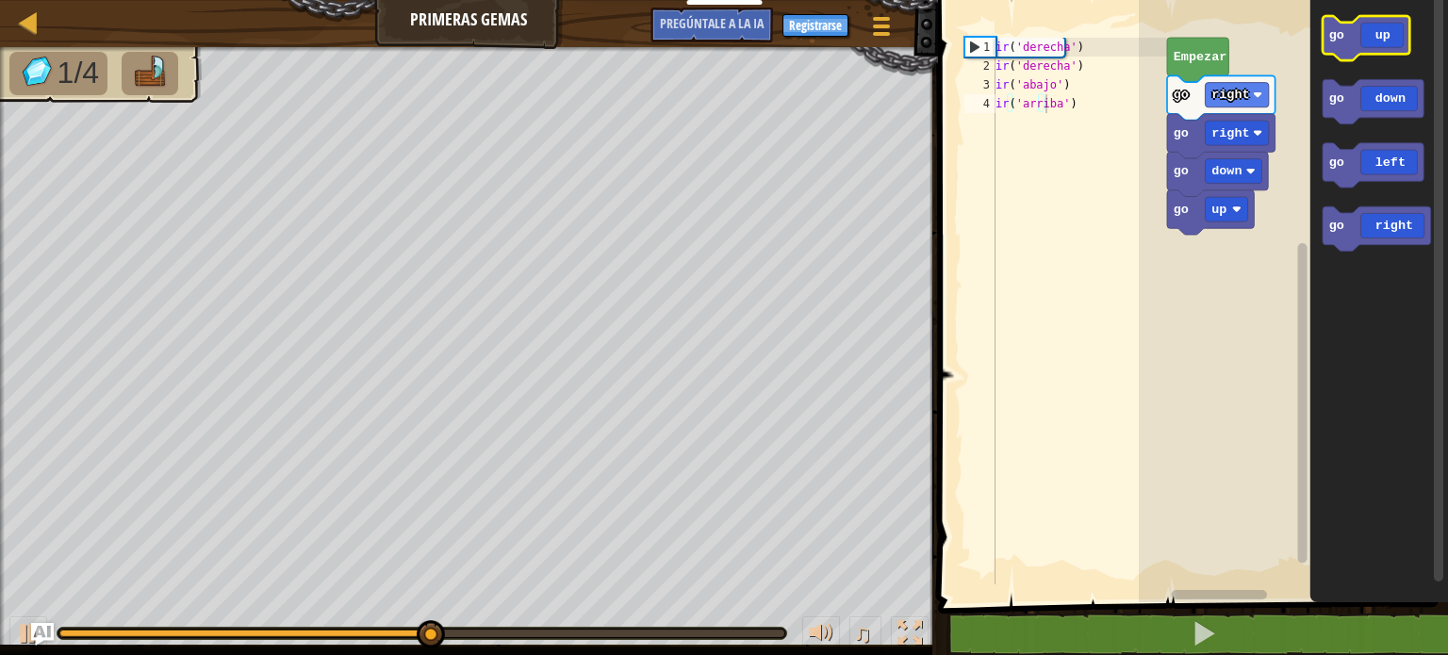
click at [1384, 33] on icon "Espacio de trabajo de Blockly" at bounding box center [1366, 38] width 87 height 44
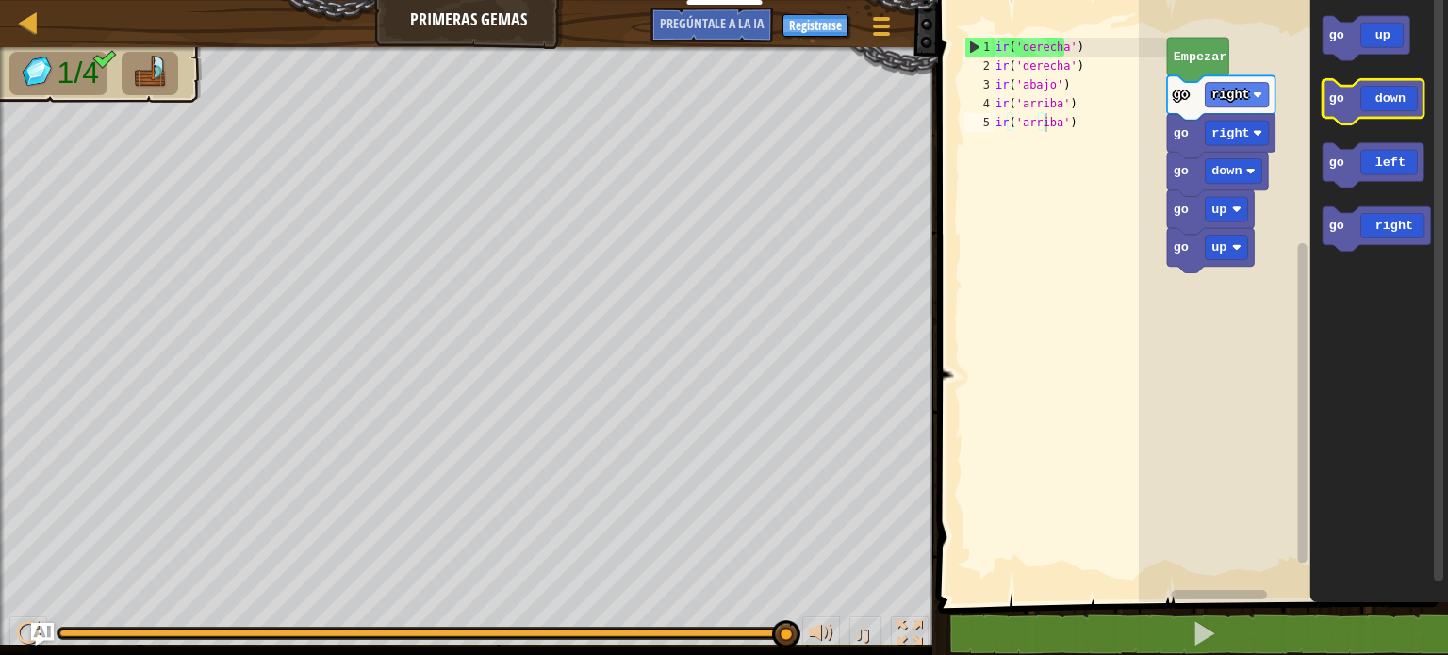
click at [1396, 94] on icon "Espacio de trabajo de Blockly" at bounding box center [1373, 101] width 101 height 44
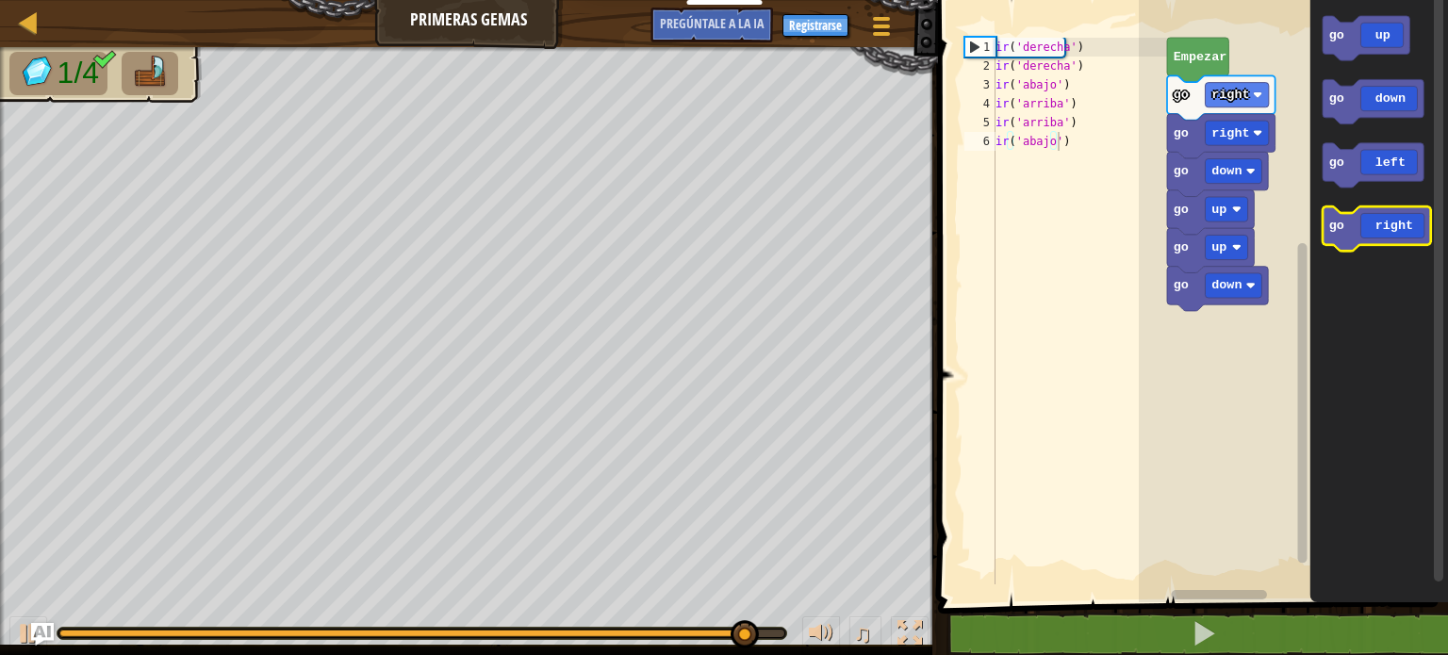
click at [1399, 227] on icon "Espacio de trabajo de Blockly" at bounding box center [1377, 229] width 108 height 44
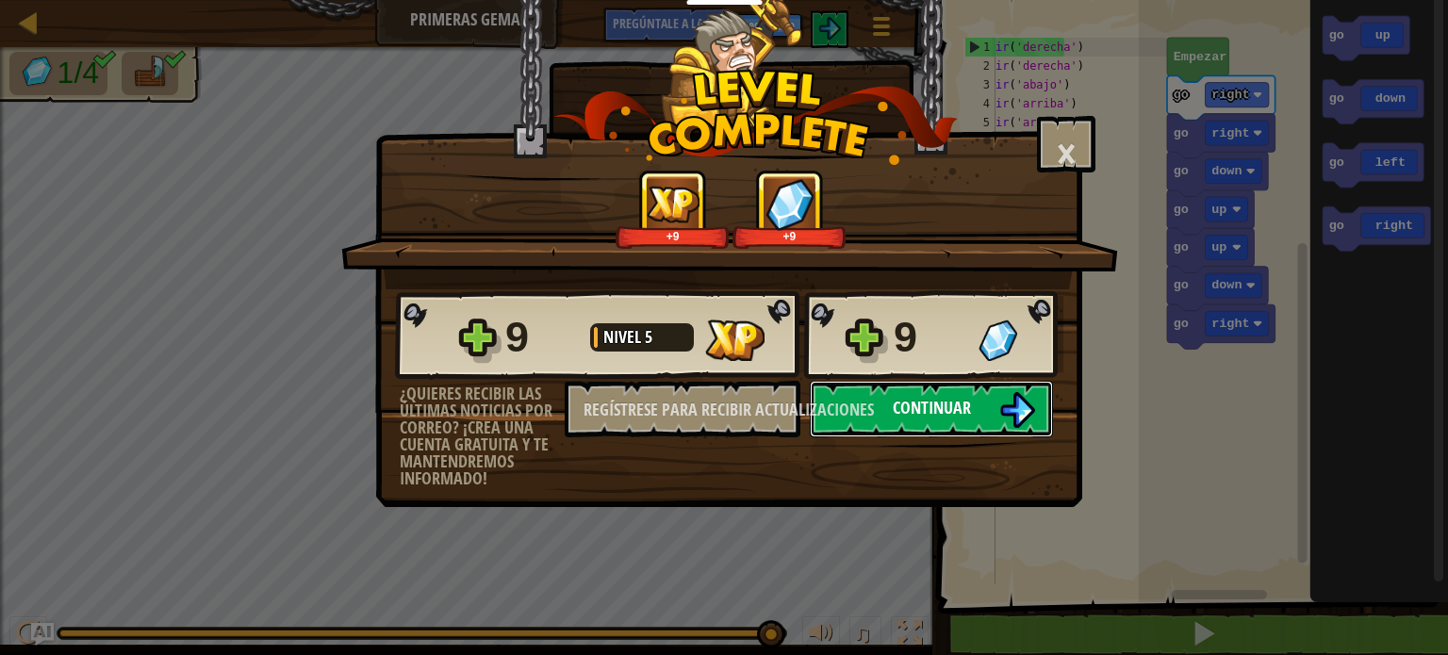
click at [923, 410] on font "Continuar" at bounding box center [932, 408] width 78 height 24
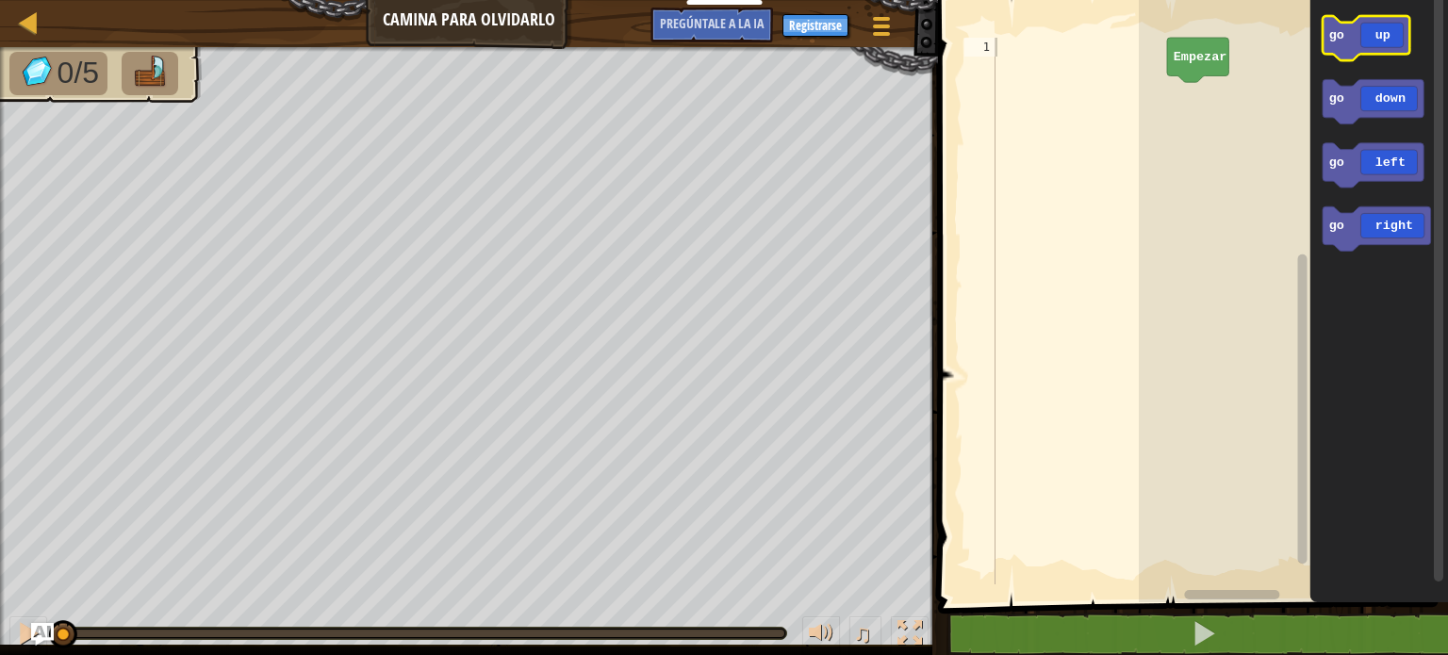
click at [1373, 39] on icon "Espacio de trabajo de Blockly" at bounding box center [1366, 38] width 87 height 44
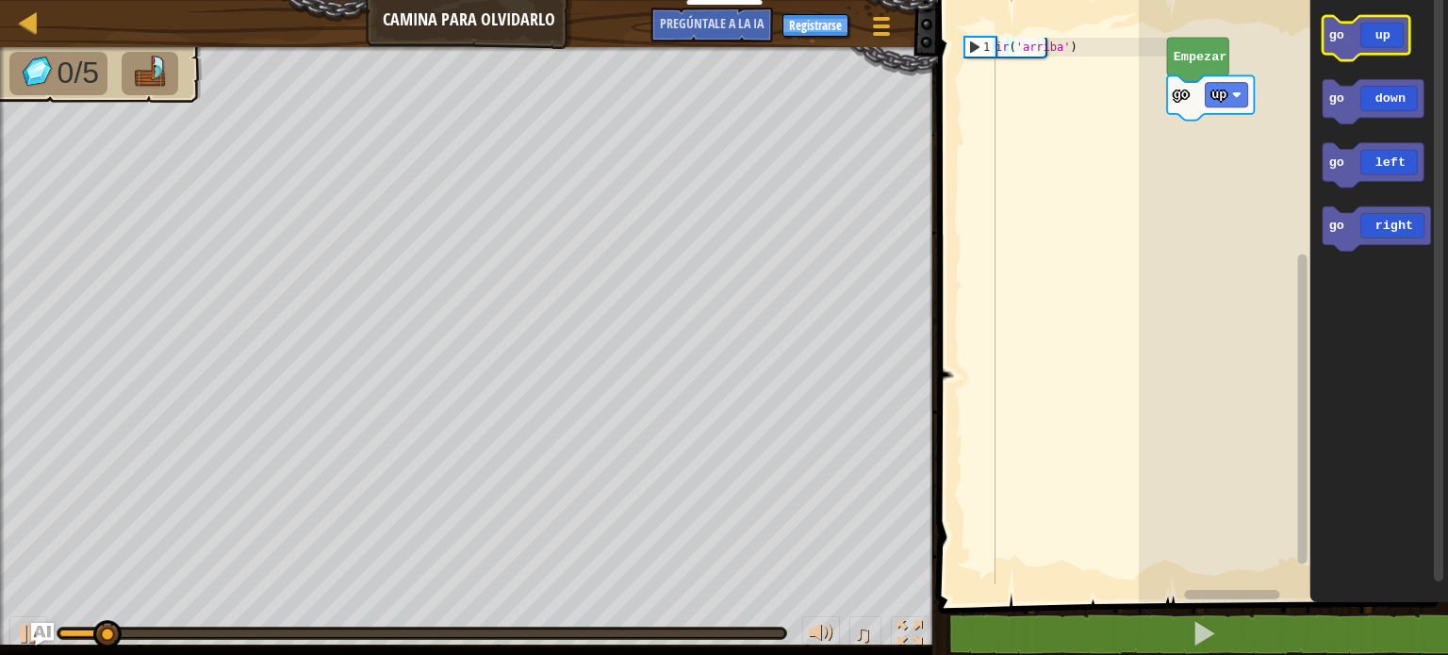
click at [1373, 39] on icon "Espacio de trabajo de Blockly" at bounding box center [1366, 38] width 87 height 44
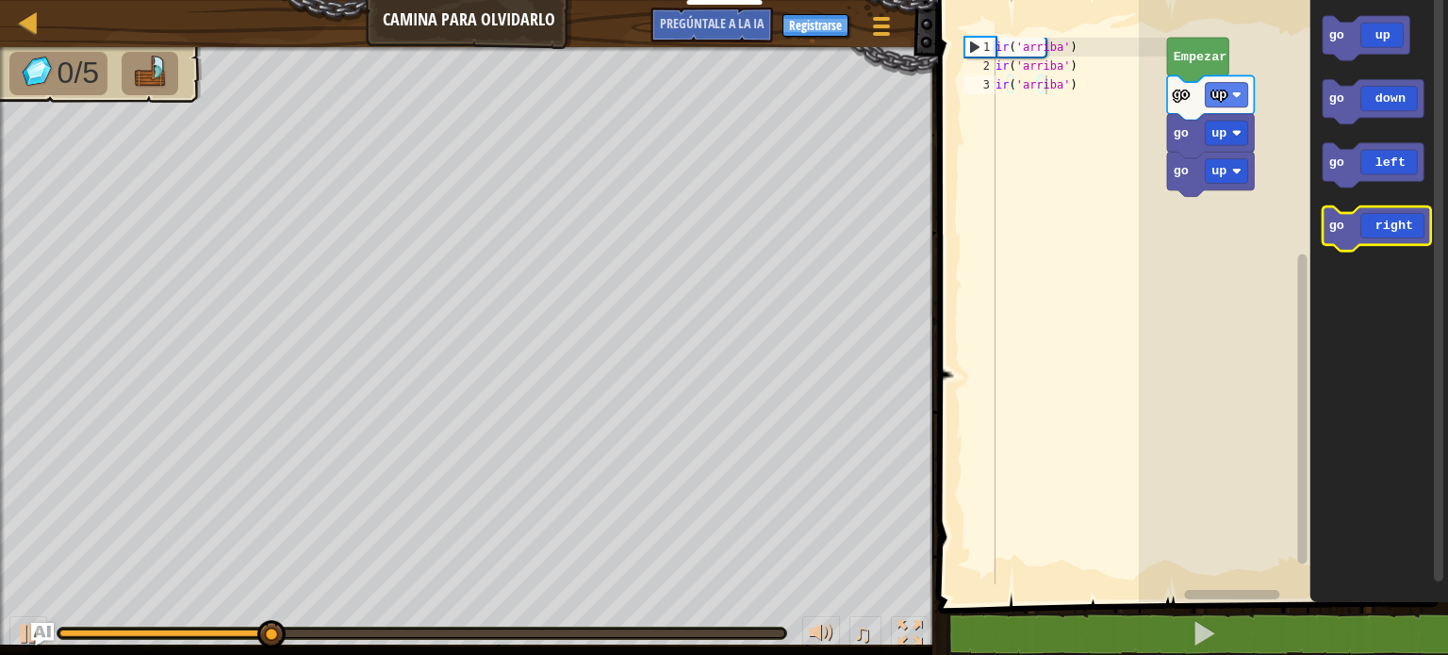
click at [1410, 233] on icon "Espacio de trabajo de Blockly" at bounding box center [1377, 229] width 108 height 44
click at [1410, 226] on icon "Espacio de trabajo de Blockly" at bounding box center [1377, 229] width 108 height 44
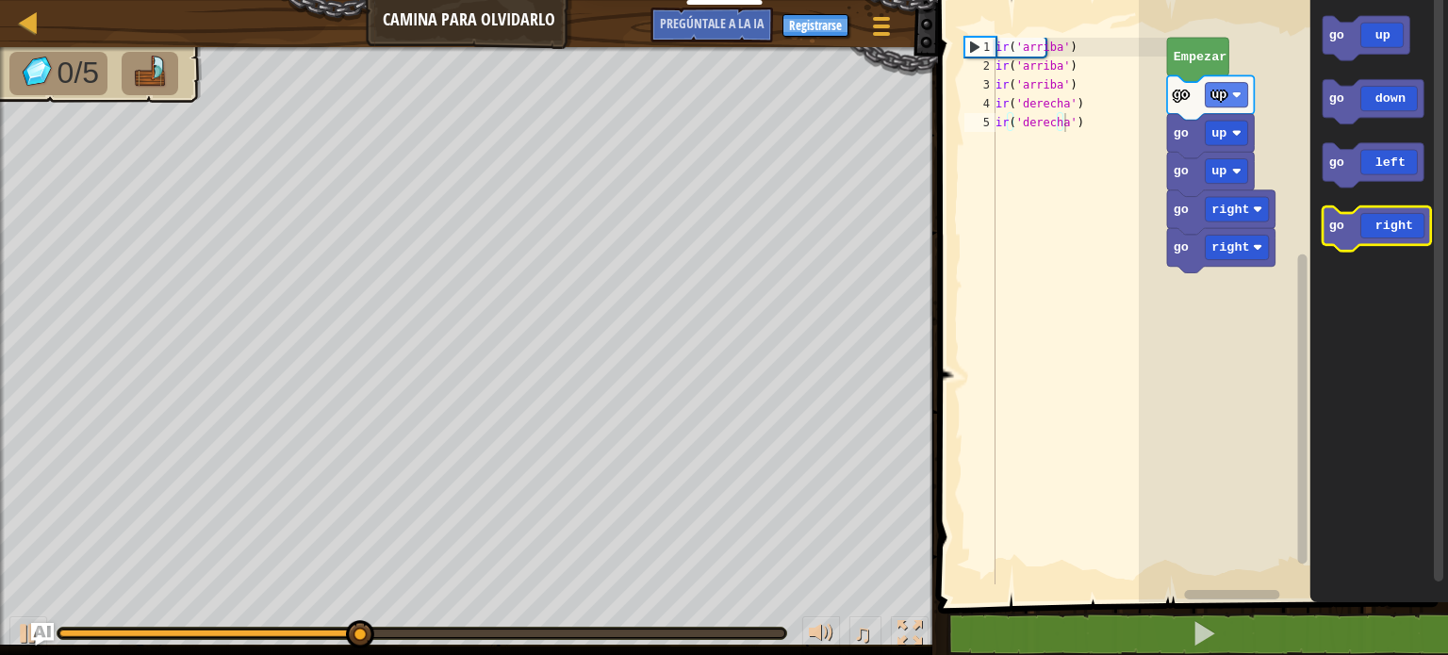
click at [1410, 226] on icon "Espacio de trabajo de Blockly" at bounding box center [1377, 229] width 108 height 44
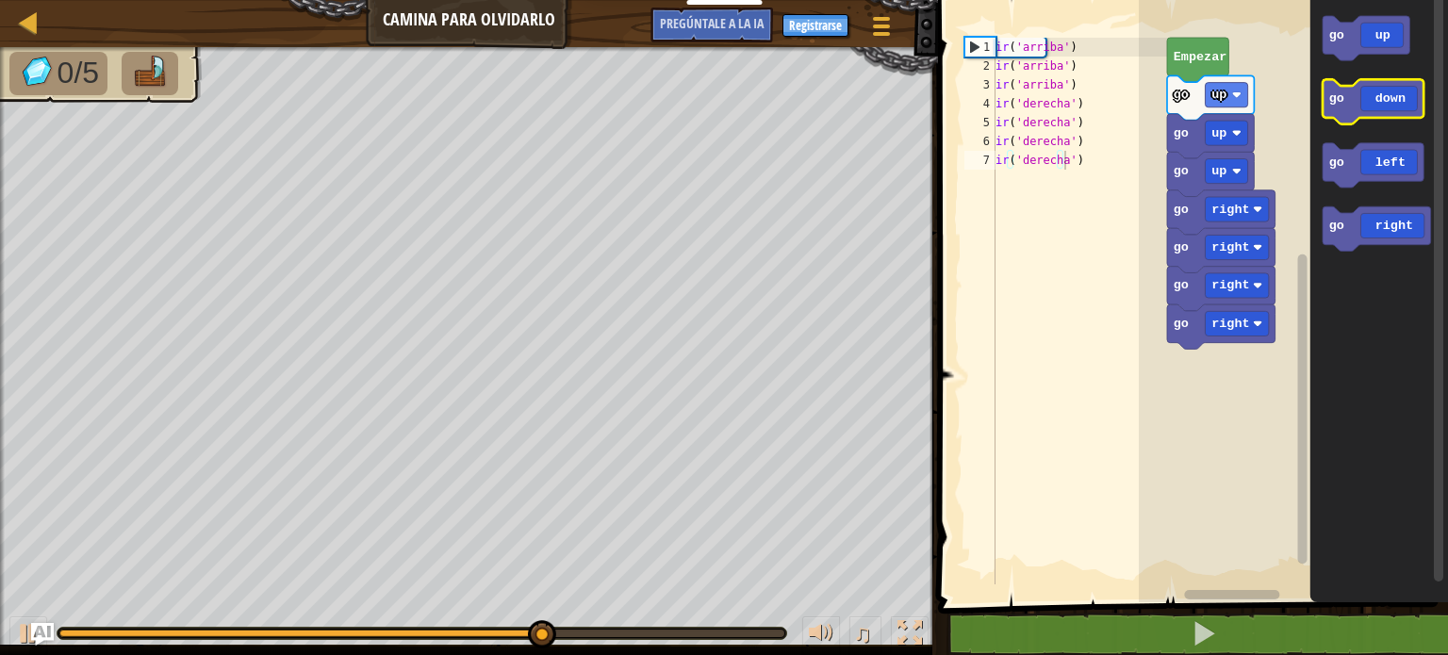
click at [1398, 106] on icon "Espacio de trabajo de Blockly" at bounding box center [1373, 101] width 101 height 44
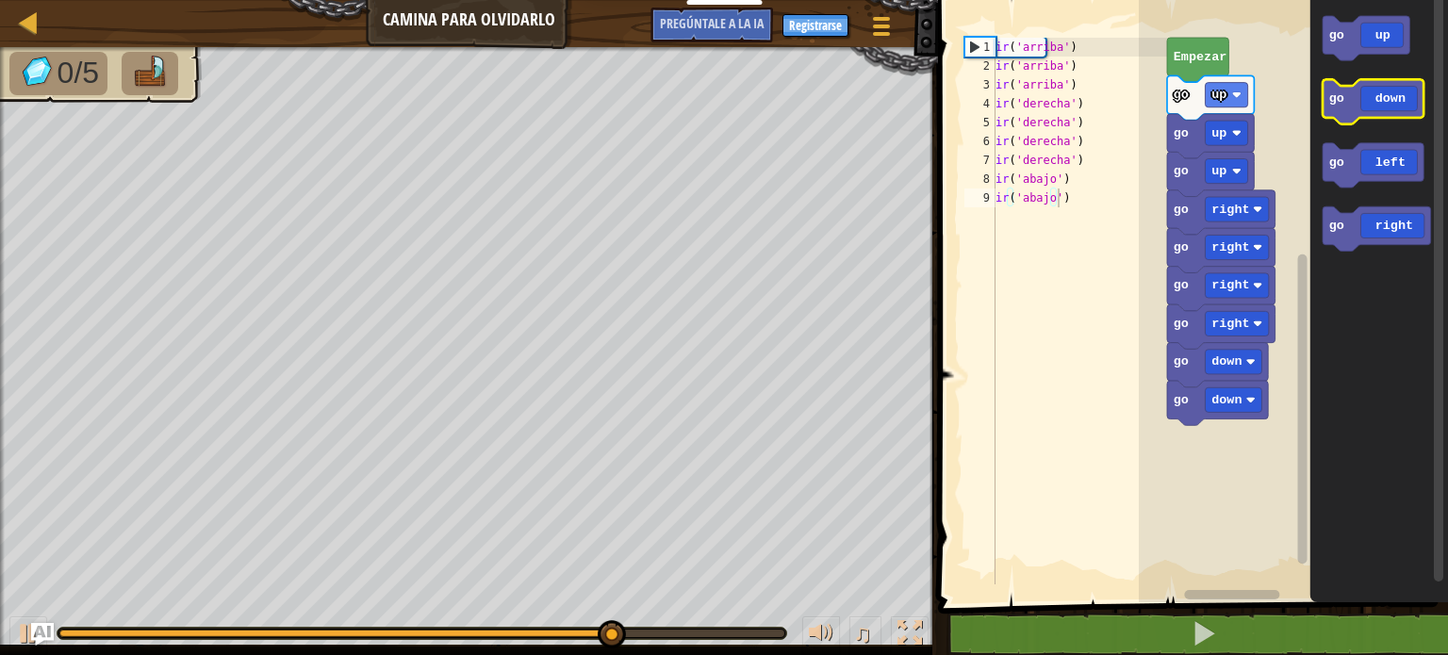
click at [1398, 106] on icon "Espacio de trabajo de Blockly" at bounding box center [1373, 101] width 101 height 44
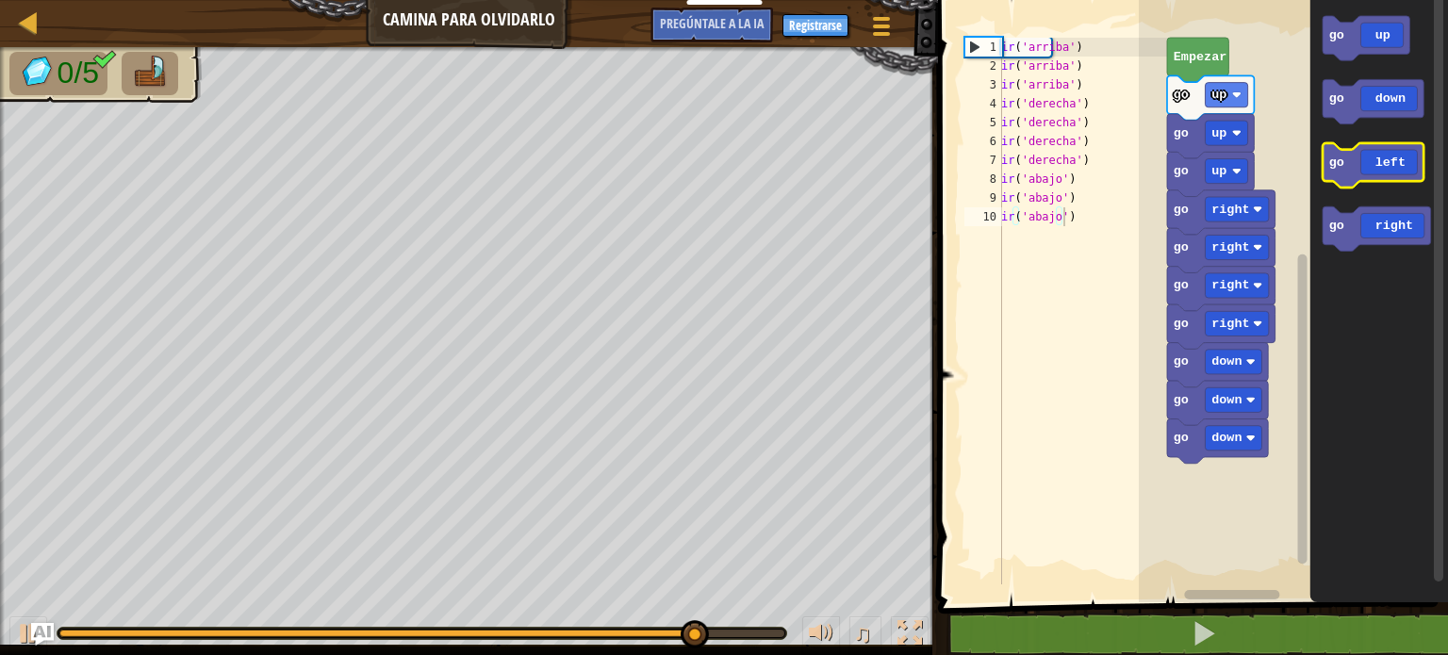
click at [1409, 164] on icon "Espacio de trabajo de Blockly" at bounding box center [1373, 165] width 101 height 44
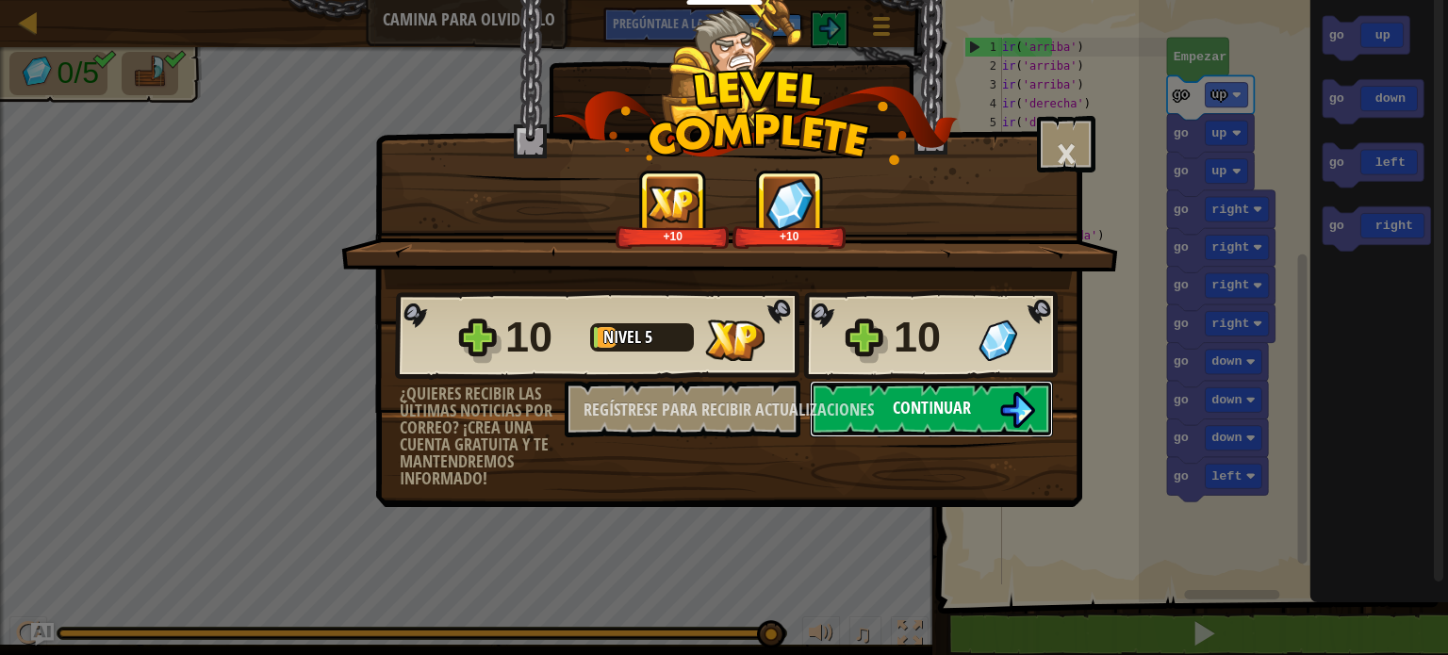
click at [964, 406] on font "Continuar" at bounding box center [932, 408] width 78 height 24
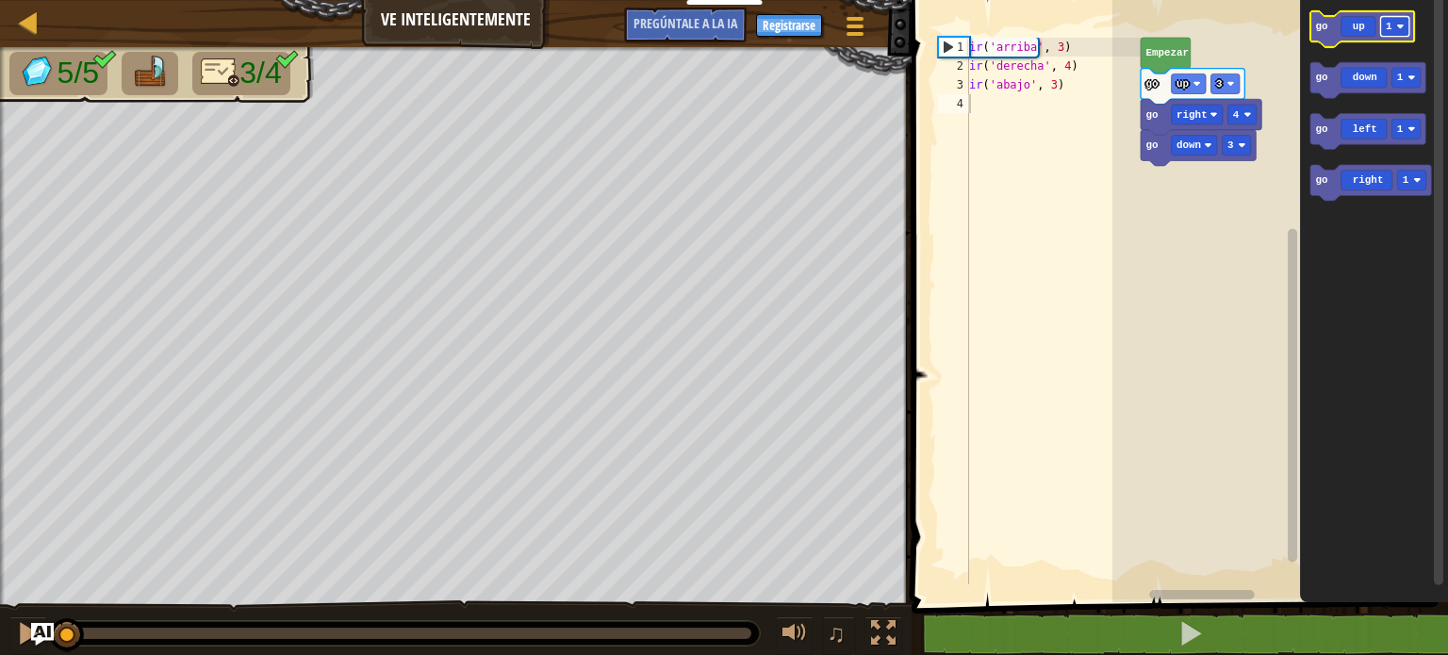
click at [1404, 29] on image "Espacio de trabajo de Blockly" at bounding box center [1402, 27] width 8 height 8
click at [1361, 34] on icon "Espacio de trabajo de Blockly" at bounding box center [1363, 29] width 104 height 36
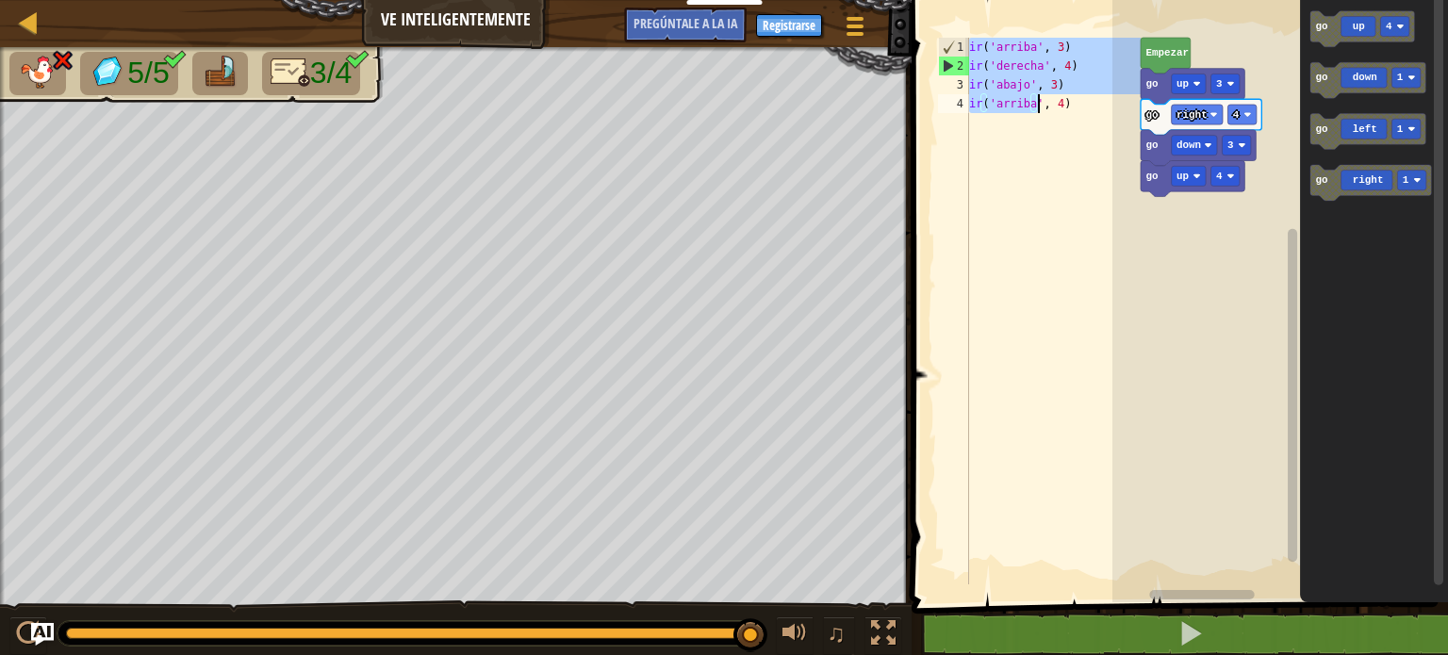
drag, startPoint x: 970, startPoint y: 42, endPoint x: 1096, endPoint y: 112, distance: 143.5
click at [1096, 112] on div "ir ( 'arriba' , 3 ) ir ( 'derecha' , 4 ) ir ( 'abajo' , 3 ) ir ( 'arriba' , 4 )" at bounding box center [1053, 330] width 175 height 585
type textarea "go('down', 3) go('up', 4)"
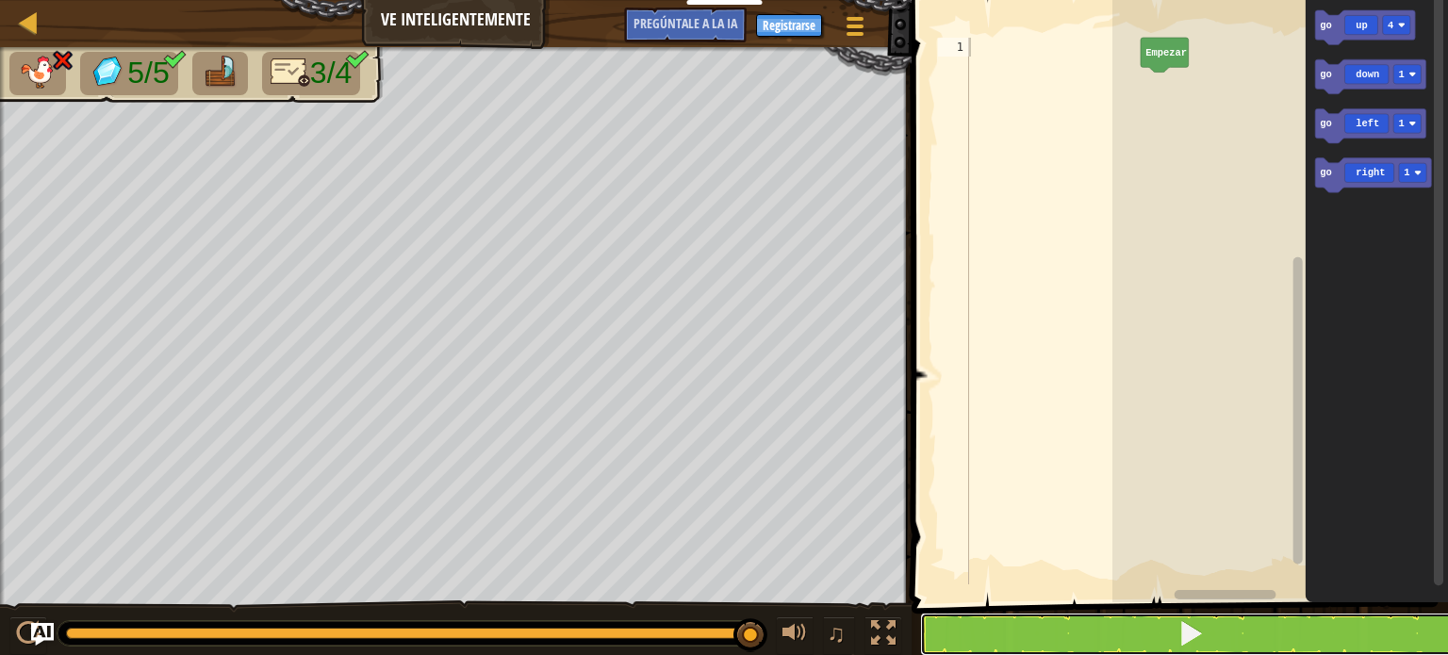
click at [1161, 633] on button at bounding box center [1191, 634] width 542 height 43
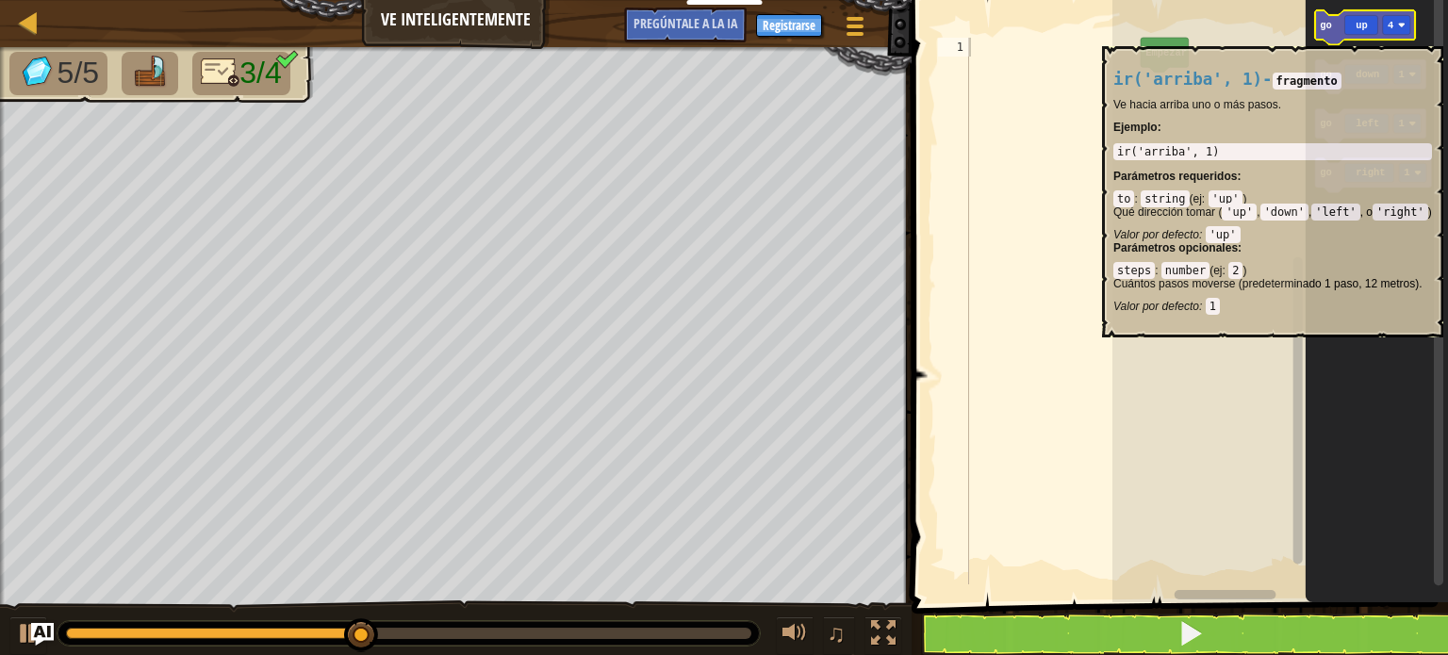
click at [1366, 36] on icon "Espacio de trabajo de Blockly" at bounding box center [1365, 27] width 100 height 35
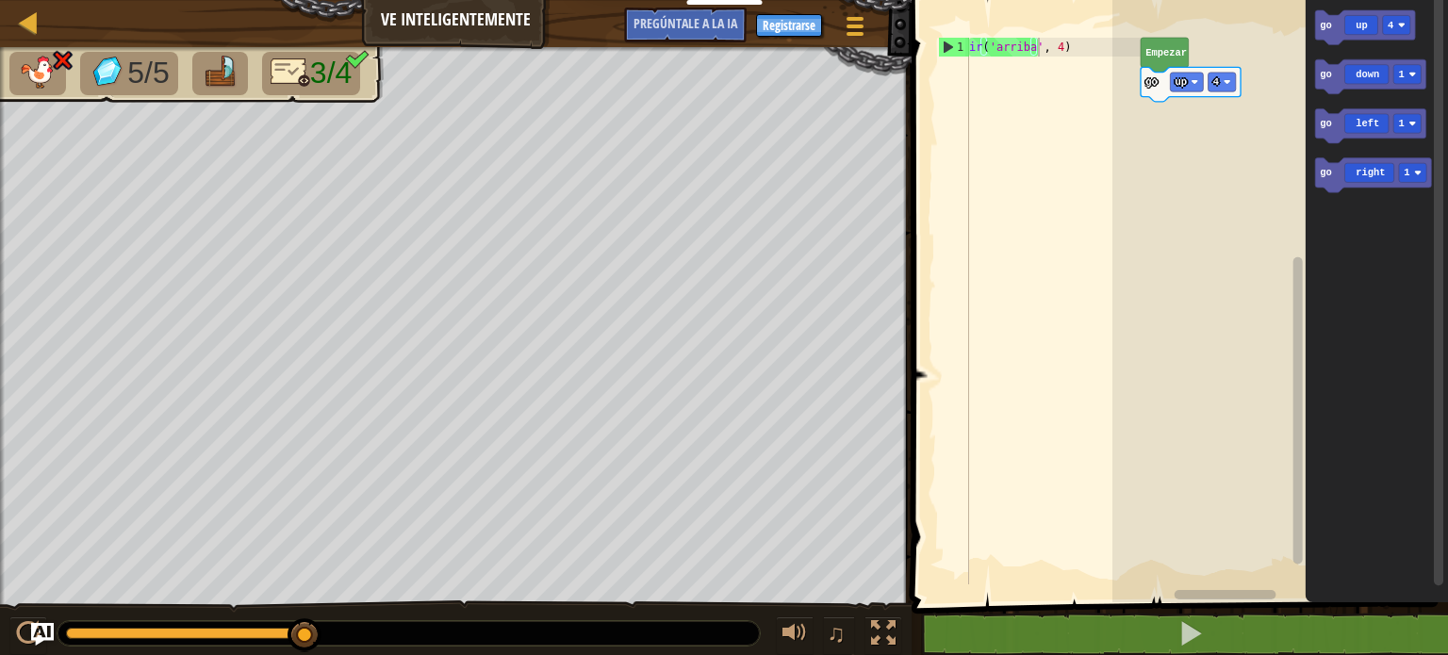
type textarea "go('up', 4)"
drag, startPoint x: 1089, startPoint y: 41, endPoint x: 936, endPoint y: 42, distance: 152.8
click at [936, 42] on div "go('up', 4) 1 ir ( 'arriba' , 4 ) [DEMOGRAPHIC_DATA] XXXXXXXXXXXXXXXXXXXXXXXXXX…" at bounding box center [1038, 311] width 207 height 547
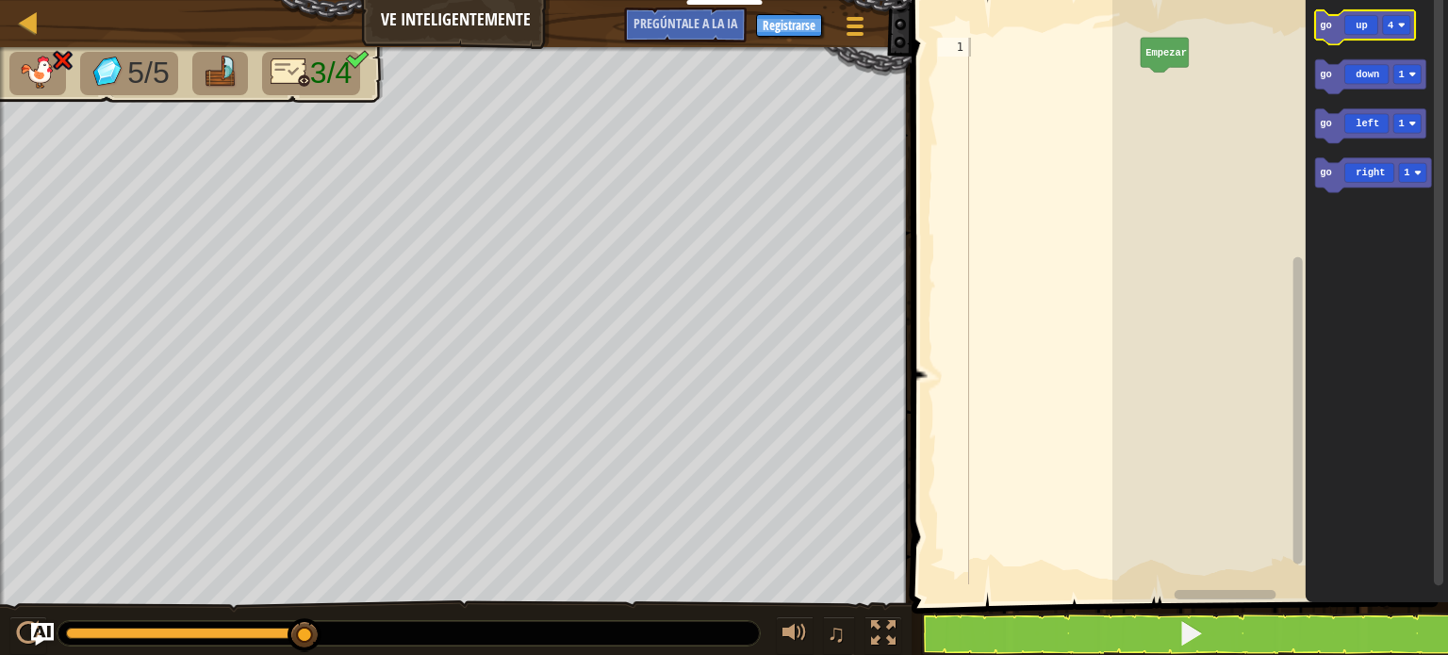
click at [1409, 35] on icon "Espacio de trabajo de Blockly" at bounding box center [1365, 27] width 100 height 35
click at [1233, 89] on rect "Espacio de trabajo de Blockly" at bounding box center [1222, 82] width 27 height 19
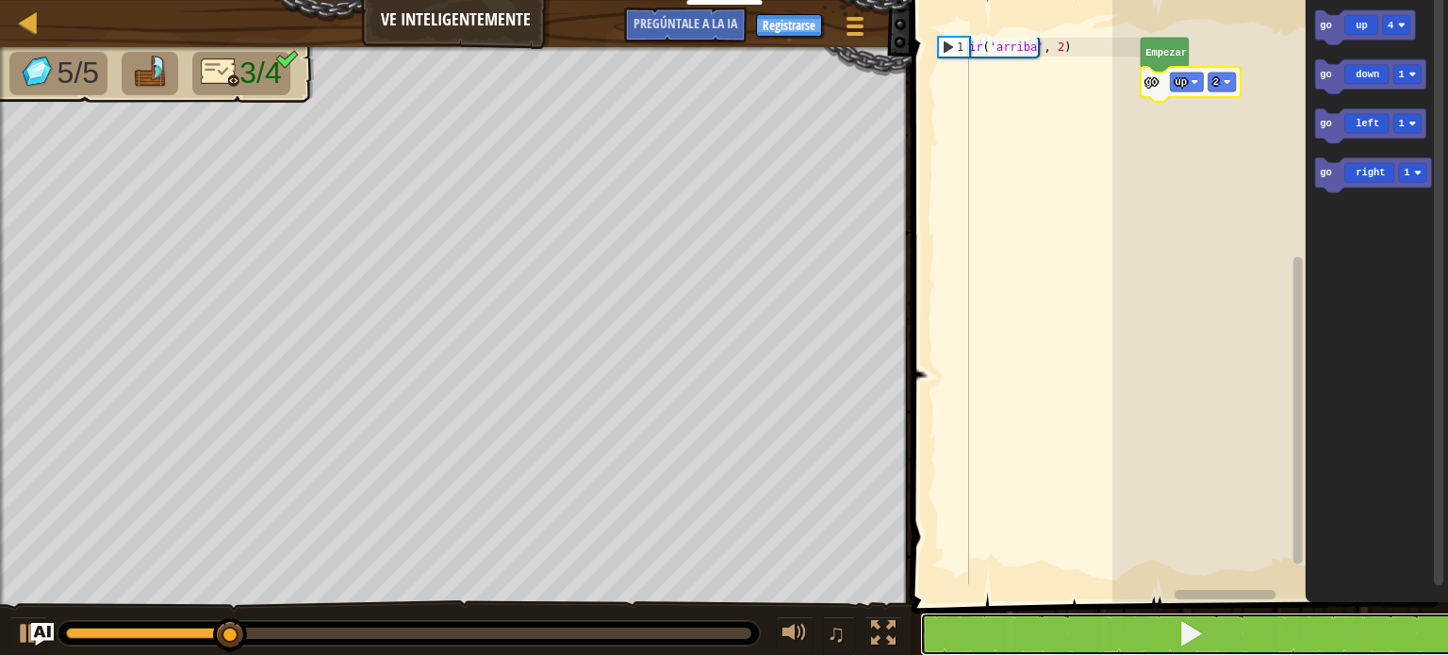
click at [1220, 640] on button at bounding box center [1191, 634] width 542 height 43
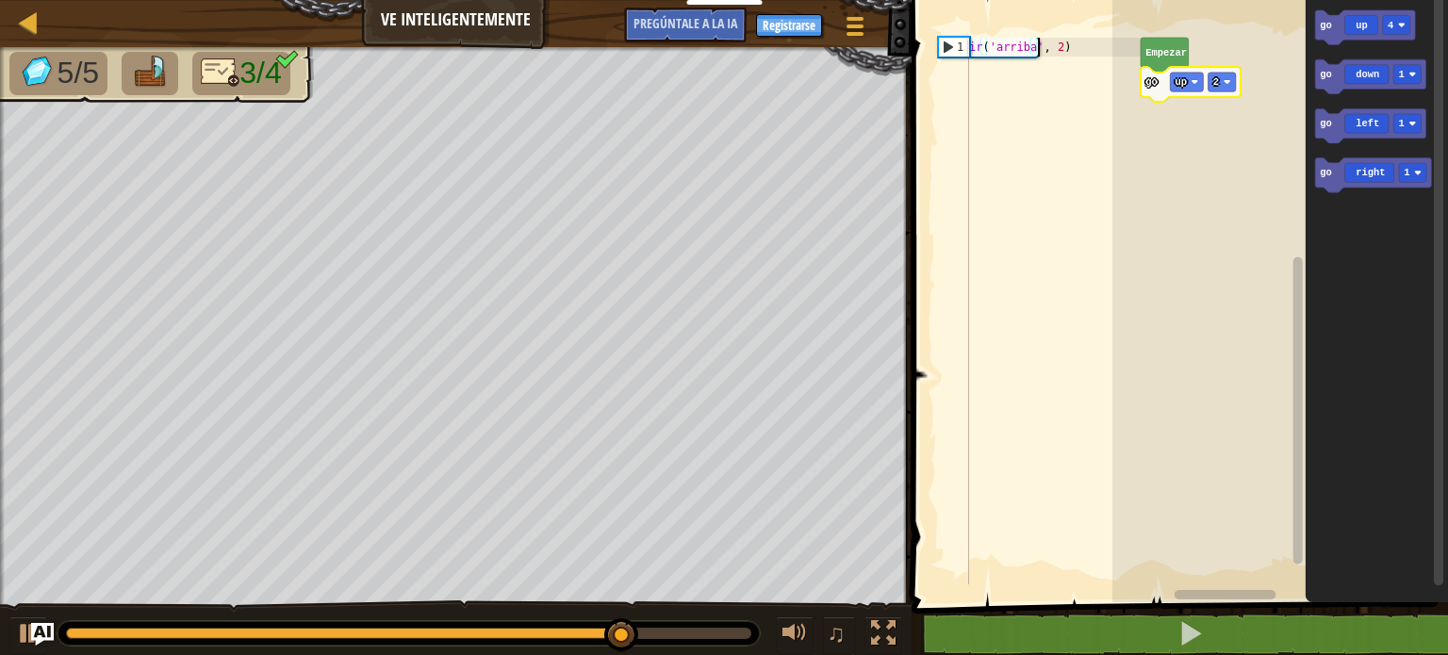
click at [803, 67] on div "Mapa Ve inteligentemente Menú del [DEMOGRAPHIC_DATA] Registrarse [DEMOGRAPHIC_D…" at bounding box center [724, 327] width 1448 height 655
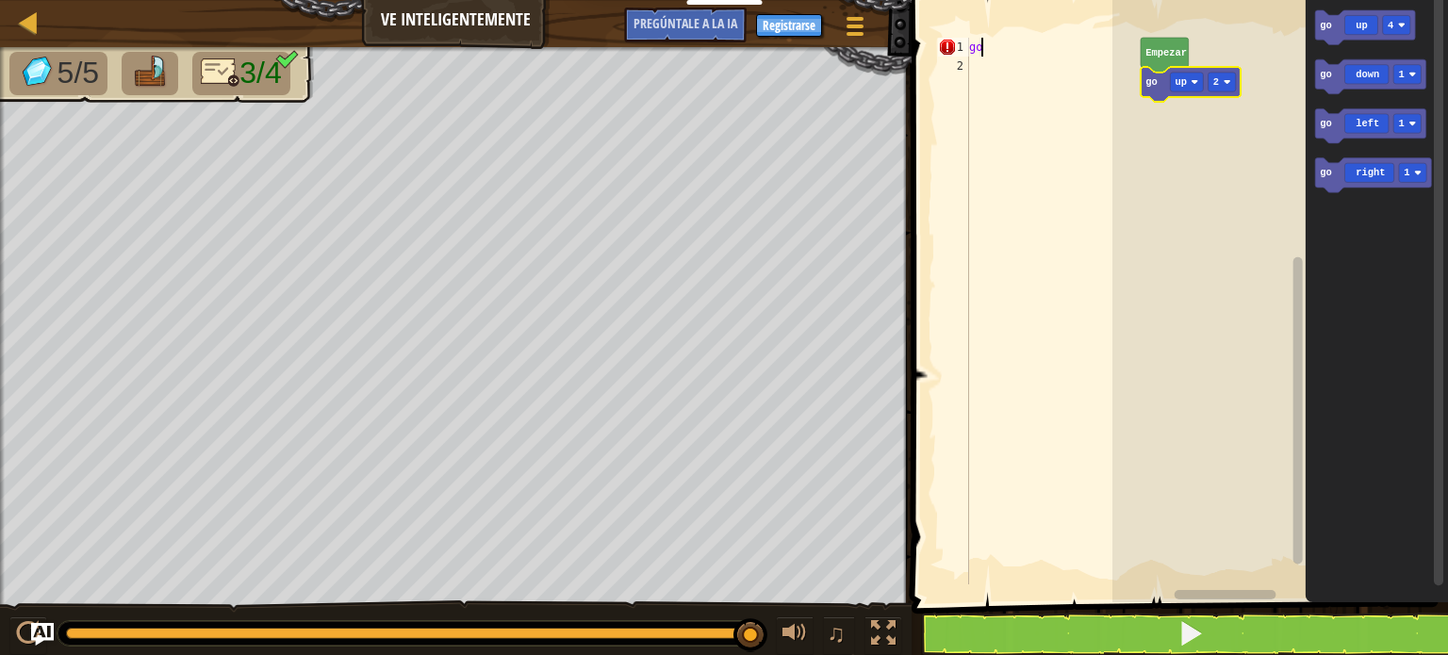
type textarea "g"
click at [1407, 33] on rect "Espacio de trabajo de Blockly" at bounding box center [1396, 24] width 27 height 19
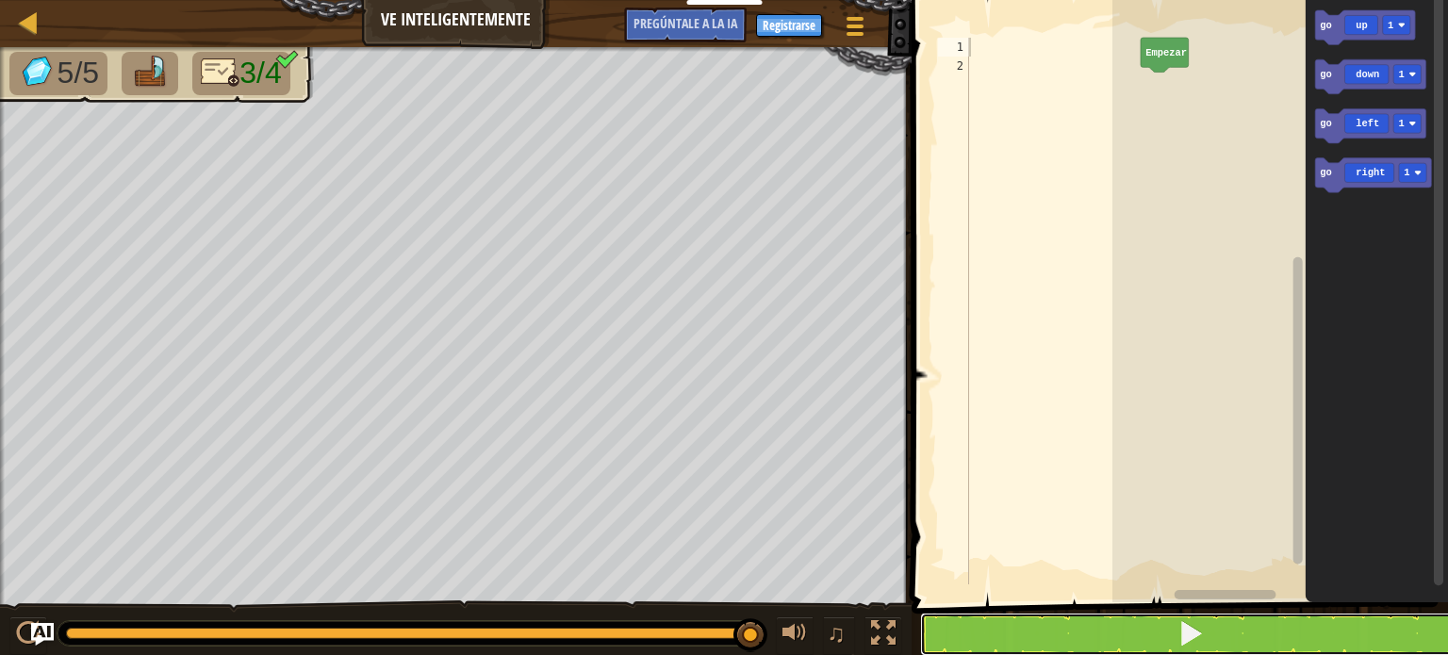
click at [1275, 620] on button at bounding box center [1191, 634] width 542 height 43
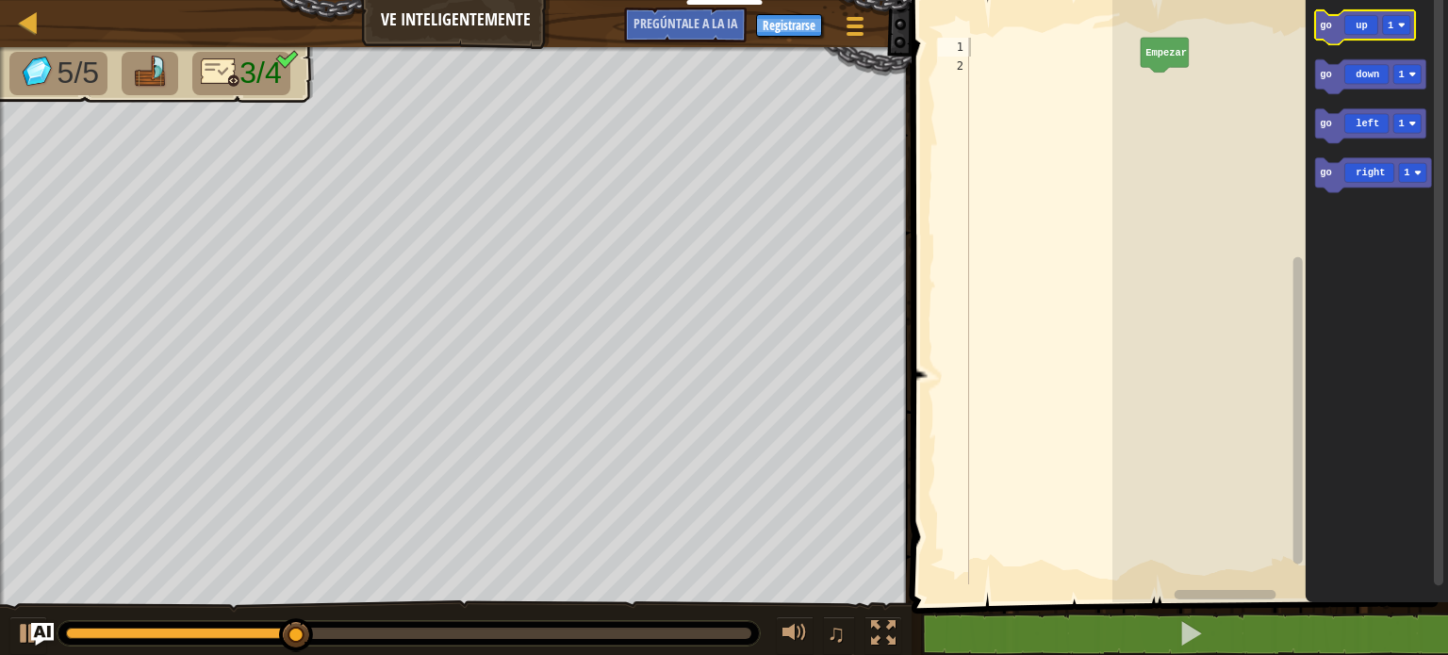
click at [1411, 34] on icon "Espacio de trabajo de Blockly" at bounding box center [1365, 27] width 100 height 35
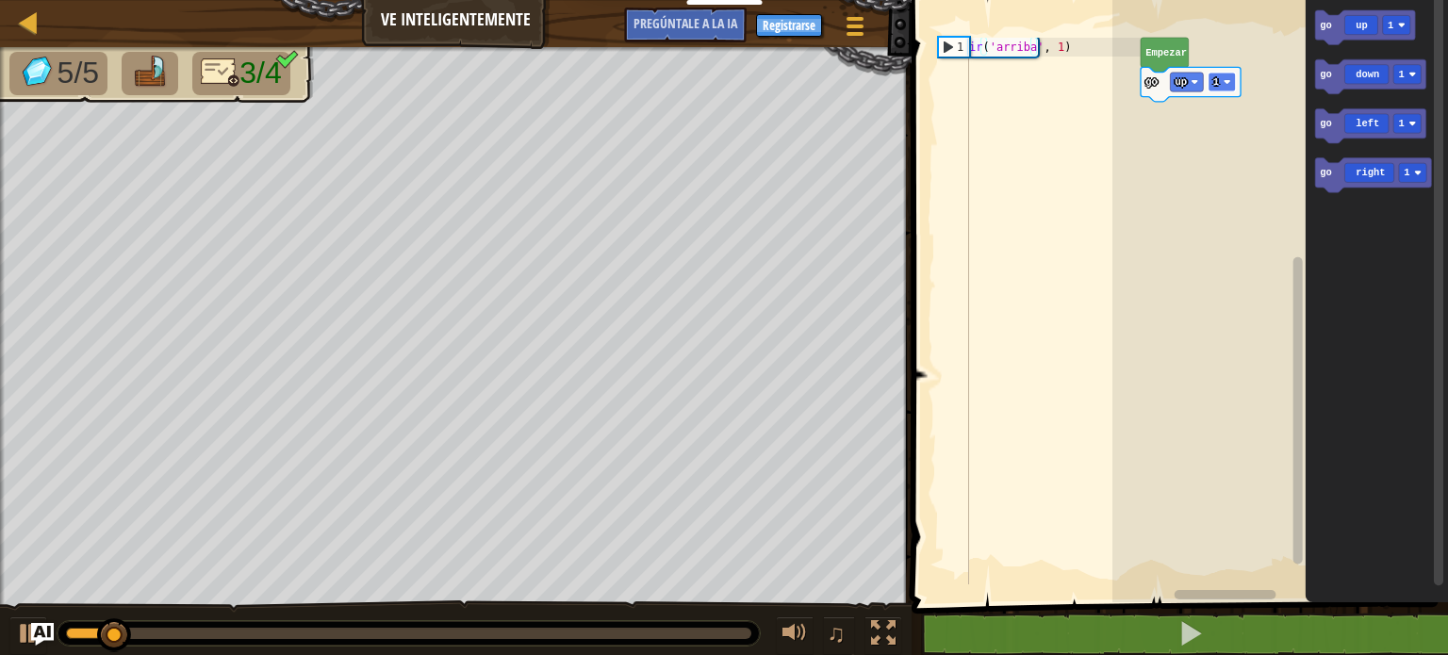
click at [1224, 86] on rect "Espacio de trabajo de Blockly" at bounding box center [1222, 82] width 27 height 19
click at [1233, 78] on rect "Espacio de trabajo de Blockly" at bounding box center [1222, 82] width 27 height 19
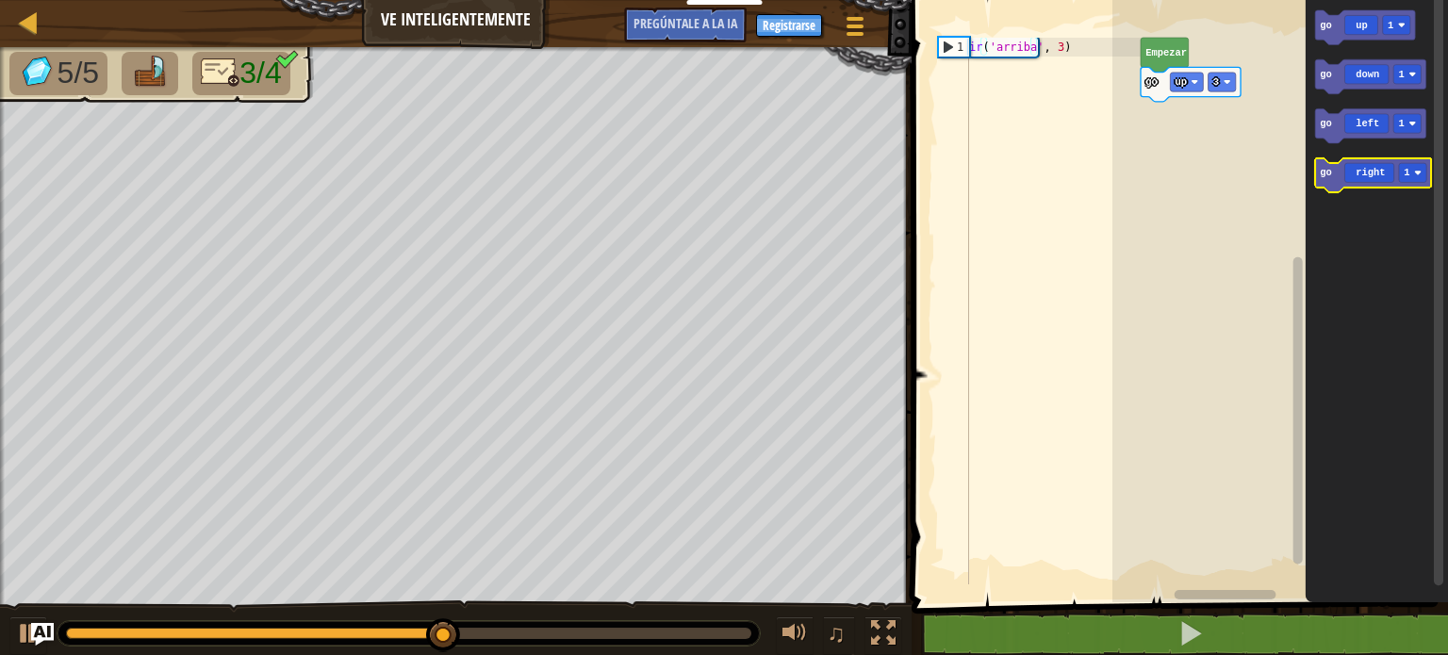
click at [1415, 184] on icon "Espacio de trabajo de Blockly" at bounding box center [1373, 175] width 116 height 35
click at [1419, 169] on rect "Espacio de trabajo de Blockly" at bounding box center [1412, 172] width 27 height 19
click at [1374, 178] on icon "Espacio de trabajo de Blockly" at bounding box center [1373, 175] width 116 height 35
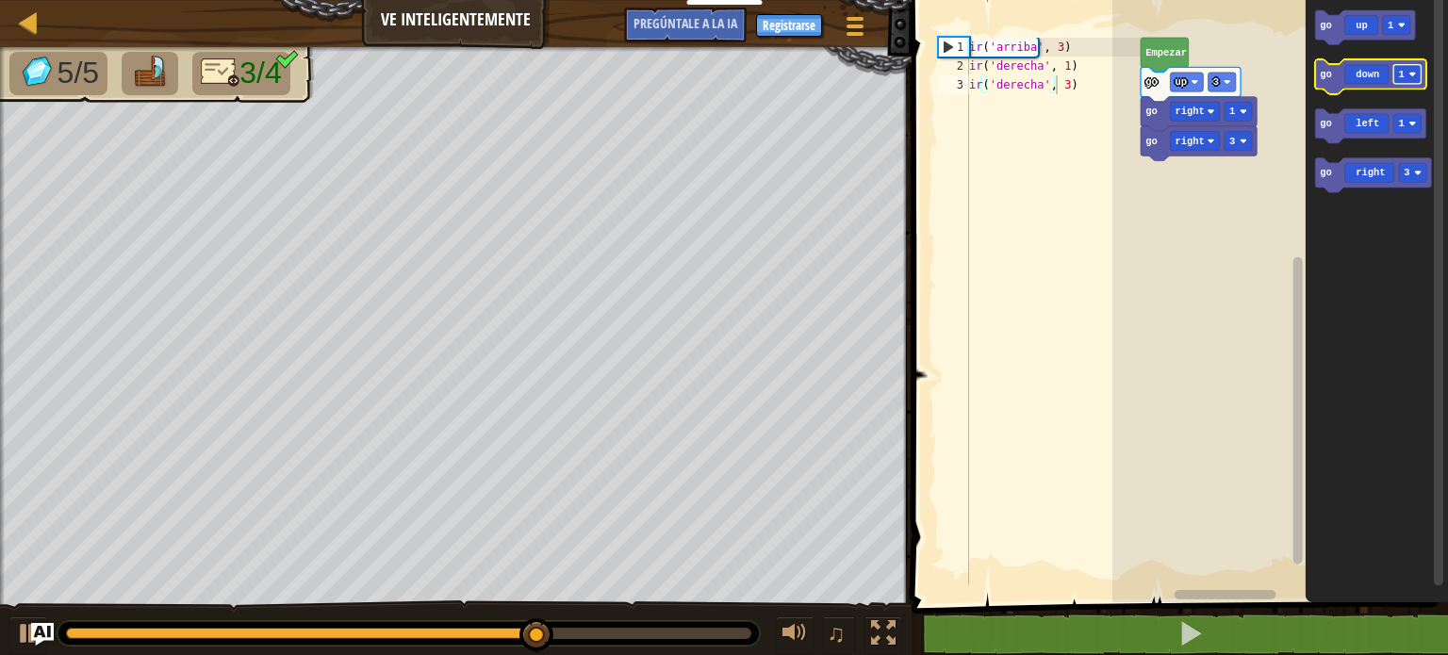
click at [1414, 73] on image "Espacio de trabajo de Blockly" at bounding box center [1414, 75] width 8 height 8
click at [1373, 82] on icon "Espacio de trabajo de Blockly" at bounding box center [1370, 76] width 111 height 35
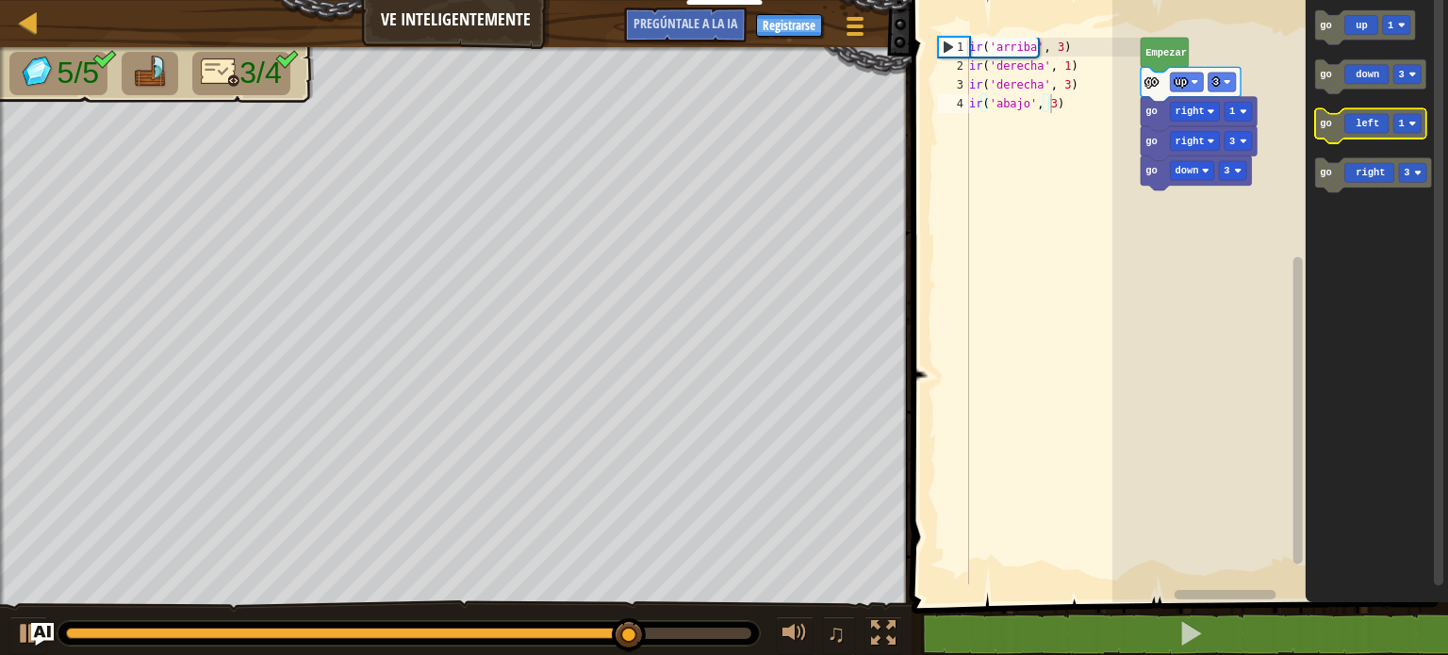
click at [1365, 135] on icon "Espacio de trabajo de Blockly" at bounding box center [1370, 125] width 111 height 35
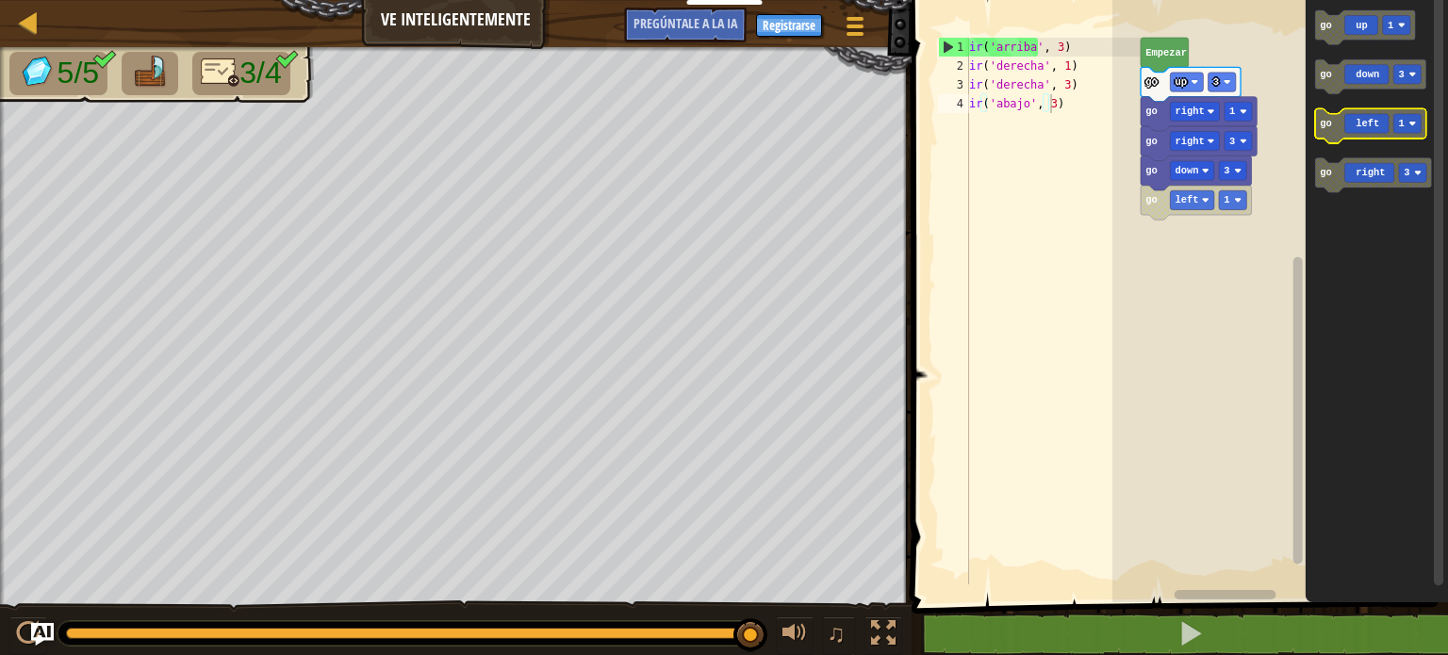
click at [1369, 129] on icon "Espacio de trabajo de Blockly" at bounding box center [1370, 125] width 111 height 35
click at [1194, 199] on text "left" at bounding box center [1188, 199] width 24 height 11
click at [133, 69] on img at bounding box center [150, 72] width 40 height 33
click at [1167, 202] on icon "Espacio de trabajo de Blockly" at bounding box center [1196, 203] width 111 height 35
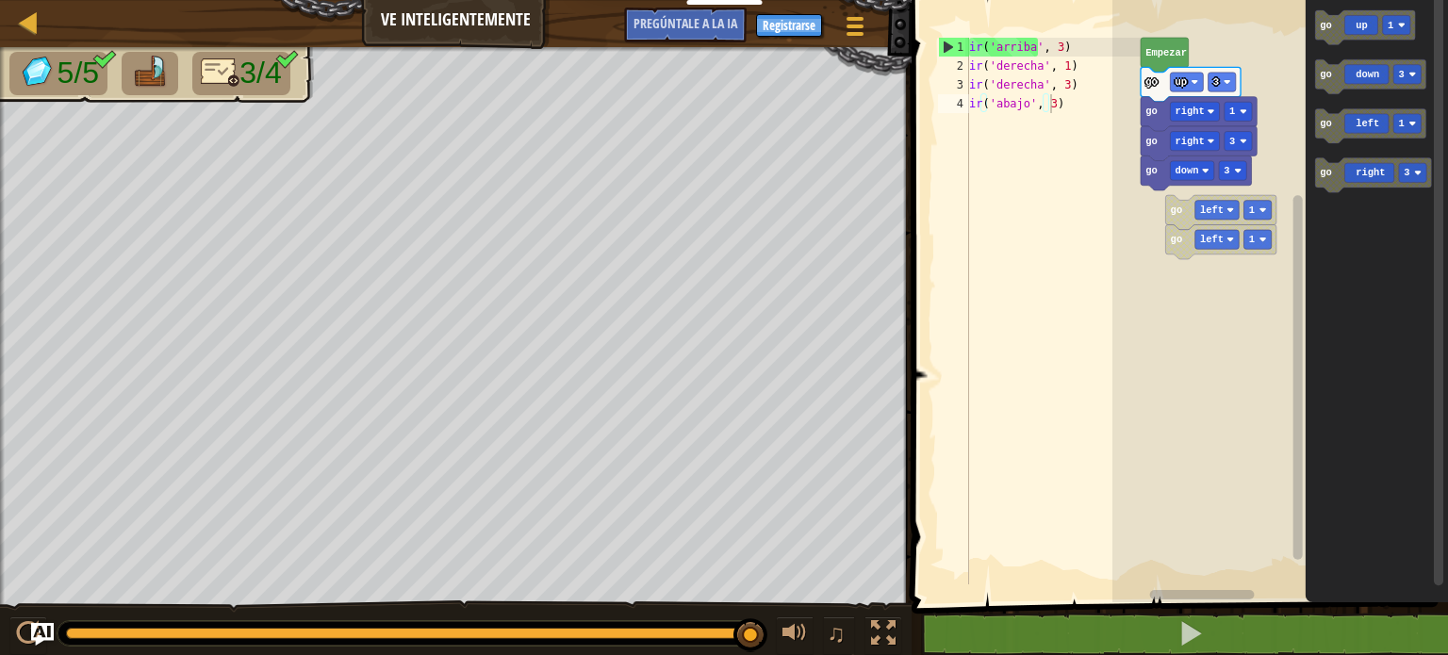
click at [1144, 199] on div "Empezar go up 3 go right 1 go right 3 go down 3 go left 1 go left 1 go up 1 go …" at bounding box center [1281, 297] width 336 height 612
click at [1267, 213] on rect "Espacio de trabajo de Blockly" at bounding box center [1258, 210] width 27 height 19
click at [1192, 211] on icon "Espacio de trabajo de Blockly" at bounding box center [1222, 212] width 111 height 35
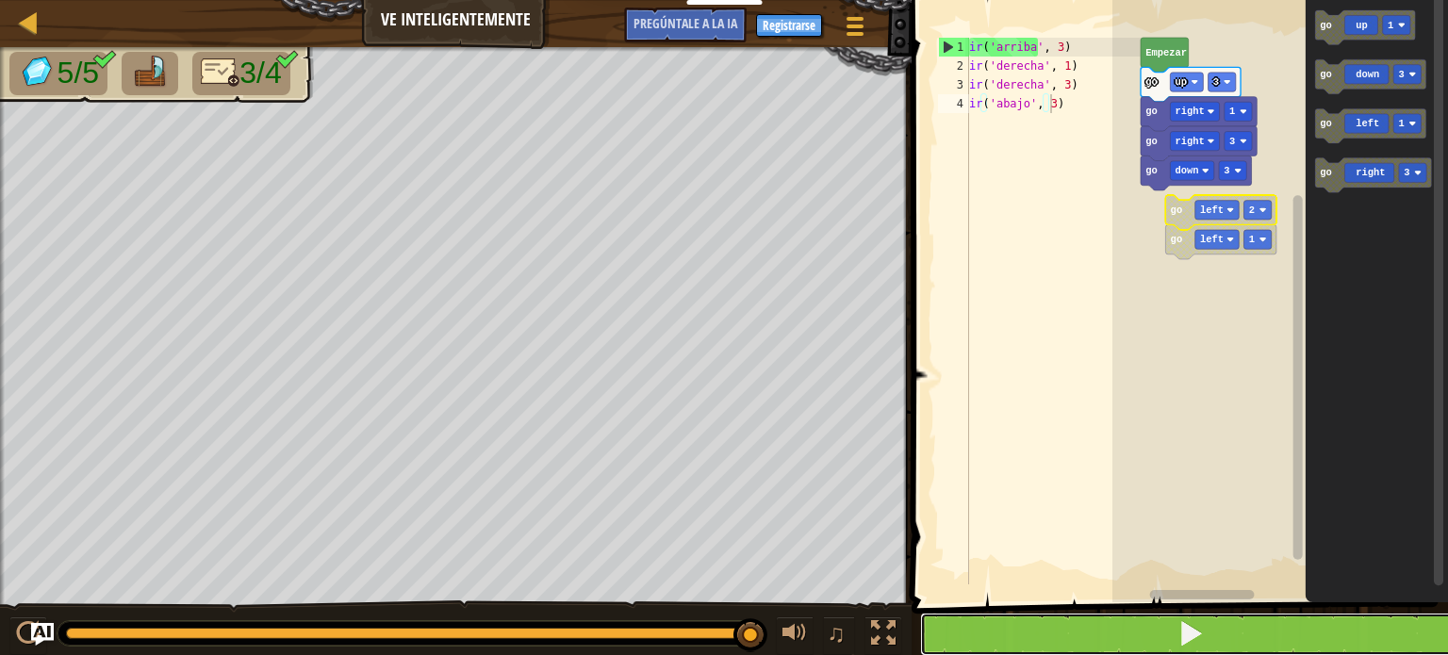
click at [1213, 644] on button at bounding box center [1191, 634] width 542 height 43
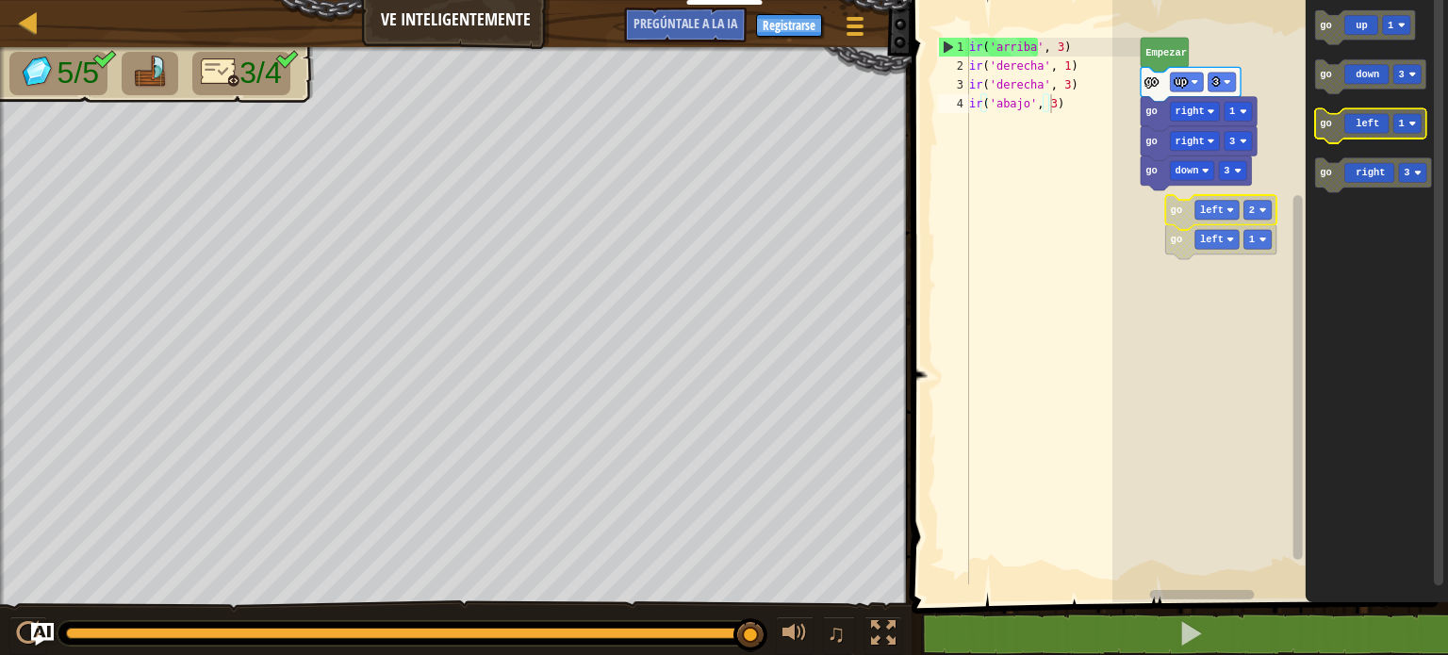
click at [1370, 128] on icon "Espacio de trabajo de Blockly" at bounding box center [1370, 125] width 111 height 35
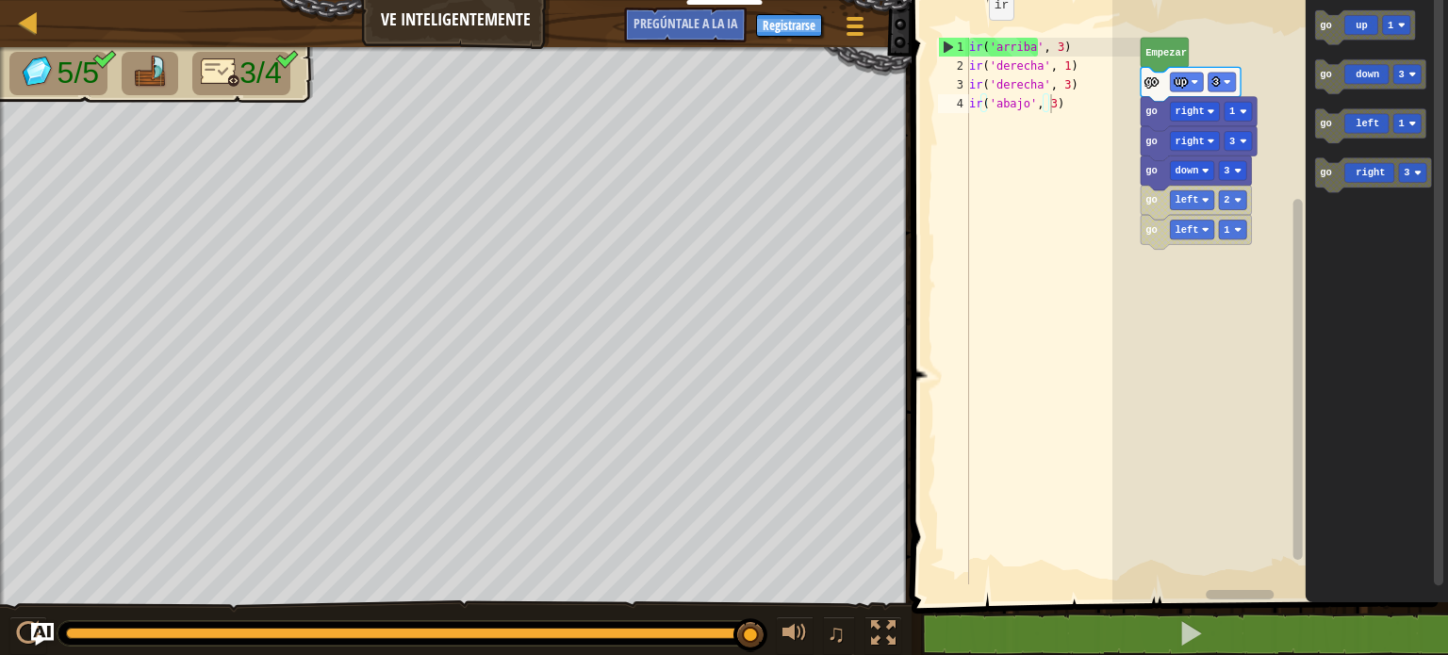
type textarea "go('up', 3)"
click at [972, 48] on div "ir ( 'arriba' , 3 ) ir ( 'derecha' , 1 ) ir ( 'derecha' , 3 ) ir ( 'abajo' , 3 )" at bounding box center [1053, 330] width 175 height 585
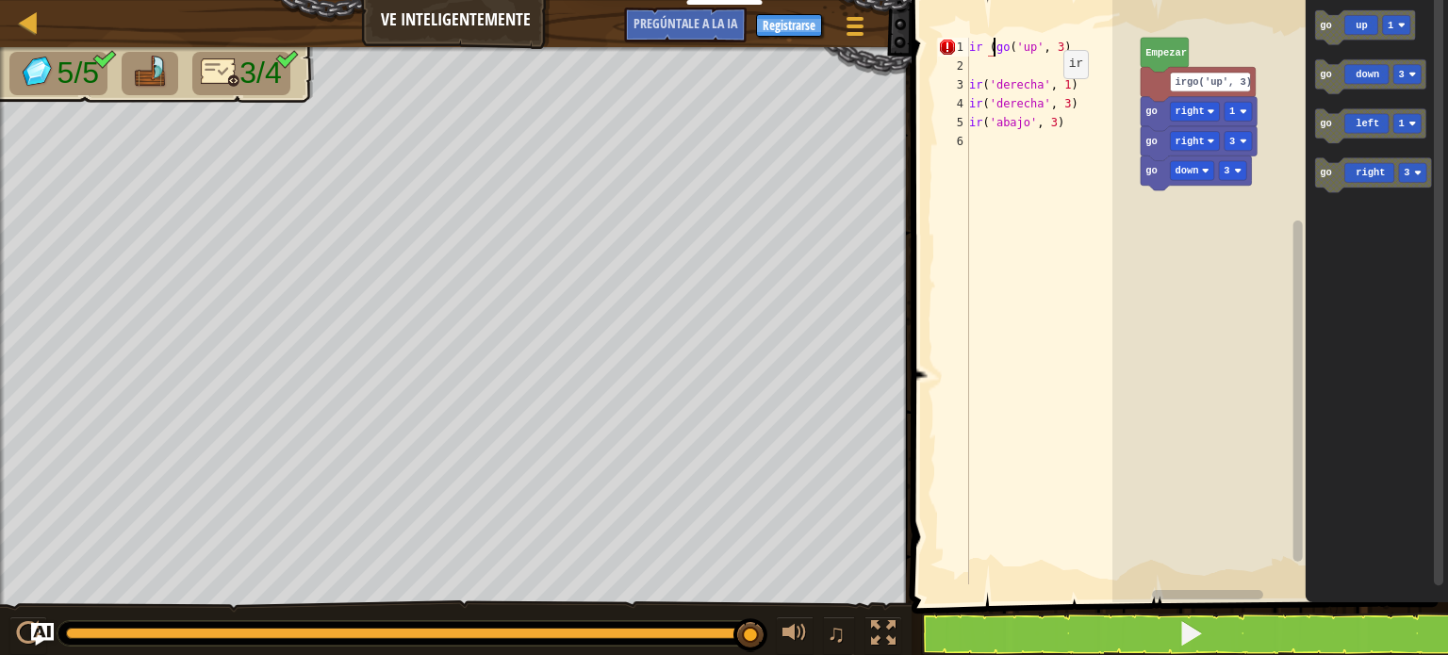
scroll to position [8, 1]
click at [1007, 47] on div "ir o ( 'arriba' , 3 ) ir ( 'derecha' , 1 ) ir ( 'derecha' , 3 ) ir ( 'abajo' , …" at bounding box center [1053, 330] width 175 height 585
click at [992, 45] on div "ir o ( ' arriba ', 3) ir ( 'derecha' , 1 ) ir ( 'derecha' , 3 ) ir ( 'abajo' , …" at bounding box center [1053, 330] width 175 height 585
click at [1001, 41] on div "ir o ( ' arriba ', 3) ir ( 'derecha' , 1 ) ir ( 'derecha' , 3 ) ir ( 'abajo' , …" at bounding box center [1053, 330] width 175 height 585
click at [1375, 127] on icon "Espacio de trabajo de Blockly" at bounding box center [1370, 125] width 111 height 35
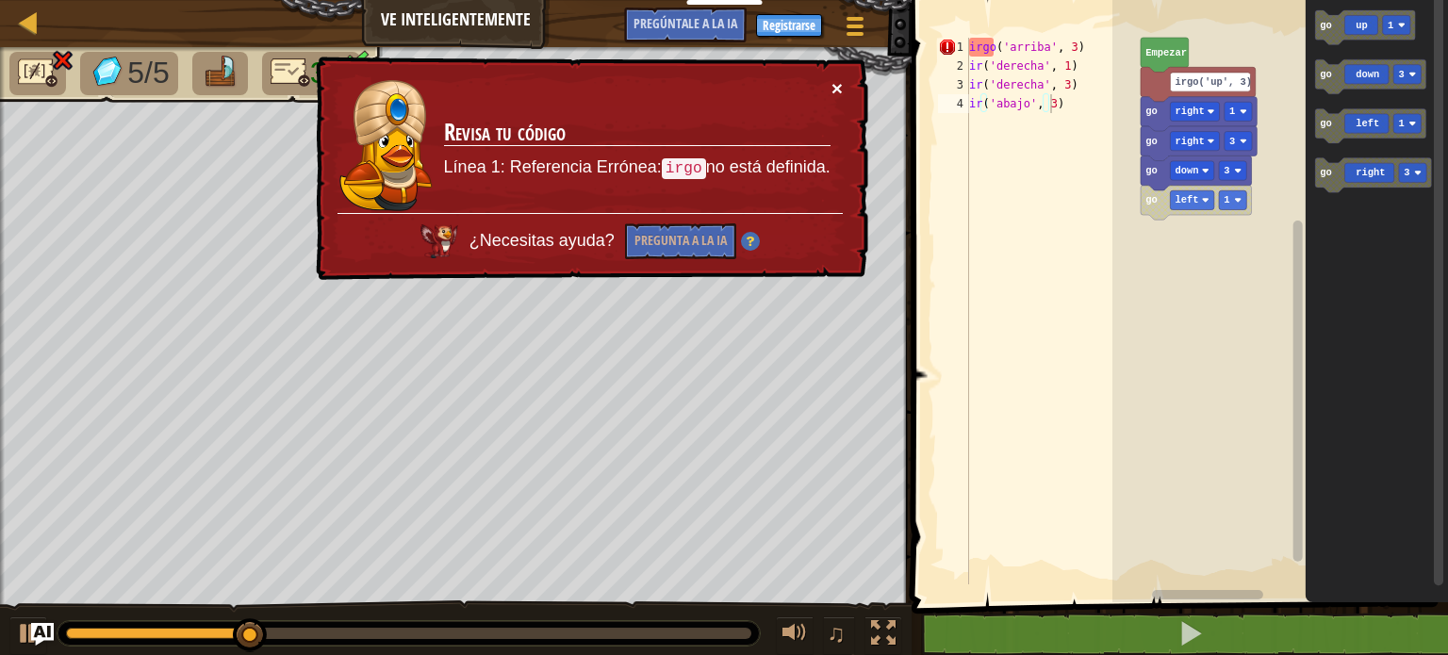
click at [836, 83] on font "×" at bounding box center [837, 88] width 11 height 22
click at [833, 86] on font "×" at bounding box center [837, 88] width 11 height 22
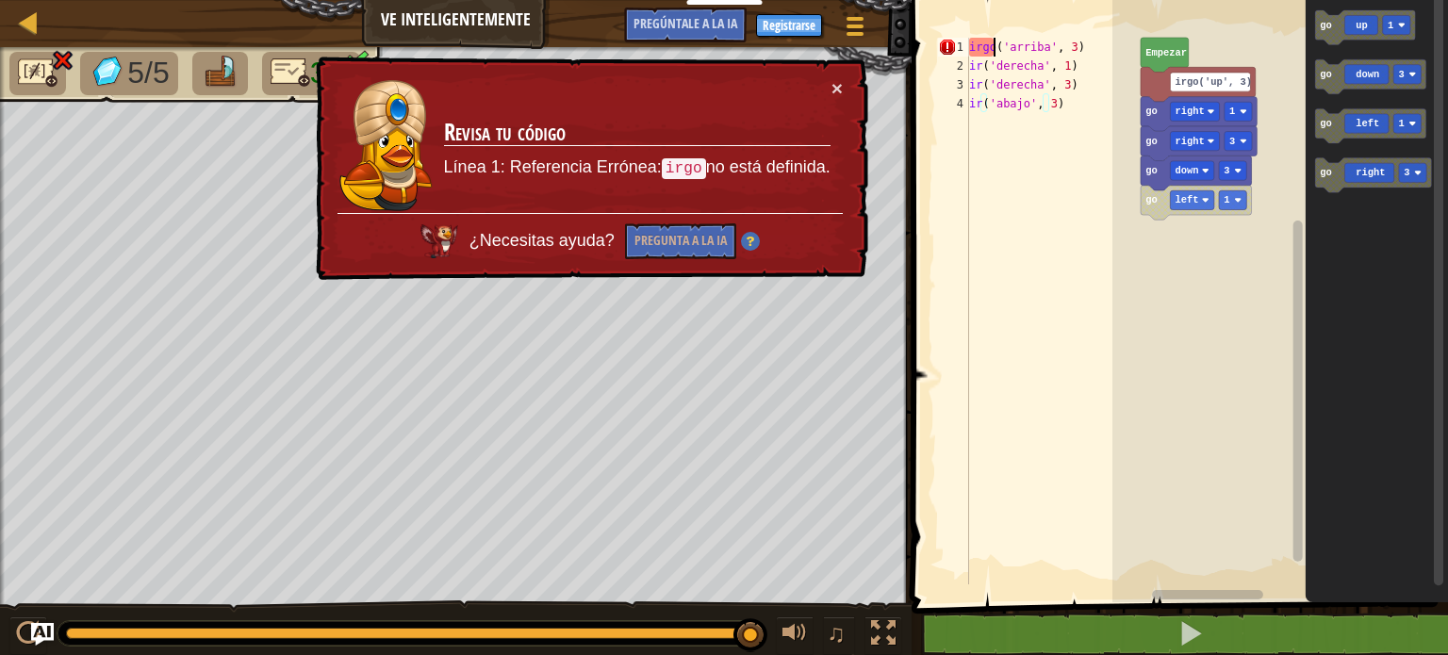
click at [997, 46] on div "irgo ( 'arriba' , 3 ) ir ( 'derecha' , 1 ) ir ( 'derecha' , 3 ) ir ( 'abajo' , …" at bounding box center [1053, 330] width 175 height 585
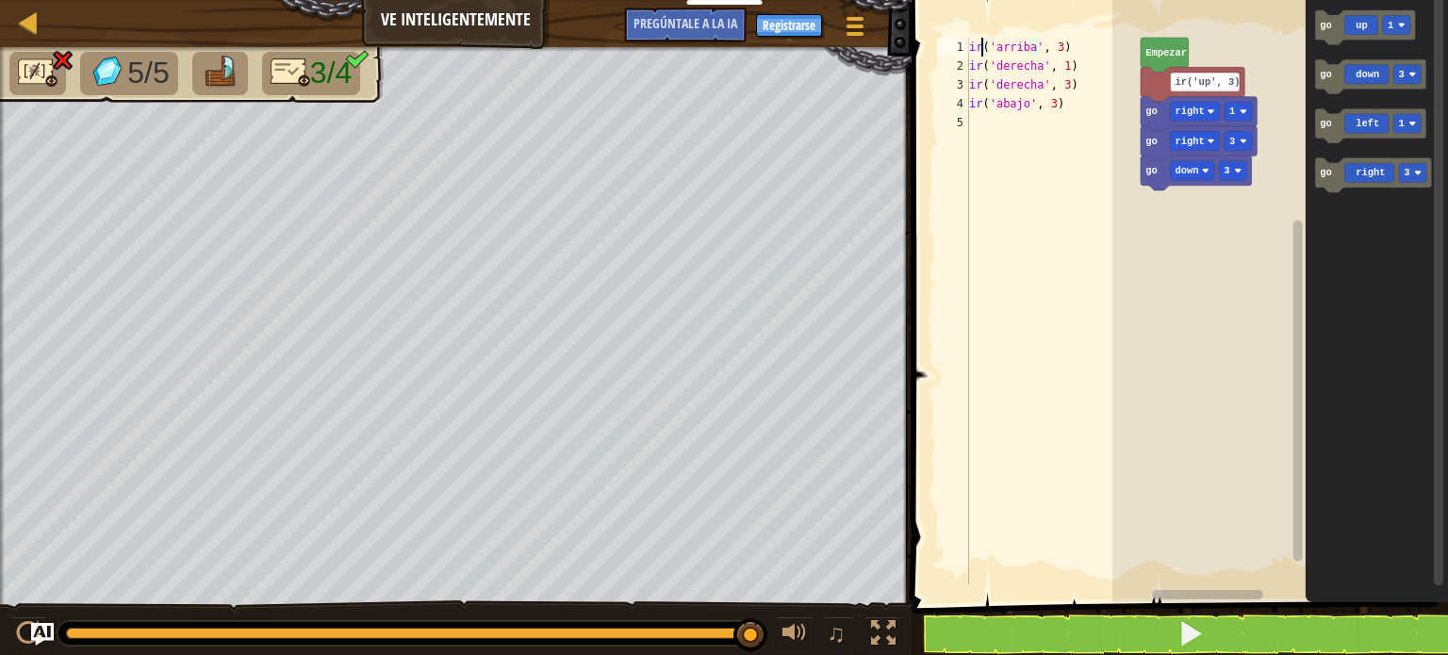
click at [1102, 108] on div "ir ( 'arriba' , 3 ) ir ( 'derecha' , 1 ) ir ( 'derecha' , 3 ) ir ( 'abajo' , 3 )" at bounding box center [1053, 330] width 175 height 585
type textarea "go('down', 3)"
click at [1091, 106] on div "ir ( 'arriba' , 3 ) ir ( 'derecha' , 1 ) ir ( 'derecha' , 3 ) ir ( 'abajo' , 3 )" at bounding box center [1053, 330] width 175 height 585
click at [976, 122] on div "ir ( 'arriba' , 3 ) ir ( 'derecha' , 1 ) ir ( 'derecha' , 3 ) ir ( 'abajo' , 3 )" at bounding box center [1053, 330] width 175 height 585
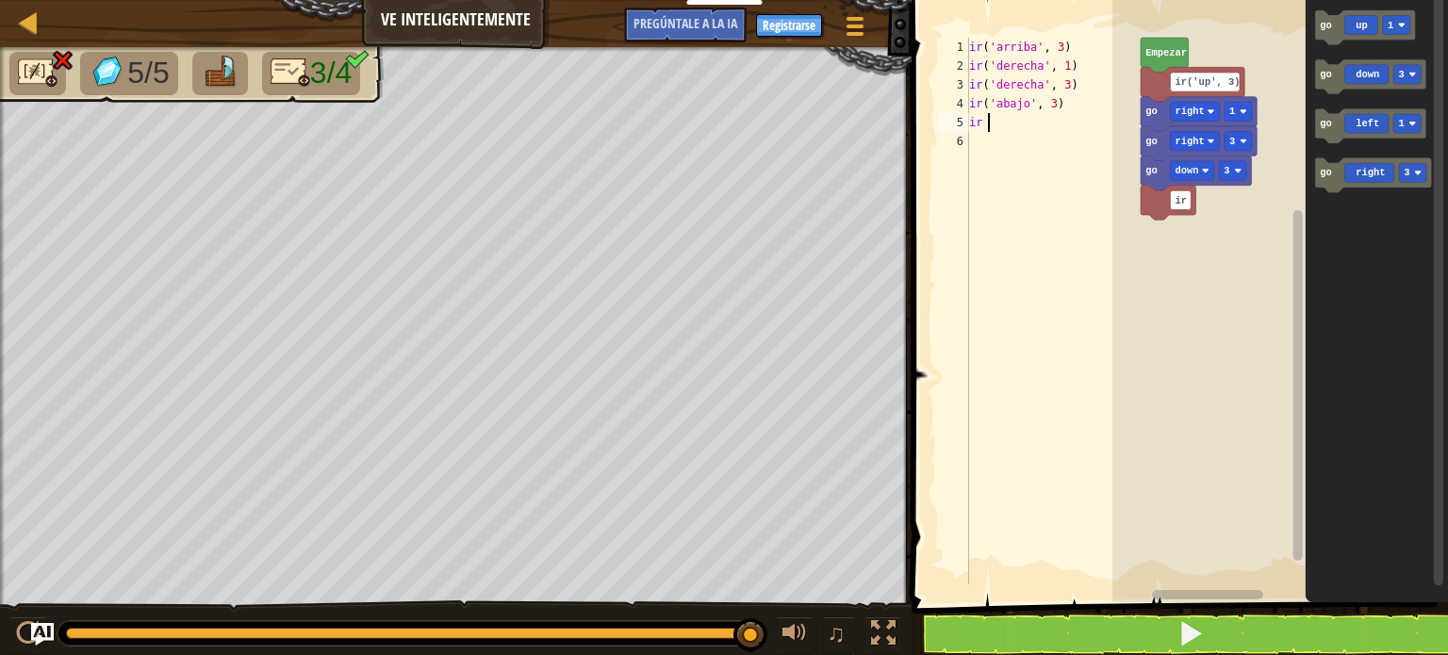
type textarea "ir ("
click at [1005, 122] on div "ir ( 'arriba' , 3 ) ir ( 'derecha' , 1 ) ir ( 'derecha' , 3 ) ir ( 'abajo' , 3 …" at bounding box center [1053, 330] width 175 height 585
click at [1010, 124] on div "ir ( 'arriba' , 3 ) ir ( 'derecha' , 1 ) ir ( 'derecha' , 3 ) ir ( 'abajo' , 3 …" at bounding box center [1053, 330] width 175 height 585
click at [972, 83] on div "ir ( 'arriba' , 3 ) ir ( 'derecha' , 1 ) ir ( 'derecha' , 3 ) ir ( 'abajo' , 3 …" at bounding box center [1053, 330] width 175 height 585
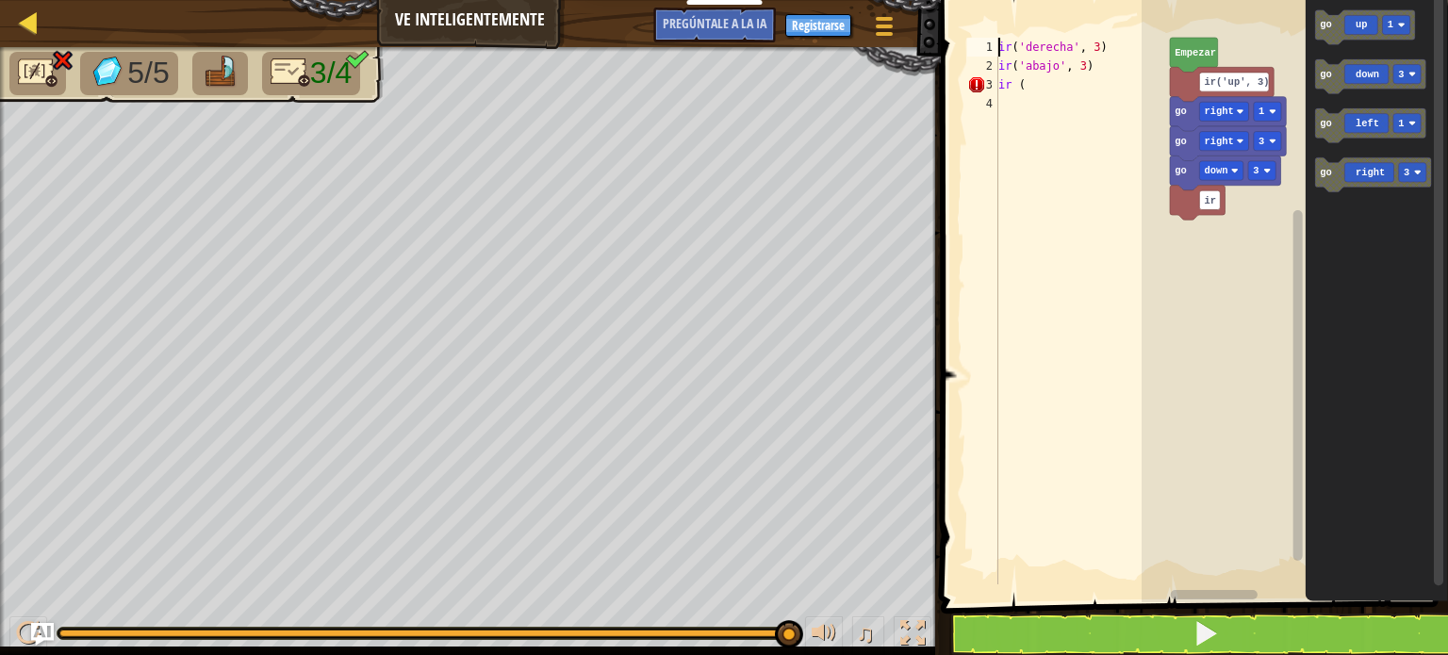
type textarea "go('right', 3)"
click at [34, 21] on div at bounding box center [29, 22] width 24 height 24
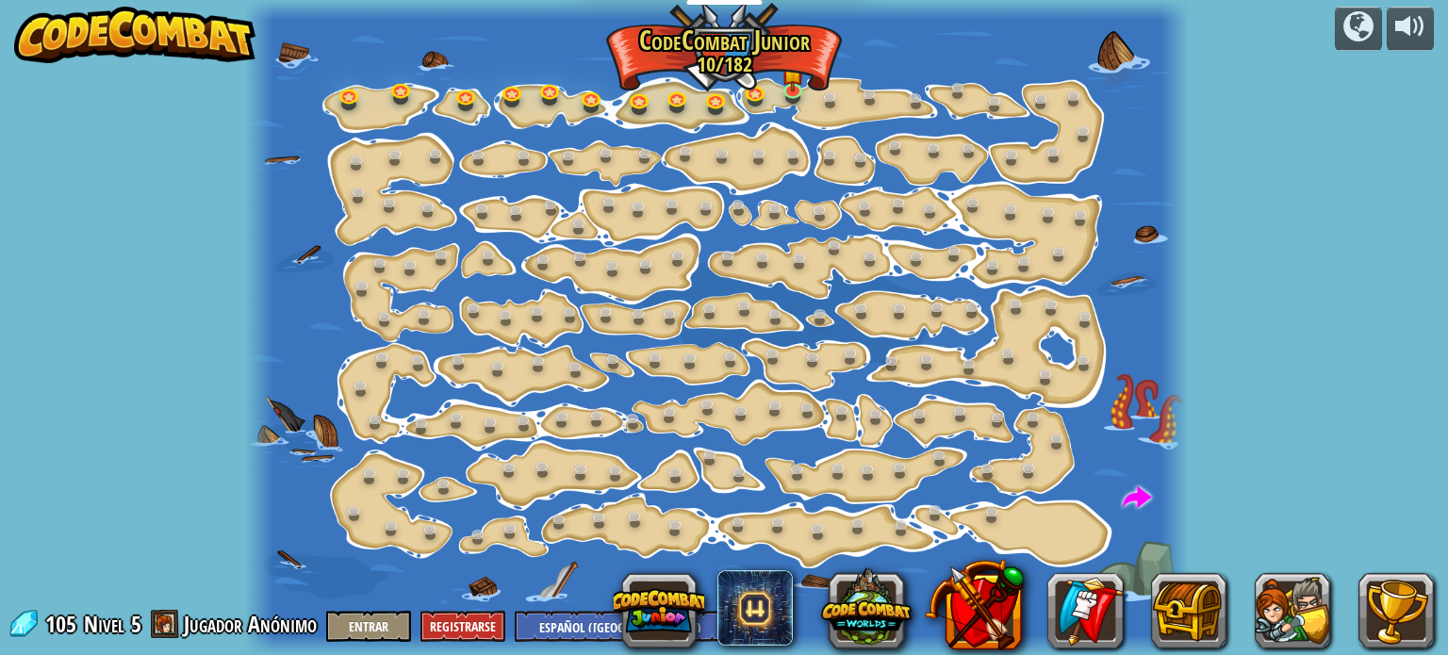
select select "es-419"
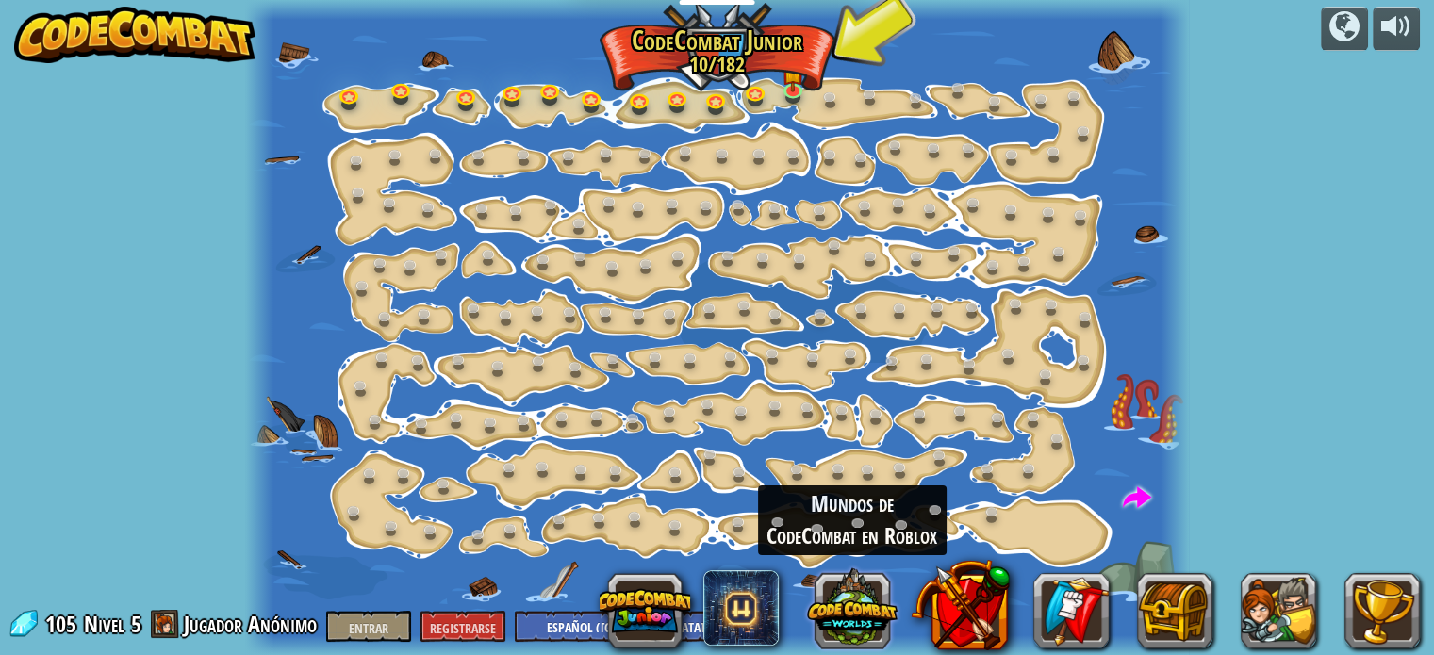
click at [844, 605] on button at bounding box center [852, 607] width 91 height 91
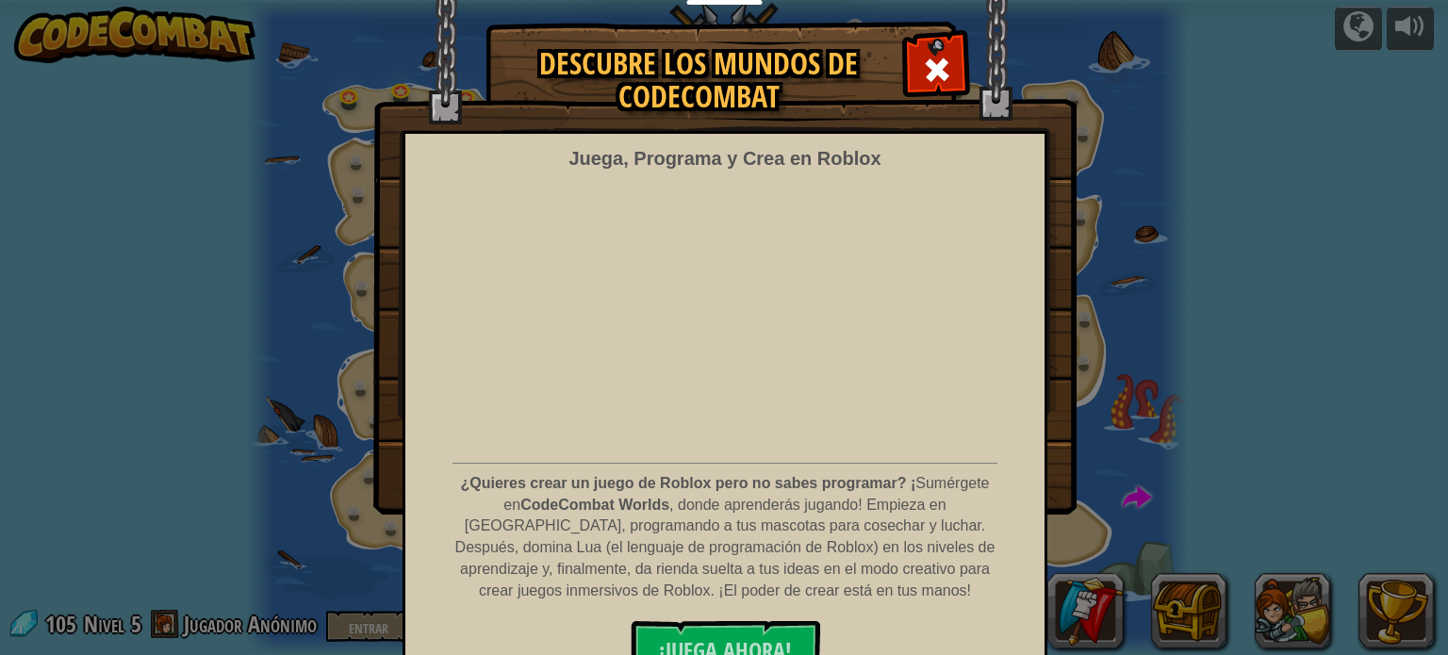
scroll to position [67, 0]
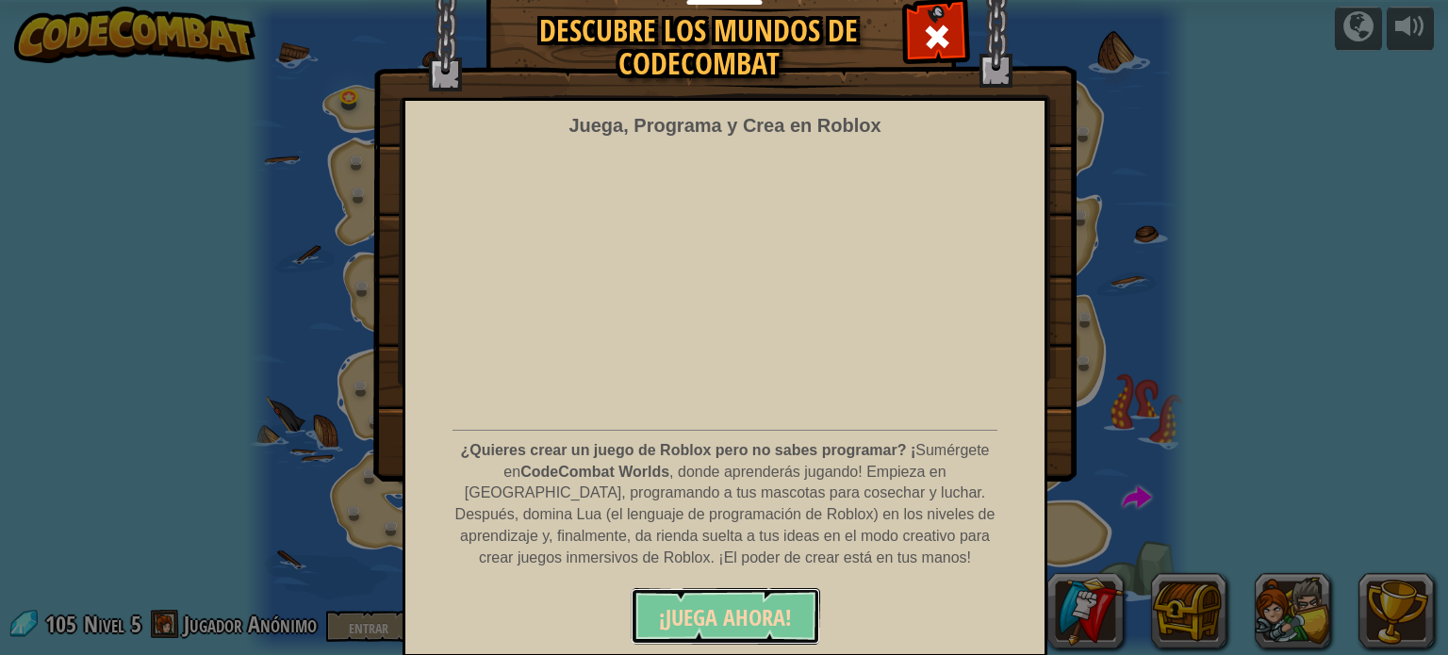
click at [743, 618] on font "¡JUEGA AHORA!" at bounding box center [725, 618] width 133 height 30
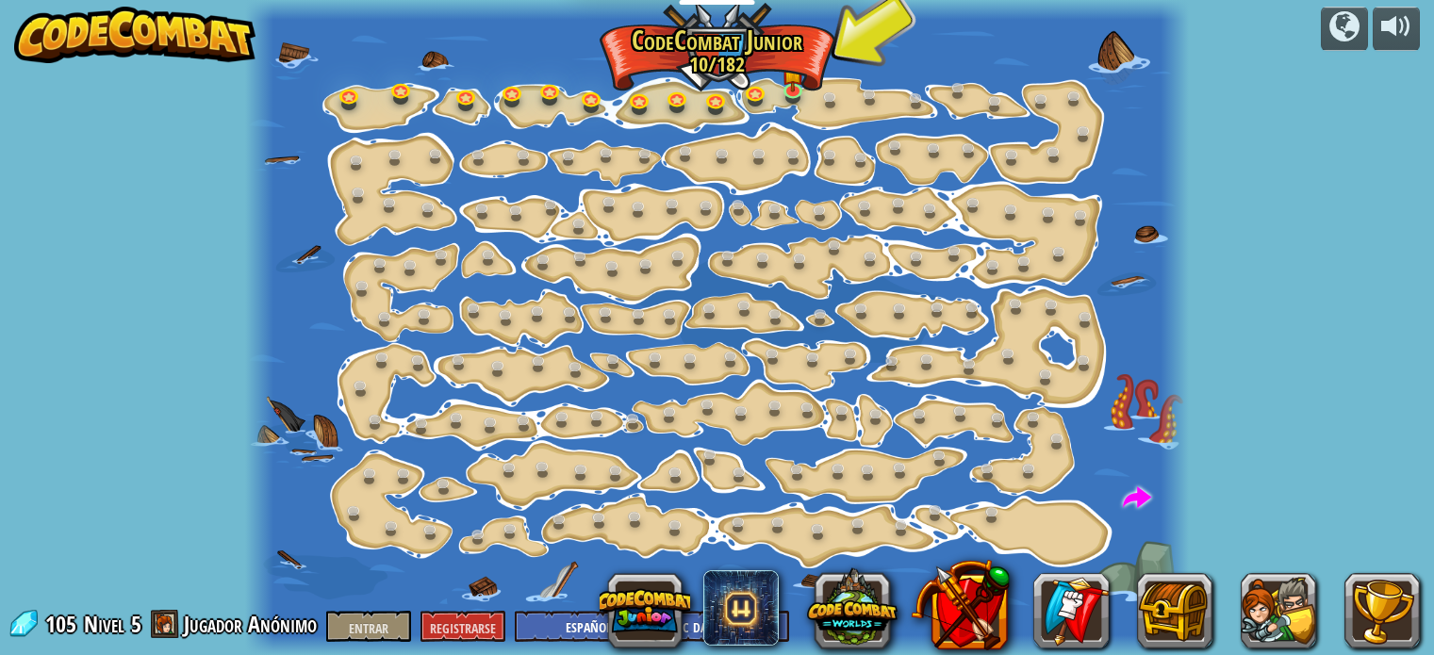
select select "es-419"
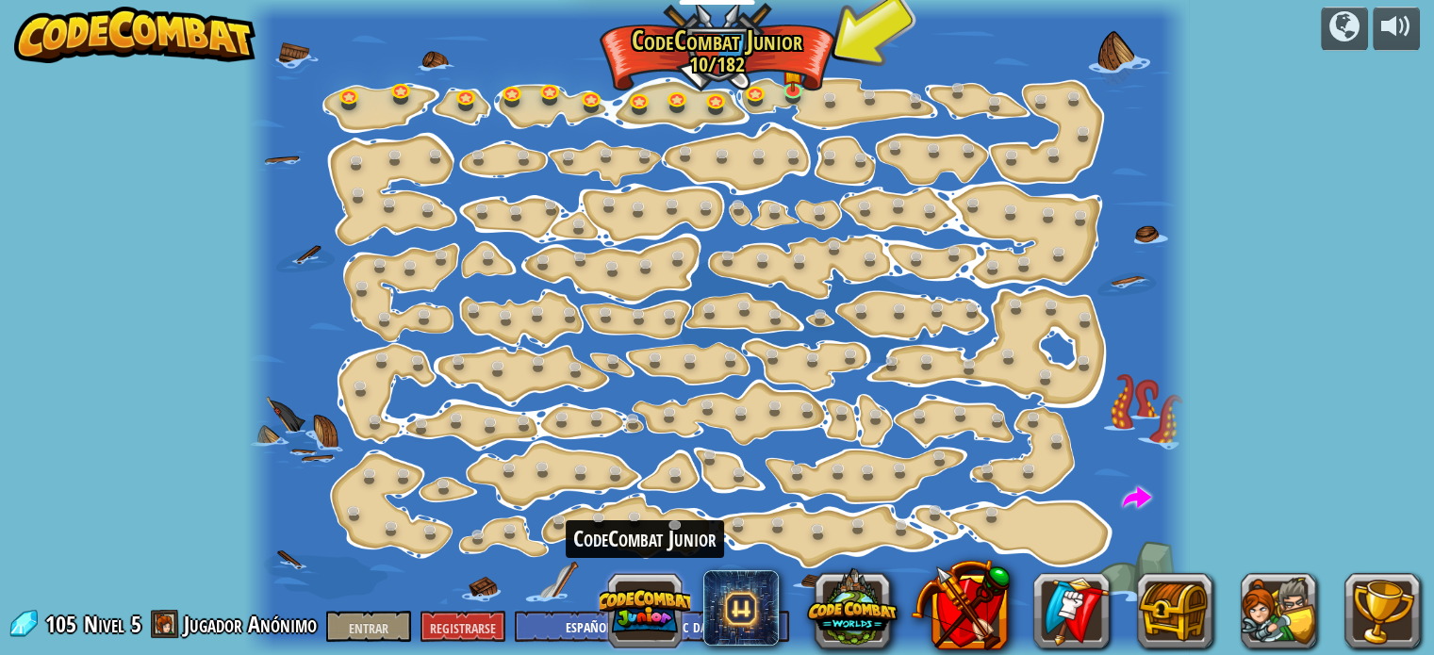
click at [652, 609] on button at bounding box center [645, 611] width 91 height 91
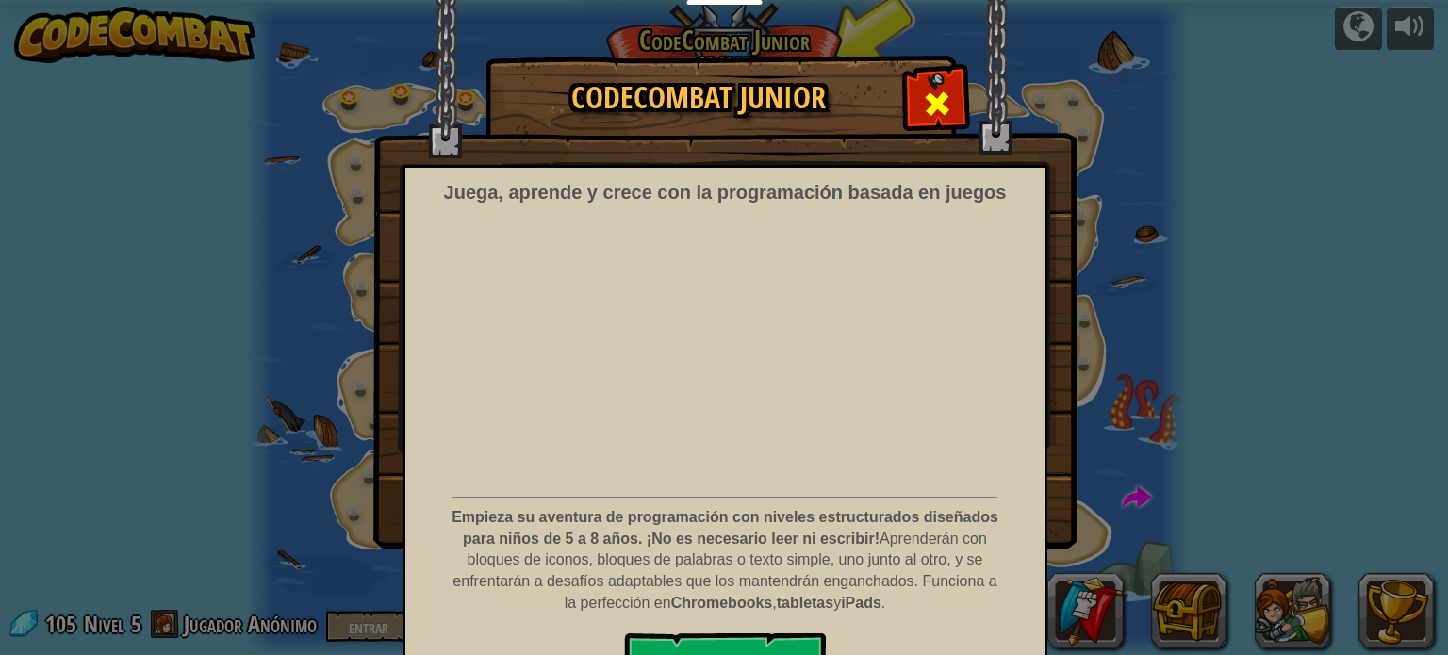
click at [922, 97] on span at bounding box center [937, 104] width 30 height 30
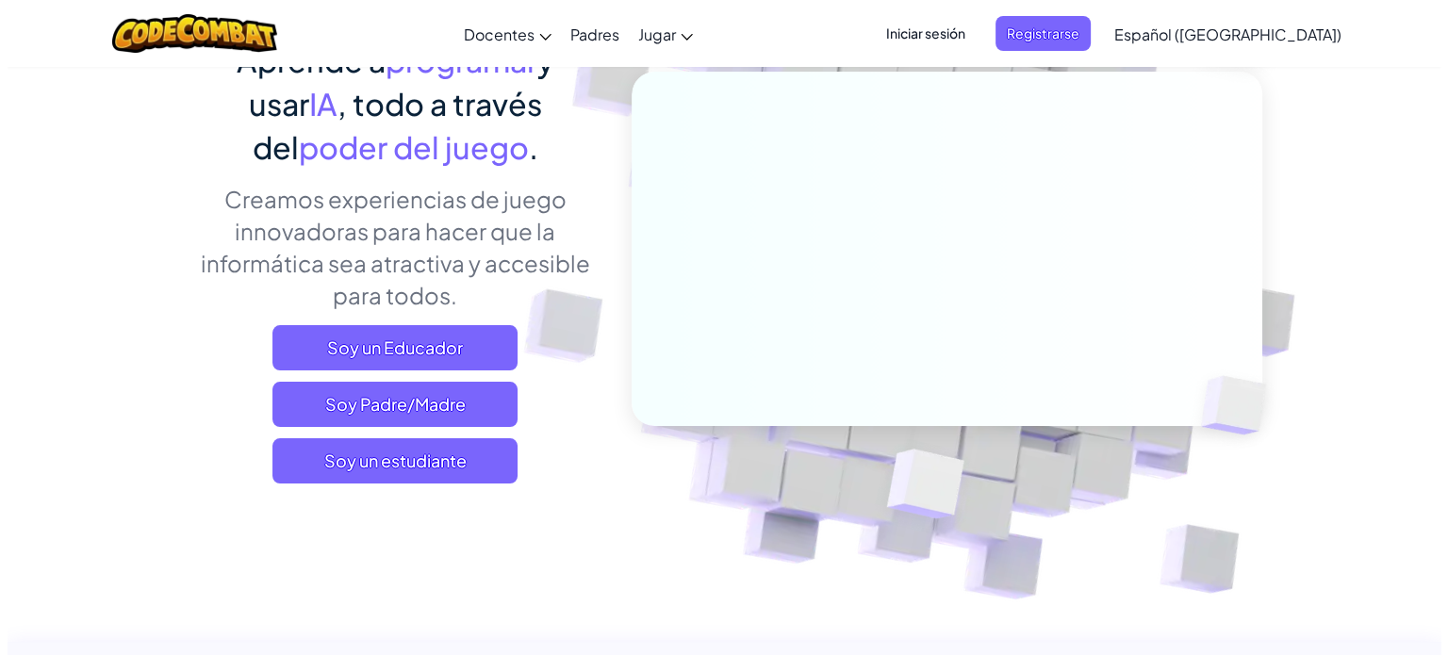
scroll to position [189, 0]
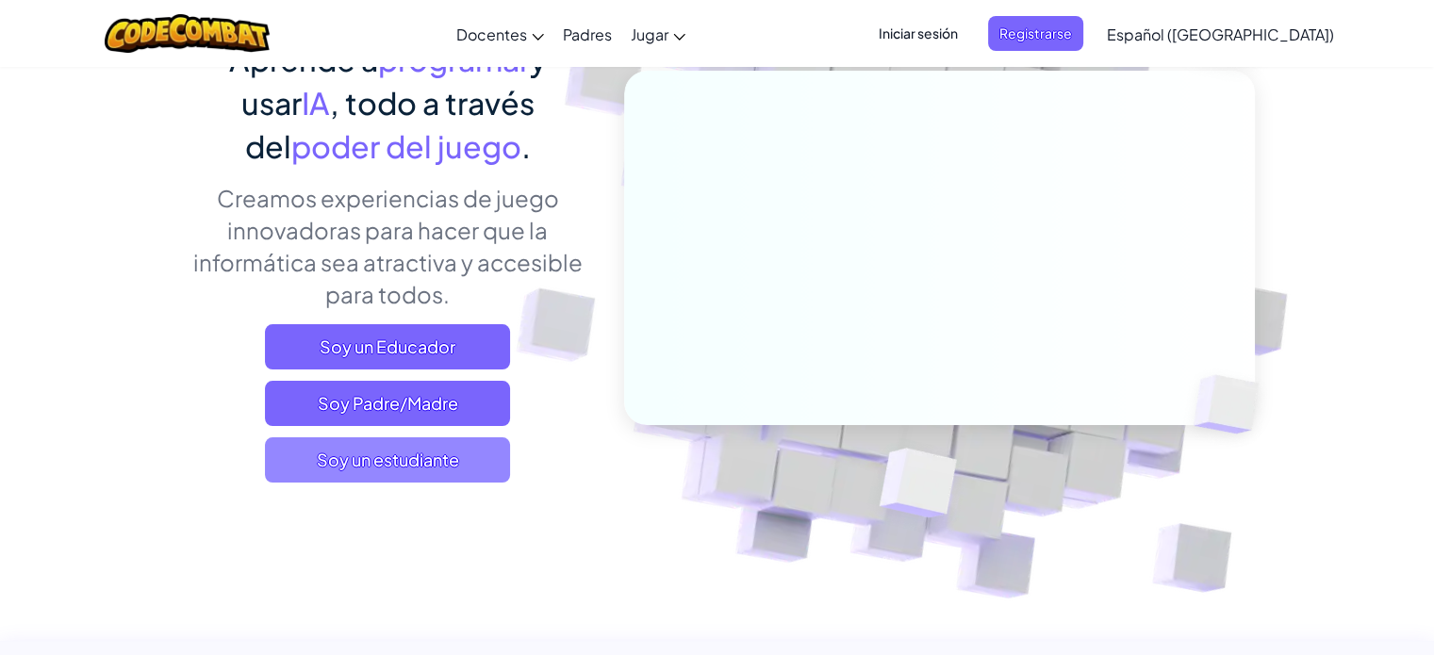
click at [411, 455] on font "Soy un estudiante" at bounding box center [388, 460] width 142 height 22
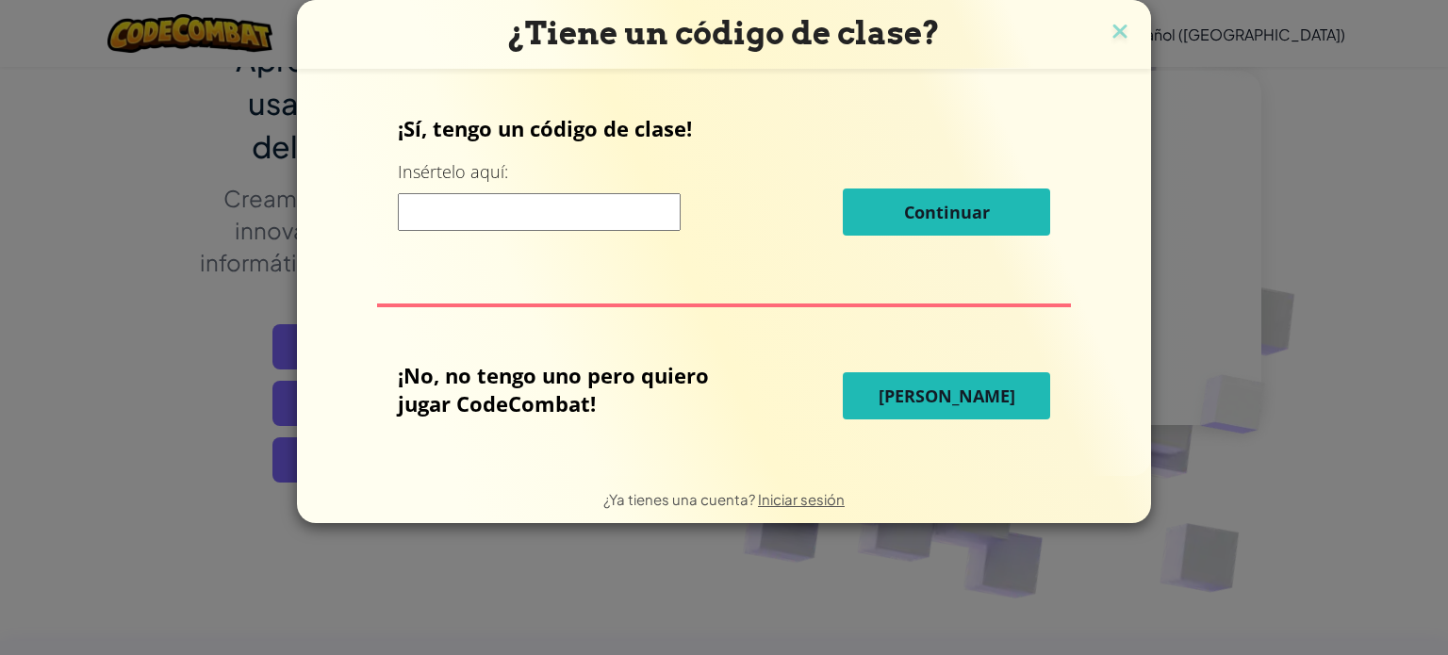
click at [947, 390] on font "Jugar Ahora" at bounding box center [947, 396] width 137 height 23
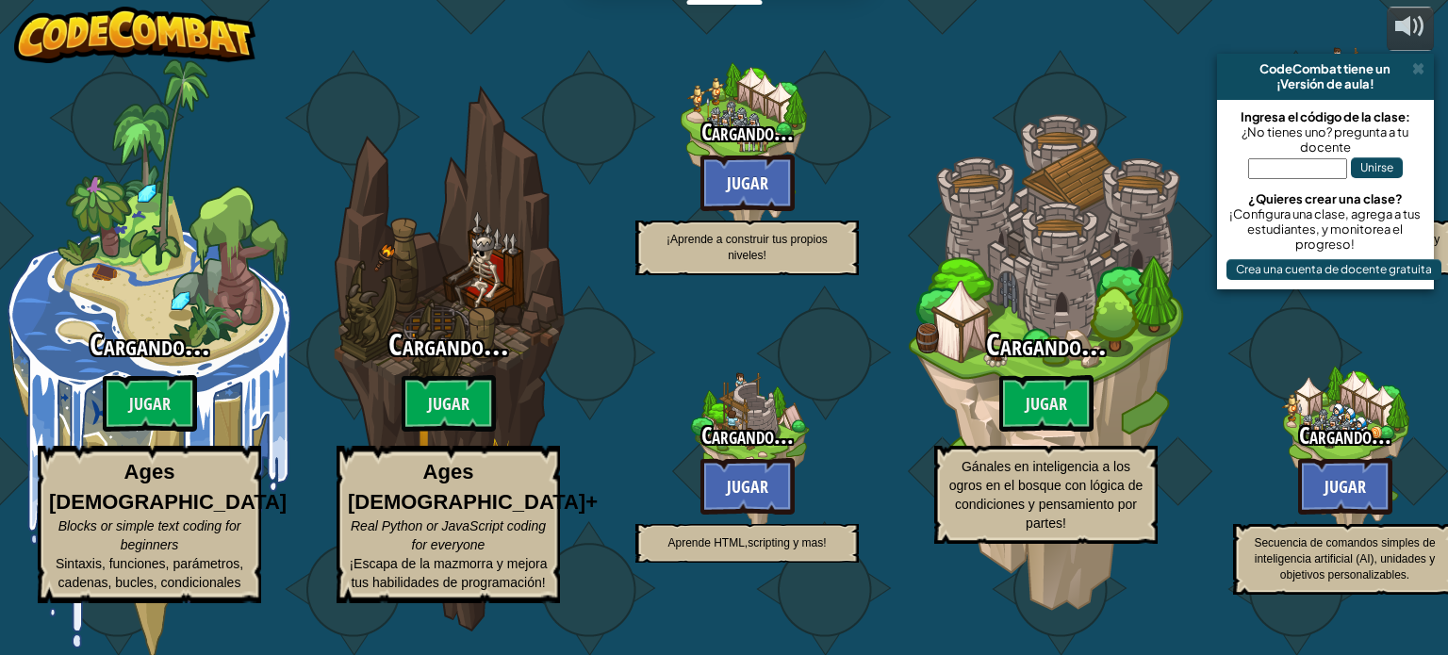
select select "es-419"
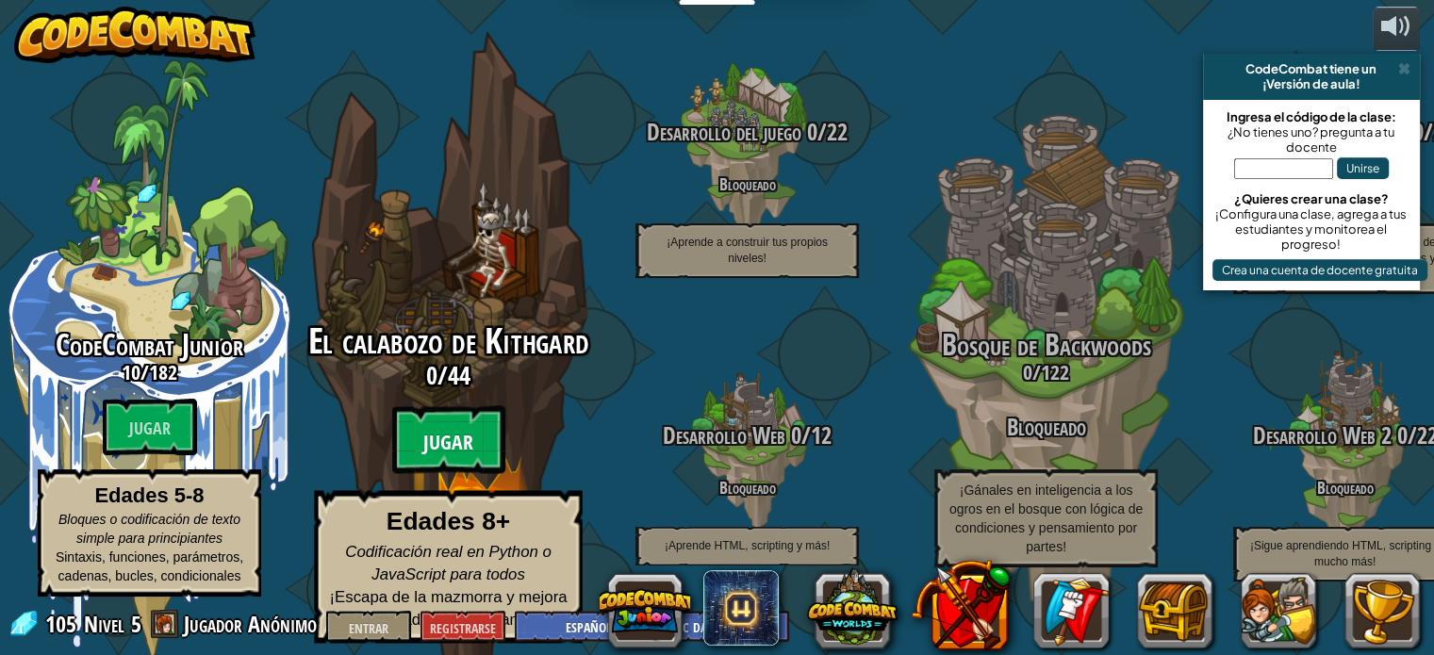
click at [441, 425] on btn "Jugar" at bounding box center [448, 440] width 113 height 68
select select "es-419"
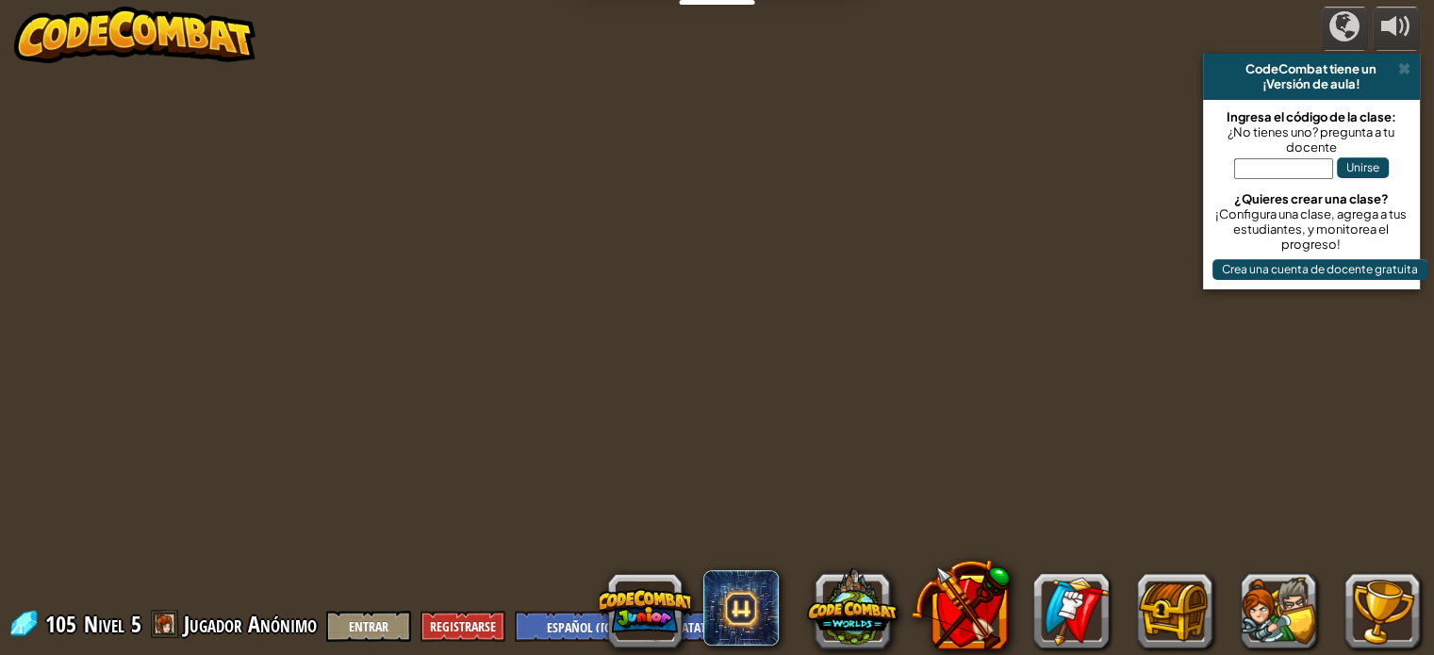
select select "es-419"
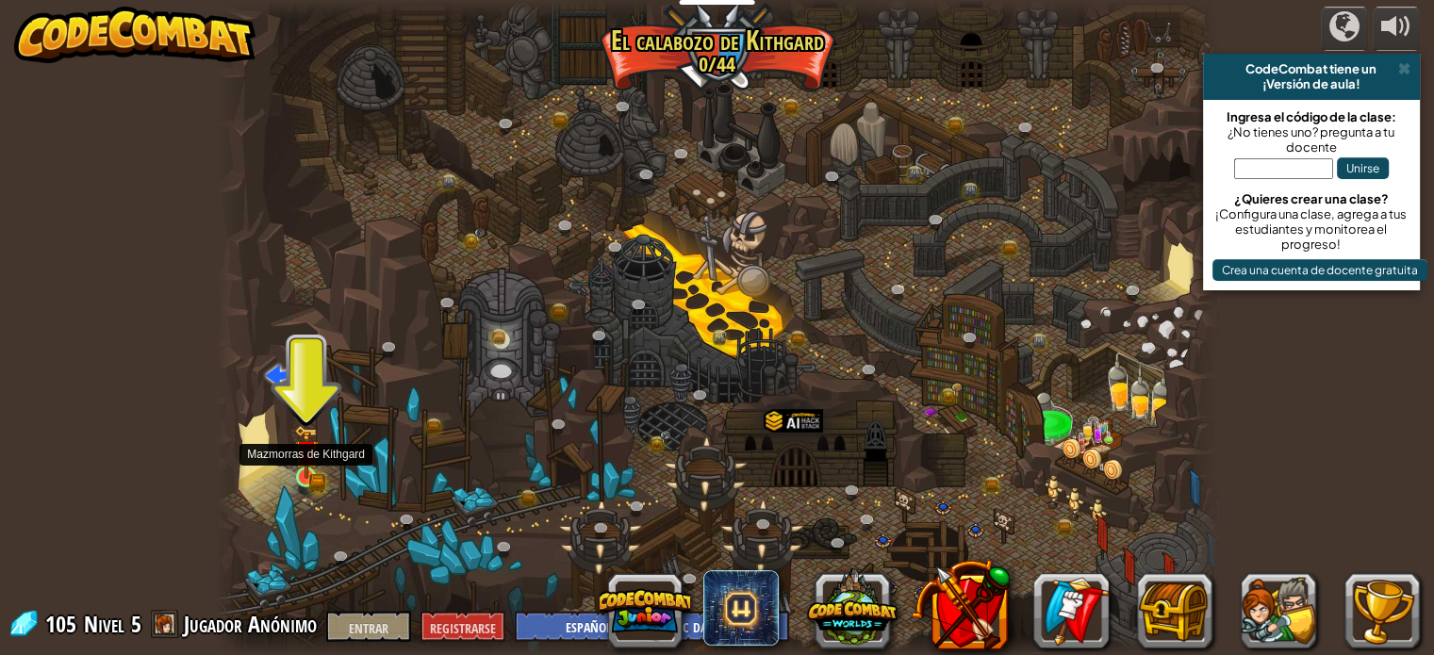
click at [302, 467] on img at bounding box center [306, 452] width 25 height 54
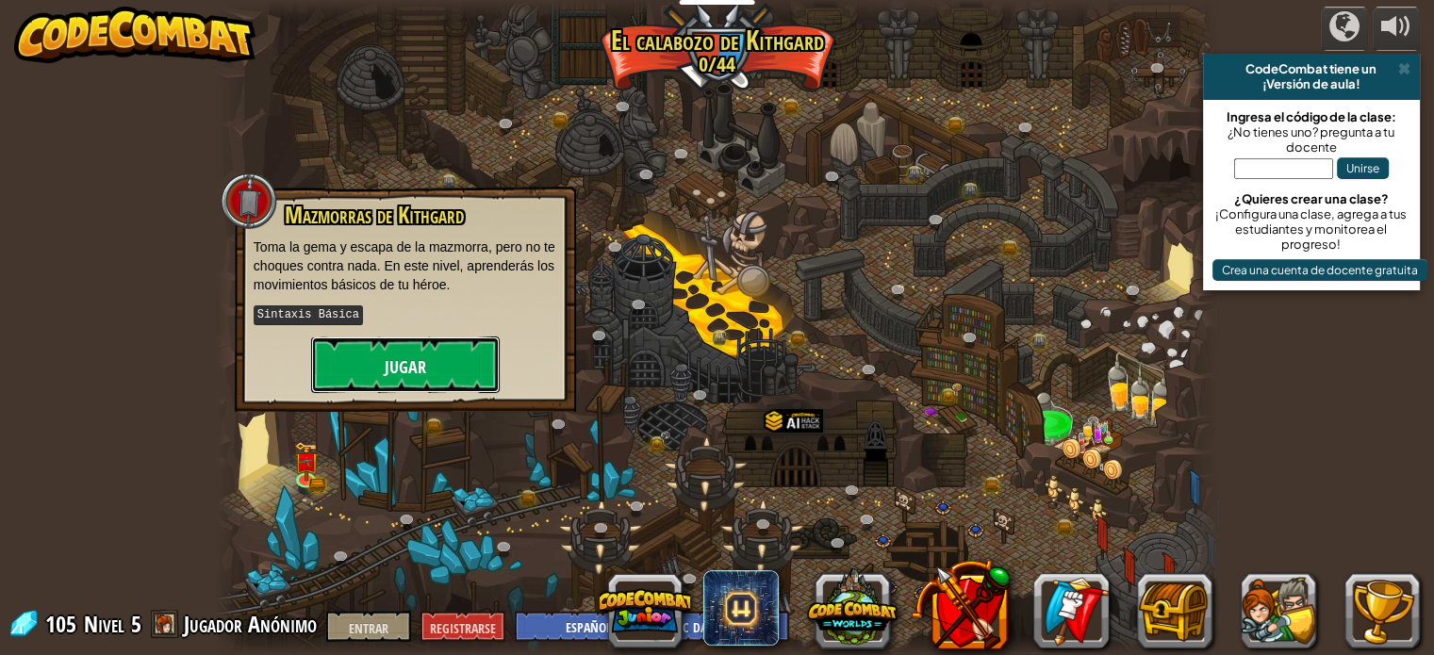
click at [374, 377] on button "Jugar" at bounding box center [405, 365] width 189 height 57
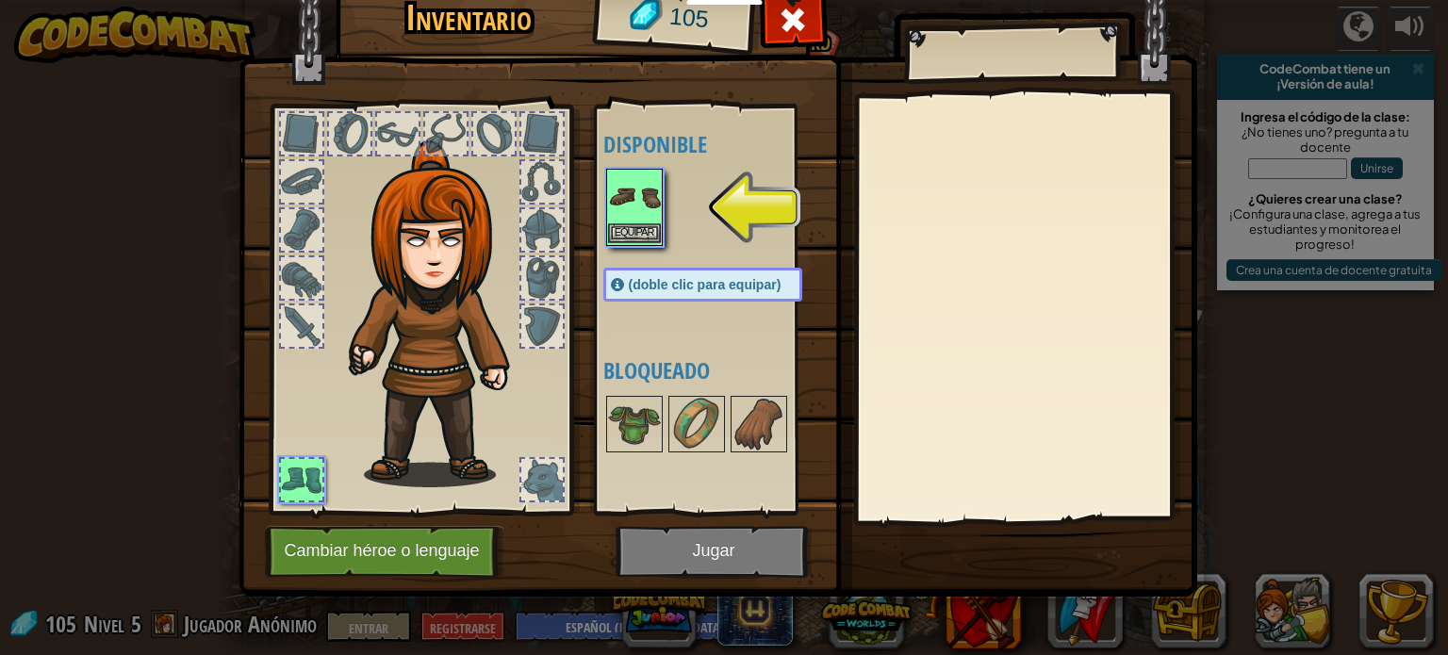
click at [631, 198] on img at bounding box center [634, 197] width 53 height 53
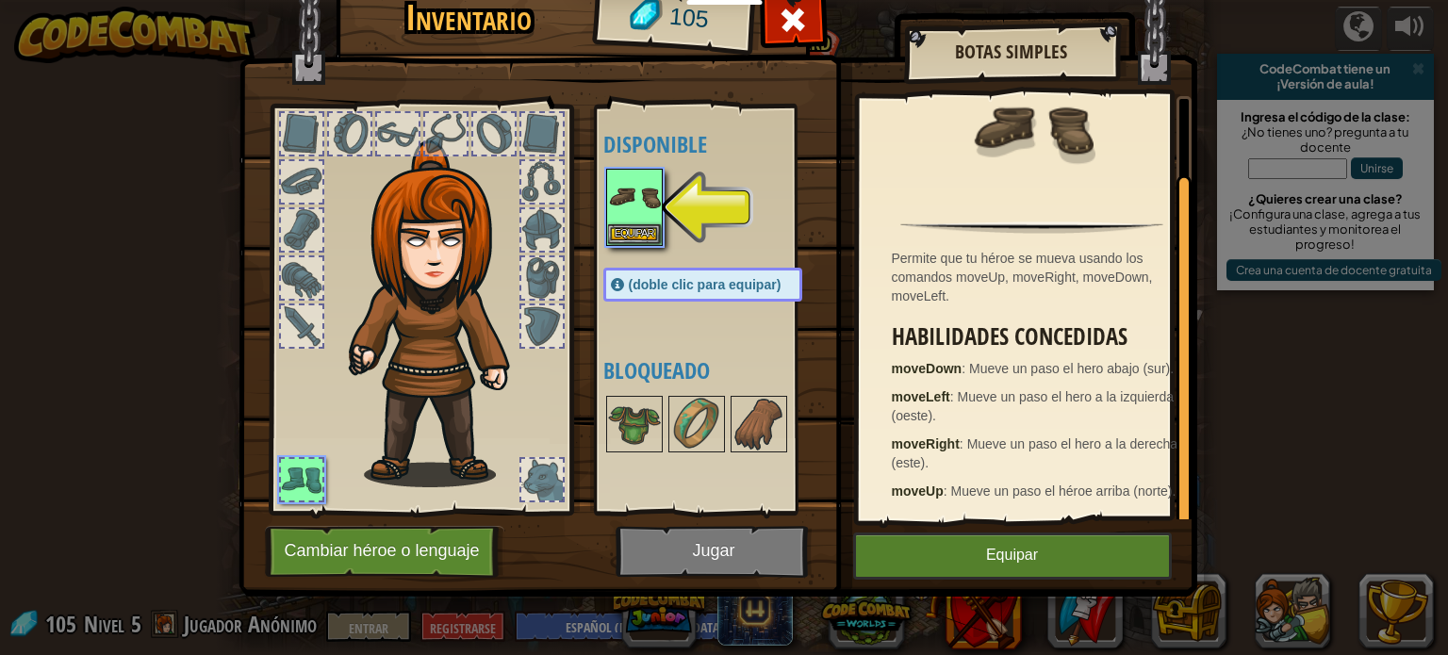
scroll to position [80, 0]
click at [629, 202] on img at bounding box center [634, 197] width 53 height 53
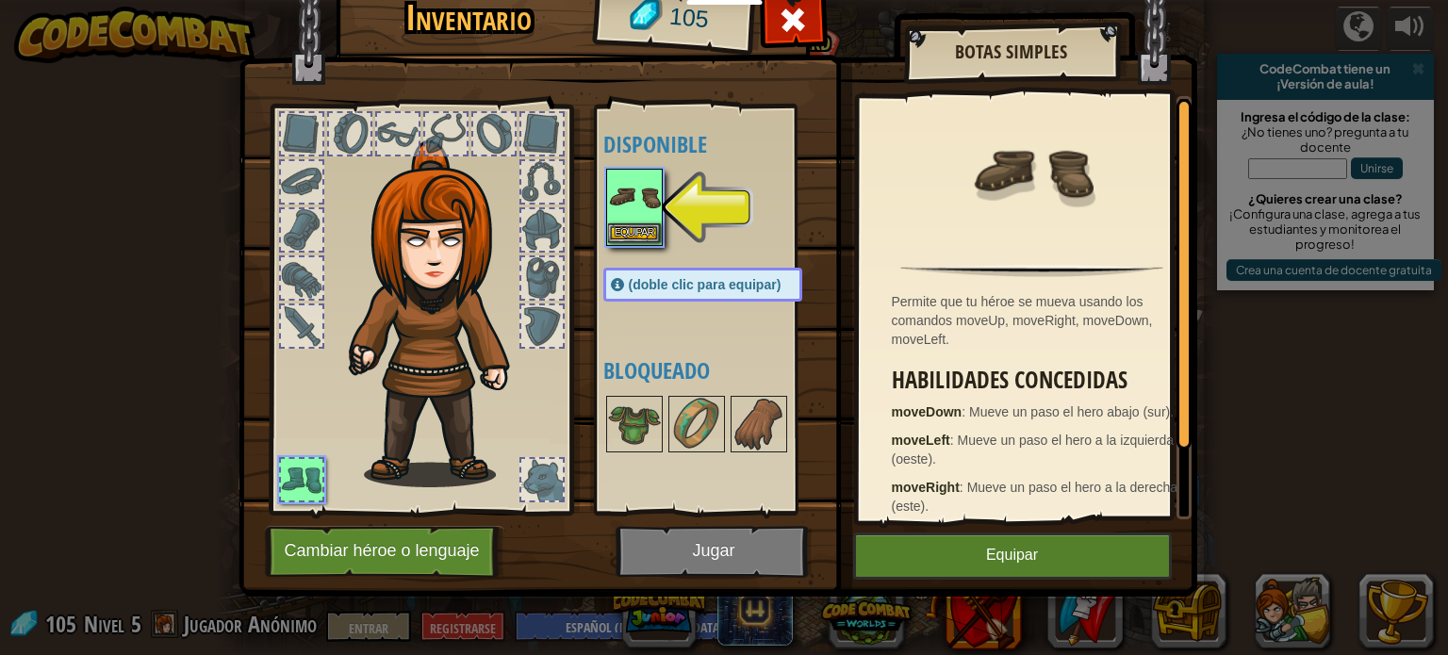
click at [630, 203] on img at bounding box center [634, 197] width 53 height 53
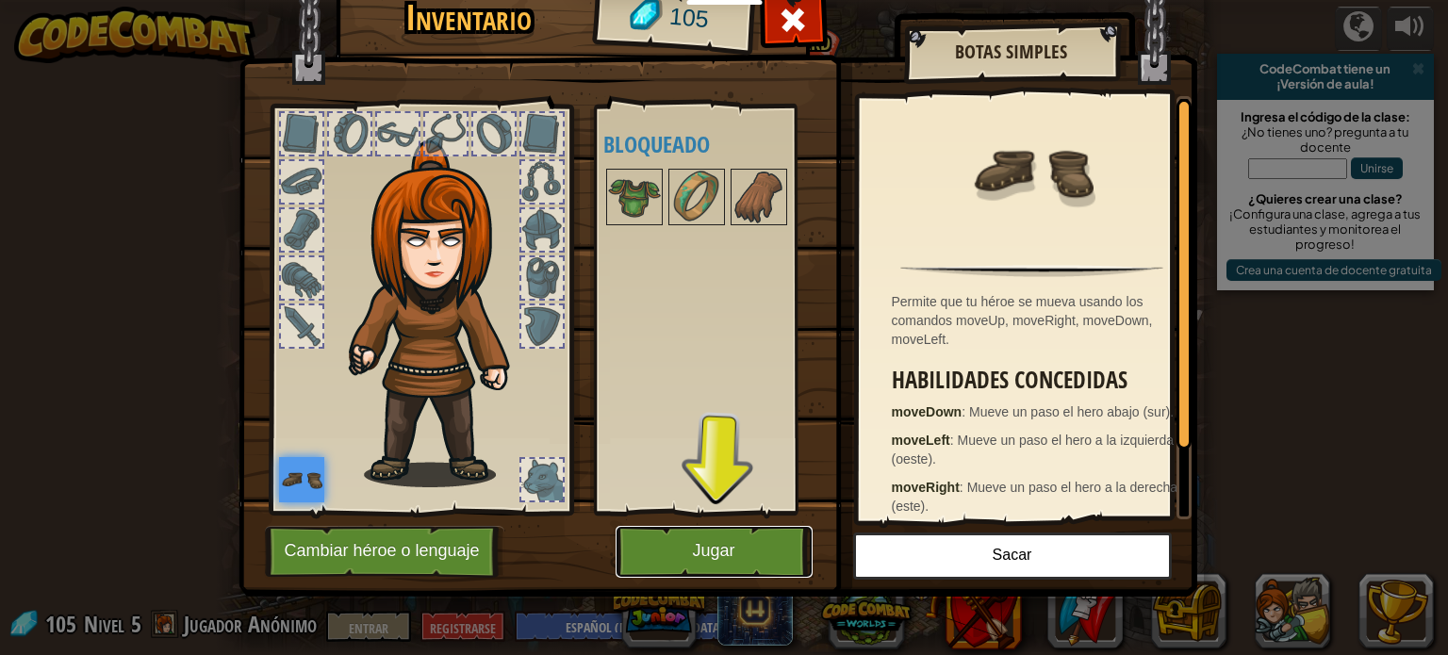
click at [720, 559] on font "Jugar" at bounding box center [713, 551] width 42 height 19
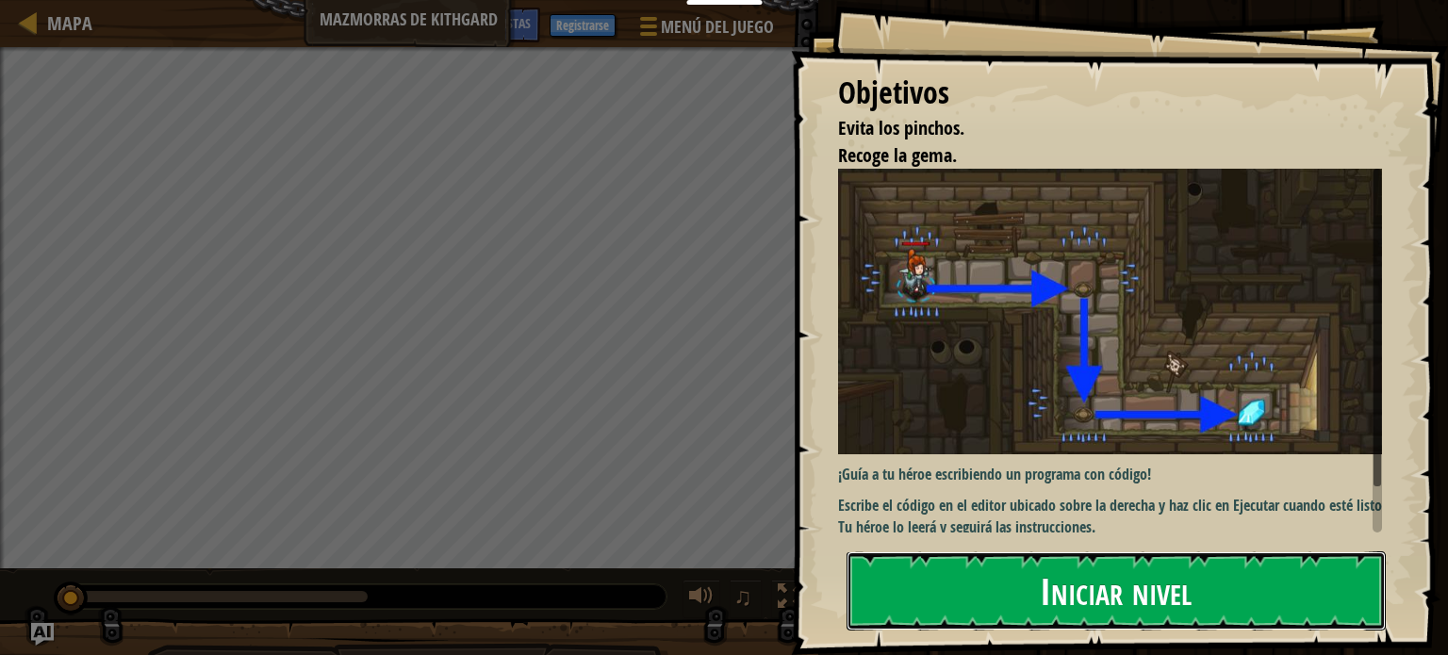
click at [1083, 587] on font "Iniciar nivel" at bounding box center [1116, 590] width 152 height 51
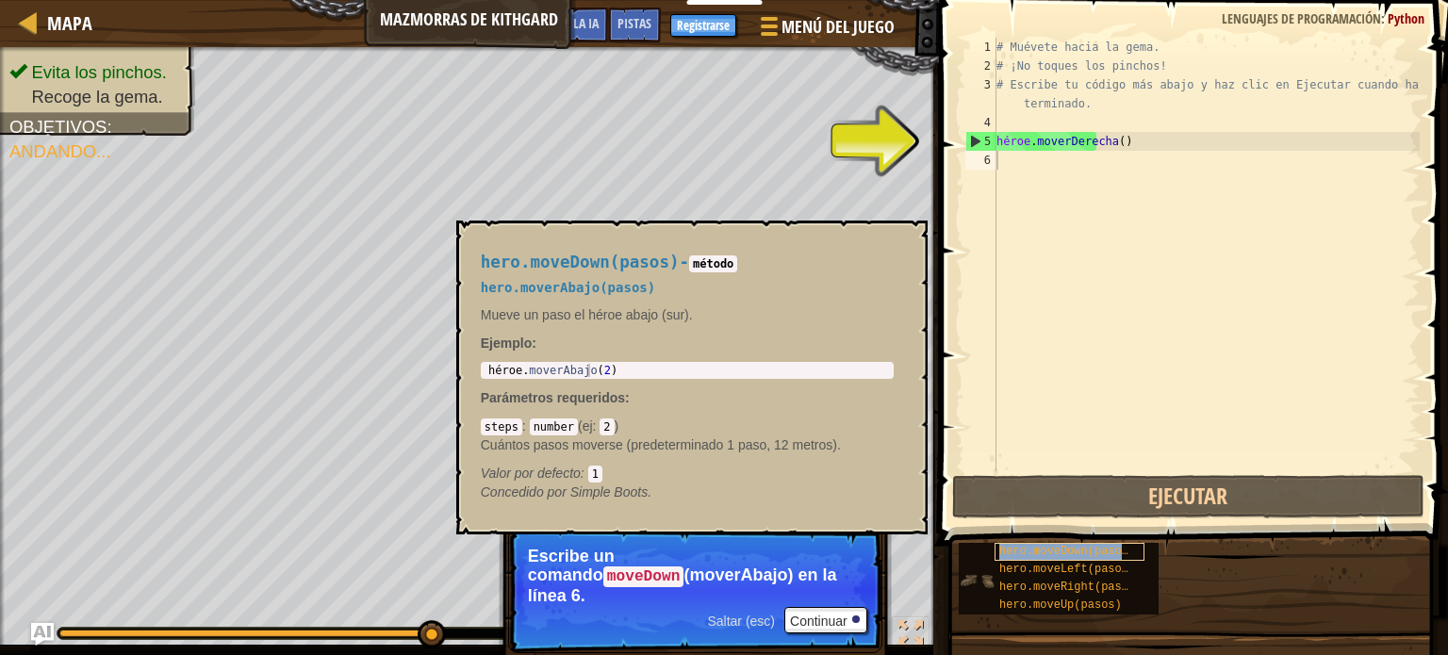
click at [1078, 550] on font "hero.moveDown(pasos)" at bounding box center [1068, 551] width 136 height 13
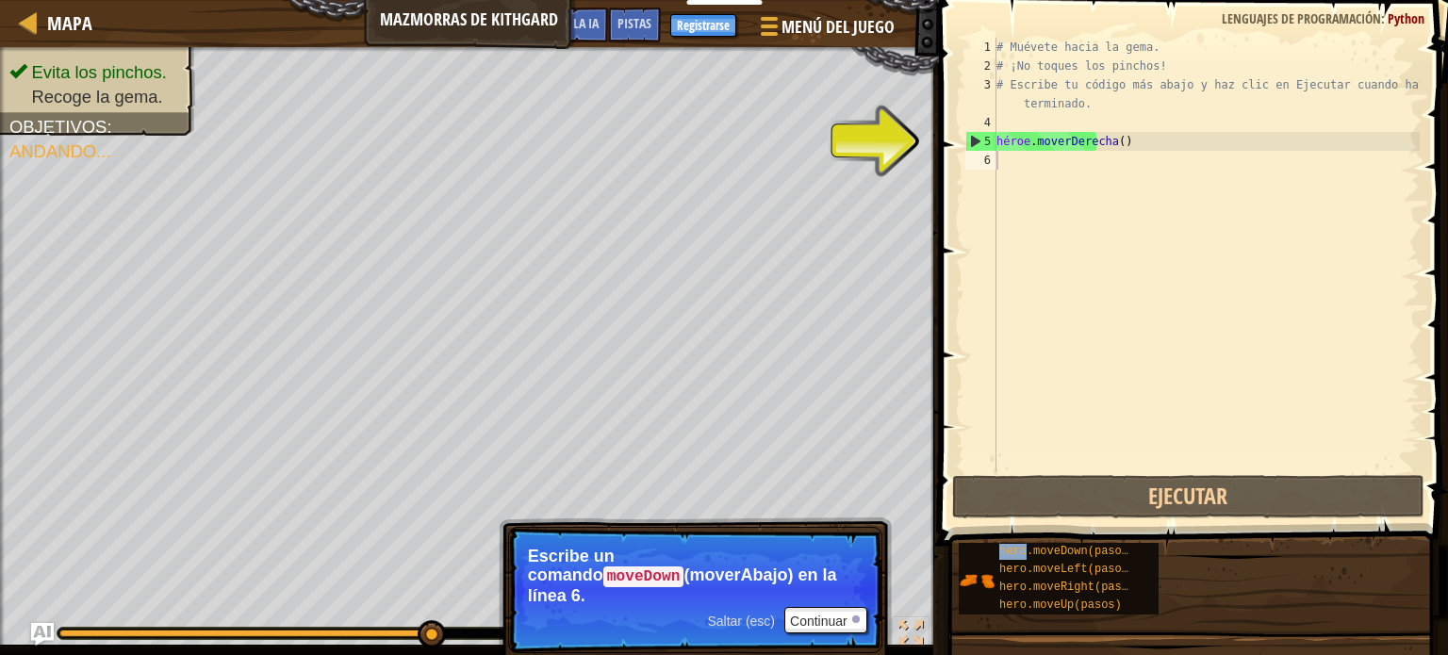
drag, startPoint x: 1078, startPoint y: 550, endPoint x: 1011, endPoint y: 157, distance: 398.9
click at [1011, 157] on div "Pistas 1 2 3 4 5 6 # Muévete hacia la gema. # ¡No toques los pinchos! # Escribe…" at bounding box center [1191, 323] width 515 height 646
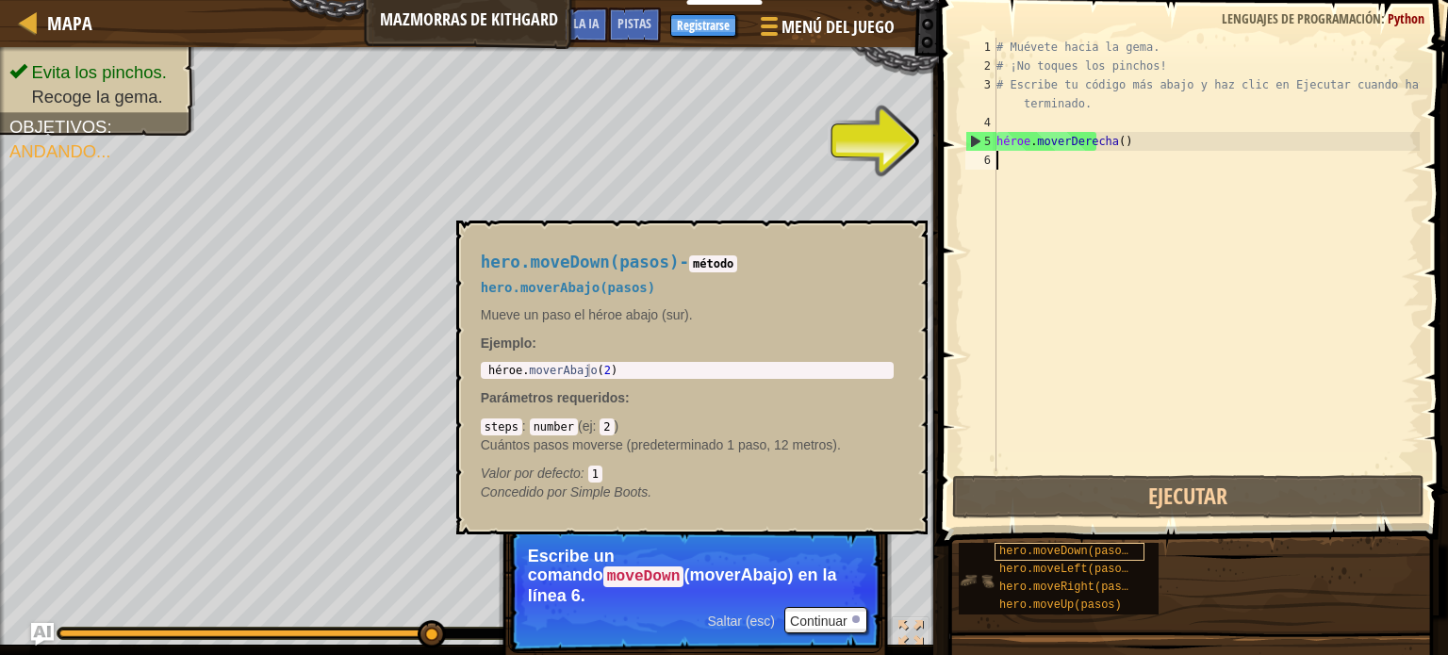
click at [1001, 554] on font "hero.moveDown(pasos)" at bounding box center [1068, 551] width 136 height 13
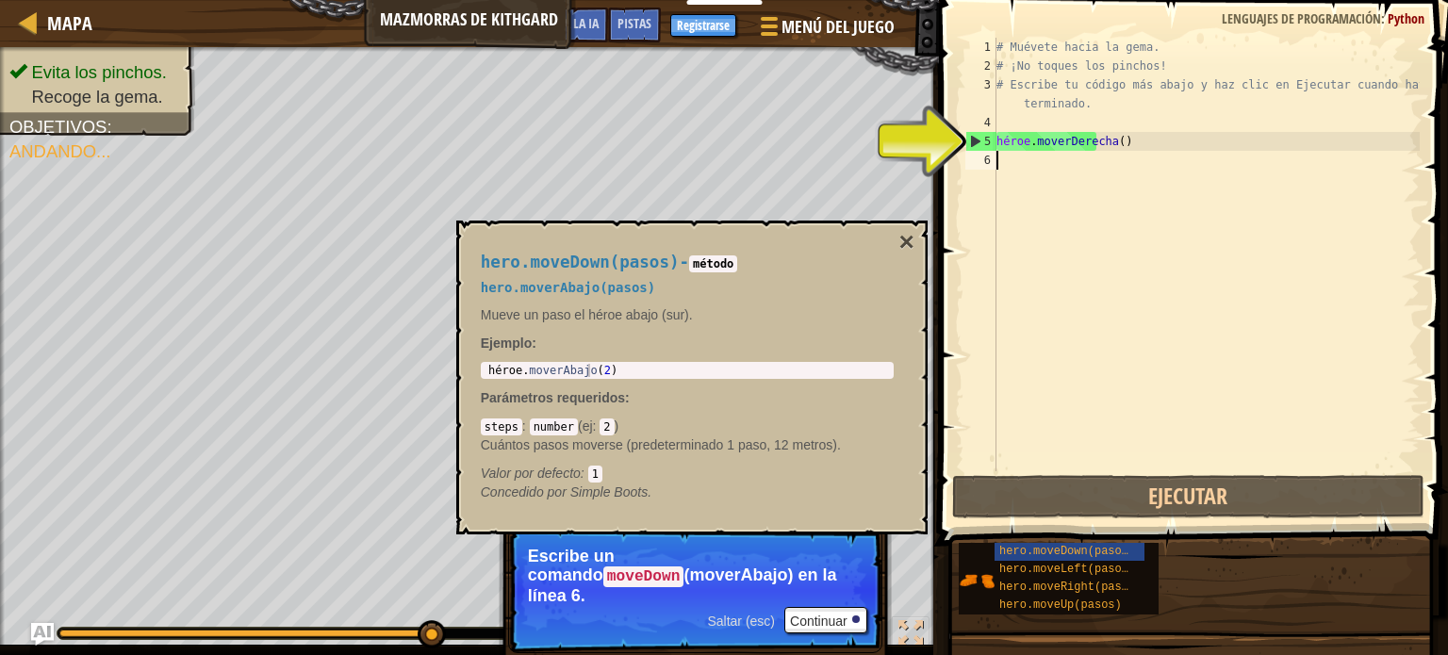
click at [1019, 159] on div "# Muévete hacia la gema. # ¡No toques los pinchos! # Escribe tu código más abaj…" at bounding box center [1206, 274] width 427 height 472
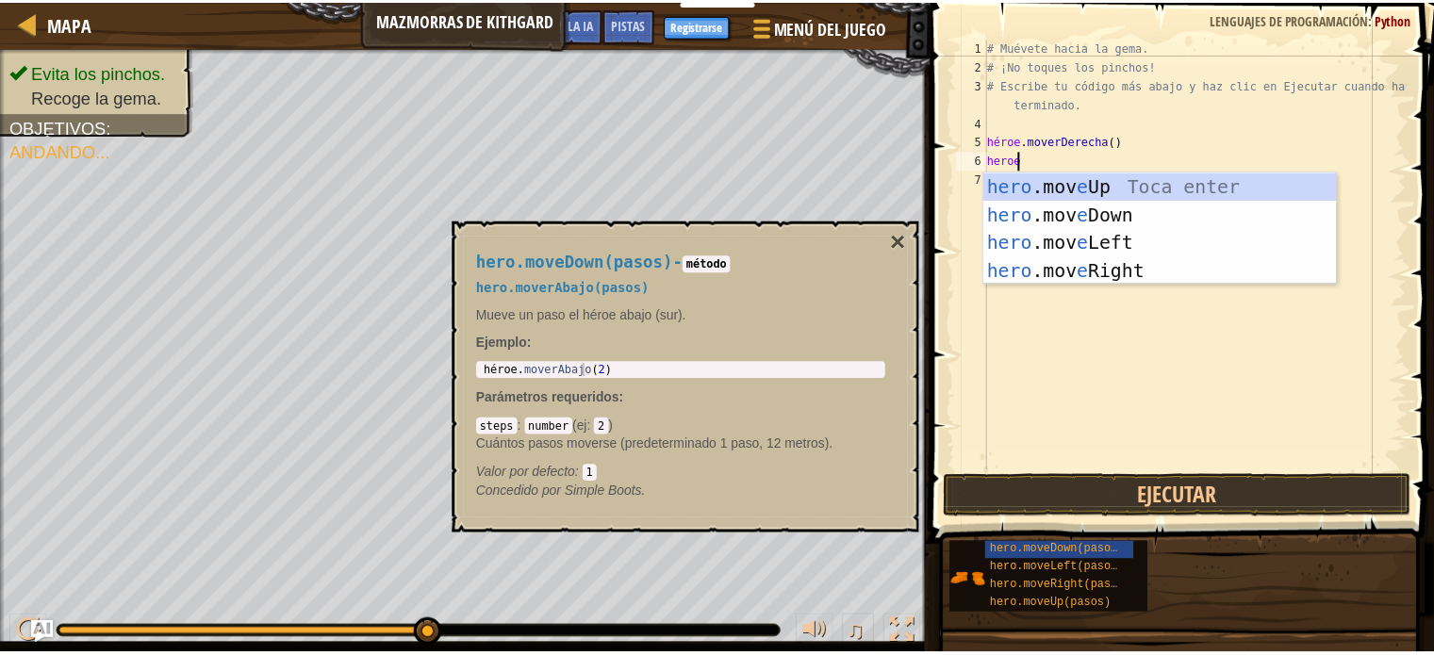
scroll to position [8, 1]
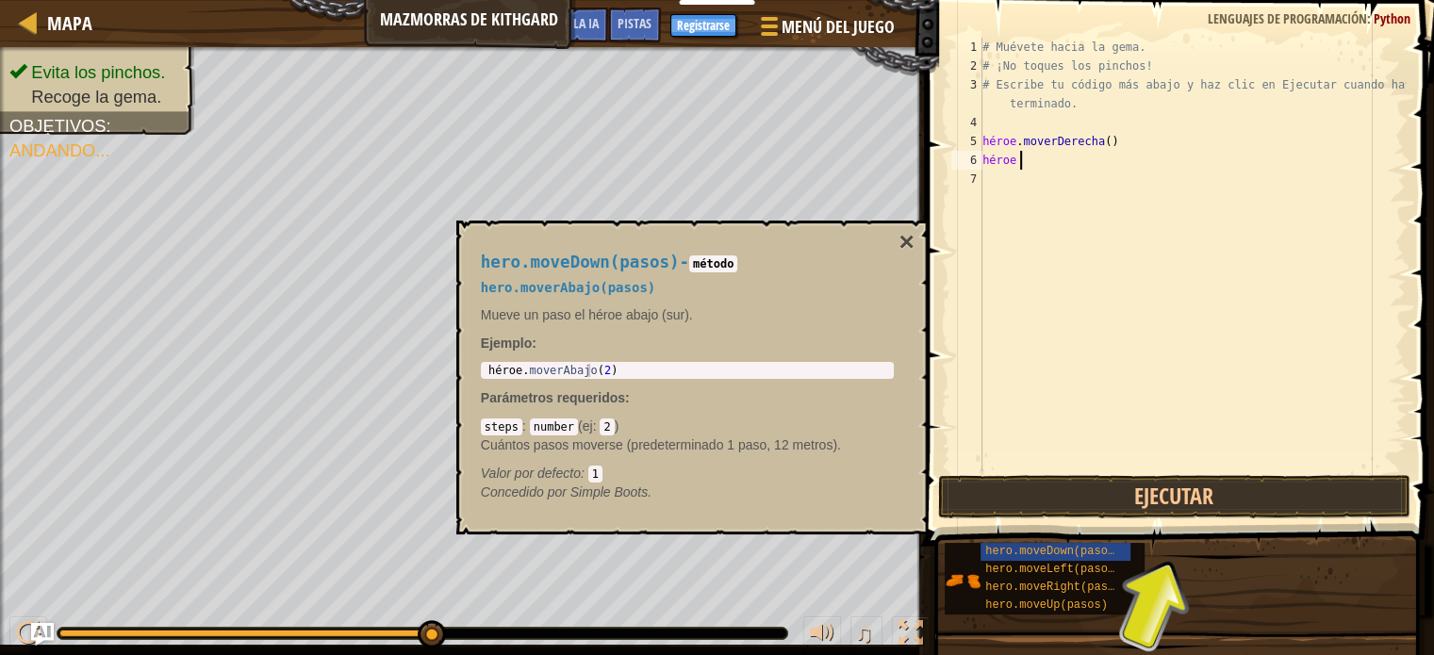
type textarea "heroe ."
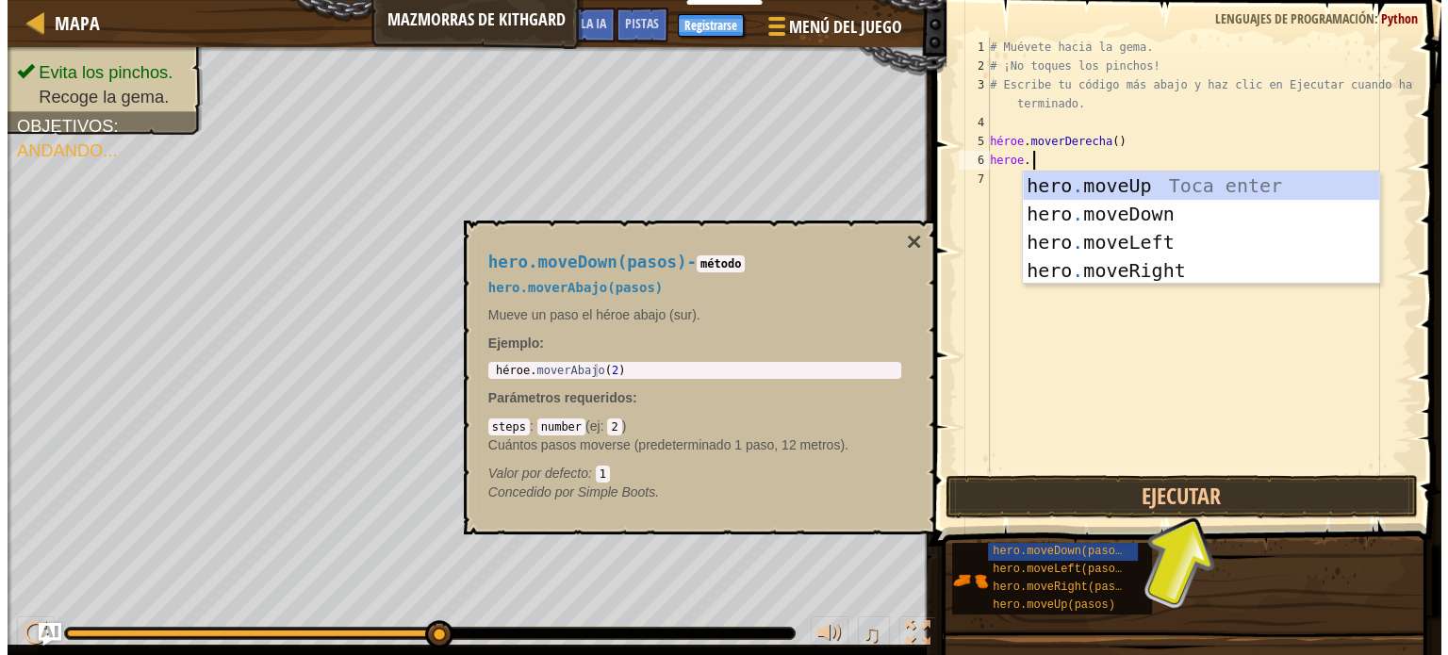
scroll to position [8, 2]
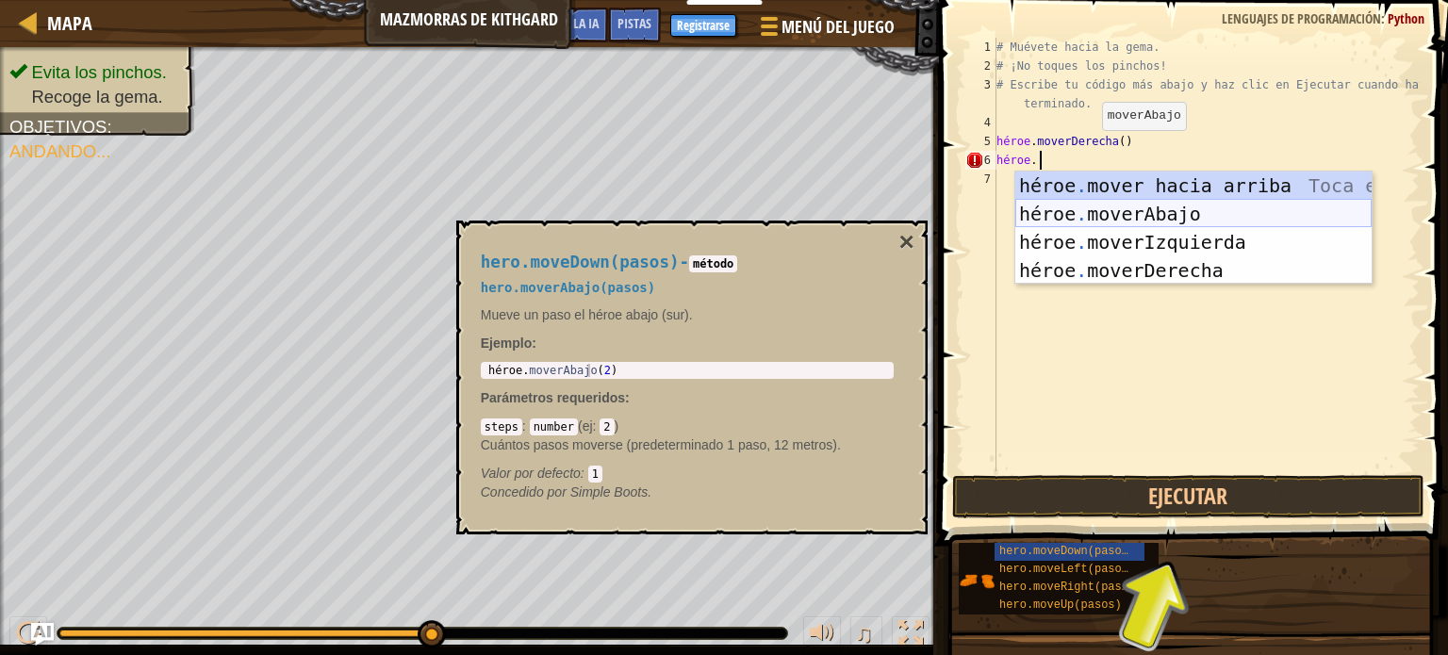
click at [1149, 213] on div "héroe . mover hacia arriba Toca enter héroe . moverAbajo Toca Enter héroe . mov…" at bounding box center [1194, 257] width 356 height 170
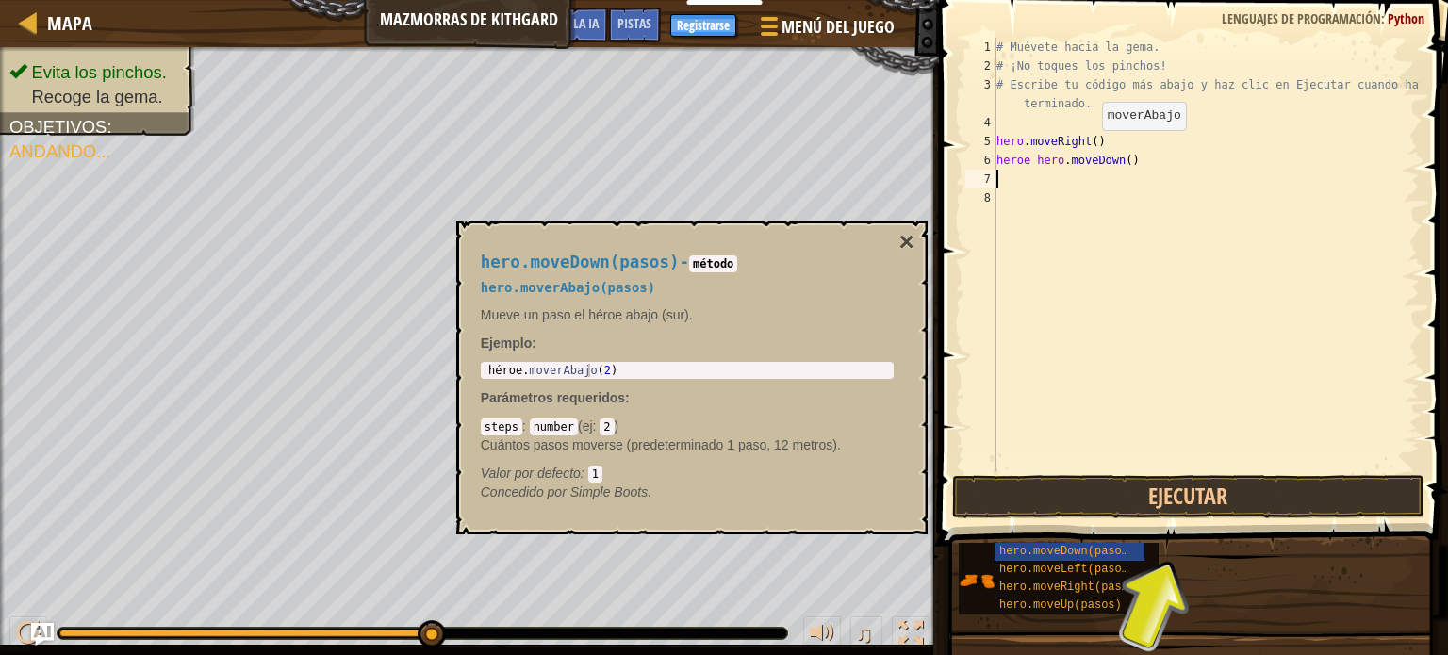
scroll to position [8, 0]
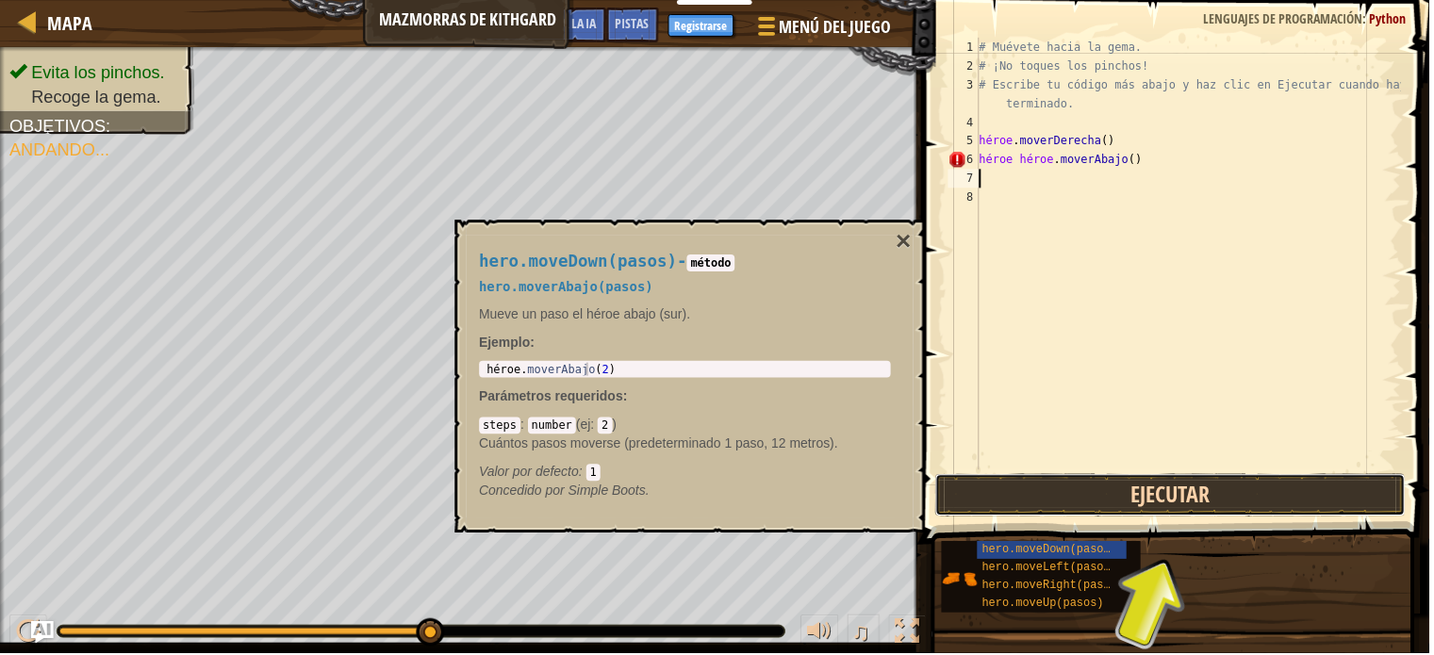
click at [1174, 495] on button "Ejecutar" at bounding box center [1174, 496] width 472 height 43
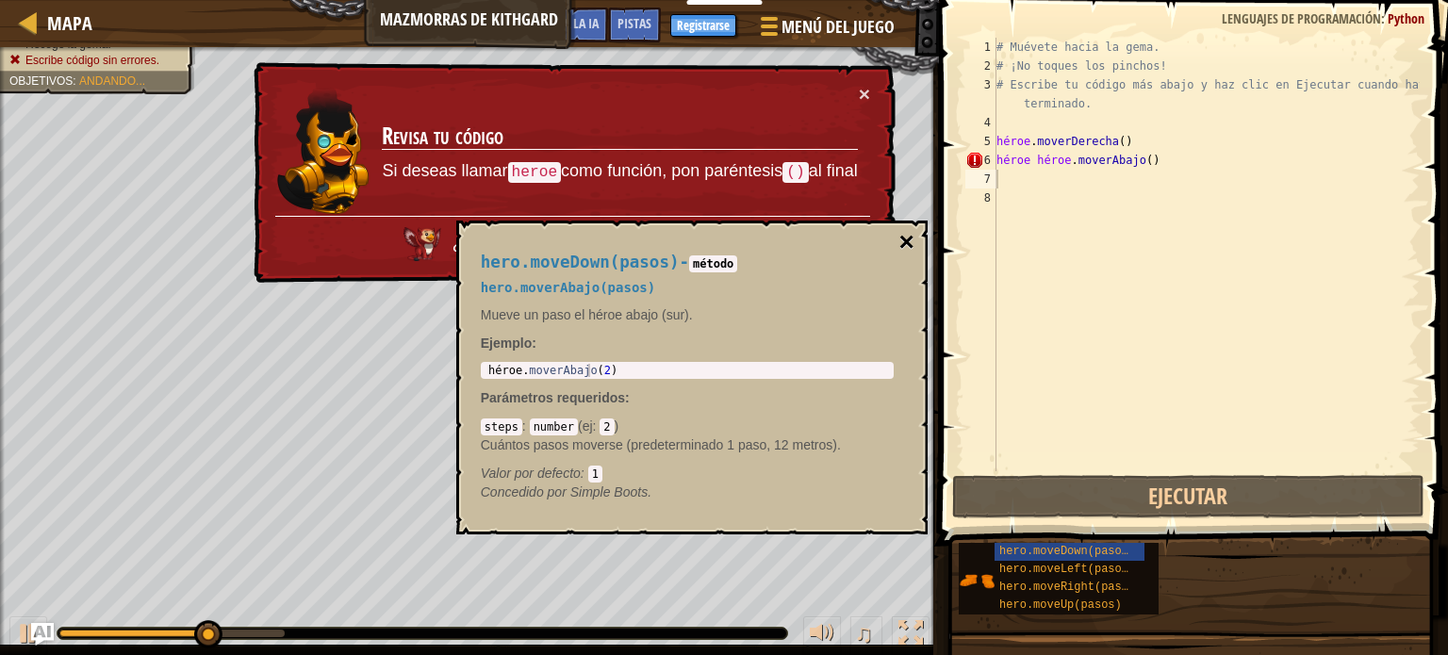
click at [909, 235] on font "×" at bounding box center [906, 241] width 15 height 29
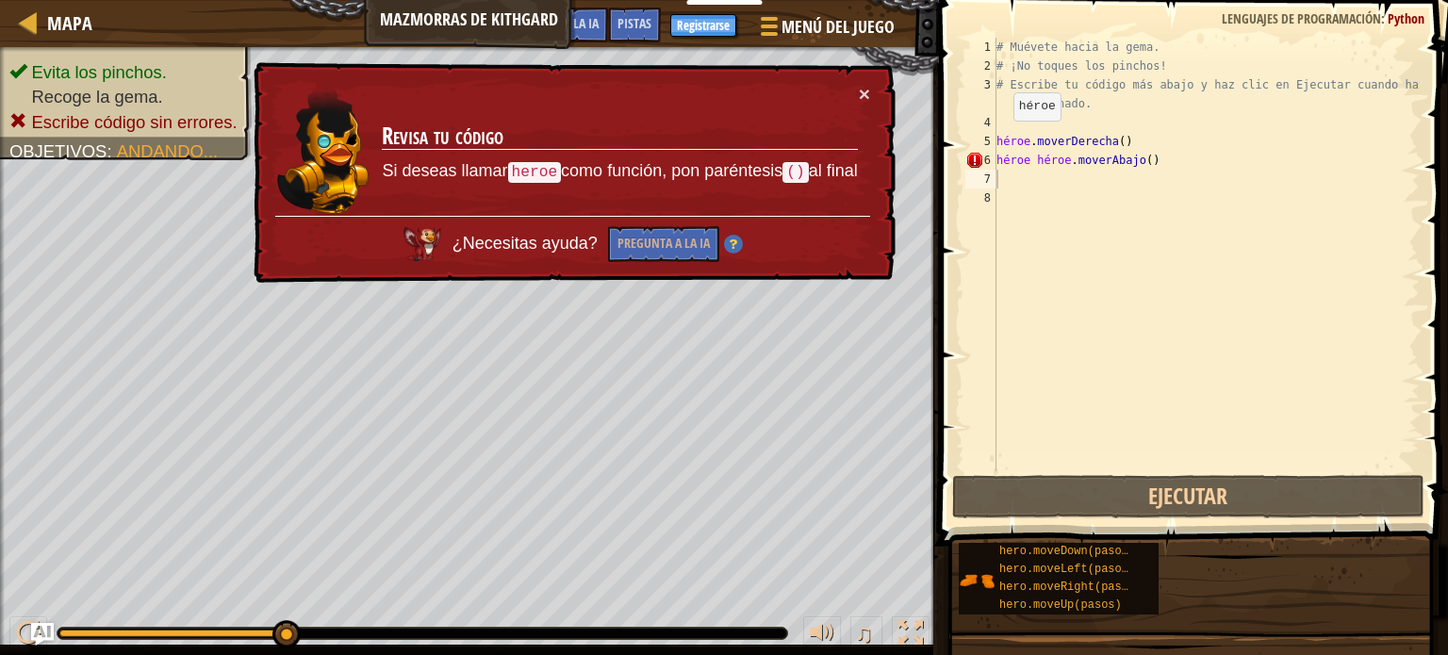
click at [997, 139] on div "# Muévete hacia la gema. # ¡No toques los pinchos! # Escribe tu código más abaj…" at bounding box center [1206, 274] width 427 height 472
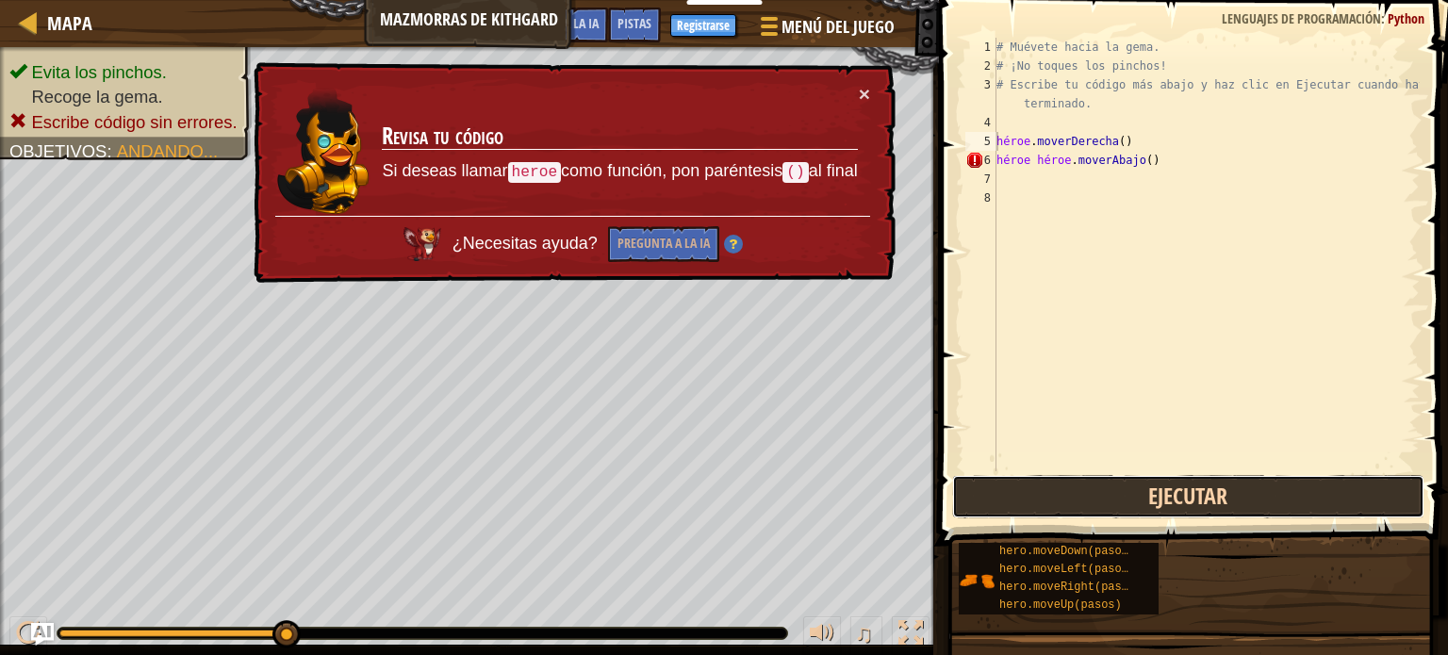
click at [1173, 486] on button "Ejecutar" at bounding box center [1188, 496] width 472 height 43
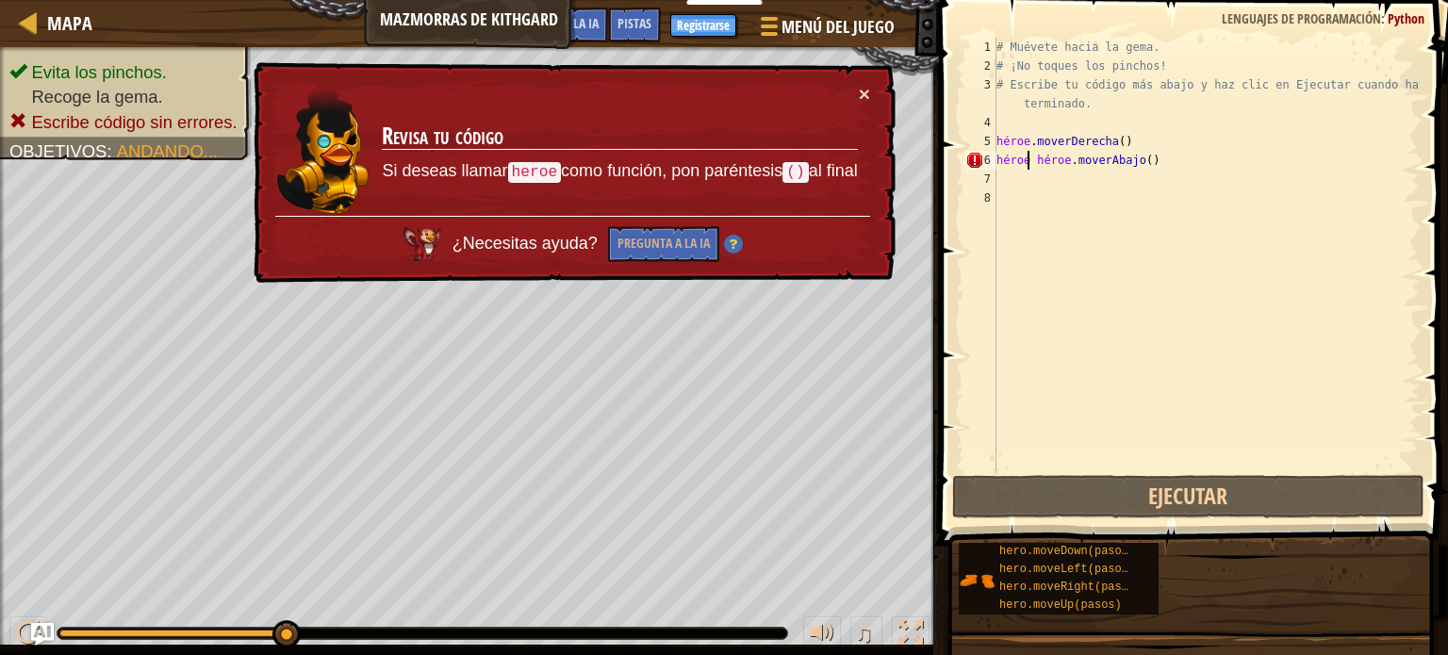
click at [1026, 159] on div "# Muévete hacia la gema. # ¡No toques los pinchos! # Escribe tu código más abaj…" at bounding box center [1206, 274] width 427 height 472
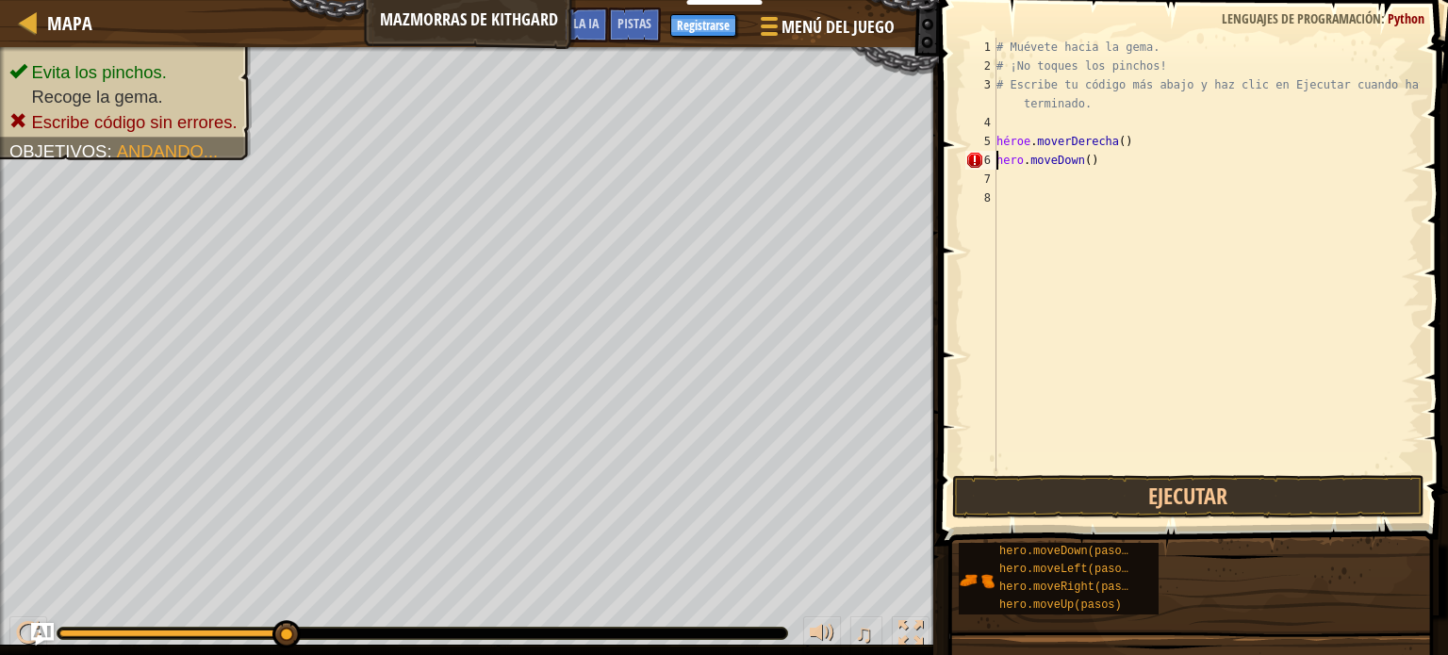
type textarea "hero.moveDown()"
click at [1260, 498] on button "Ejecutar" at bounding box center [1188, 496] width 472 height 43
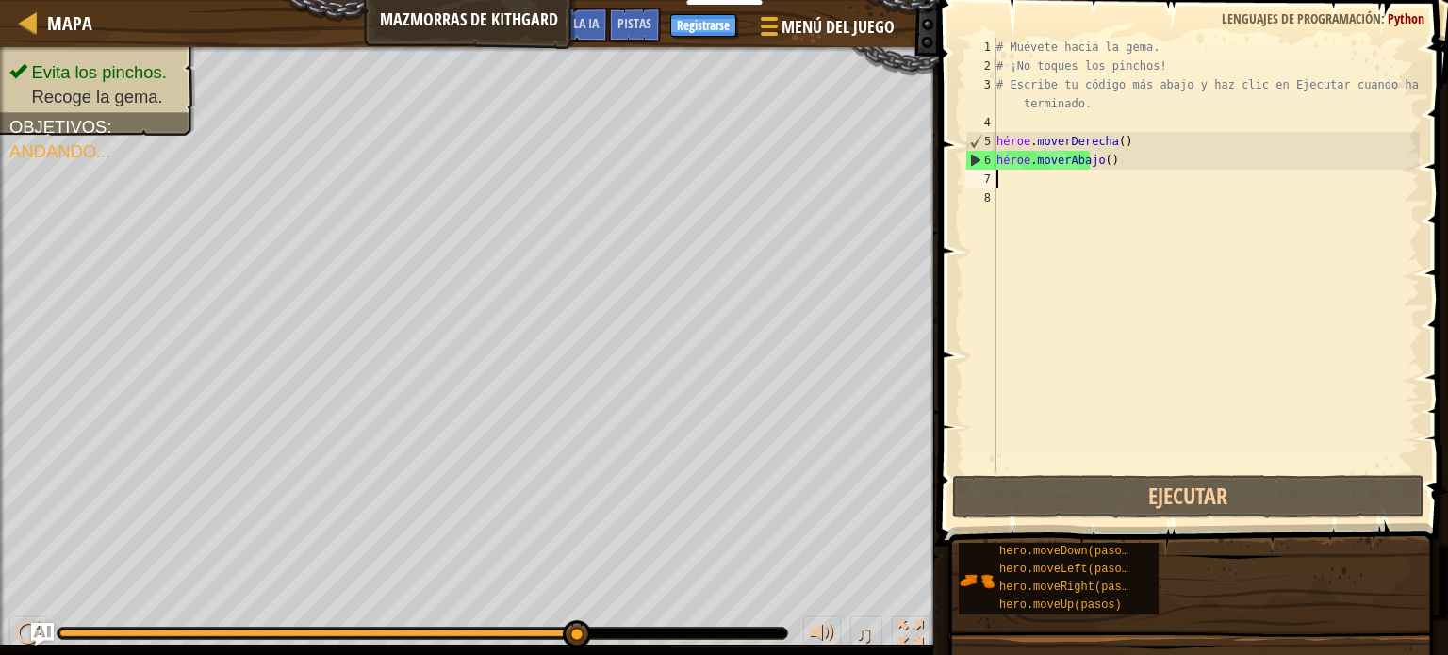
click at [1008, 180] on div "# Muévete hacia la gema. # ¡No toques los pinchos! # Escribe tu código más abaj…" at bounding box center [1206, 274] width 427 height 472
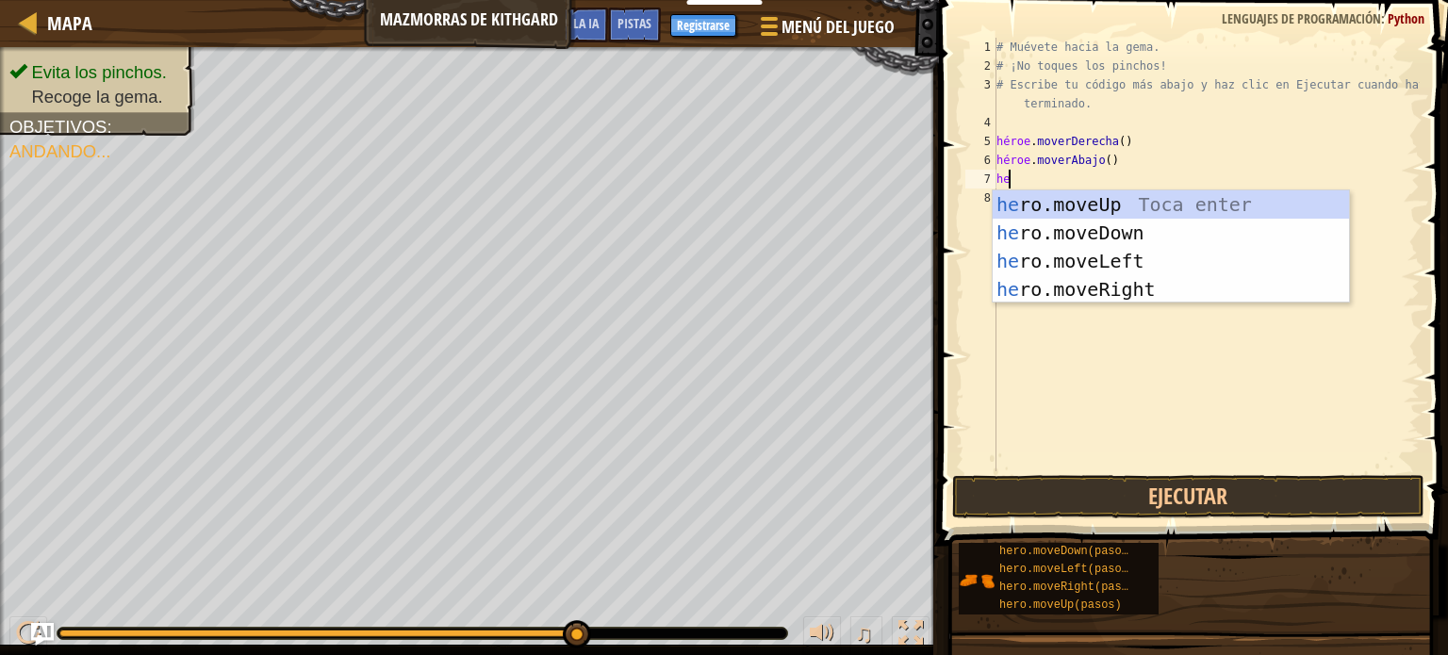
type textarea "h"
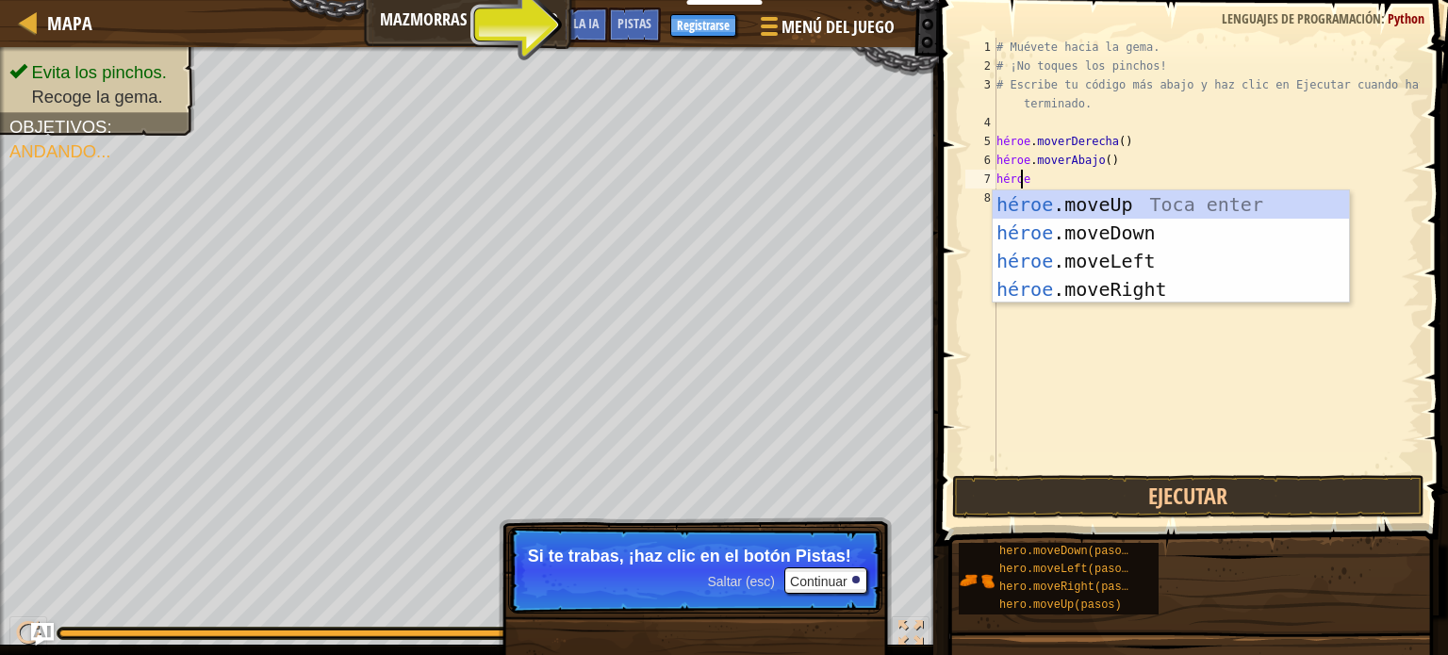
type textarea "heroe"
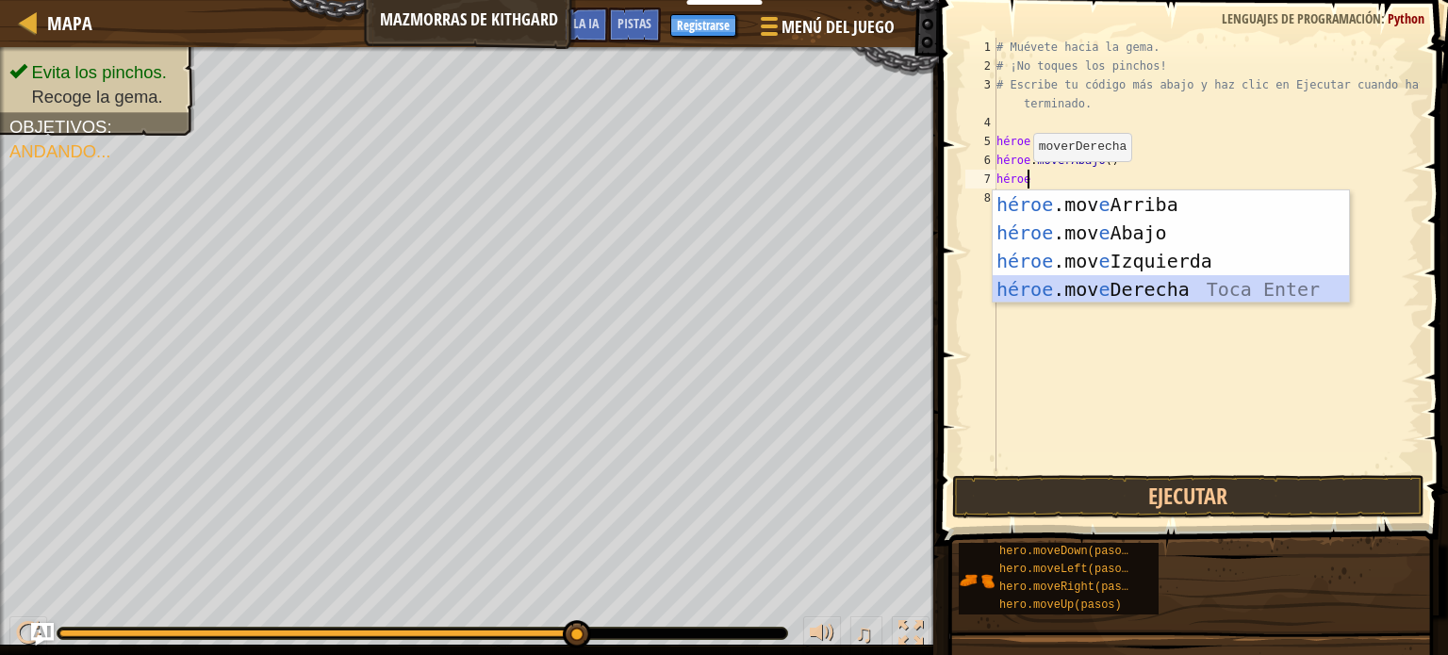
click at [1170, 287] on div "héroe .mov e Arriba Toca enter héroe .mov e Abajo Toca Enter héroe .mov e Izqui…" at bounding box center [1171, 275] width 356 height 170
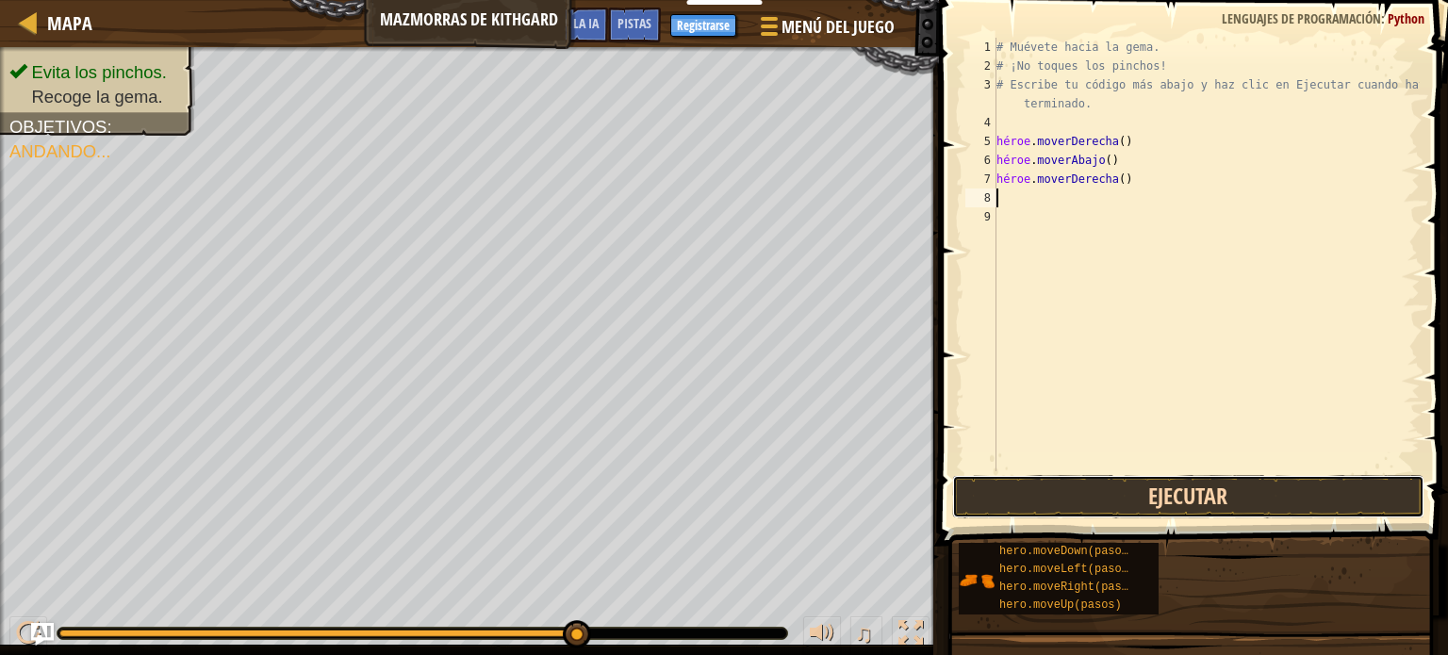
click at [1168, 489] on button "Ejecutar" at bounding box center [1188, 496] width 472 height 43
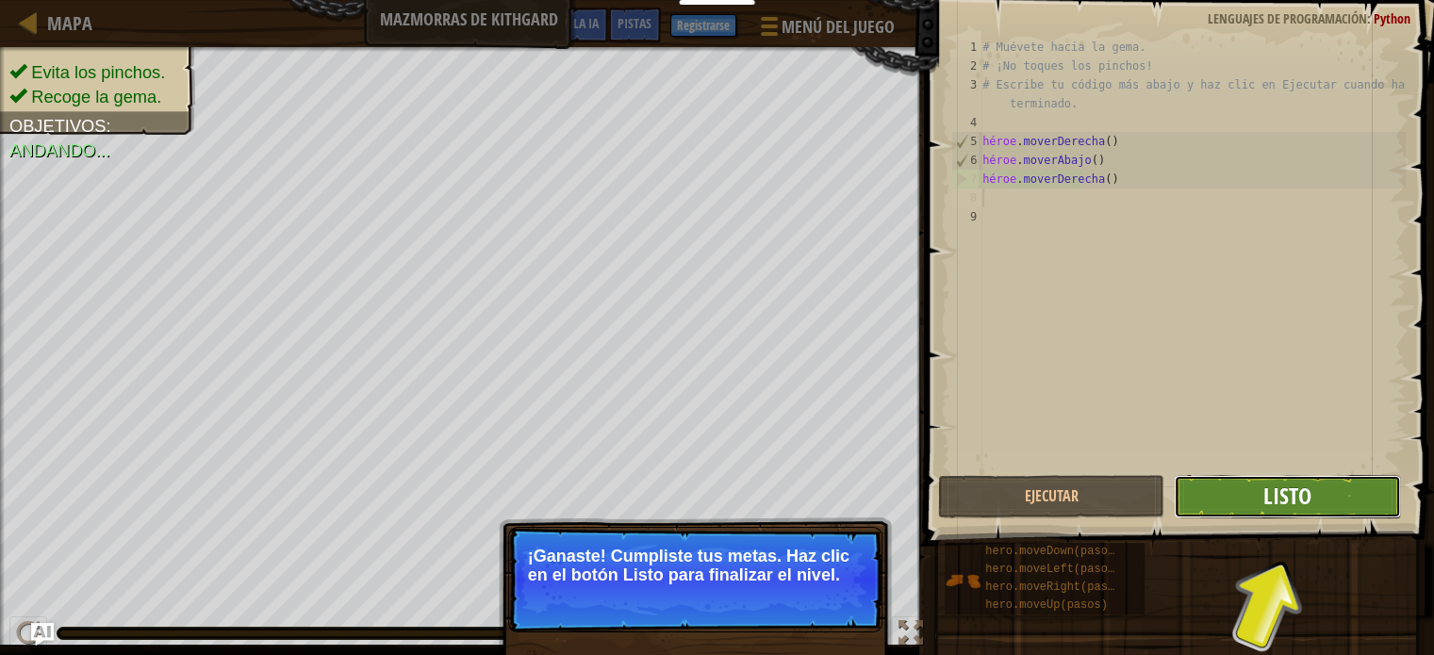
click at [1302, 488] on font "Listo" at bounding box center [1288, 496] width 48 height 30
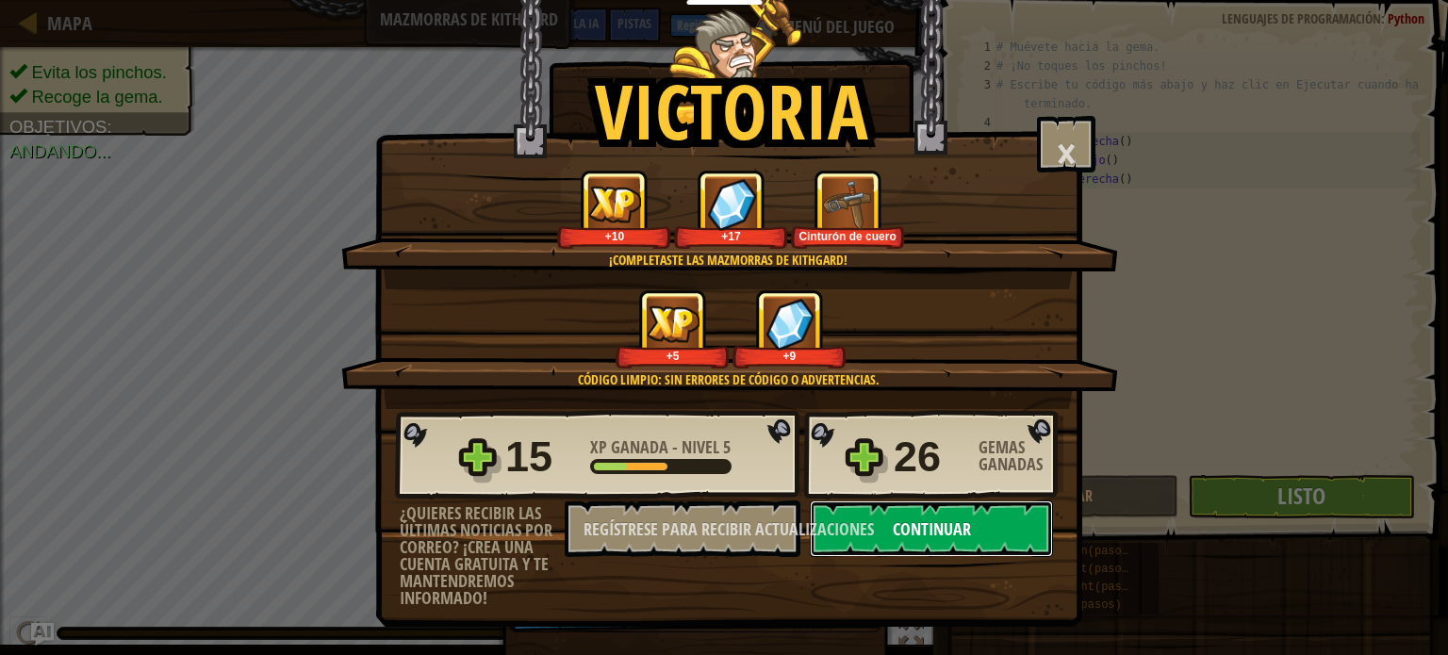
click at [919, 526] on font "Continuar" at bounding box center [932, 530] width 78 height 24
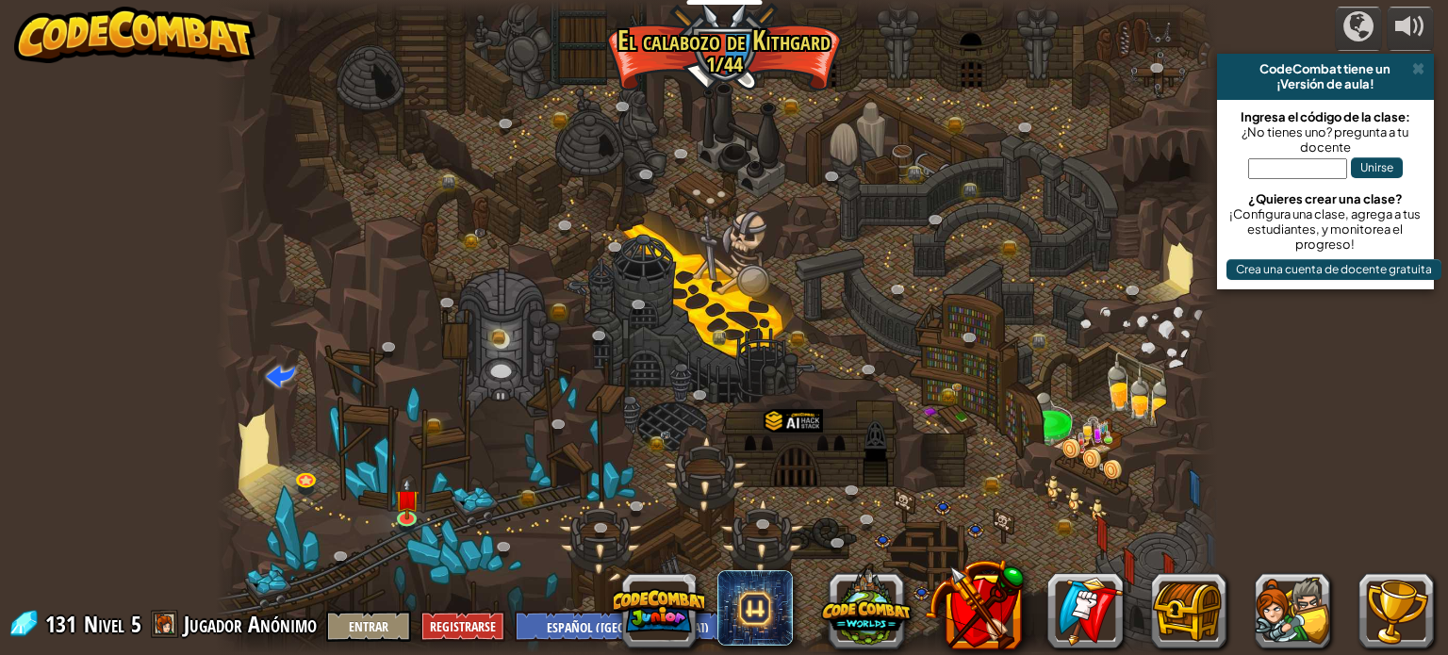
select select "es-419"
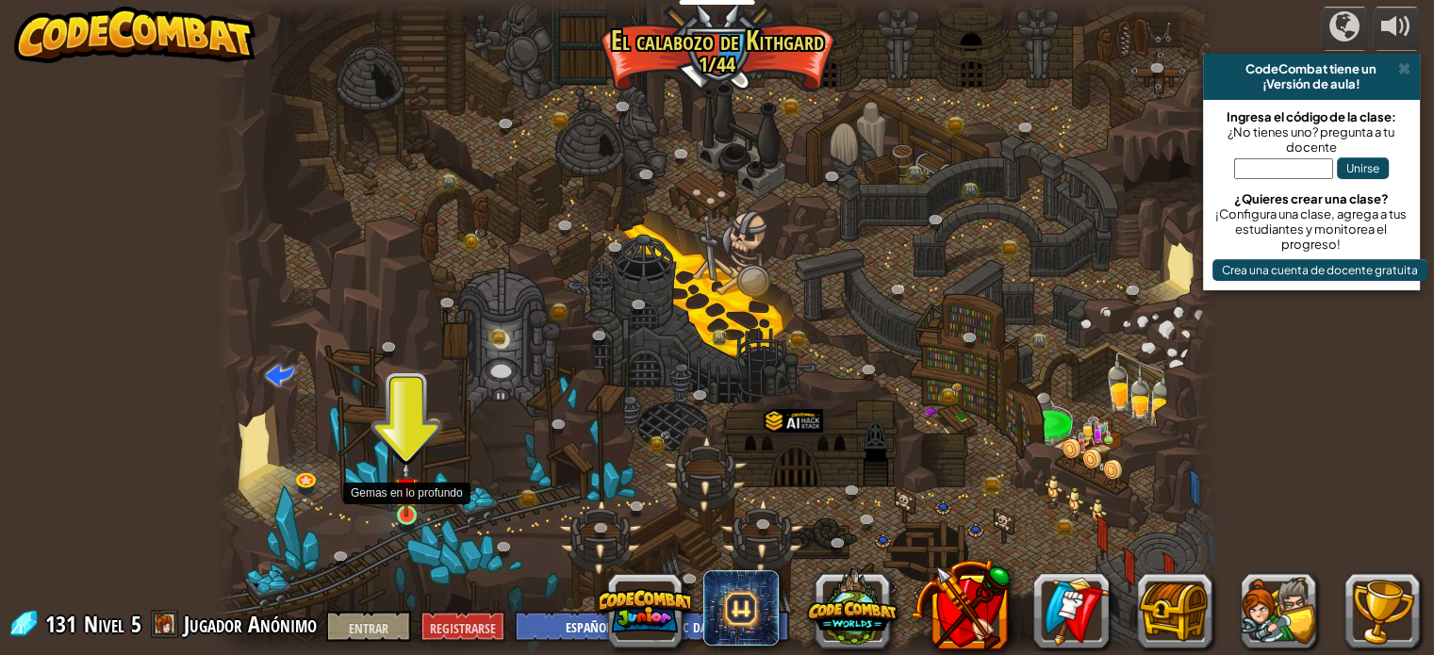
click at [407, 512] on img at bounding box center [406, 489] width 25 height 57
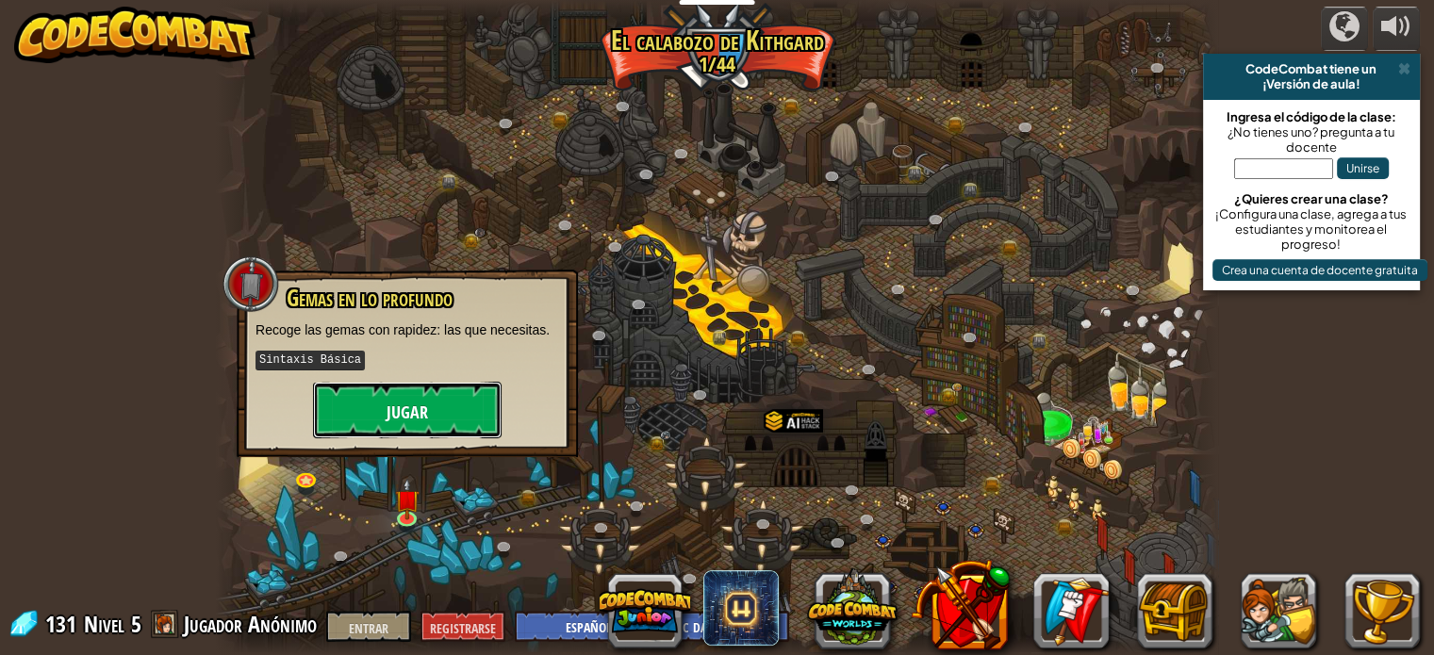
click at [383, 406] on button "Jugar" at bounding box center [407, 410] width 189 height 57
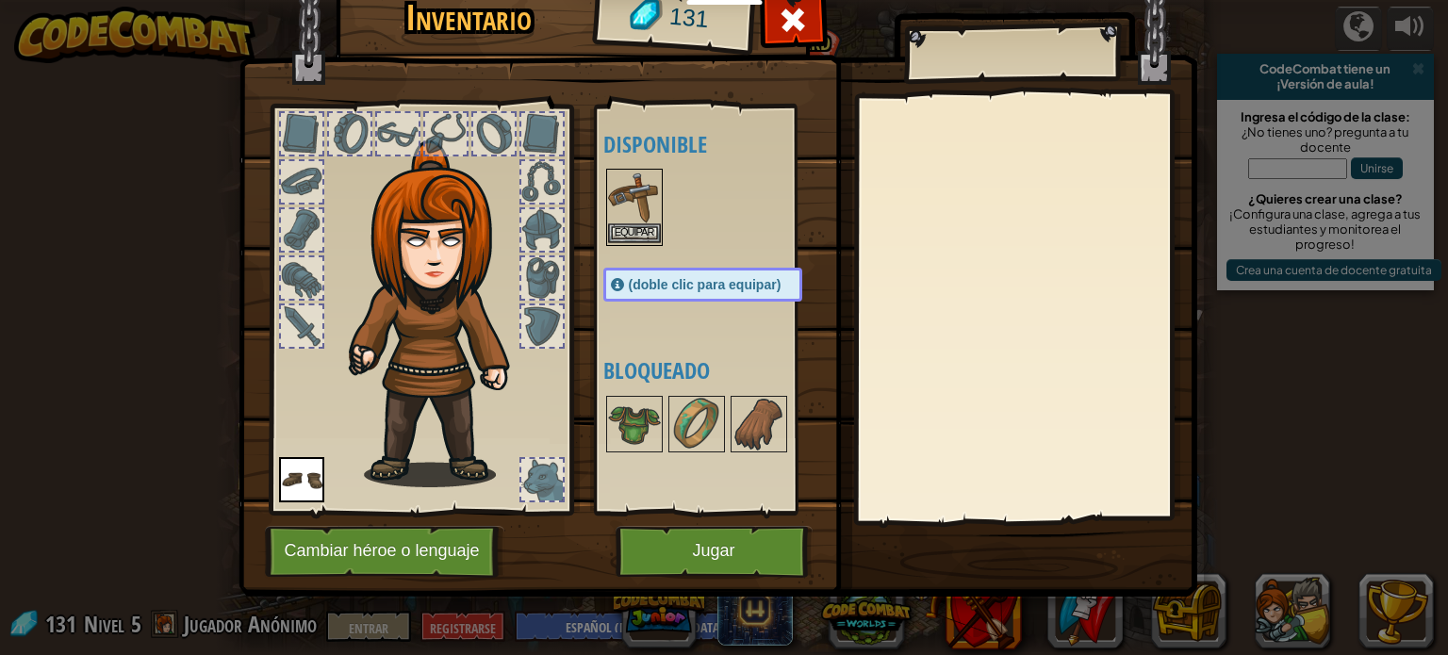
click at [622, 201] on img at bounding box center [634, 197] width 53 height 53
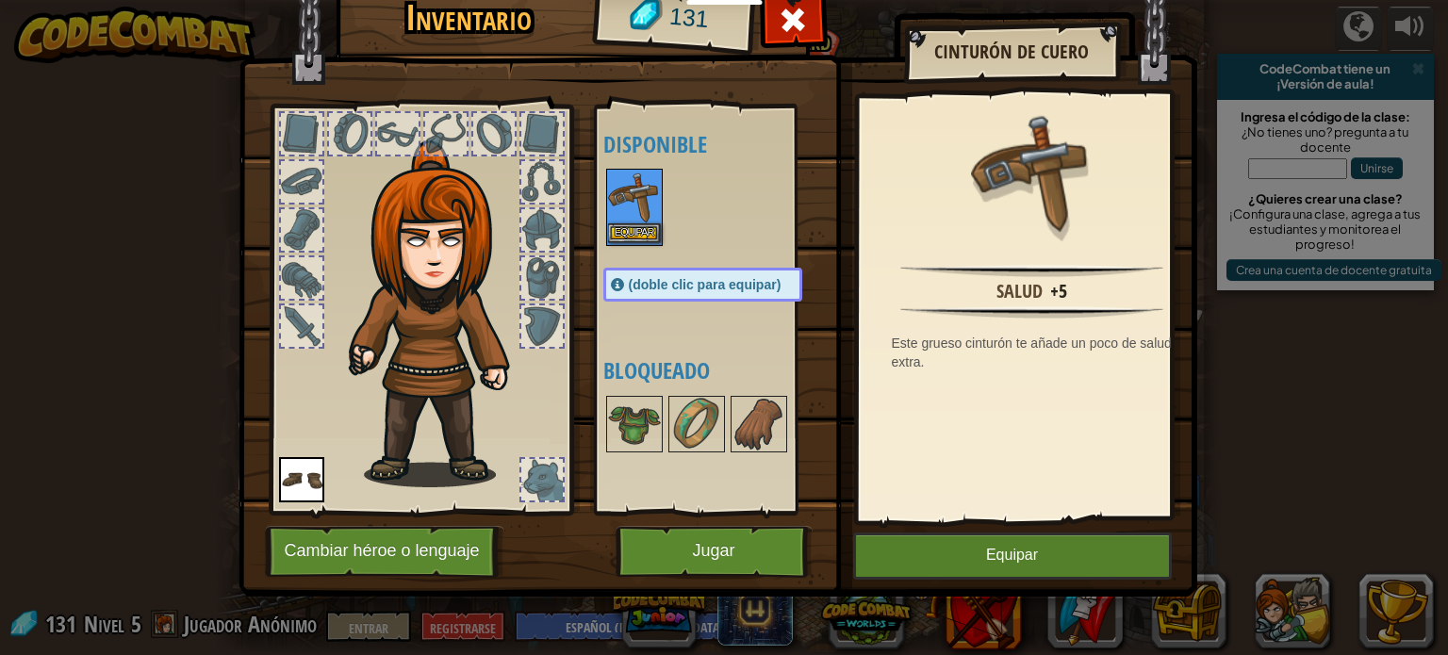
click at [622, 201] on img at bounding box center [634, 197] width 53 height 53
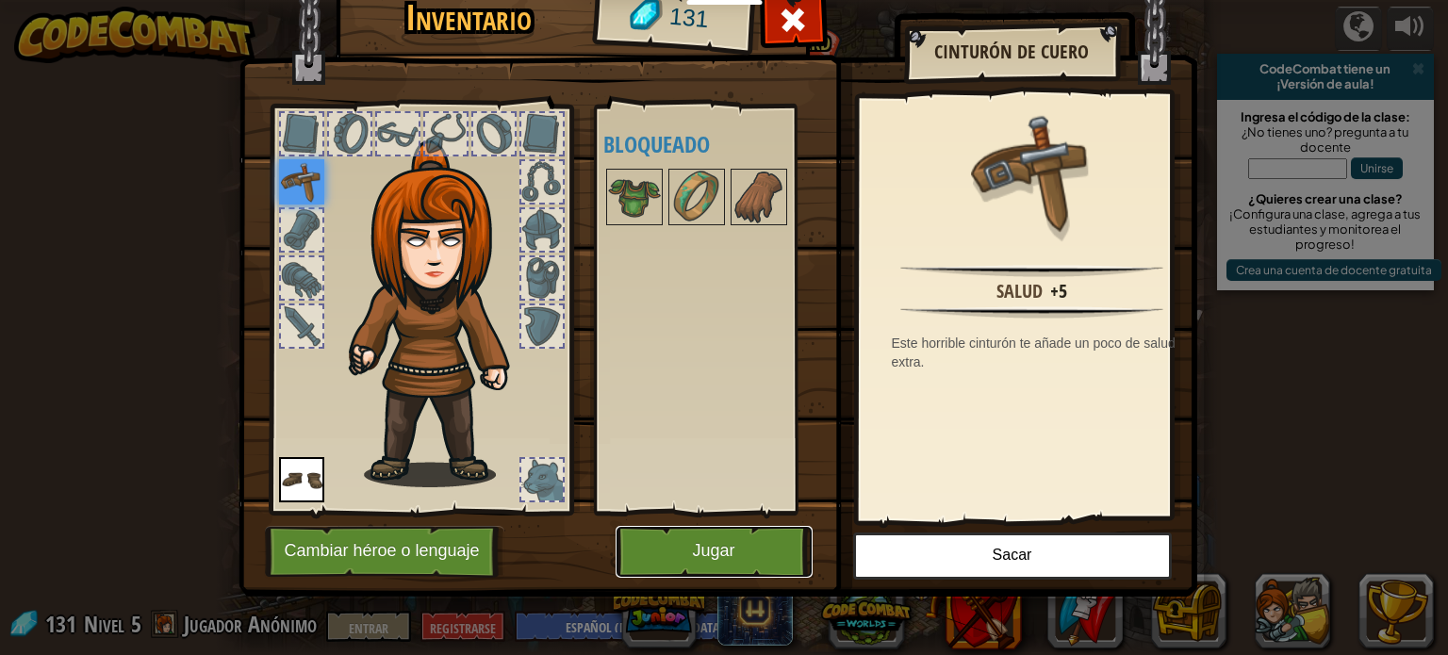
click at [726, 541] on font "Jugar" at bounding box center [713, 550] width 42 height 19
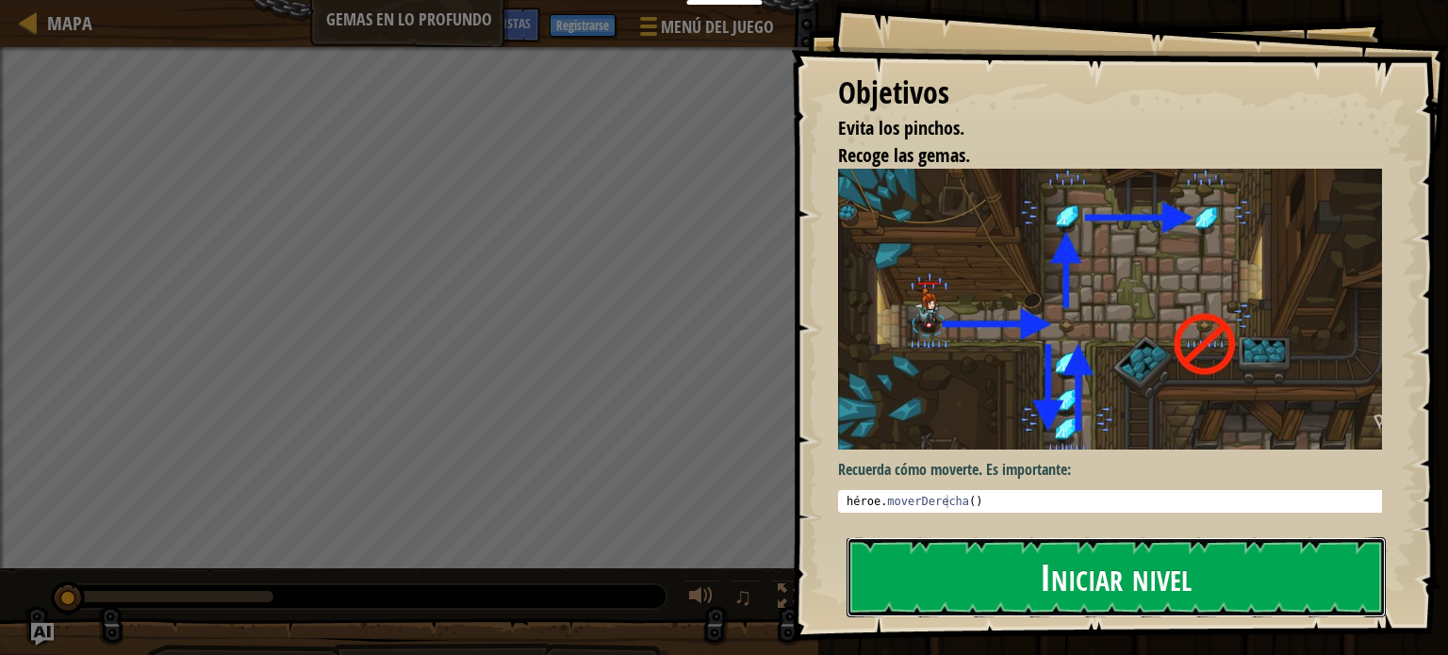
click at [1154, 571] on font "Iniciar nivel" at bounding box center [1116, 577] width 152 height 51
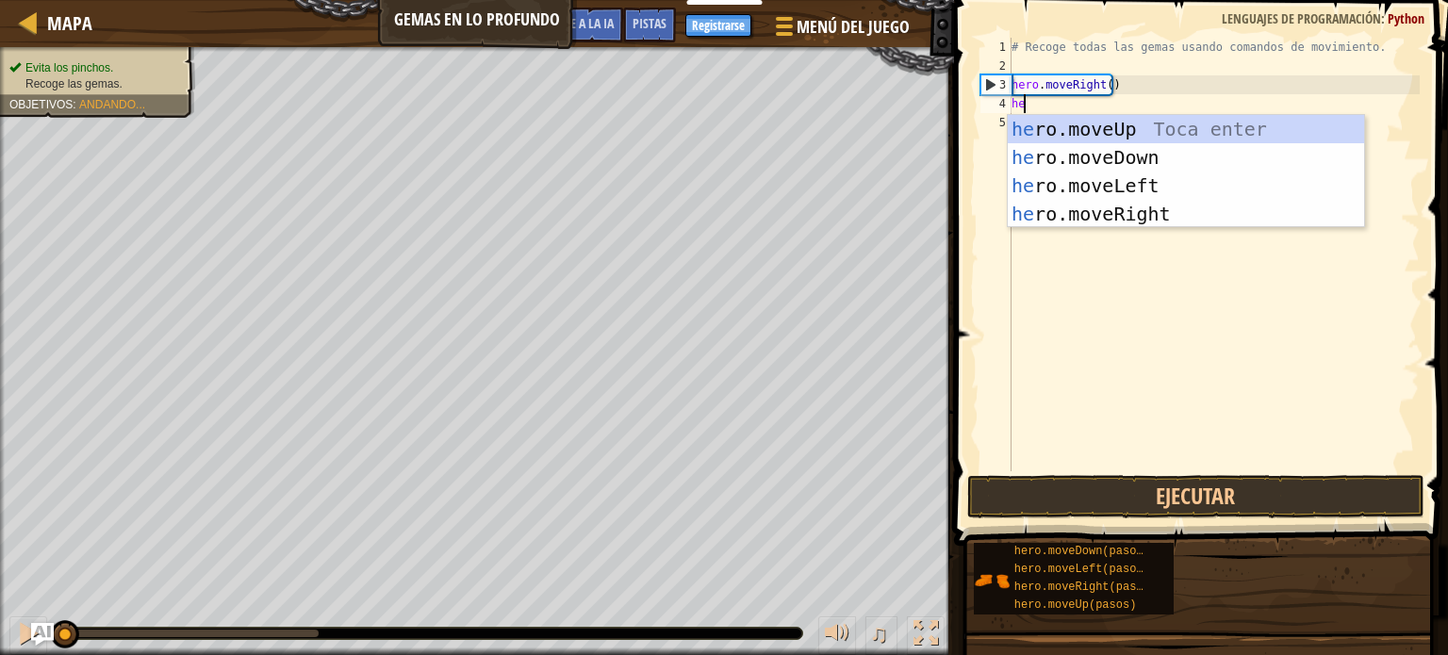
scroll to position [8, 0]
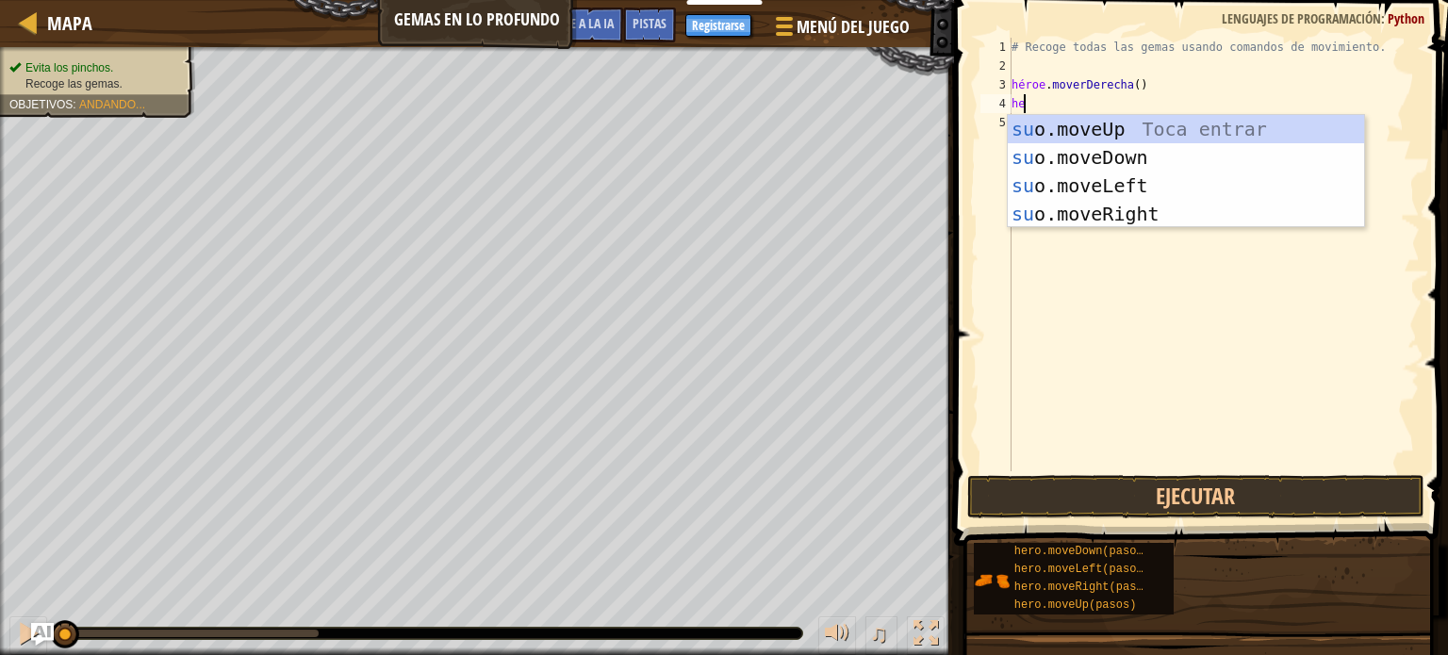
type textarea "h"
type textarea "heroe"
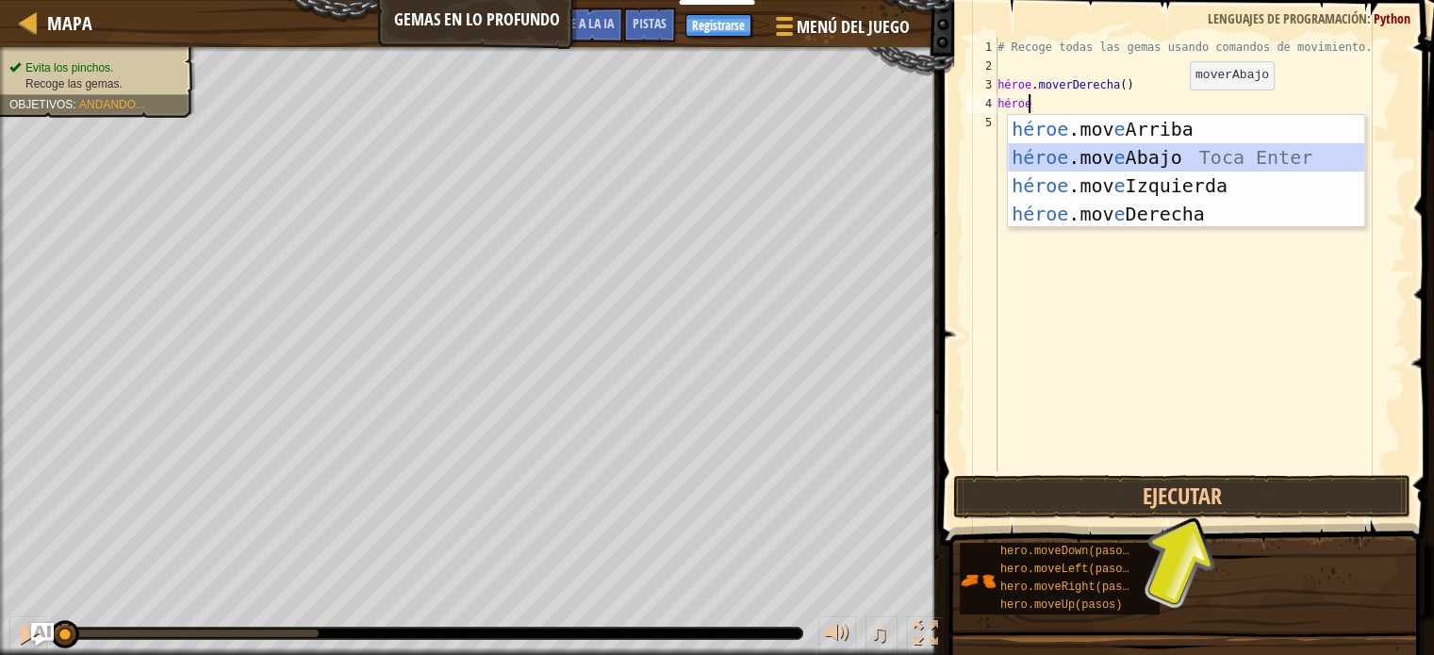
click at [1199, 161] on div "héroe .mov e Arriba Toca enter héroe .mov e Abajo Toca Enter héroe .mov e Izqui…" at bounding box center [1186, 200] width 356 height 170
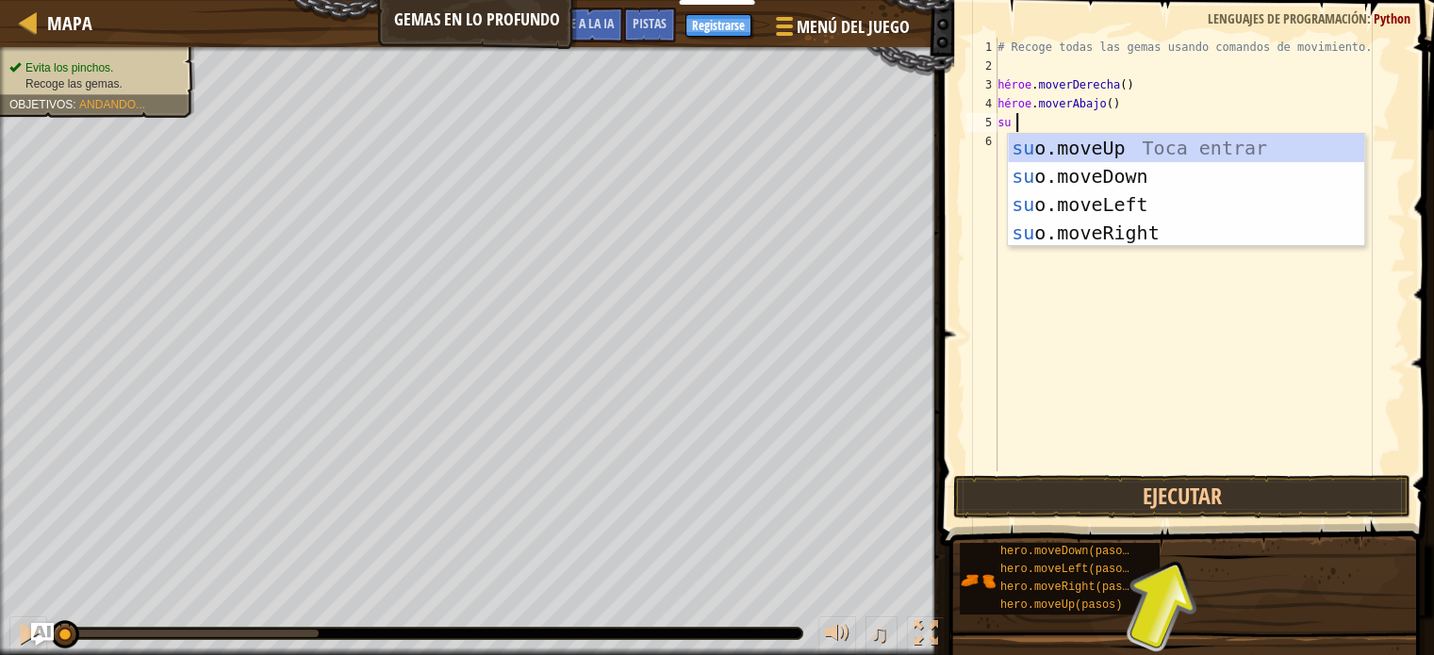
scroll to position [8, 0]
type textarea "heroe"
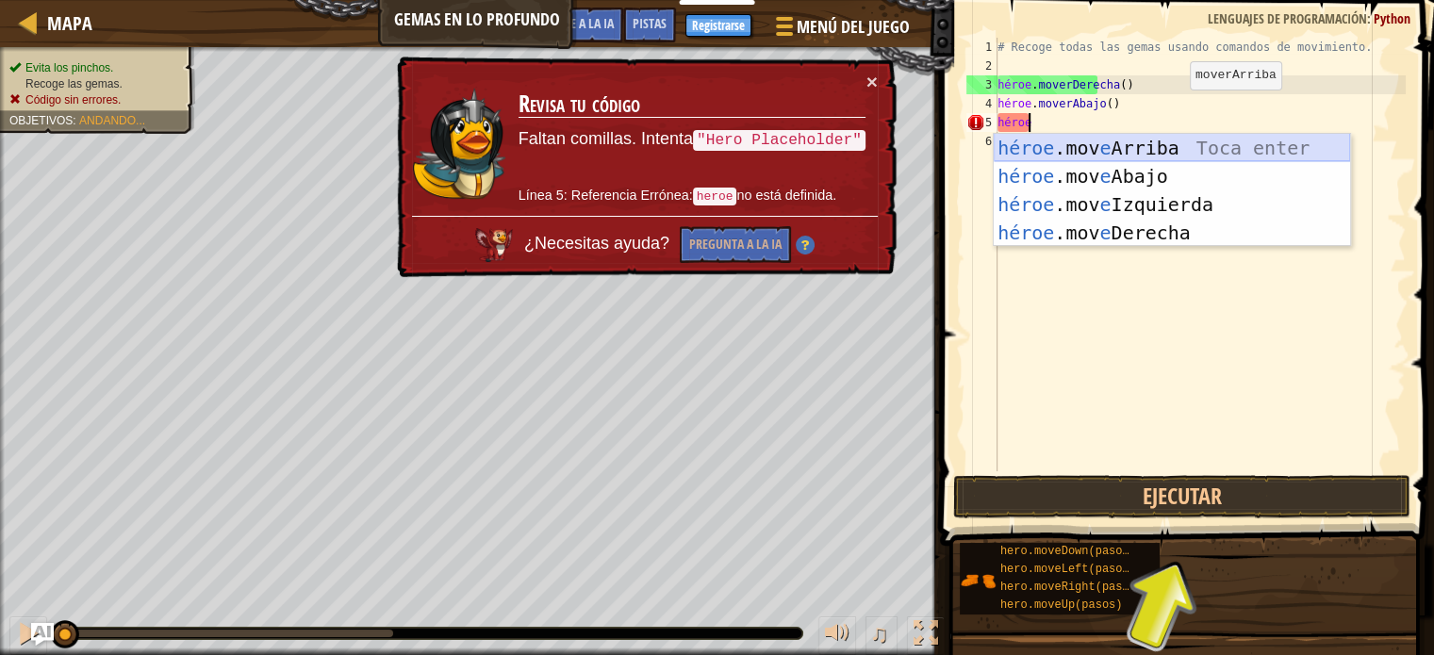
click at [1161, 146] on div "héroe .mov e Arriba Toca enter héroe .mov e Abajo Toca Enter héroe .mov e Izqui…" at bounding box center [1172, 219] width 356 height 170
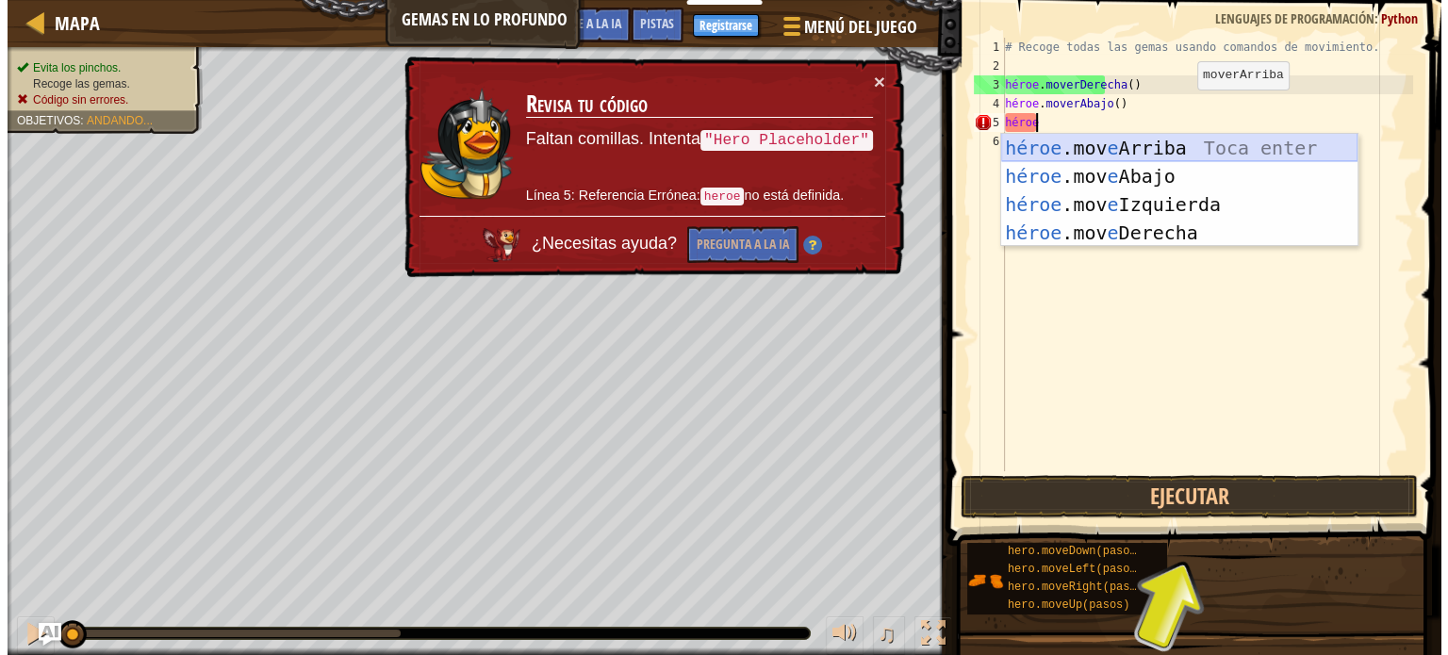
scroll to position [8, 0]
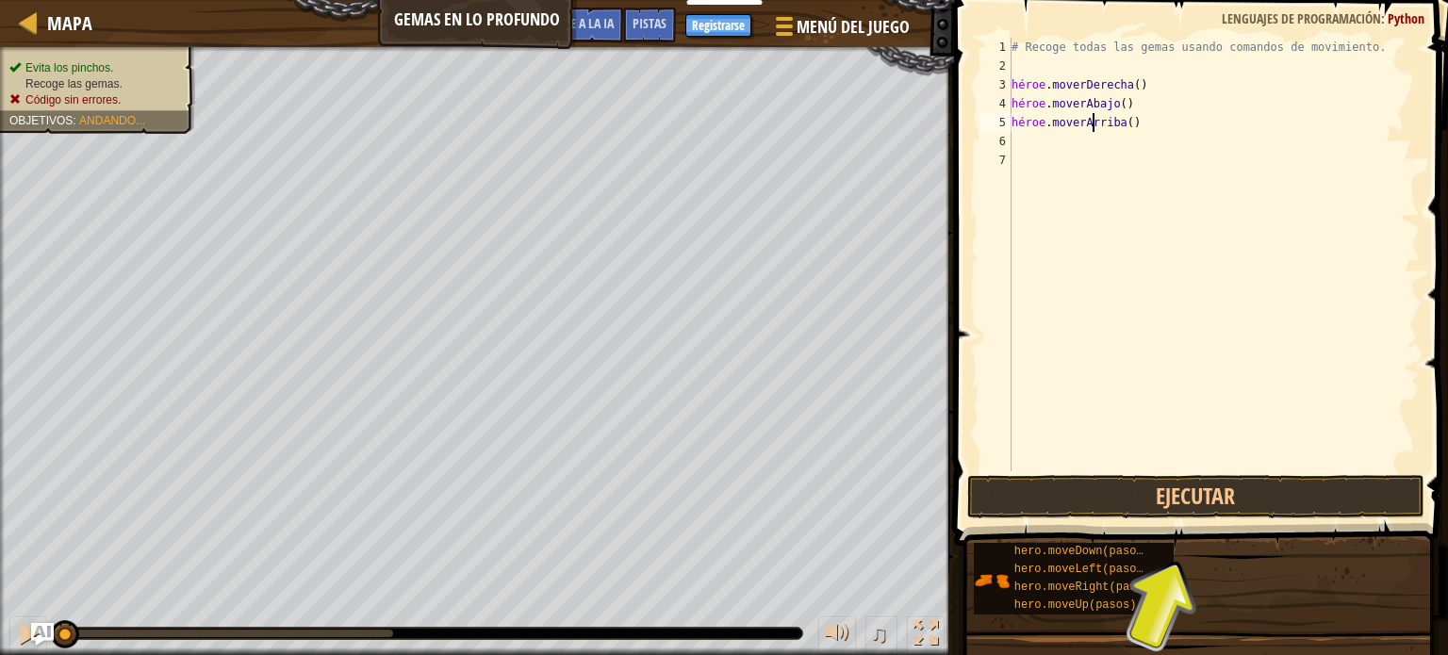
click at [1135, 122] on div "# Recoge todas las gemas usando comandos de movimiento. héroe . moverDerecha ( …" at bounding box center [1214, 274] width 412 height 472
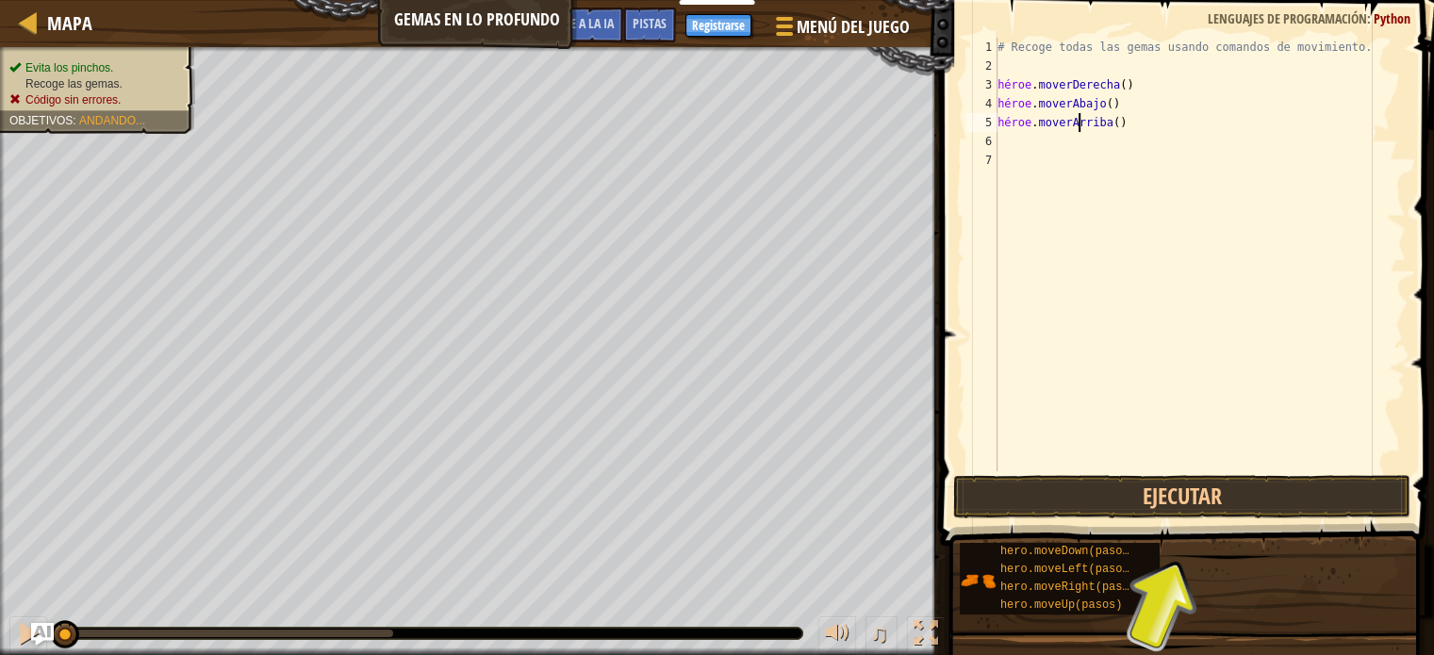
type textarea "hero.moveUp()"
click at [1137, 120] on div "# Recoge todas las gemas usando comandos de movimiento. héroe . moverDerecha ( …" at bounding box center [1200, 274] width 412 height 472
click at [1138, 122] on div "# Recoge todas las gemas usando comandos de movimiento. héroe . moverDerecha ( …" at bounding box center [1200, 274] width 412 height 472
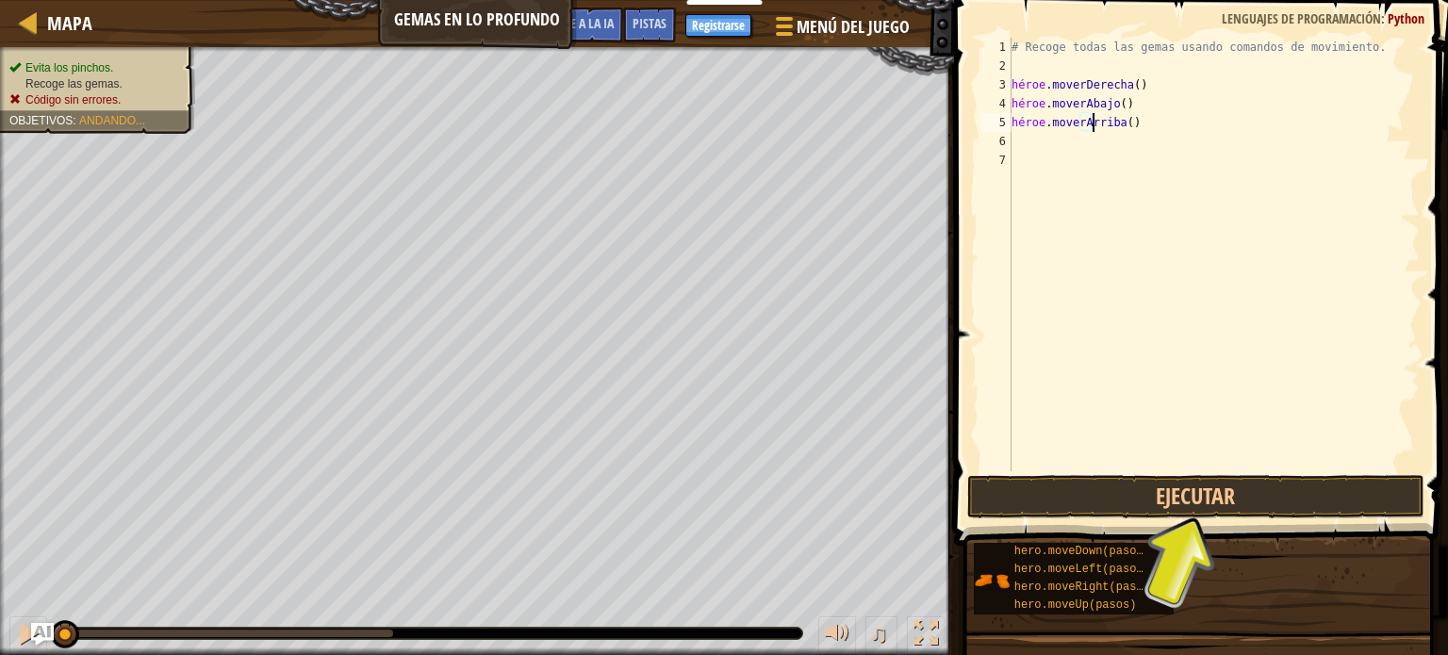
click at [1137, 122] on div "# Recoge todas las gemas usando comandos de movimiento. héroe . moverDerecha ( …" at bounding box center [1214, 274] width 412 height 472
click at [1128, 120] on div "# Recoge todas las gemas usando comandos de movimiento. héroe . moverDerecha ( …" at bounding box center [1214, 274] width 412 height 472
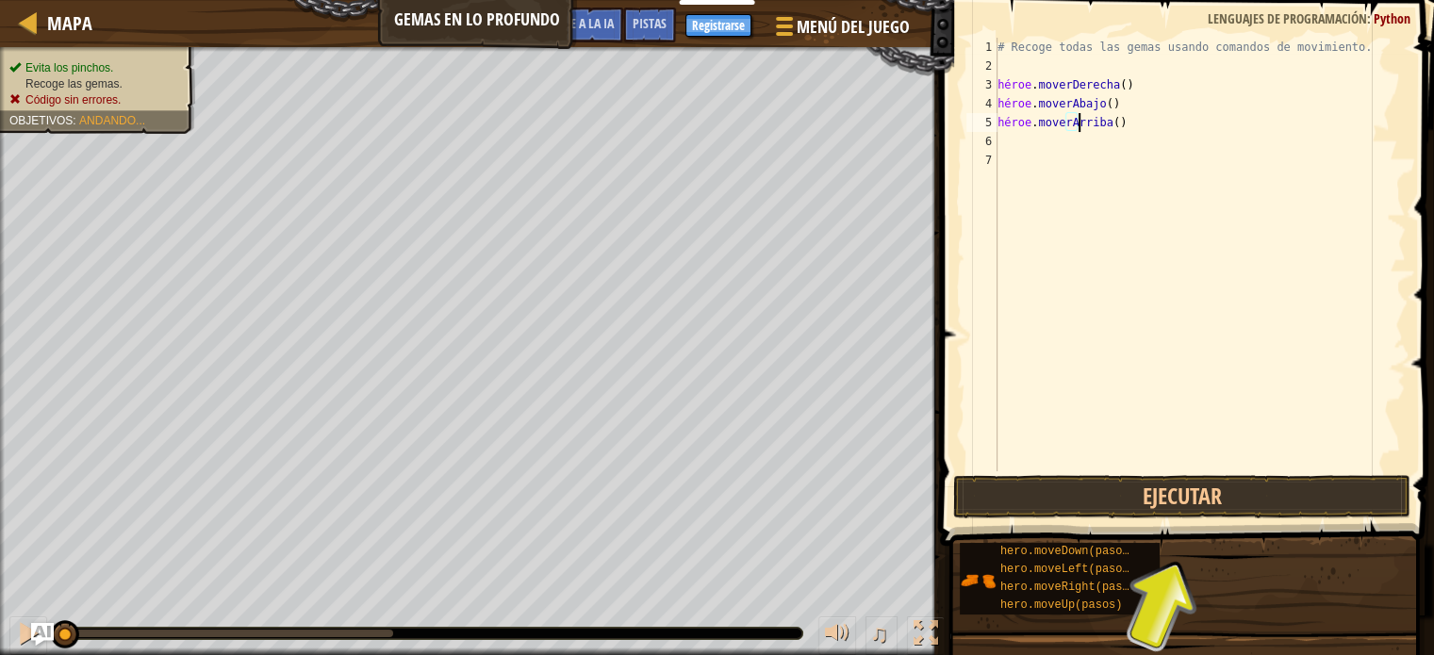
click at [1135, 127] on div "# Recoge todas las gemas usando comandos de movimiento. héroe . moverDerecha ( …" at bounding box center [1200, 274] width 412 height 472
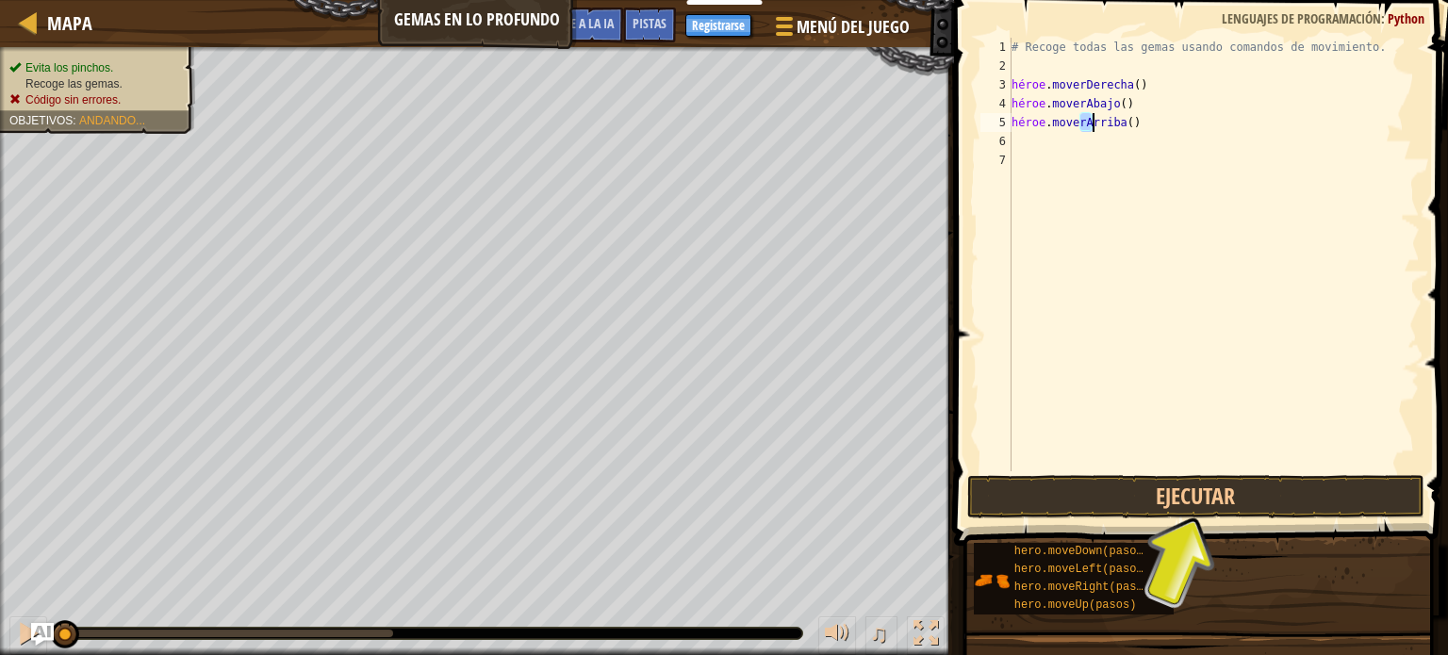
click at [1135, 127] on div "# Recoge todas las gemas usando comandos de movimiento. héroe . moverDerecha ( …" at bounding box center [1214, 274] width 412 height 472
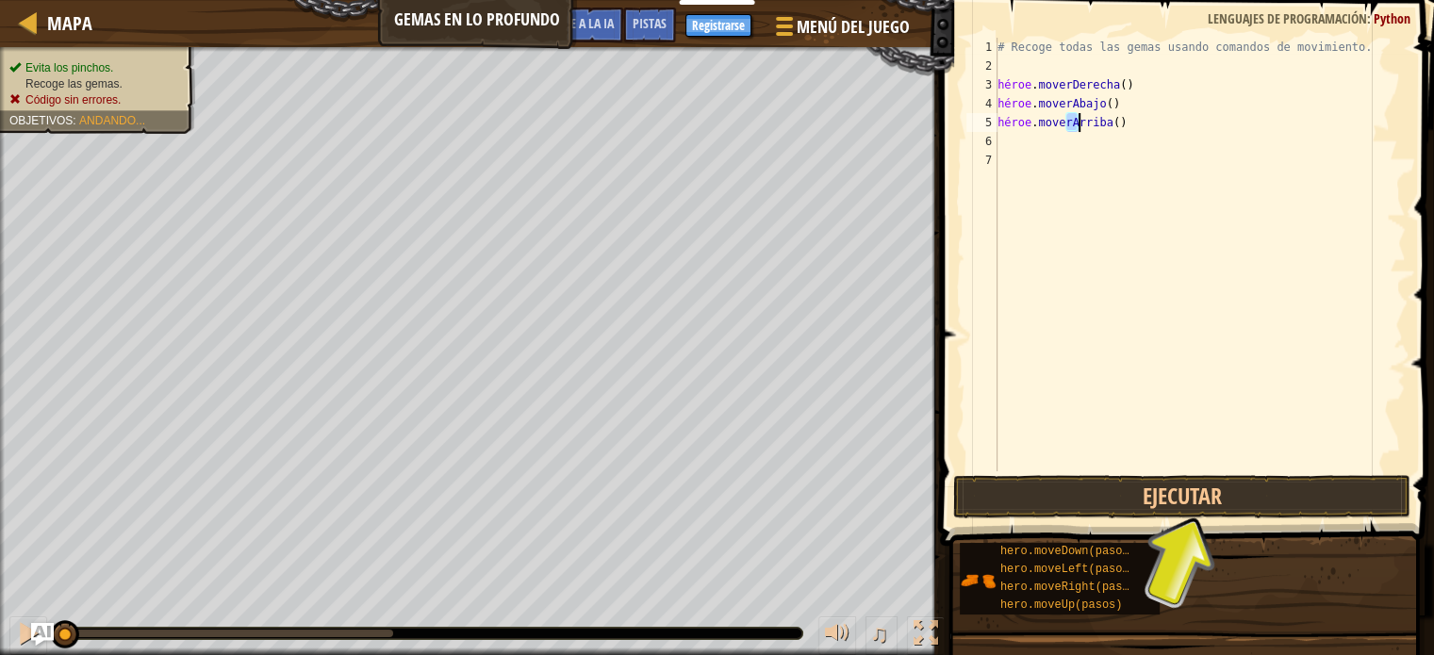
type textarea "hero.moveUp()"
click at [1135, 127] on div "# Recoge todas las gemas usando comandos de movimiento. héroe . moverDerecha ( …" at bounding box center [1200, 255] width 412 height 434
click at [1133, 116] on div "# Recoge todas las gemas usando comandos de movimiento. héroe . moverDerecha ( …" at bounding box center [1200, 274] width 412 height 472
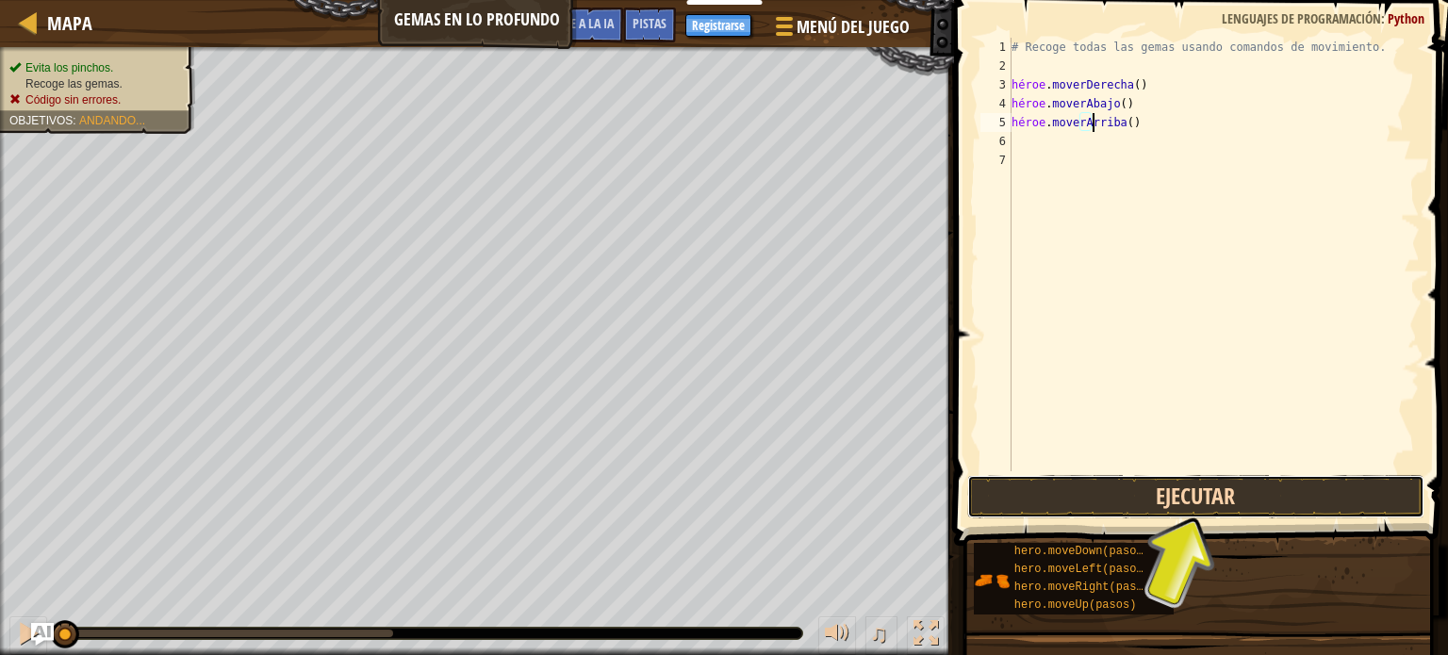
click at [1249, 493] on button "Ejecutar" at bounding box center [1196, 496] width 457 height 43
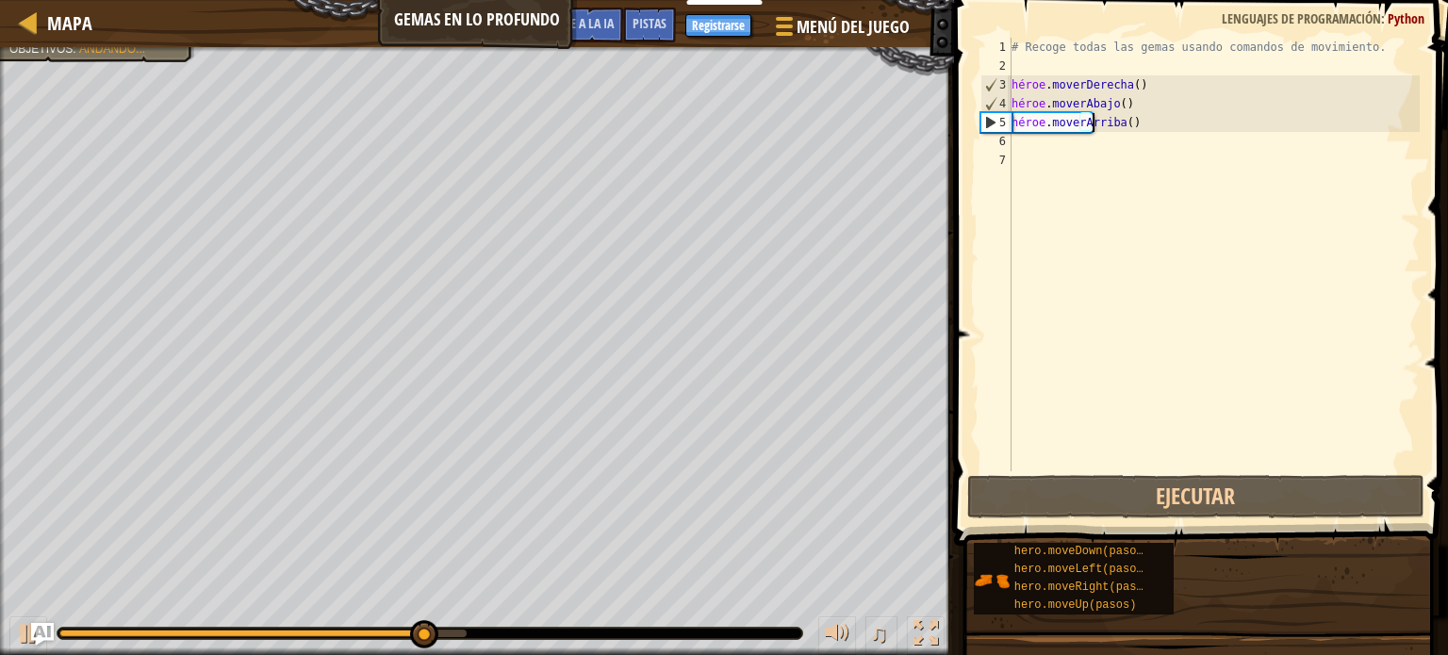
click at [1145, 124] on div "# Recoge todas las gemas usando comandos de movimiento. héroe . moverDerecha ( …" at bounding box center [1214, 274] width 412 height 472
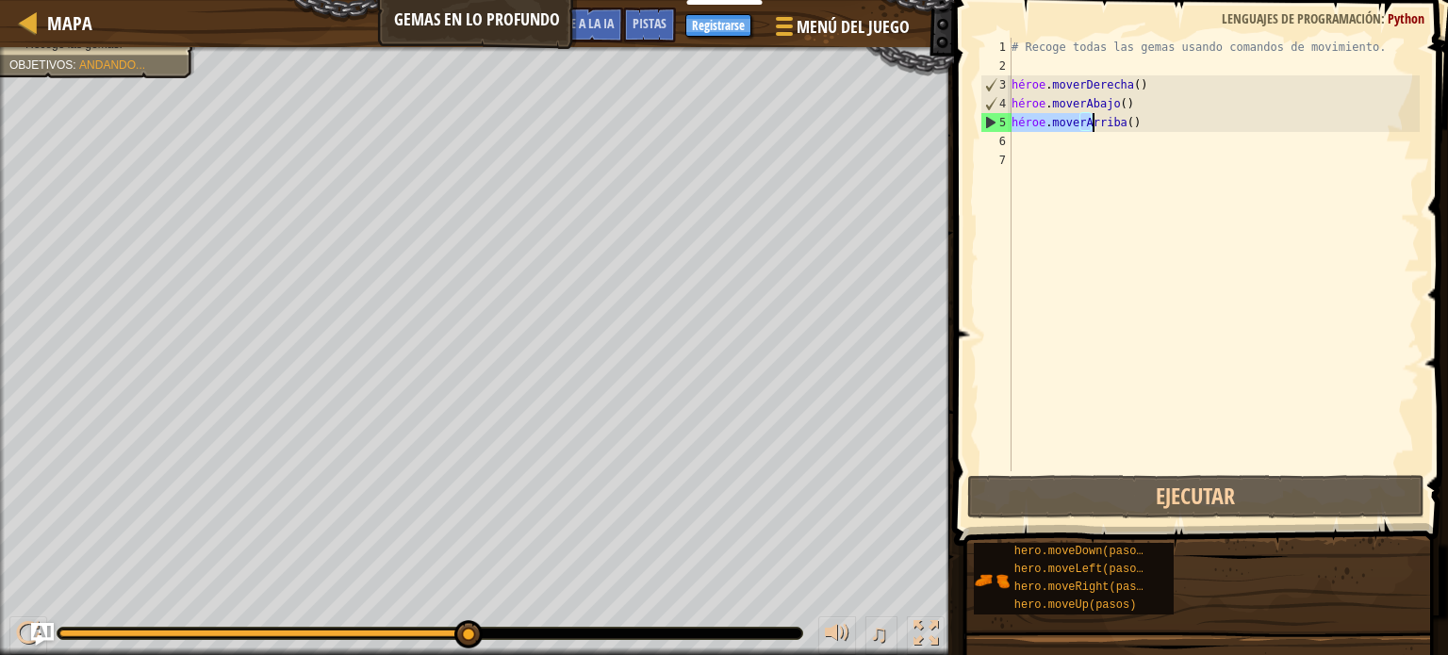
drag, startPoint x: 1013, startPoint y: 119, endPoint x: 1160, endPoint y: 122, distance: 147.1
click at [1172, 120] on div "# Recoge todas las gemas usando comandos de movimiento. héroe . moverDerecha ( …" at bounding box center [1214, 274] width 412 height 472
type textarea "hero.moveUp()"
click at [1026, 142] on div "# Recoge todas las gemas usando comandos de movimiento. héroe . moverDerecha ( …" at bounding box center [1214, 274] width 412 height 472
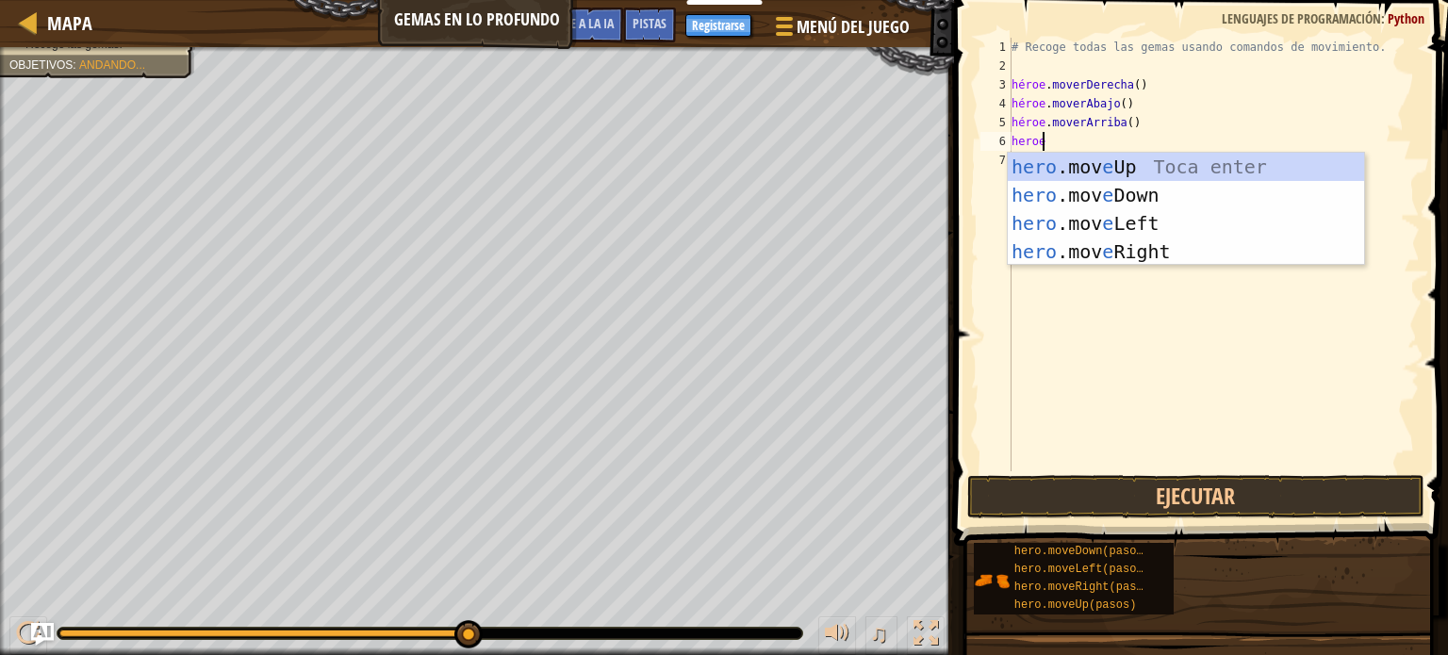
scroll to position [8, 1]
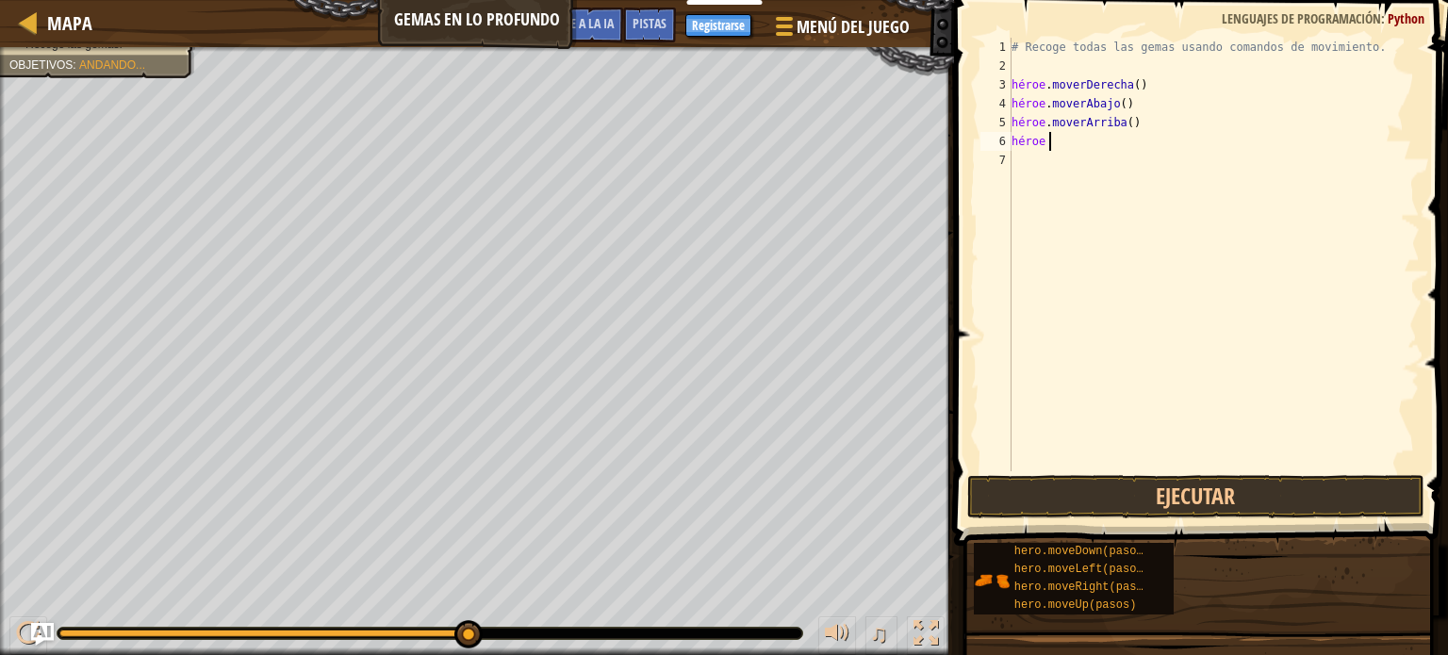
type textarea "heroe ."
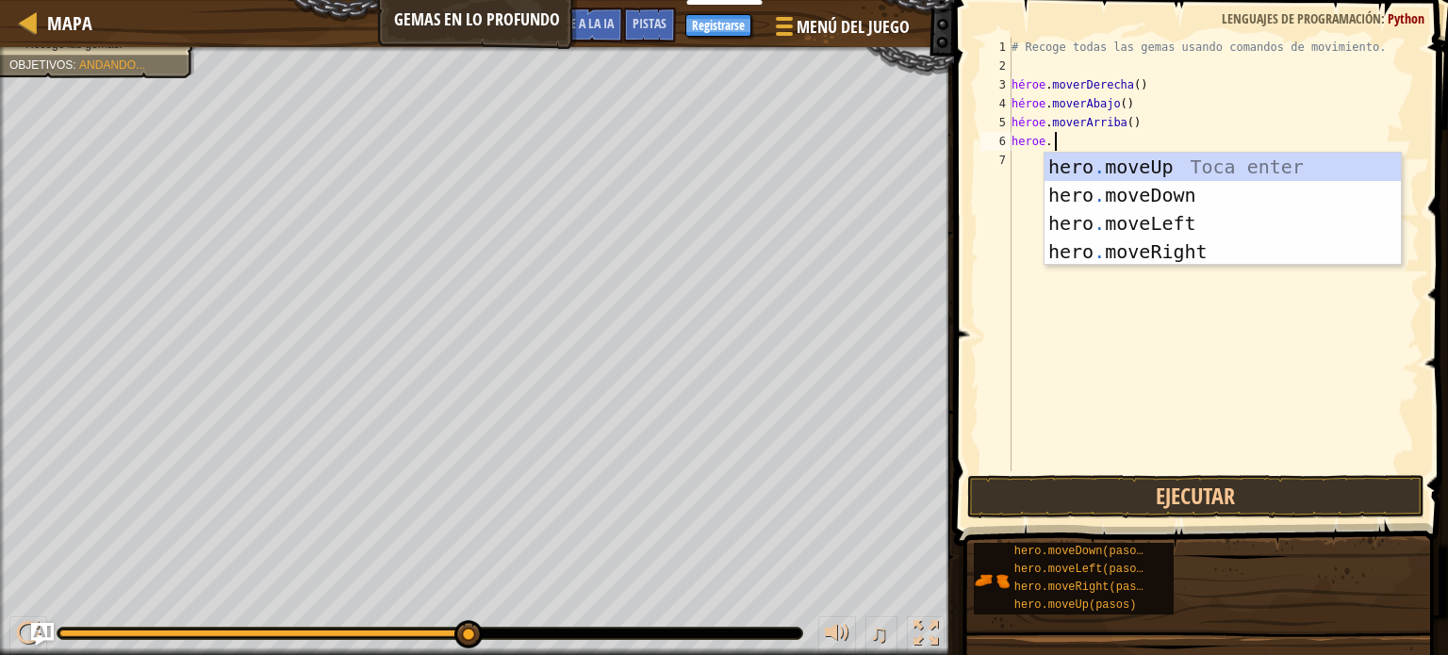
scroll to position [8, 2]
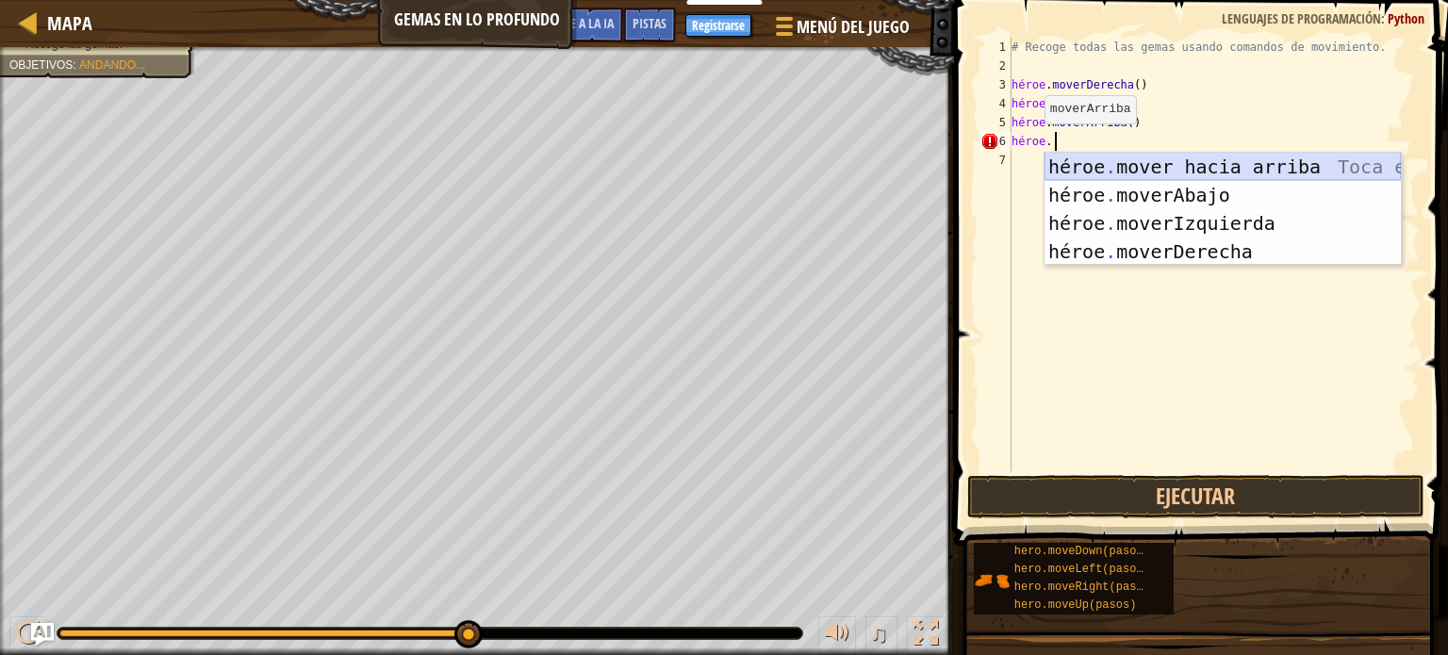
click at [1226, 168] on div "héroe . mover hacia arriba Toca enter héroe . moverAbajo Toca Enter héroe . mov…" at bounding box center [1223, 238] width 356 height 170
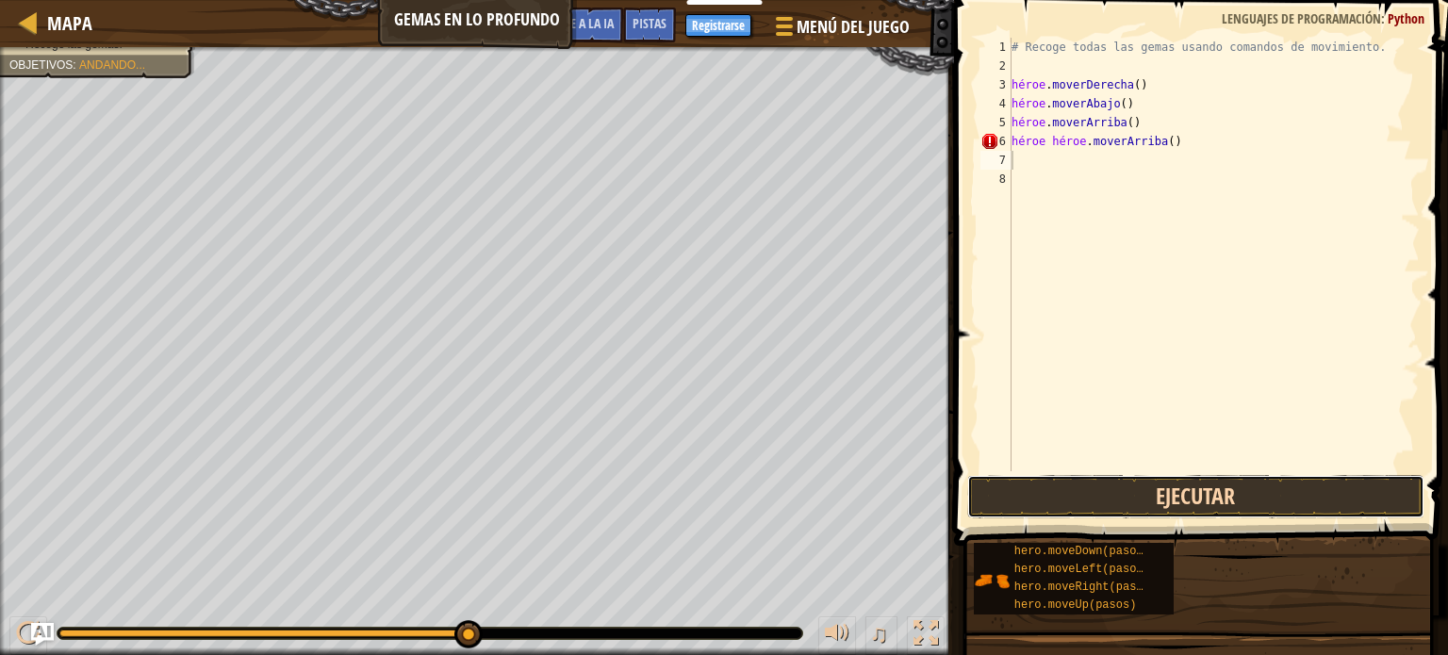
click at [1188, 497] on button "Ejecutar" at bounding box center [1196, 496] width 457 height 43
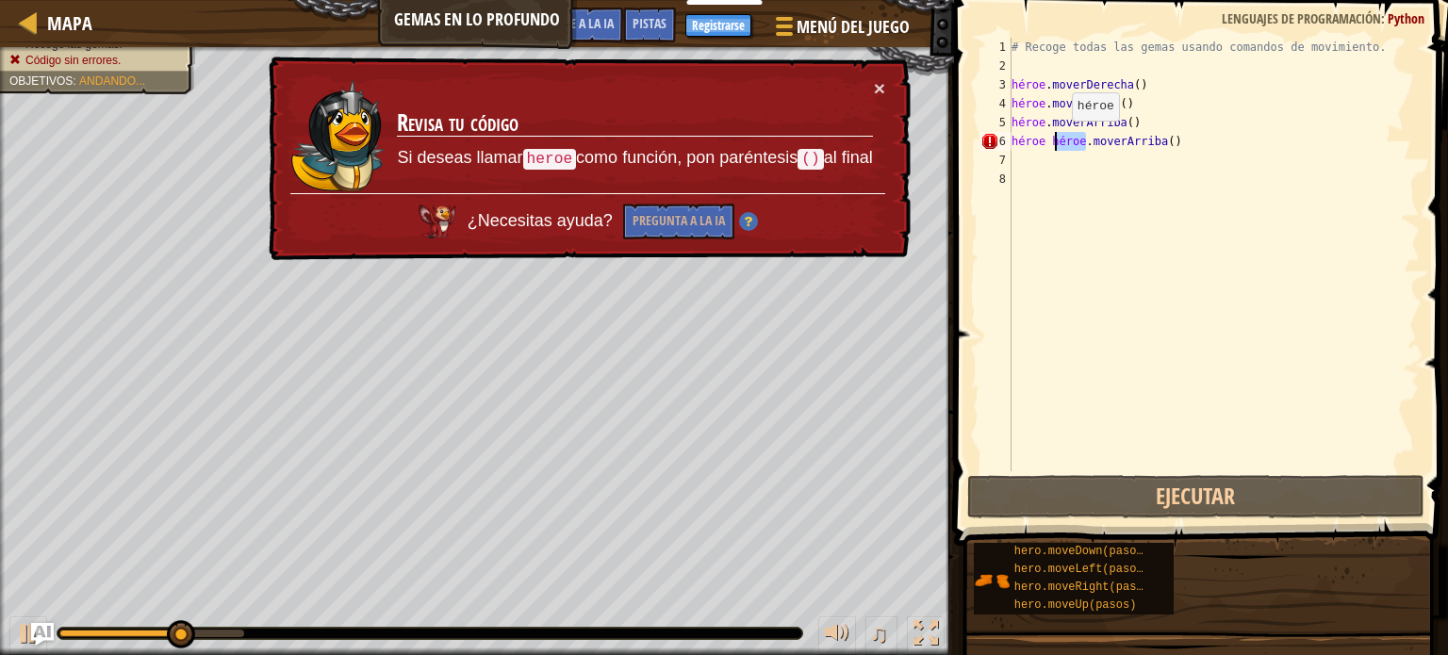
drag, startPoint x: 1089, startPoint y: 142, endPoint x: 1055, endPoint y: 141, distance: 34.0
click at [1055, 141] on div "# Recoge todas las gemas usando comandos de movimiento. héroe . moverDerecha ( …" at bounding box center [1214, 274] width 412 height 472
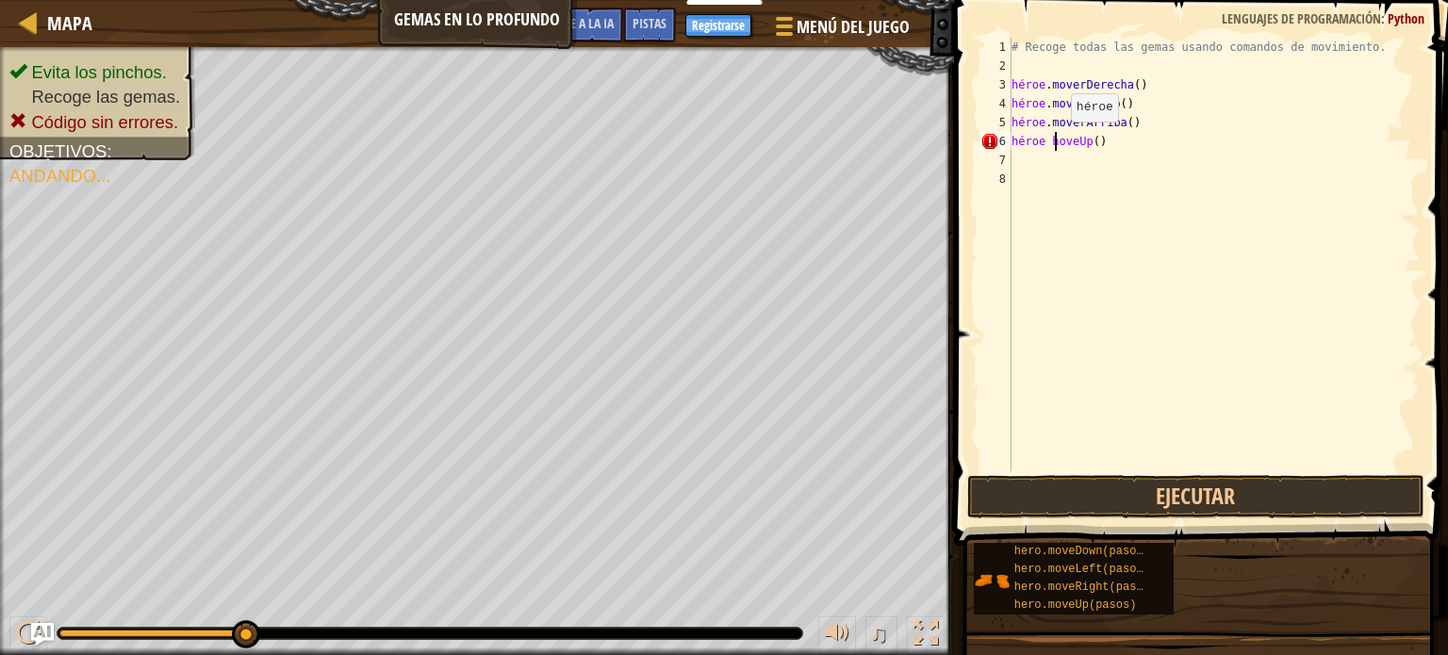
scroll to position [8, 4]
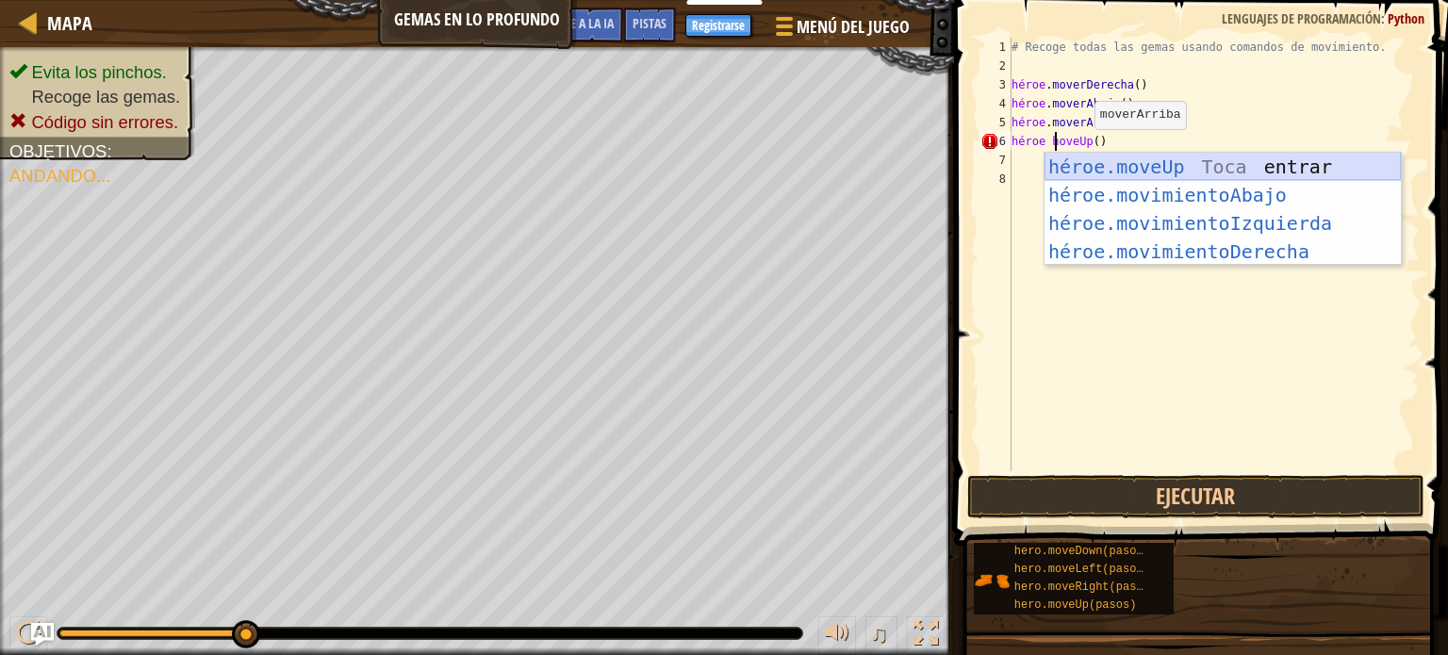
click at [1100, 172] on div "héroe.moveUp Toca entrar héroe.movimientoAbajo ​ Toca Enter héroe.movimientoIzq…" at bounding box center [1223, 238] width 356 height 170
type textarea "heroe hero.moveUp()"
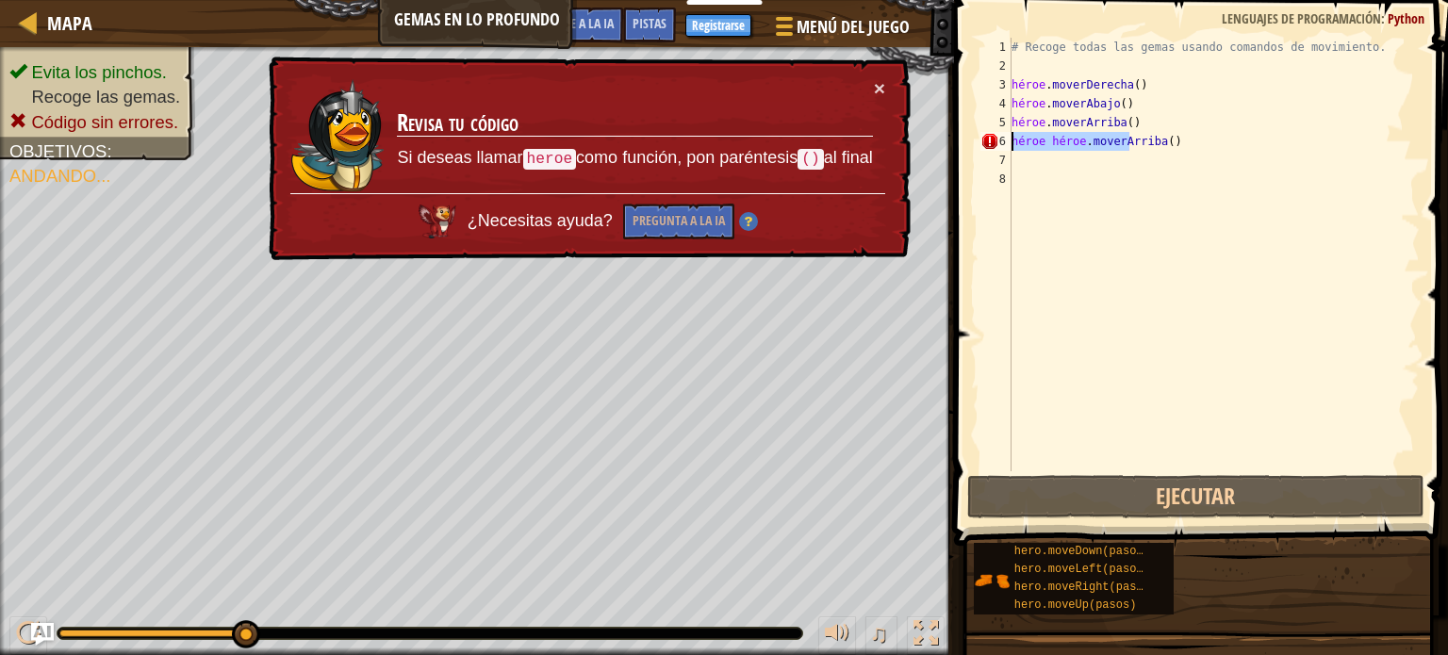
drag, startPoint x: 1212, startPoint y: 139, endPoint x: 993, endPoint y: 138, distance: 218.8
click at [993, 138] on div "heroe hero.moveUp() 1 2 3 4 5 6 7 8 # Recoge todas las gemas usando comandos de…" at bounding box center [1198, 255] width 443 height 434
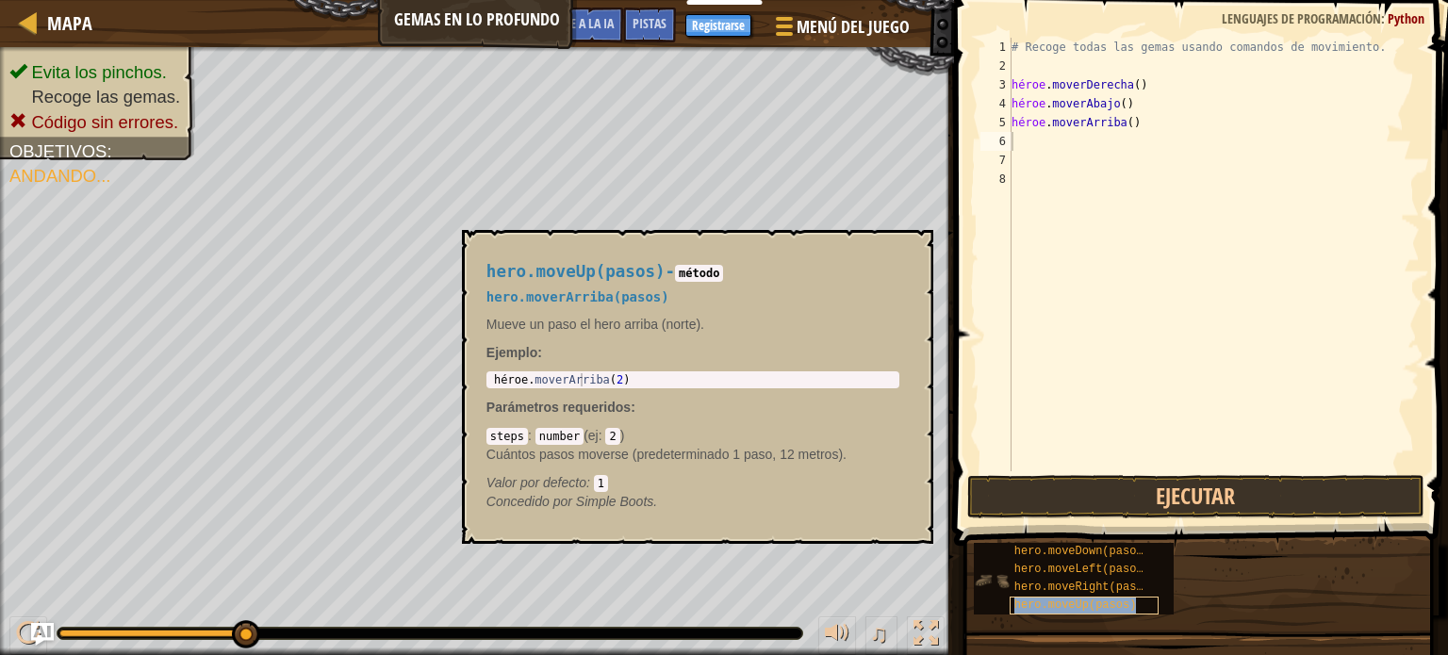
click at [1068, 605] on font "hero.moveUp(pasos)" at bounding box center [1076, 605] width 123 height 13
type textarea "hero.moveUp(2)"
drag, startPoint x: 654, startPoint y: 380, endPoint x: 476, endPoint y: 389, distance: 178.4
click at [476, 389] on div "hero.moveUp(pasos) - método hero.moverArriba(pasos) Mueve un paso el hero arrib…" at bounding box center [692, 387] width 439 height 284
click at [687, 382] on div "héroe . moverArriba ( 2 )" at bounding box center [692, 393] width 405 height 40
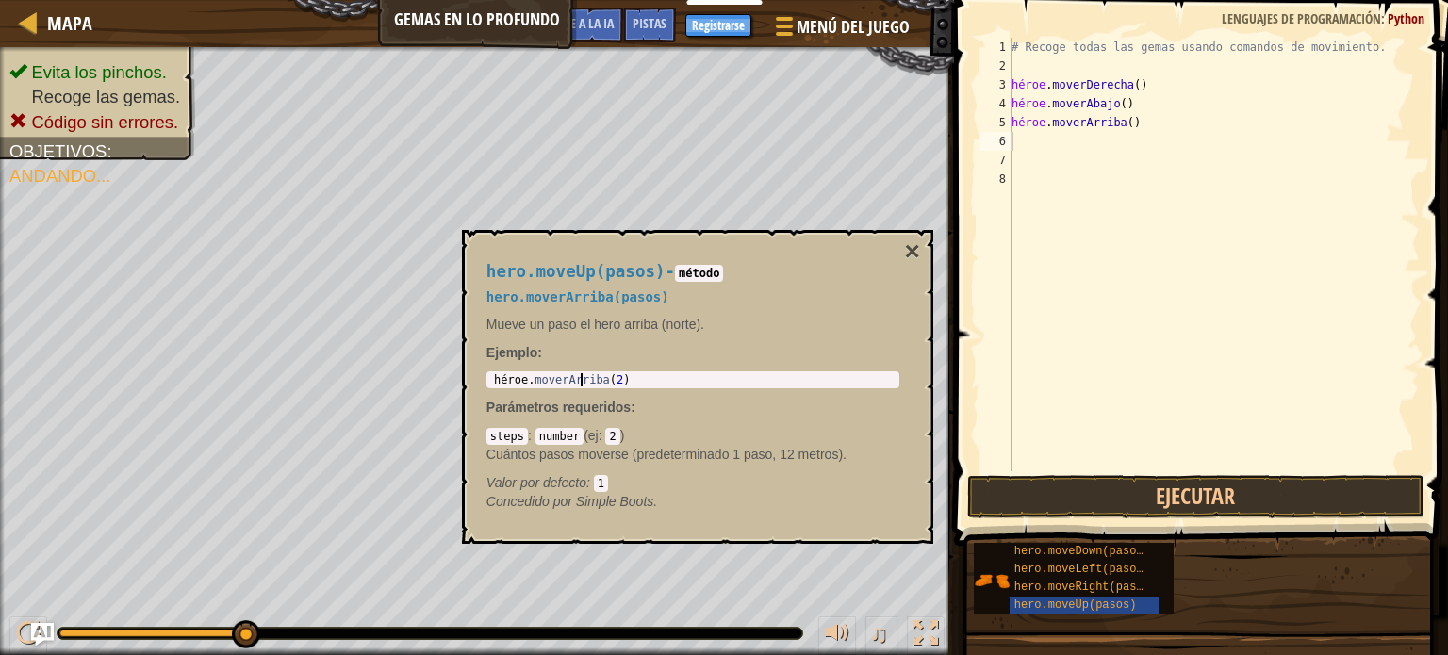
click at [687, 382] on div "héroe . moverArriba ( 2 )" at bounding box center [692, 393] width 405 height 40
type textarea "hero.moveUp()"
click at [1143, 121] on div "# Recoge todas las gemas usando comandos de movimiento. héroe . moverDerecha ( …" at bounding box center [1214, 274] width 412 height 472
type textarea "hero.moveUp("
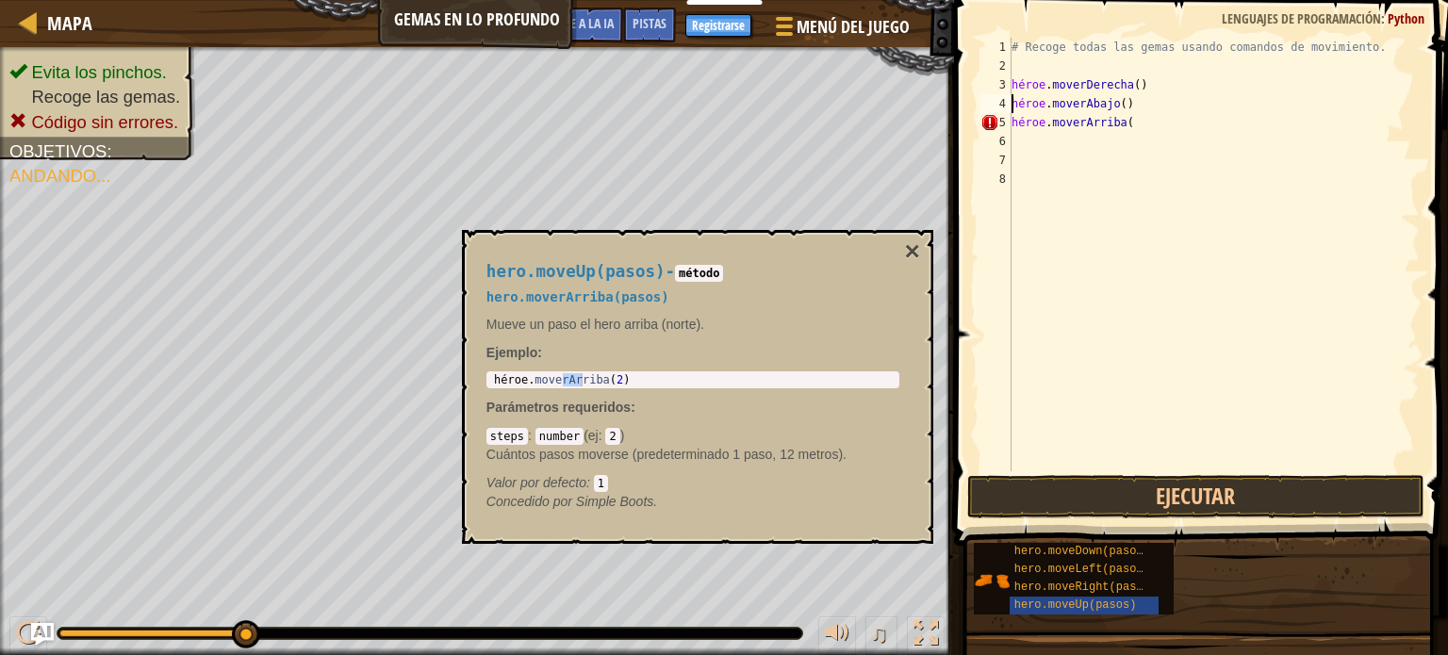
type textarea "hero.moveRight()"
type textarea "# Recoge todas las gemas usando comandos de movimiento."
type textarea "hero.moveUp("
